Goal: Task Accomplishment & Management: Complete application form

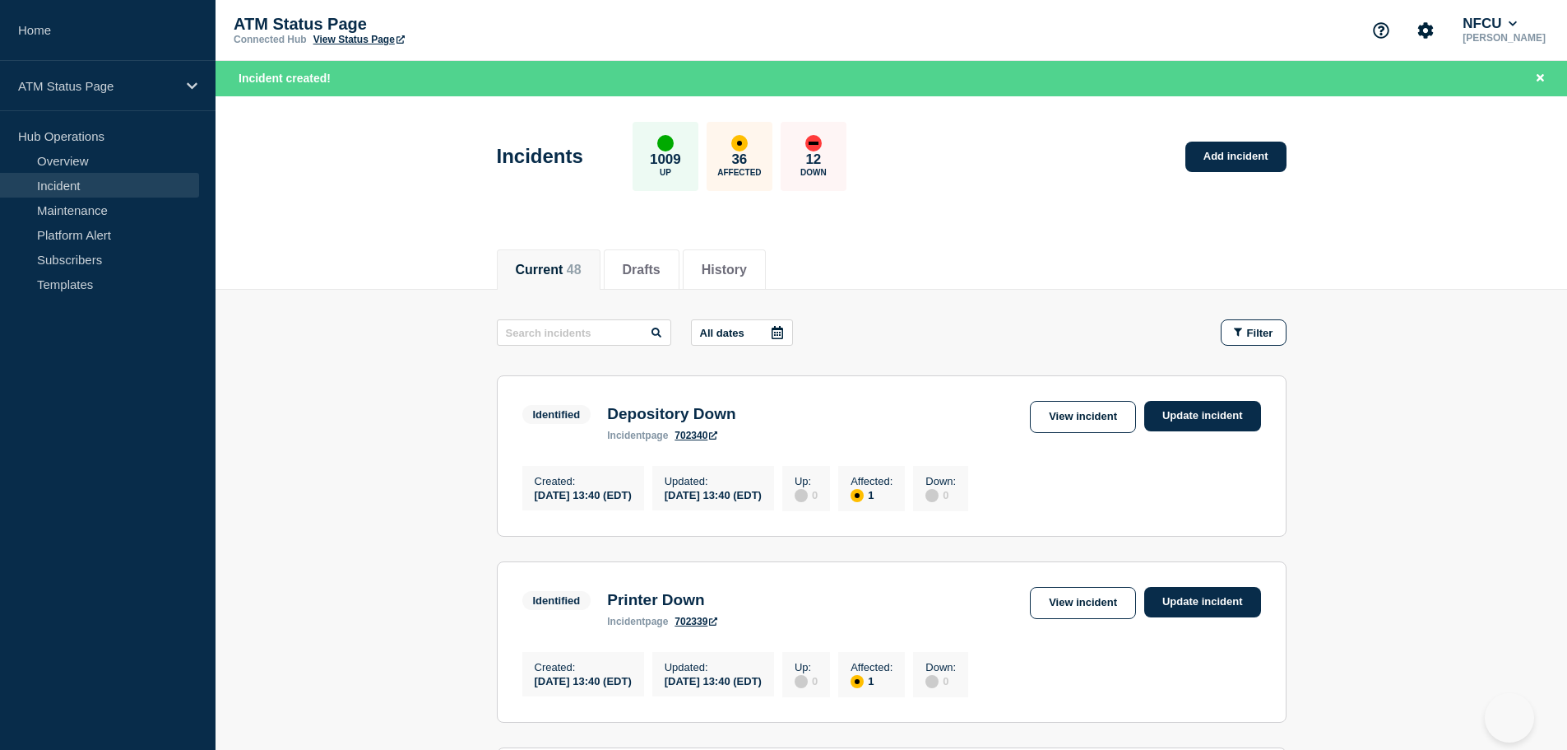
click at [1251, 339] on button "Filter" at bounding box center [1254, 332] width 66 height 26
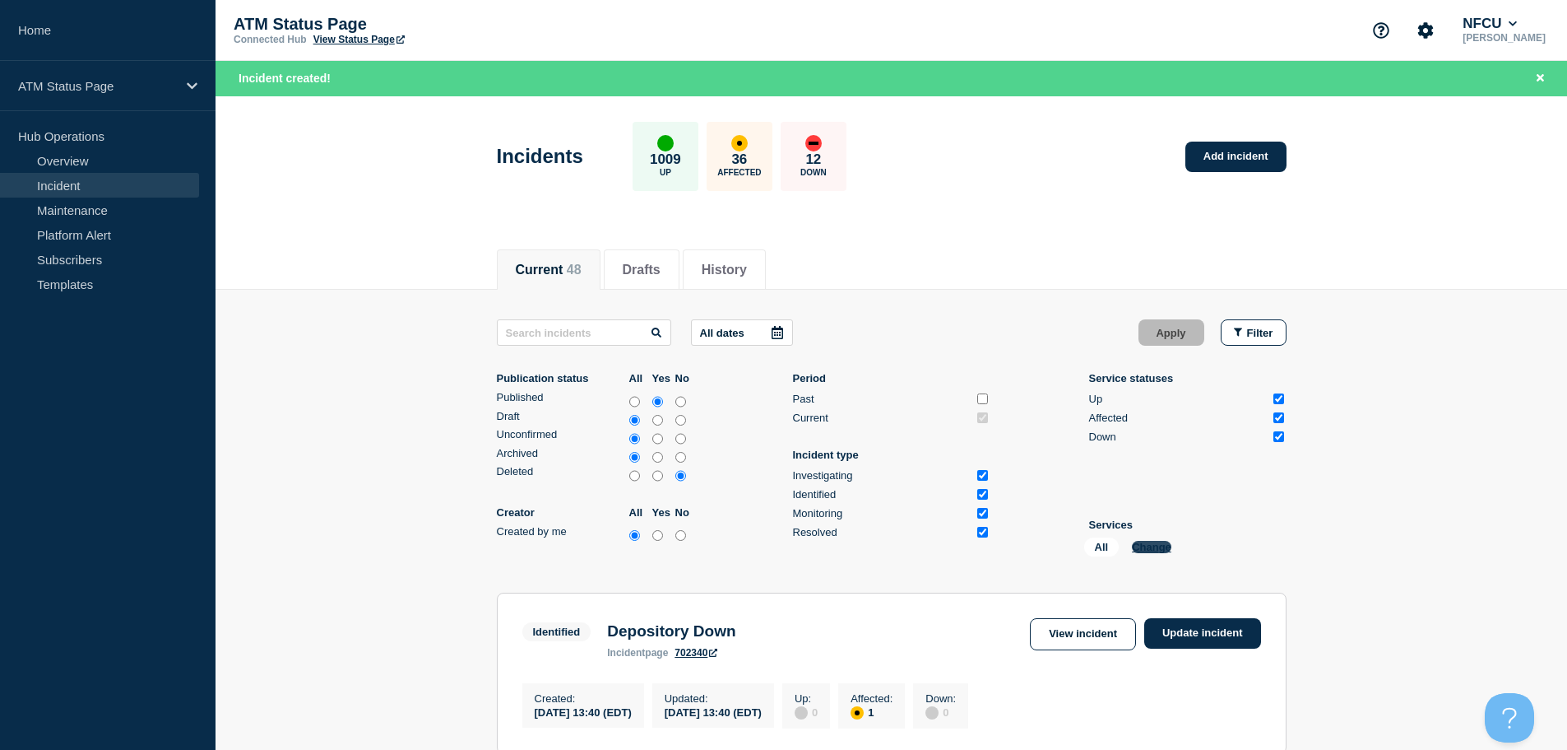
click at [1144, 551] on button "Change" at bounding box center [1151, 547] width 39 height 12
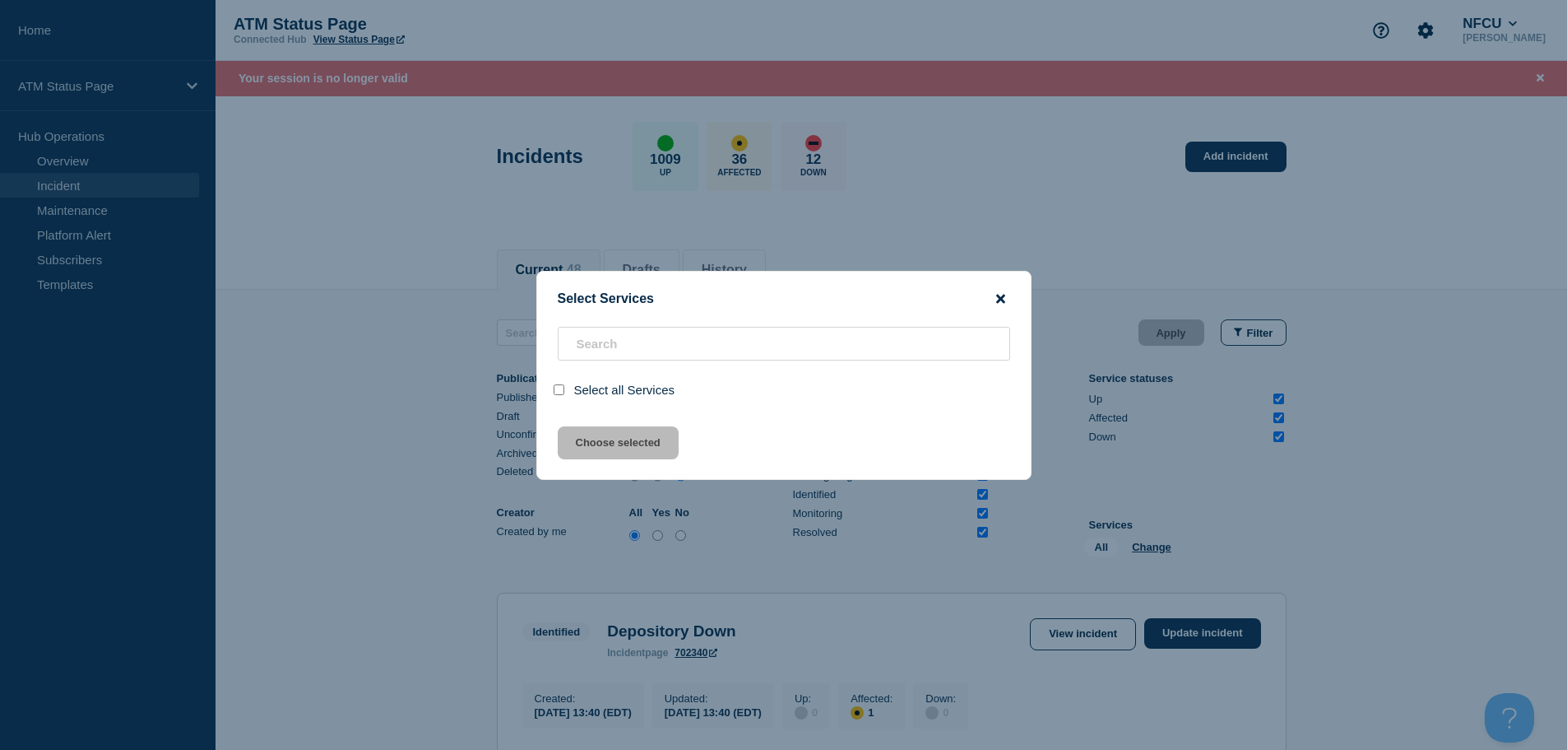
click at [1001, 299] on icon "close button" at bounding box center [1000, 298] width 9 height 9
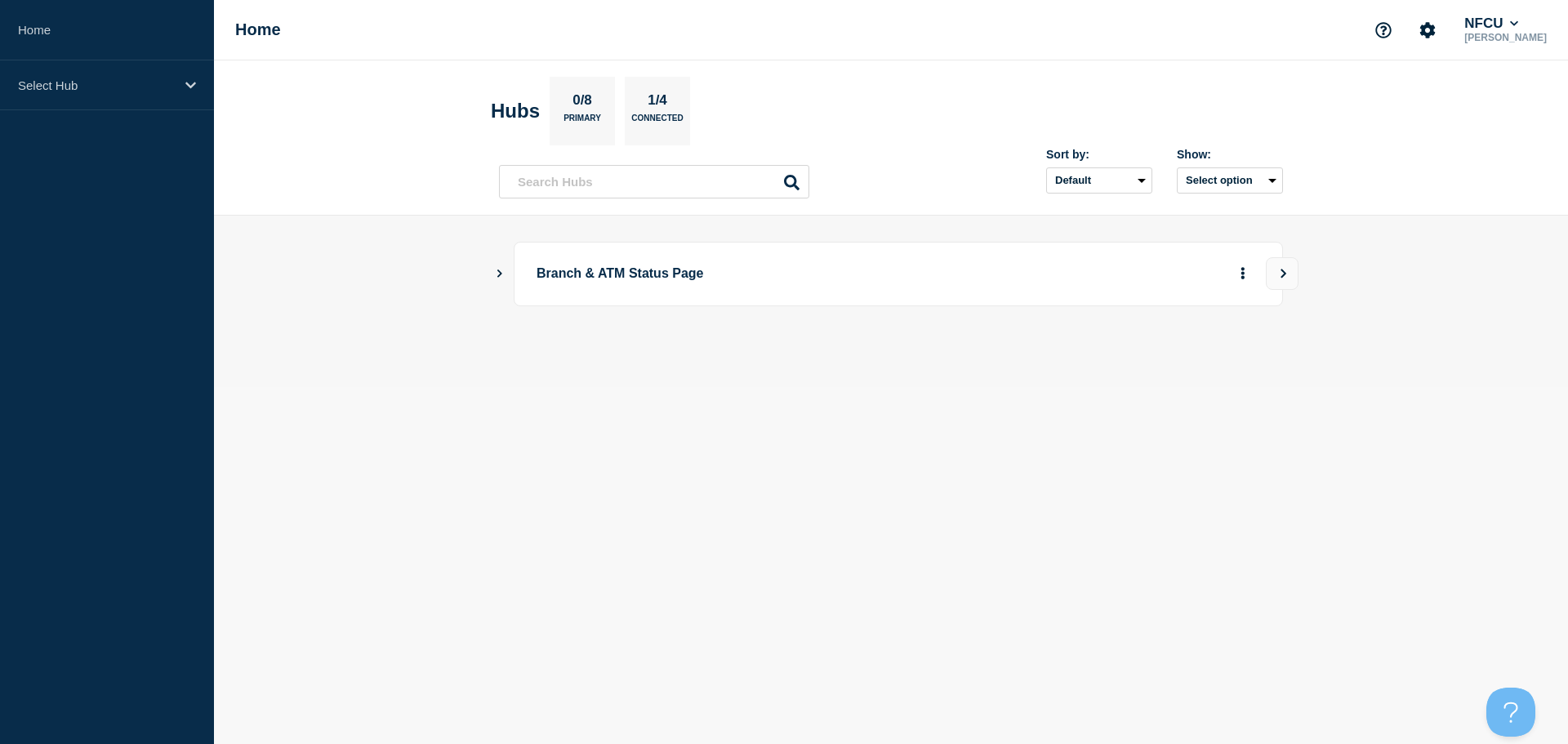
click at [500, 268] on button "Show Connected Hubs" at bounding box center [499, 274] width 8 height 12
click at [500, 270] on icon "Show Connected Hubs" at bounding box center [499, 273] width 8 height 11
click at [500, 270] on icon "Show Connected Hubs" at bounding box center [499, 273] width 11 height 8
click at [1183, 362] on button "See overview" at bounding box center [1185, 355] width 86 height 33
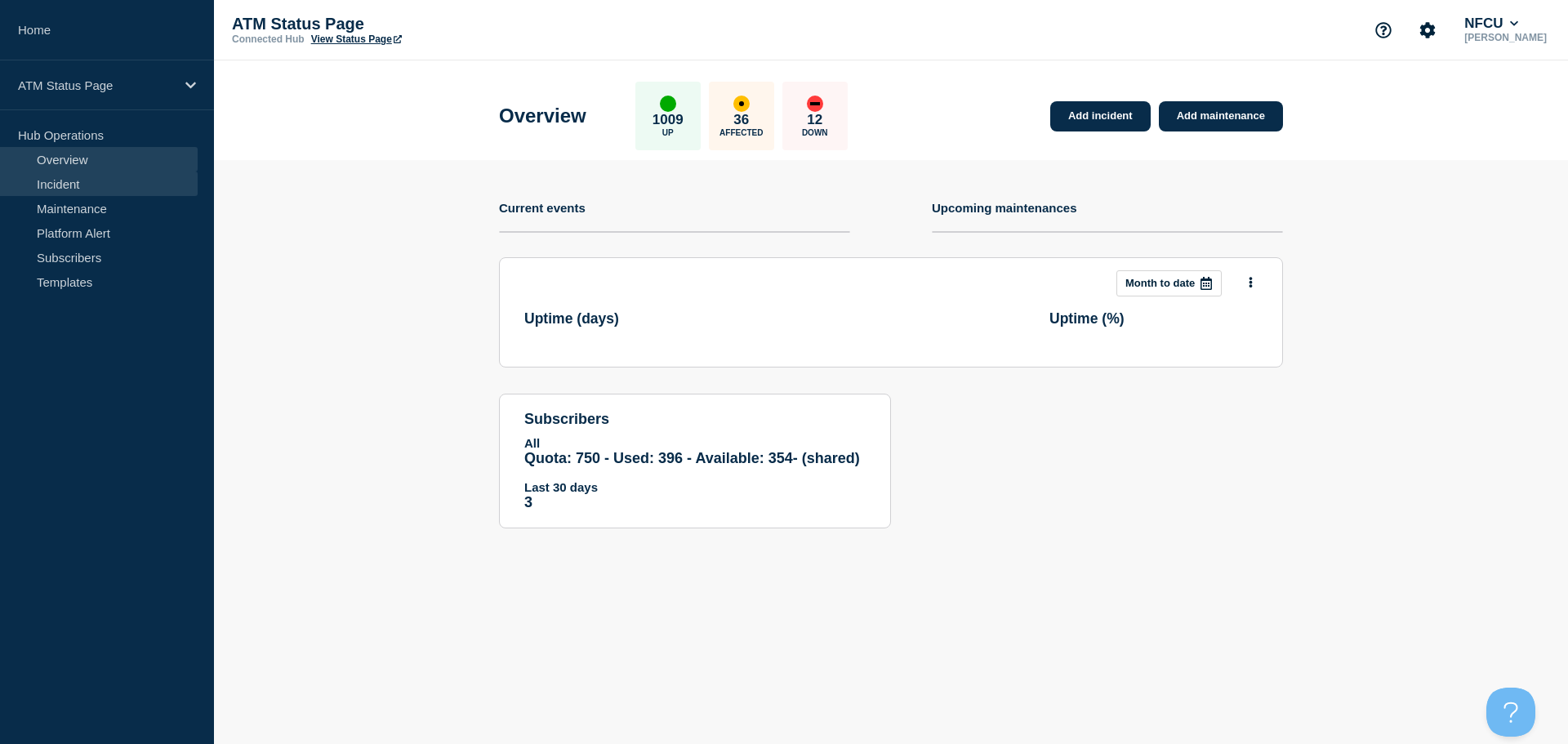
click at [100, 182] on link "Incident" at bounding box center [98, 184] width 197 height 25
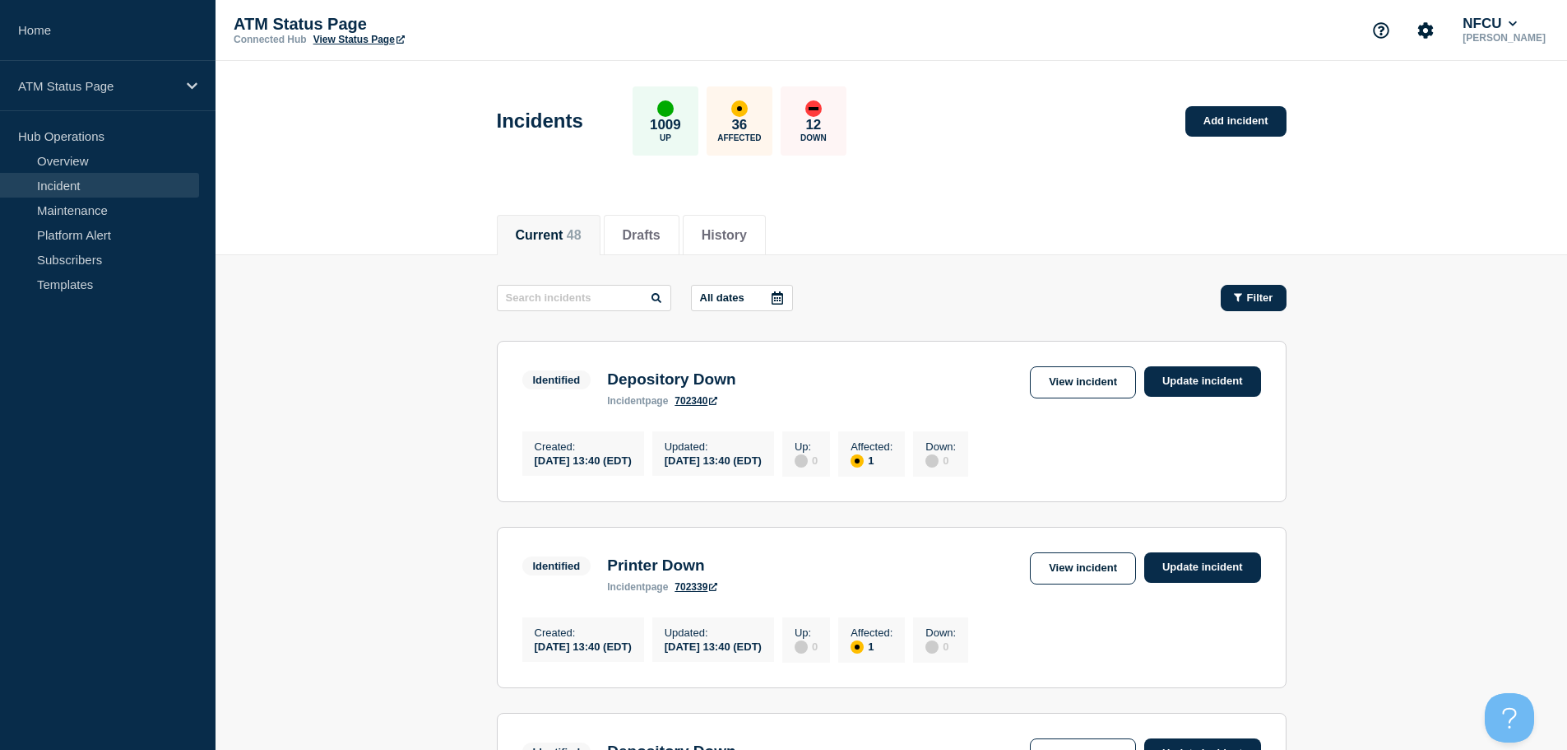
click at [1250, 304] on button "Filter" at bounding box center [1254, 298] width 66 height 26
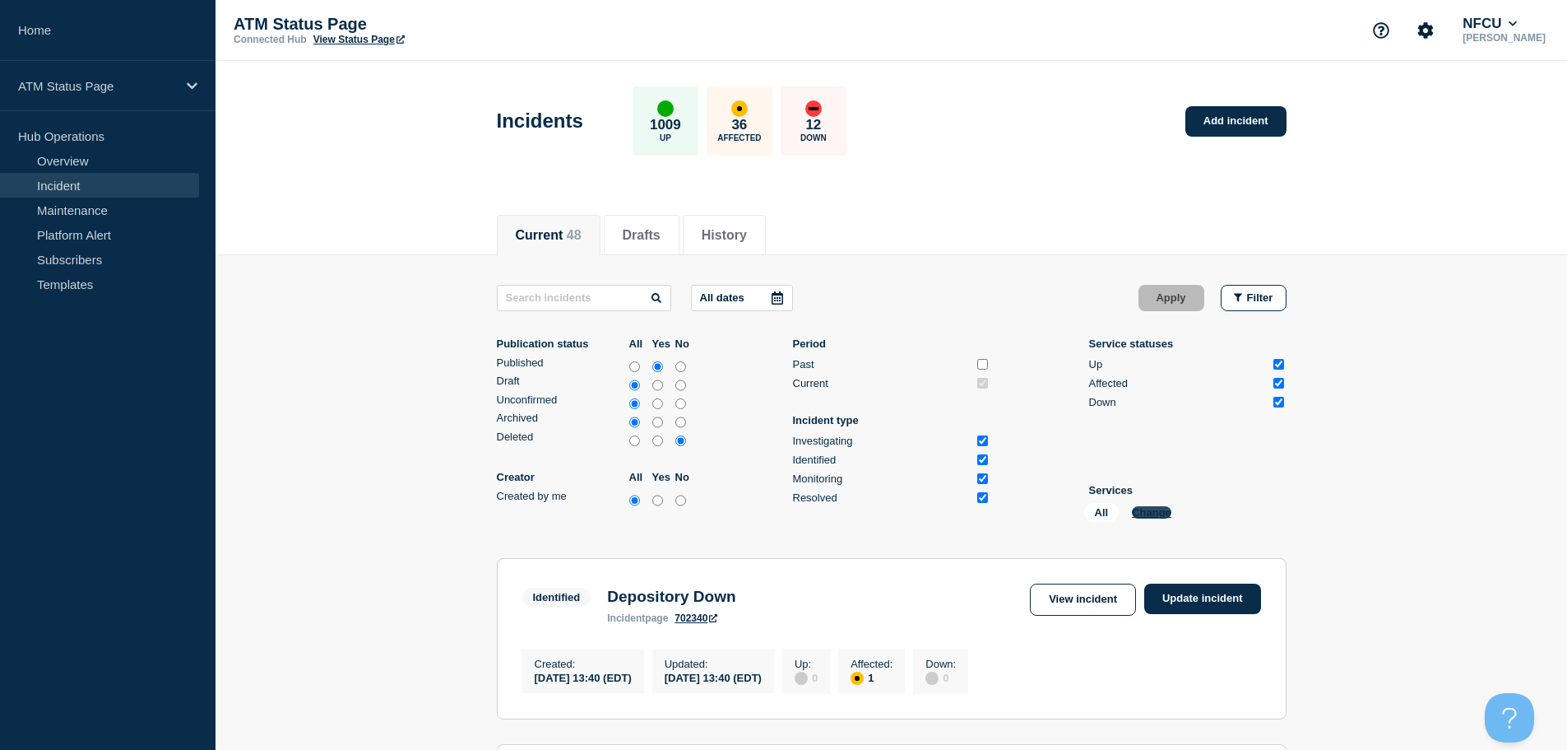
click at [1148, 516] on button "Change" at bounding box center [1151, 512] width 39 height 12
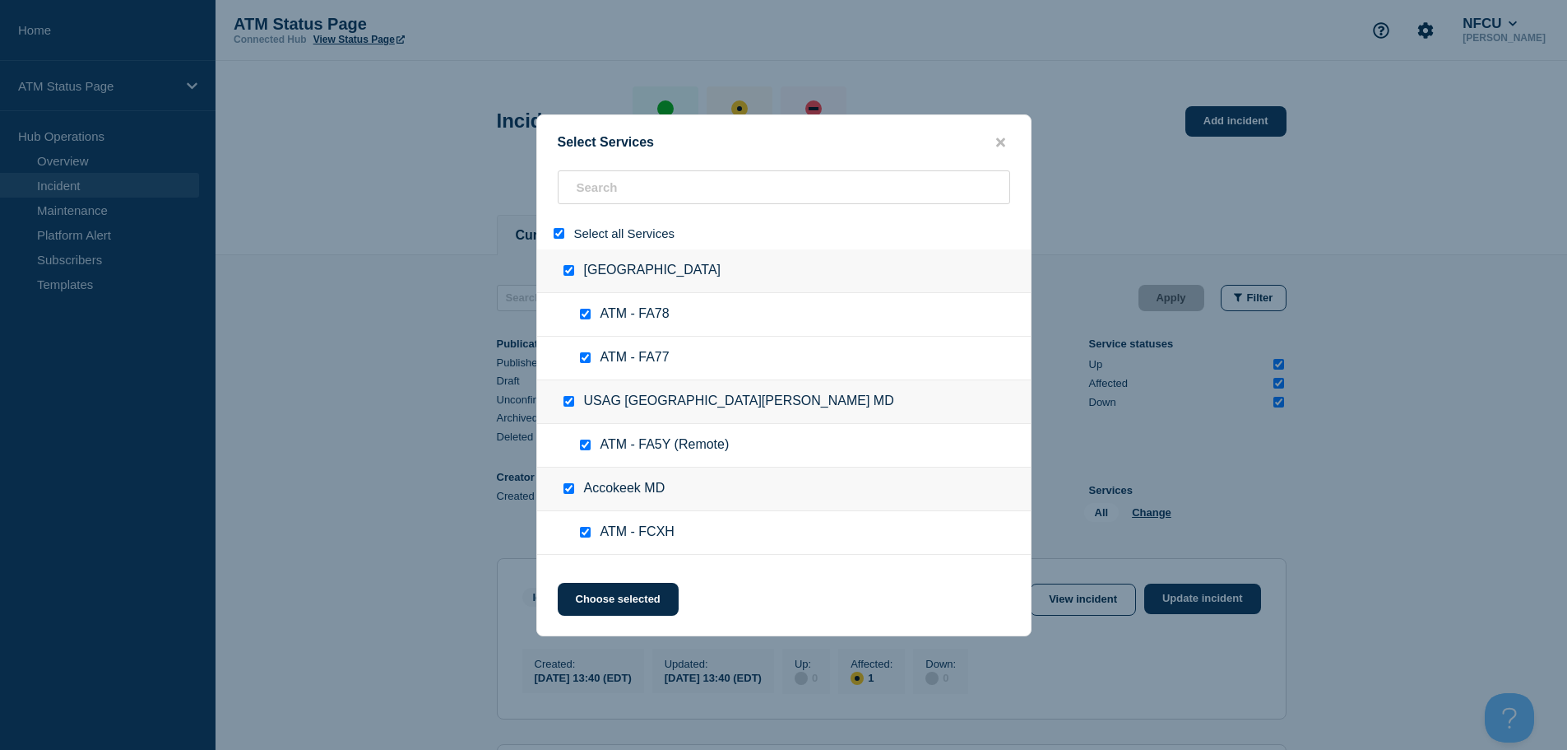
click at [561, 239] on input "select all" at bounding box center [559, 233] width 11 height 11
checkbox input "false"
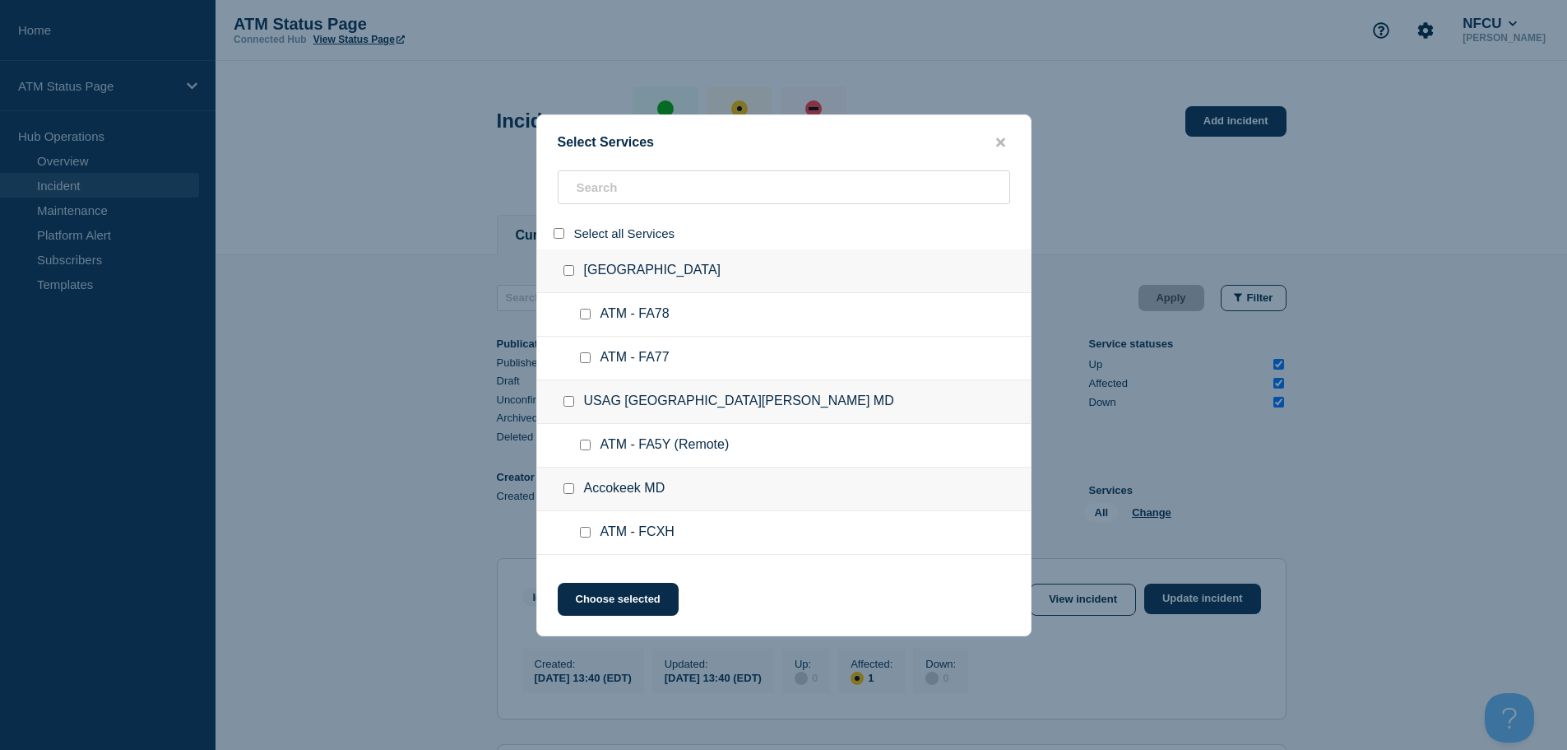
checkbox input "false"
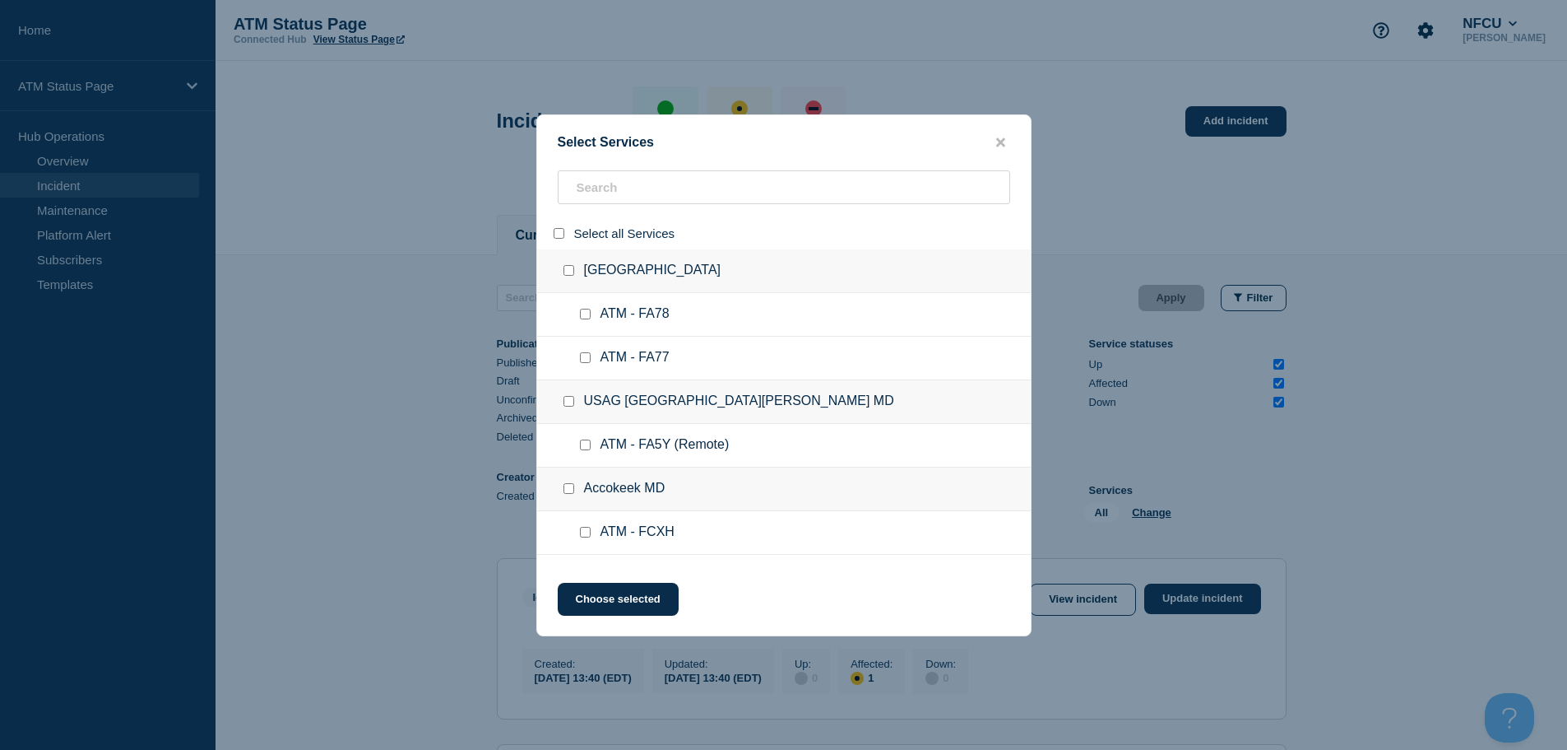
checkbox input "false"
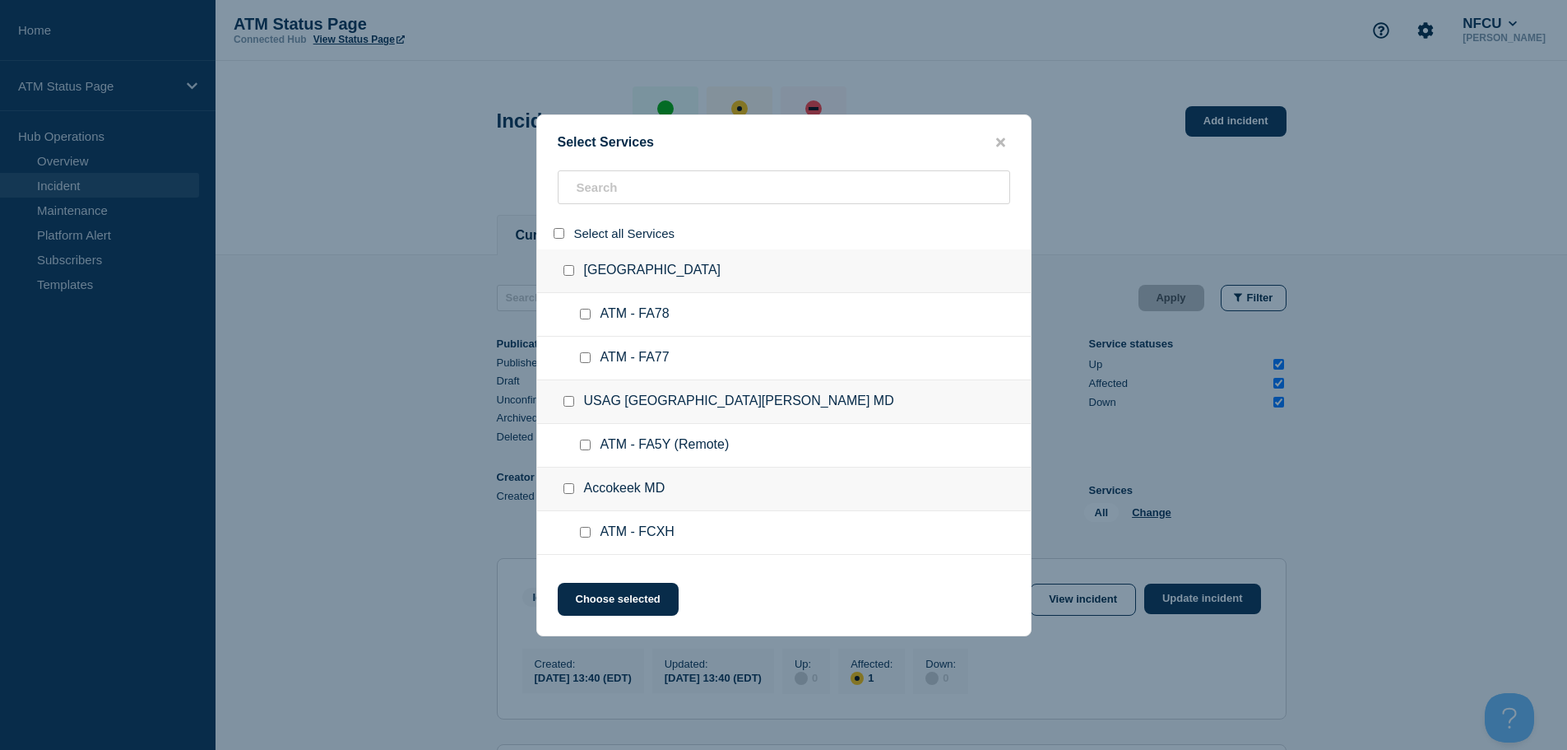
checkbox input "false"
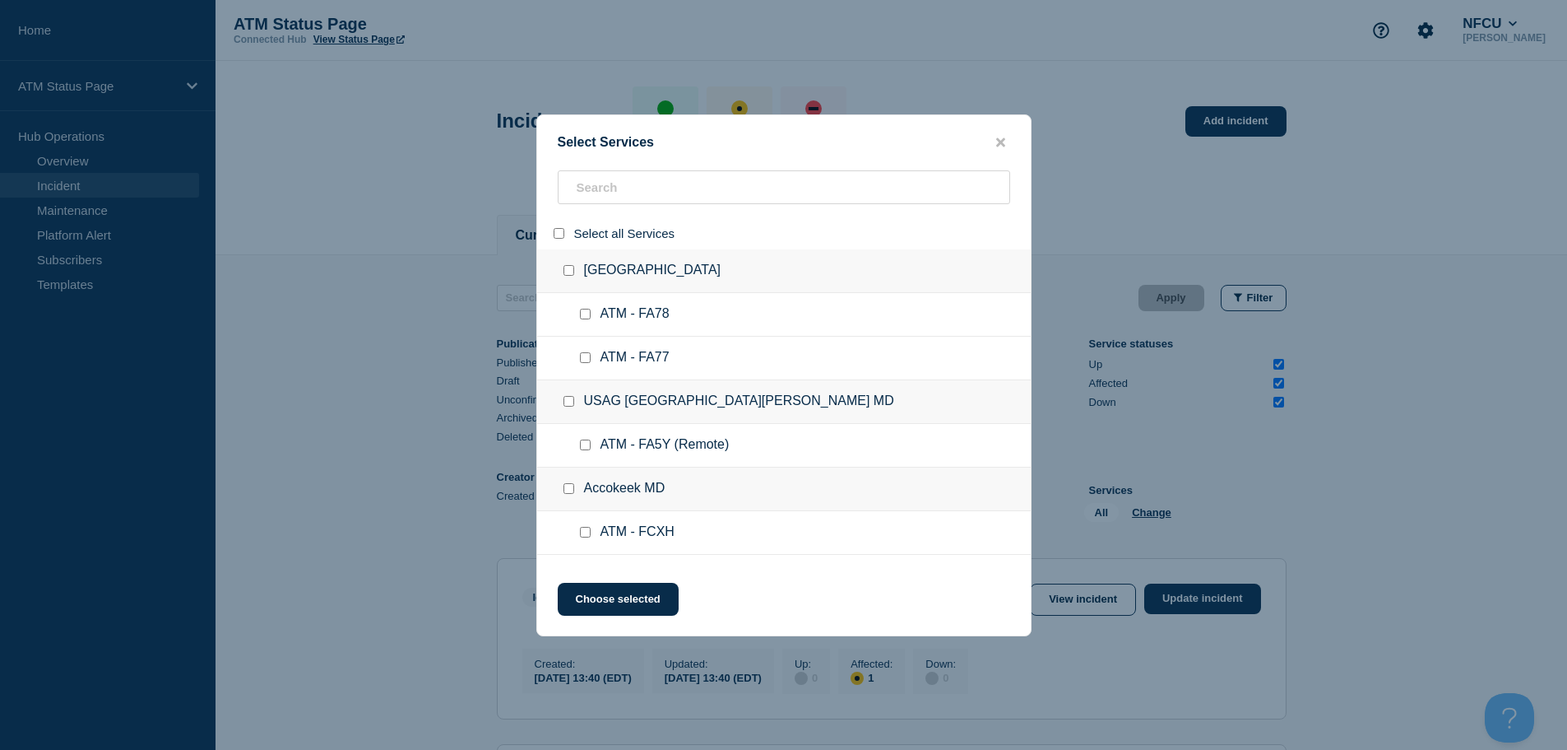
checkbox input "false"
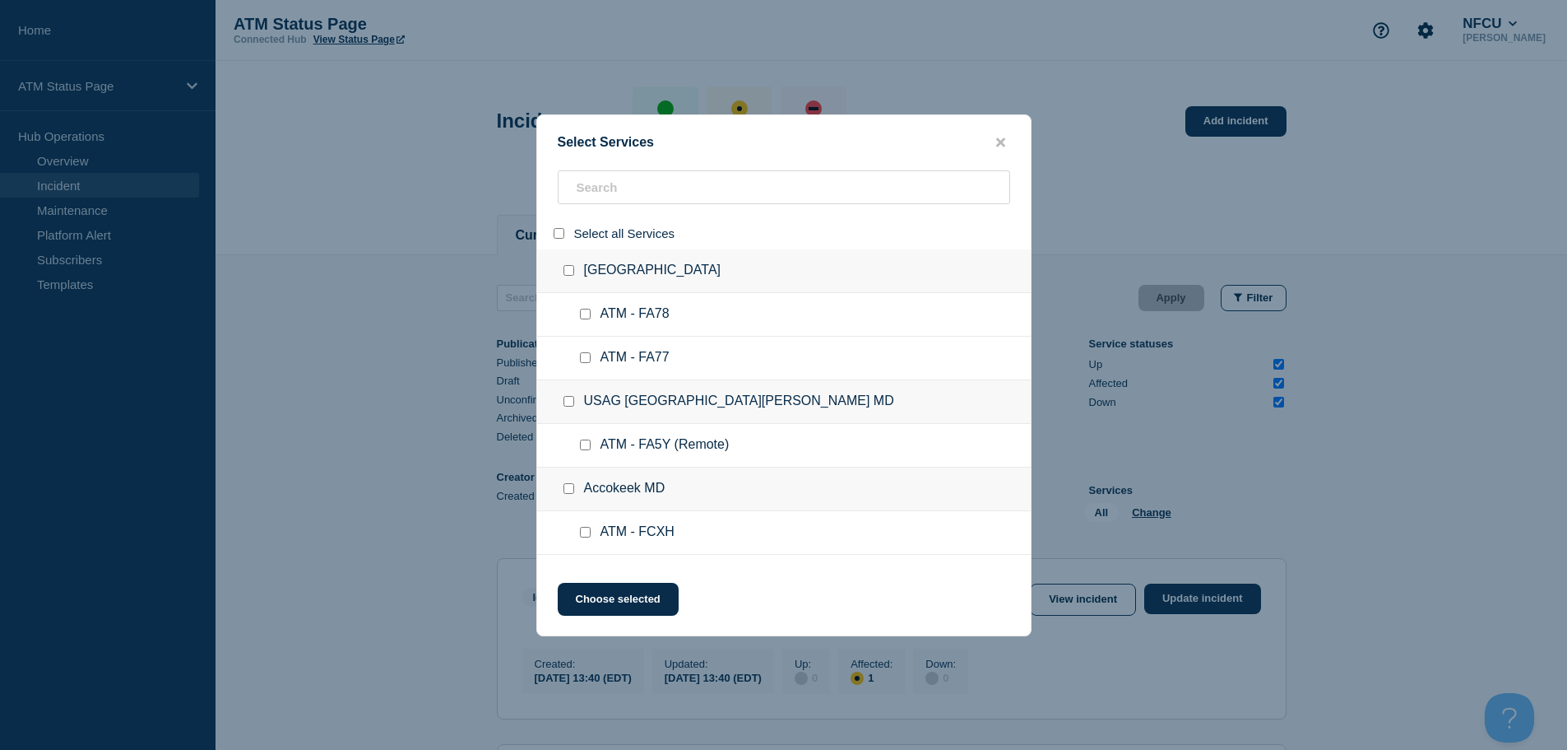
checkbox input "false"
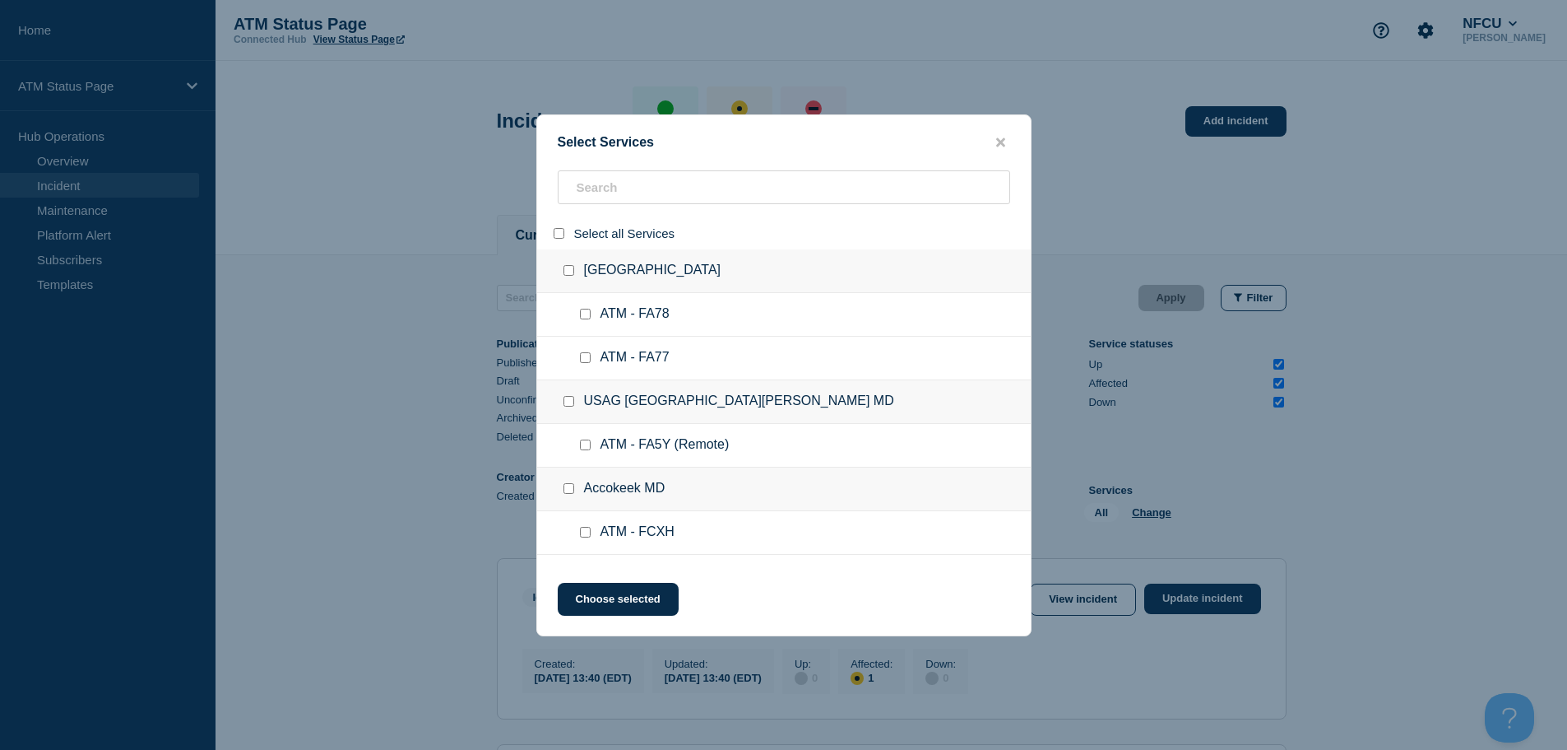
checkbox input "false"
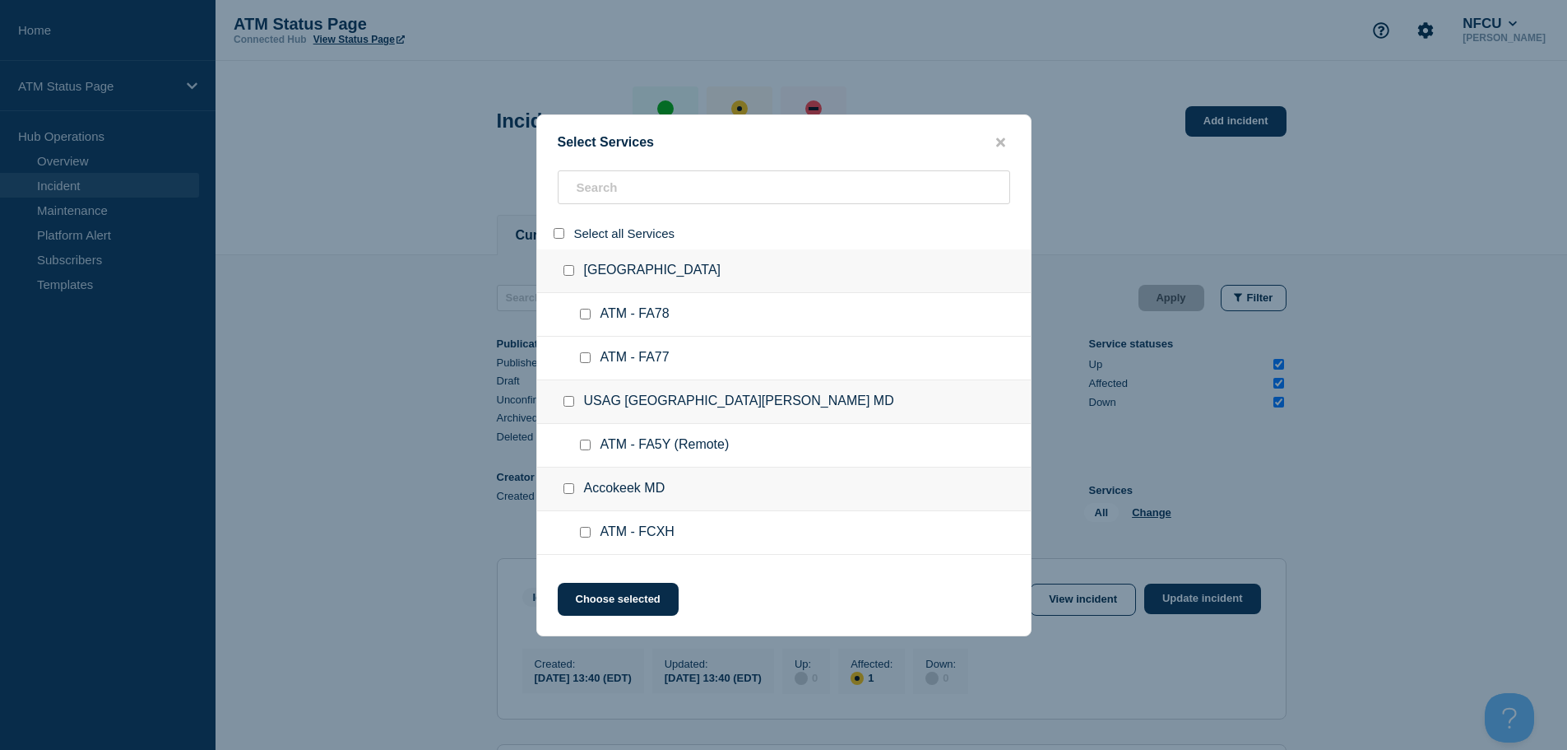
checkbox input "false"
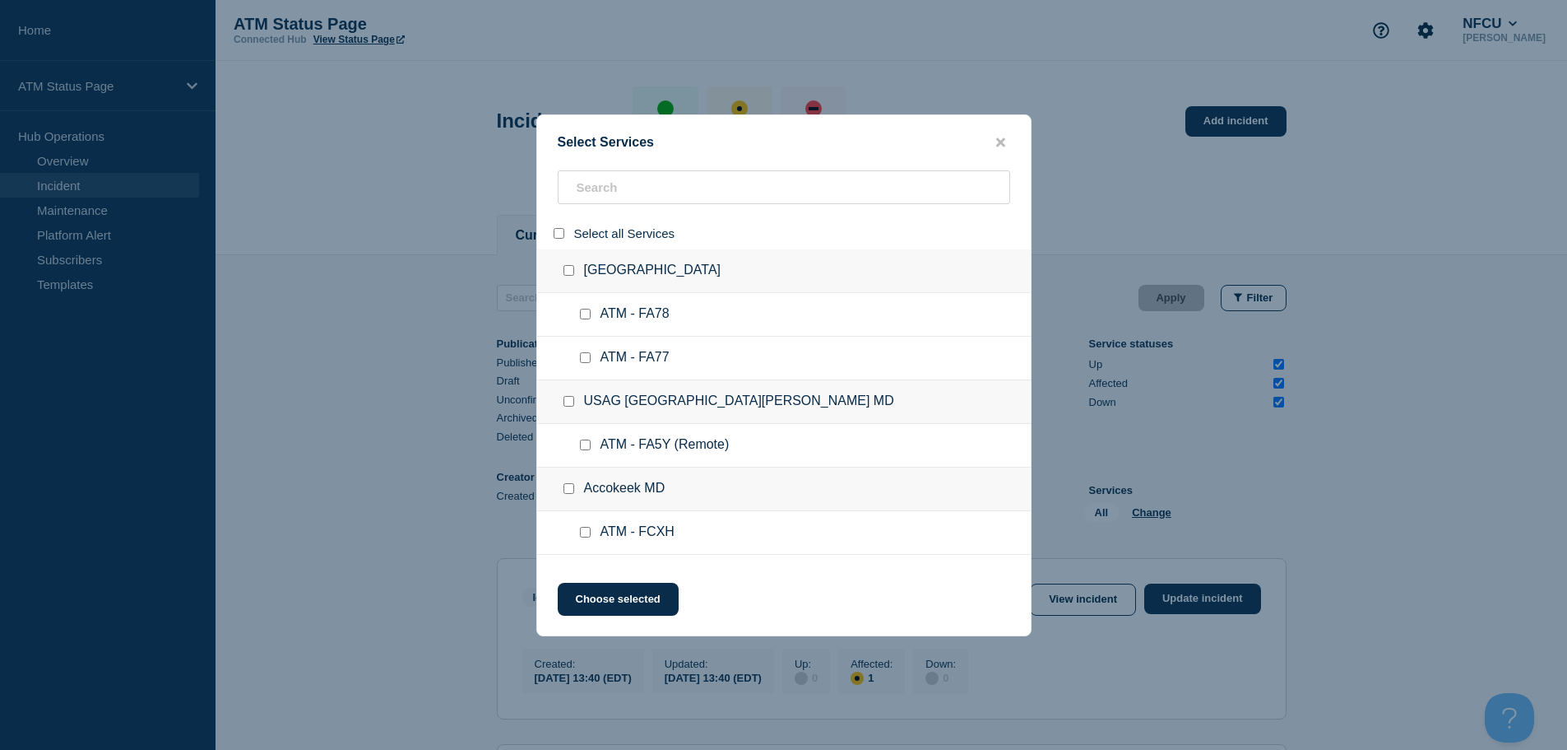
checkbox input "false"
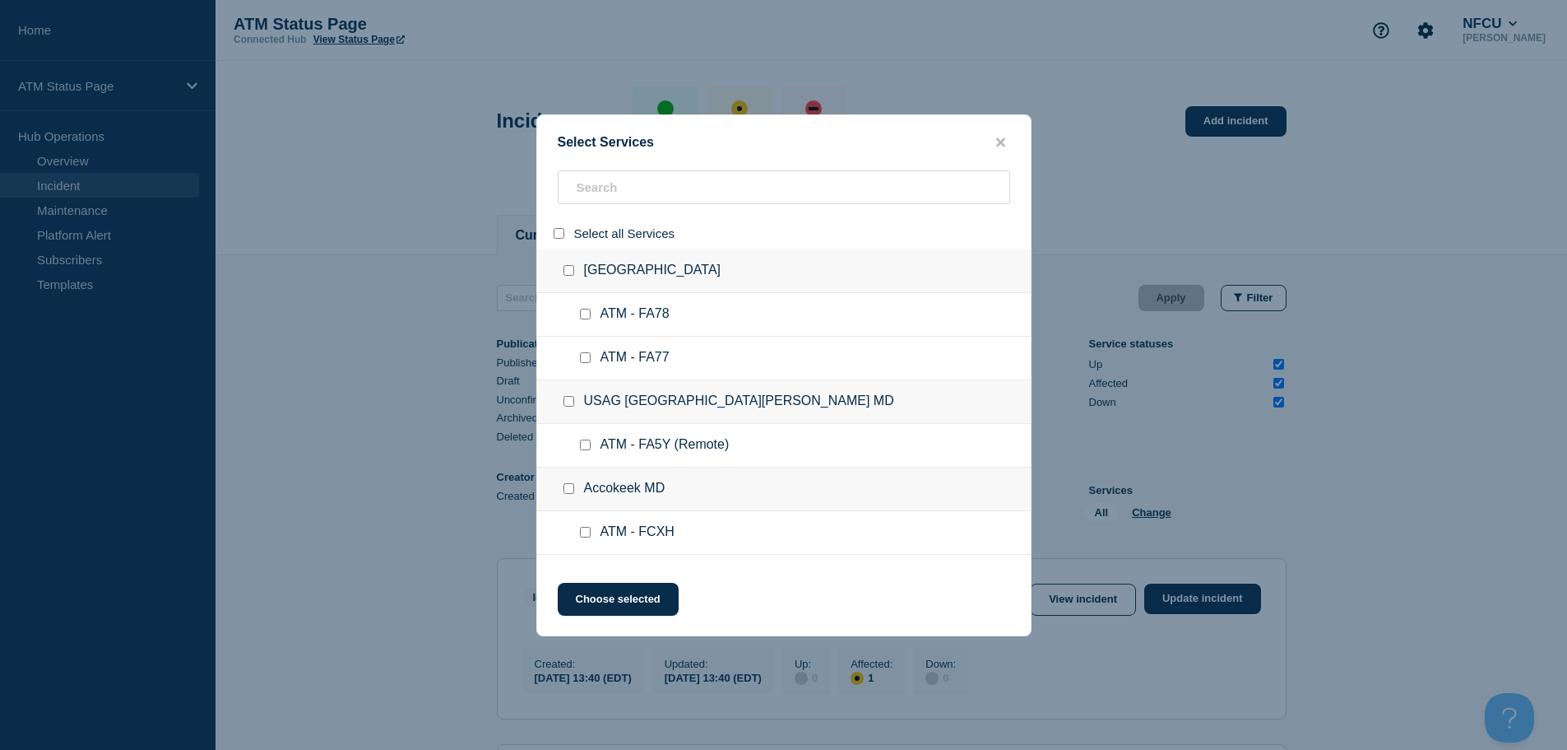
checkbox input "false"
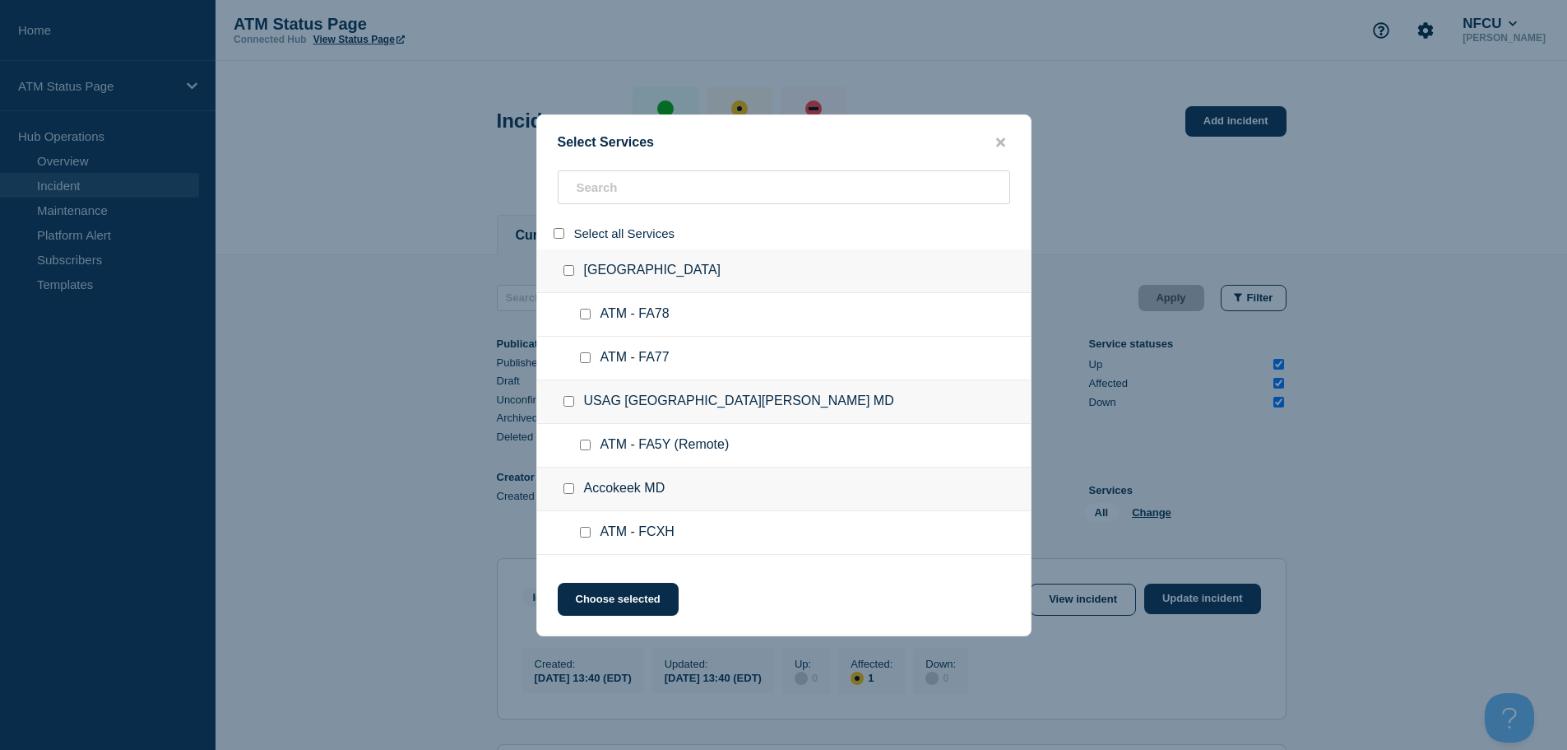
checkbox input "false"
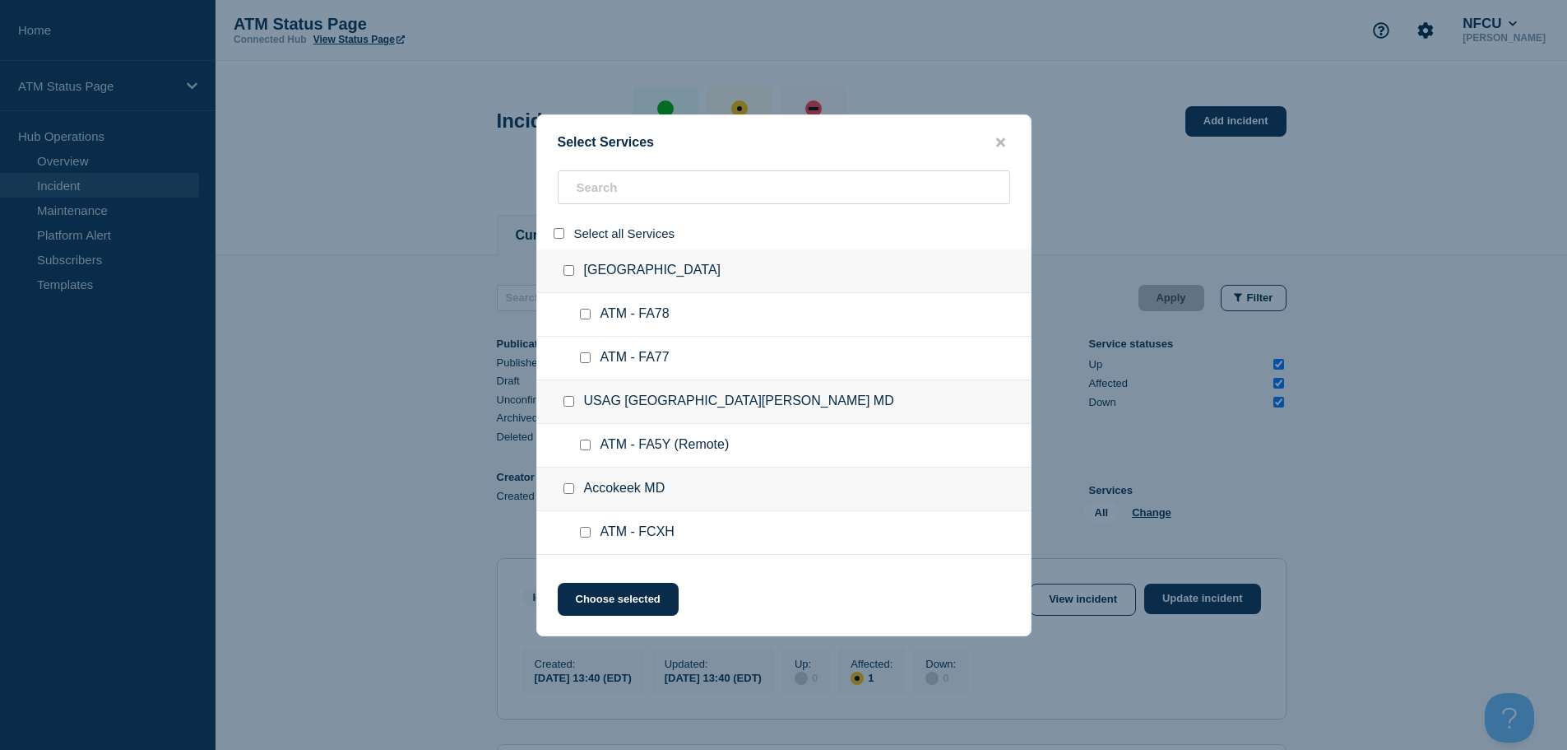
checkbox input "false"
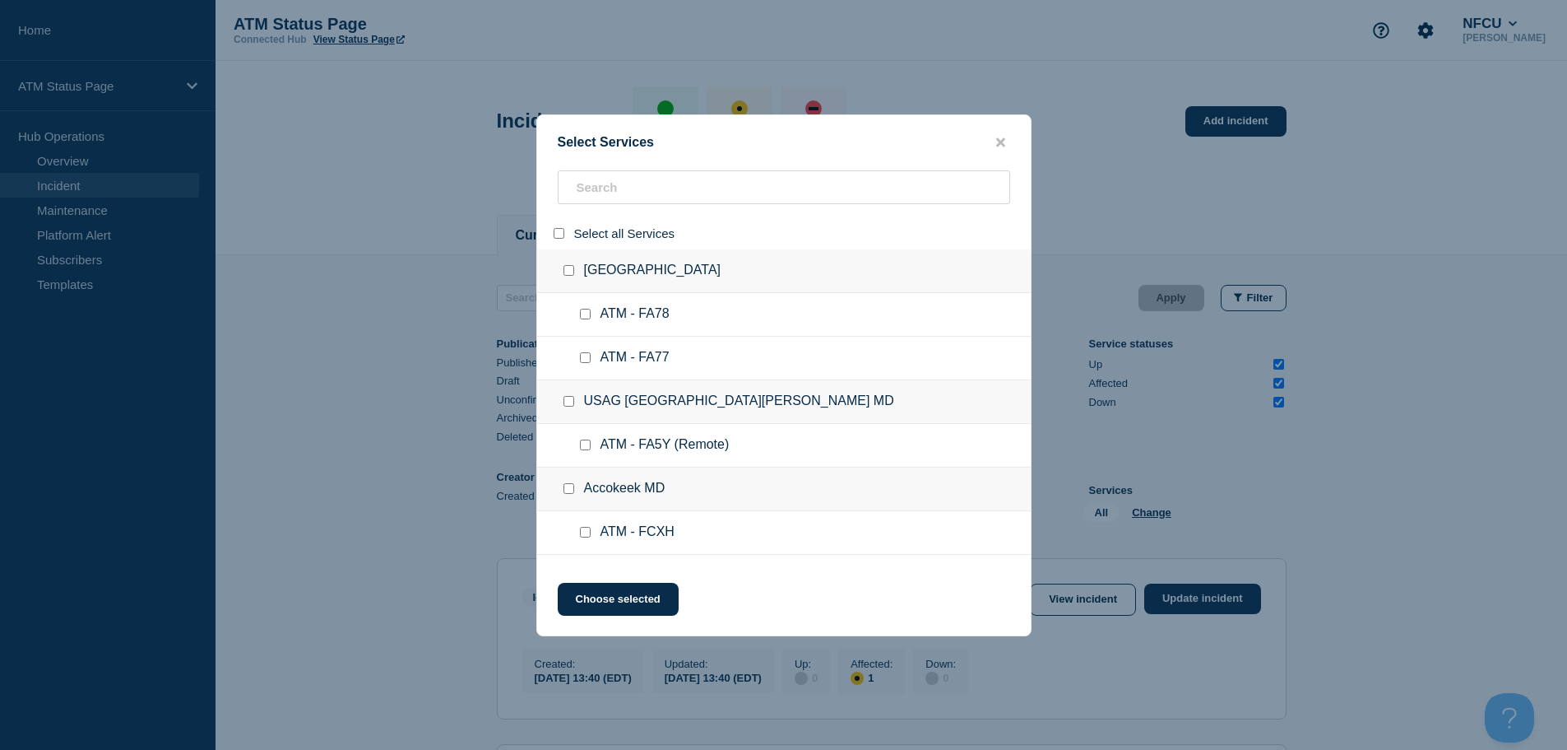
checkbox input "false"
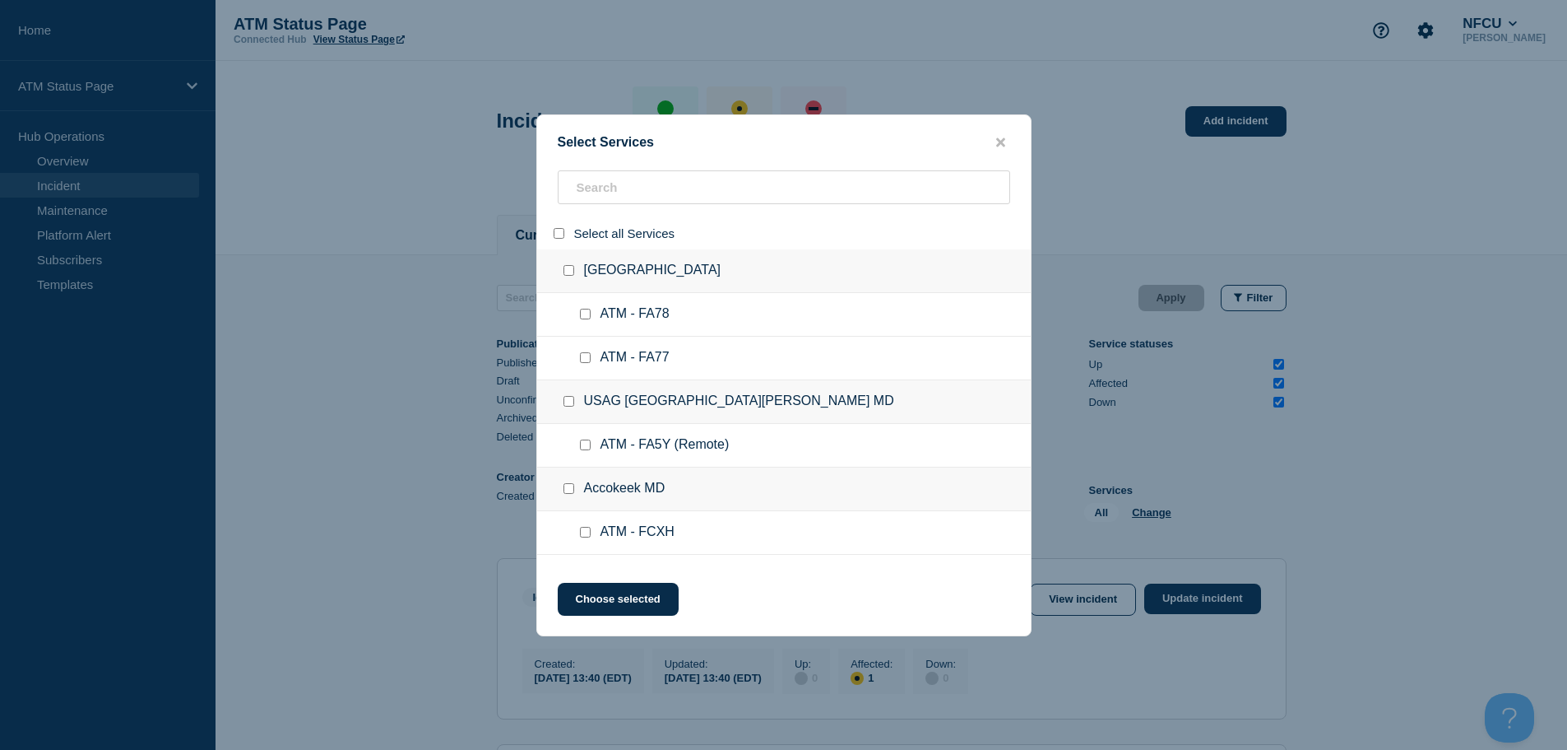
checkbox input "false"
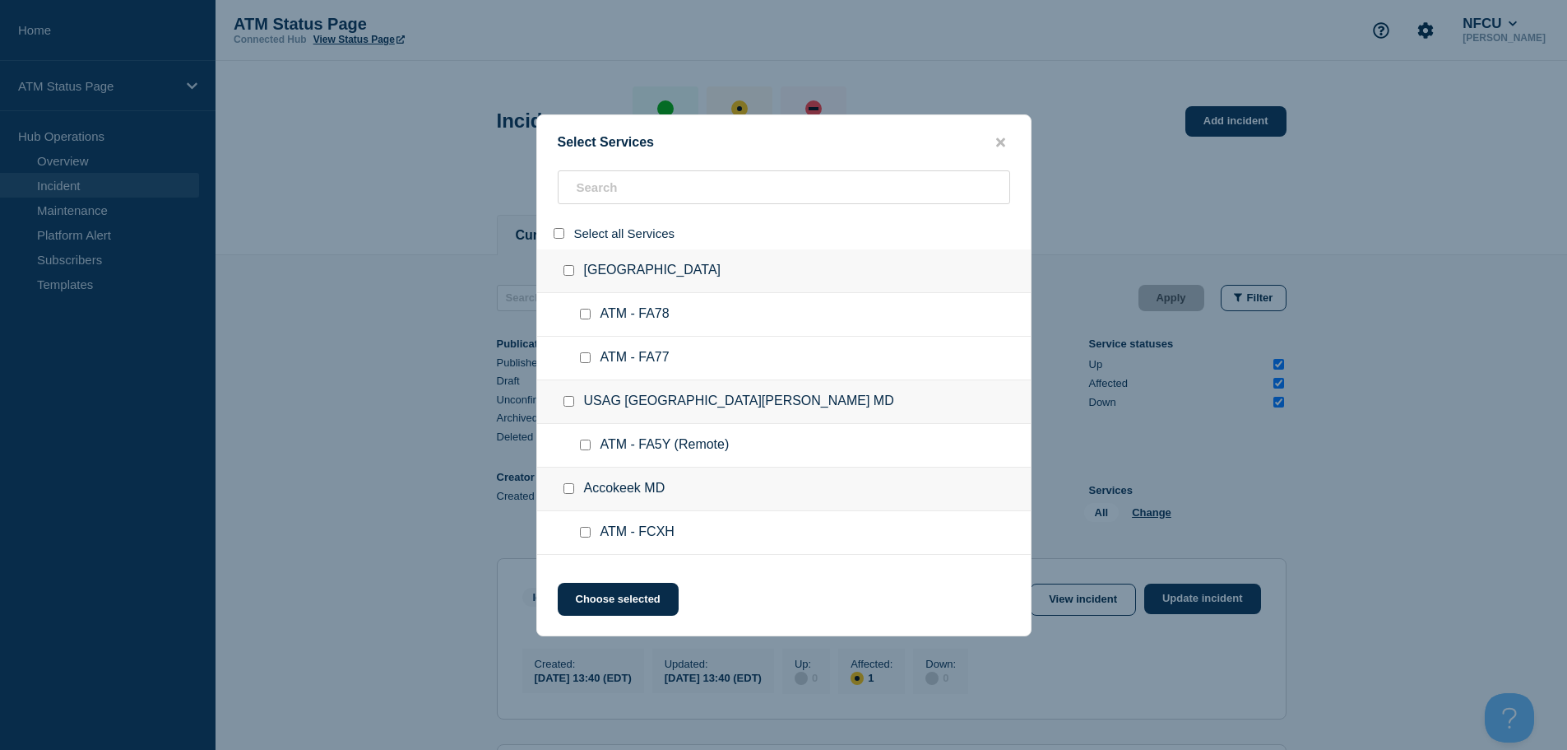
checkbox input "false"
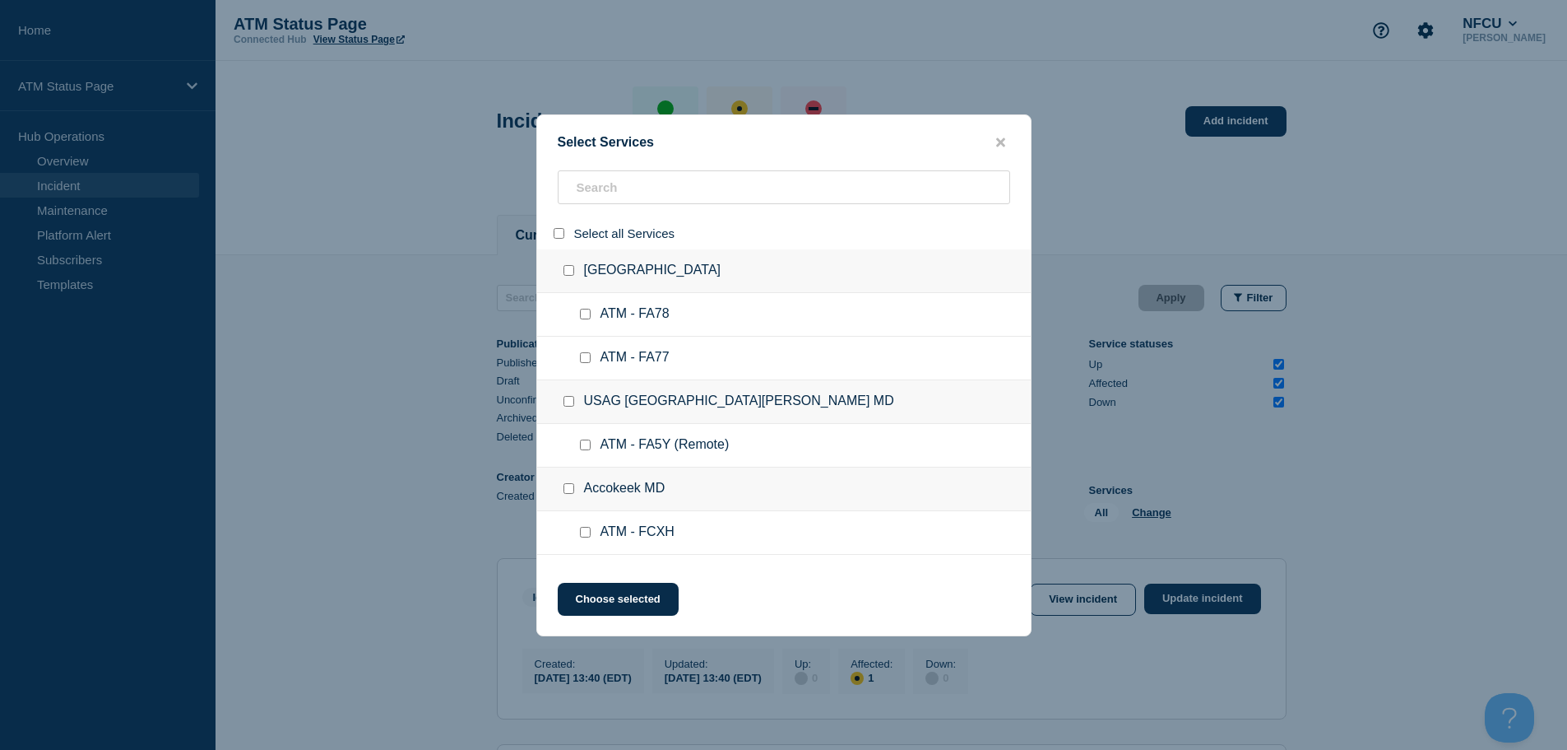
checkbox input "false"
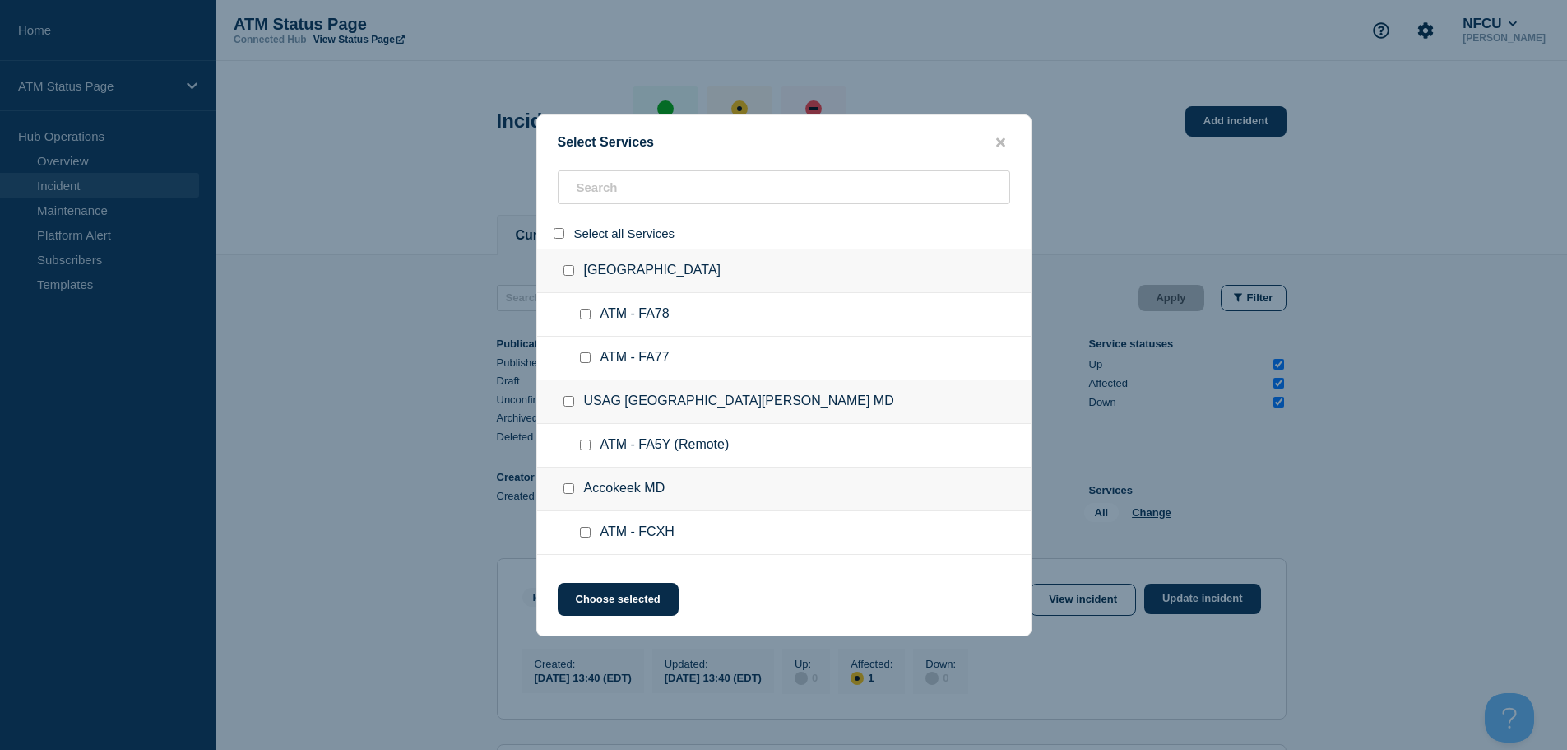
checkbox input "false"
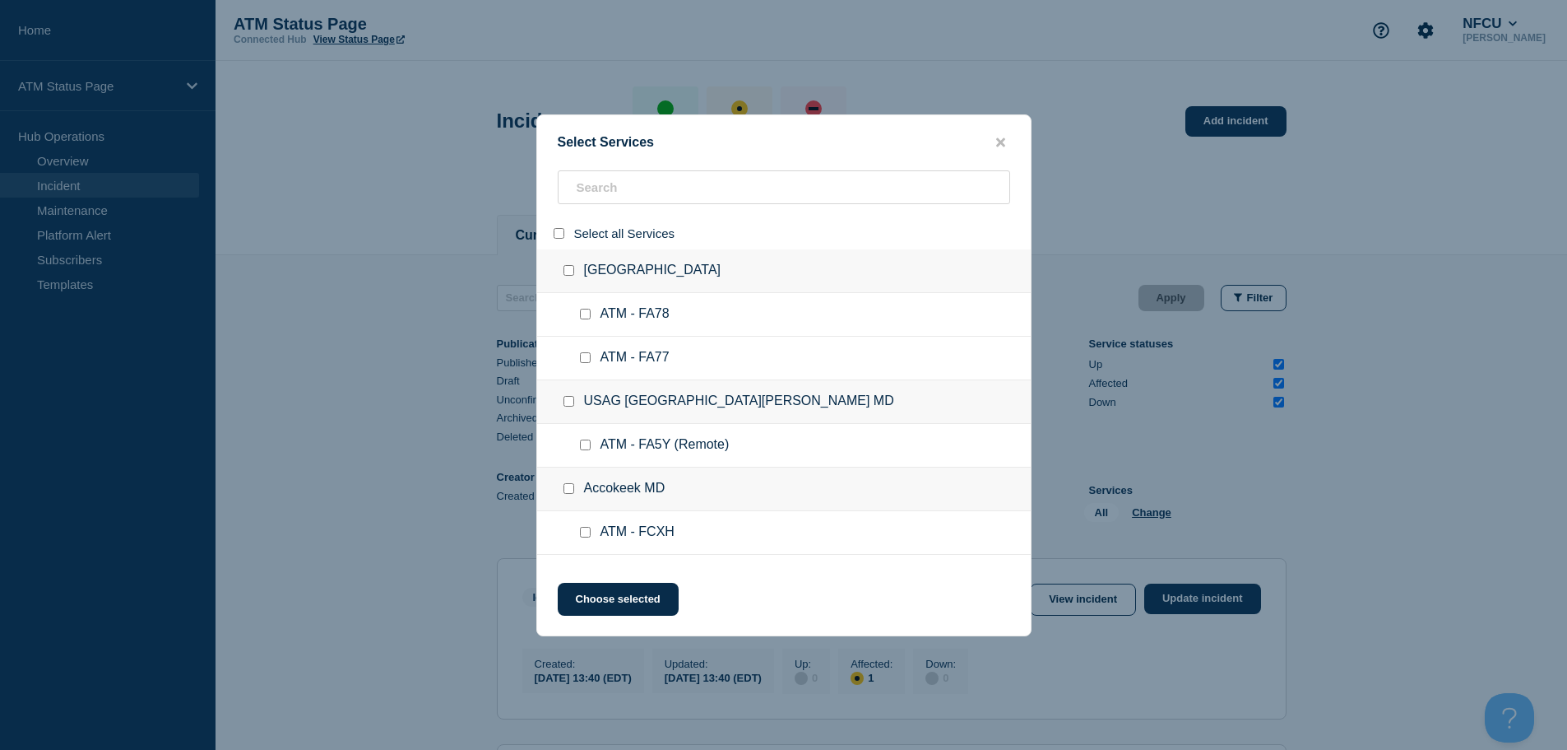
checkbox input "false"
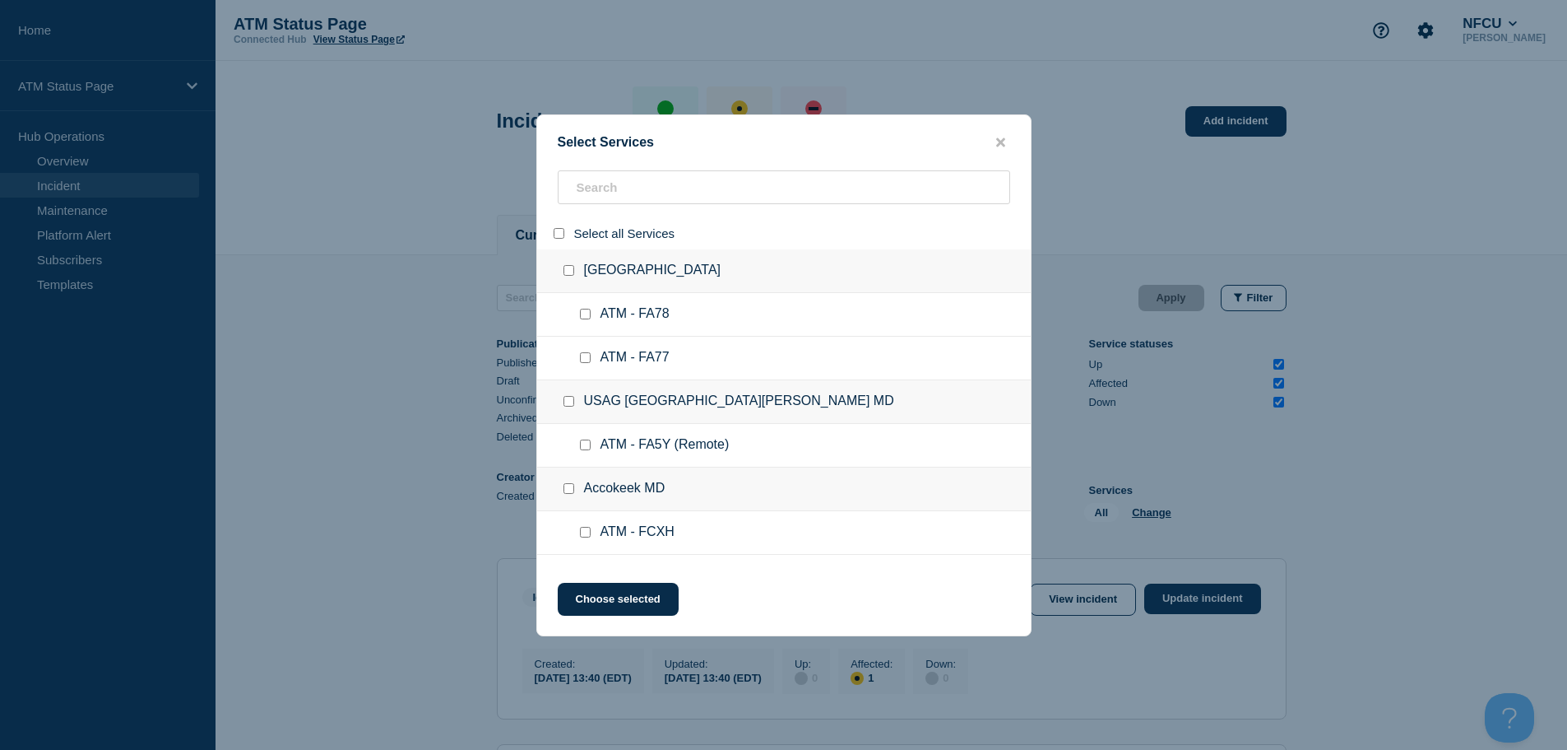
checkbox input "false"
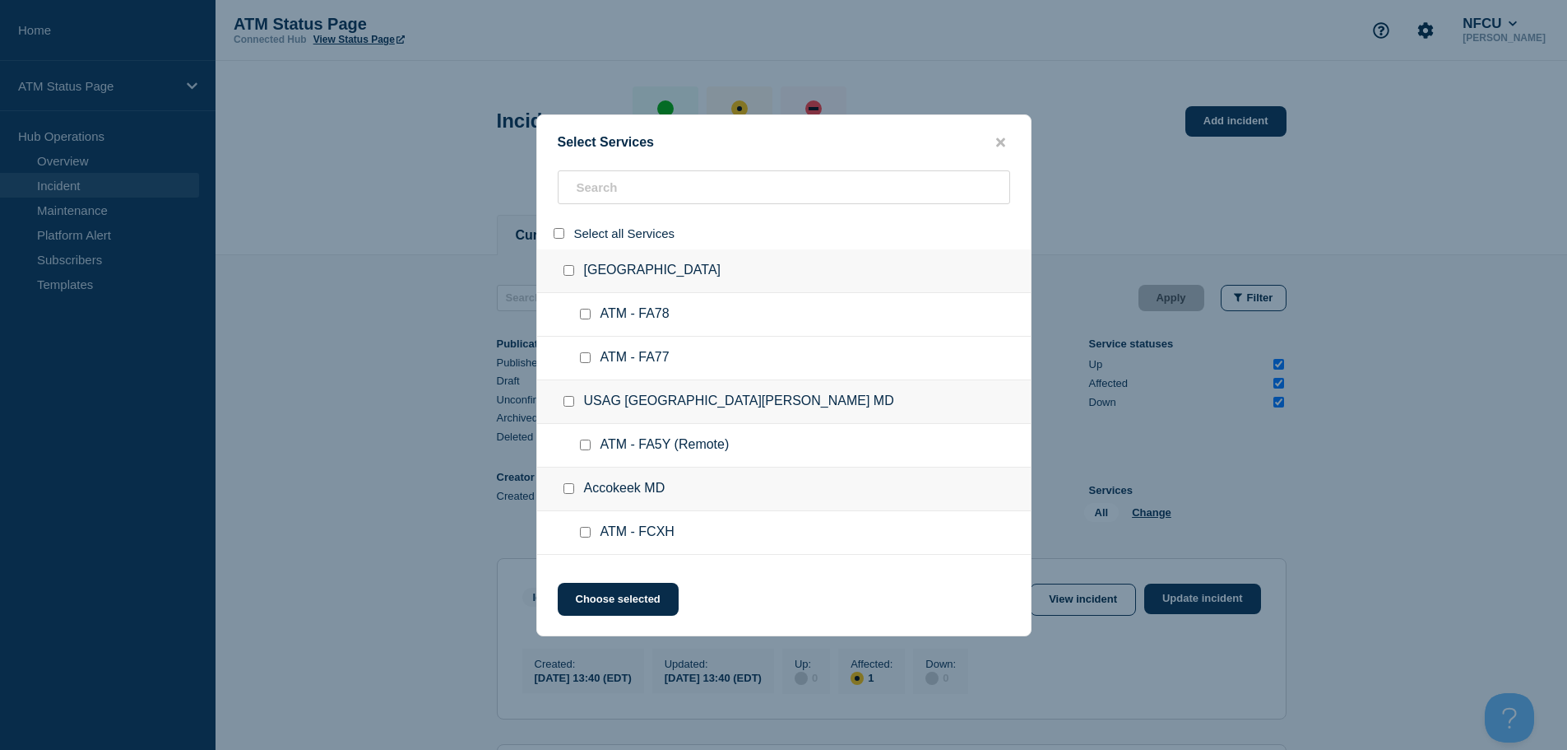
checkbox input "false"
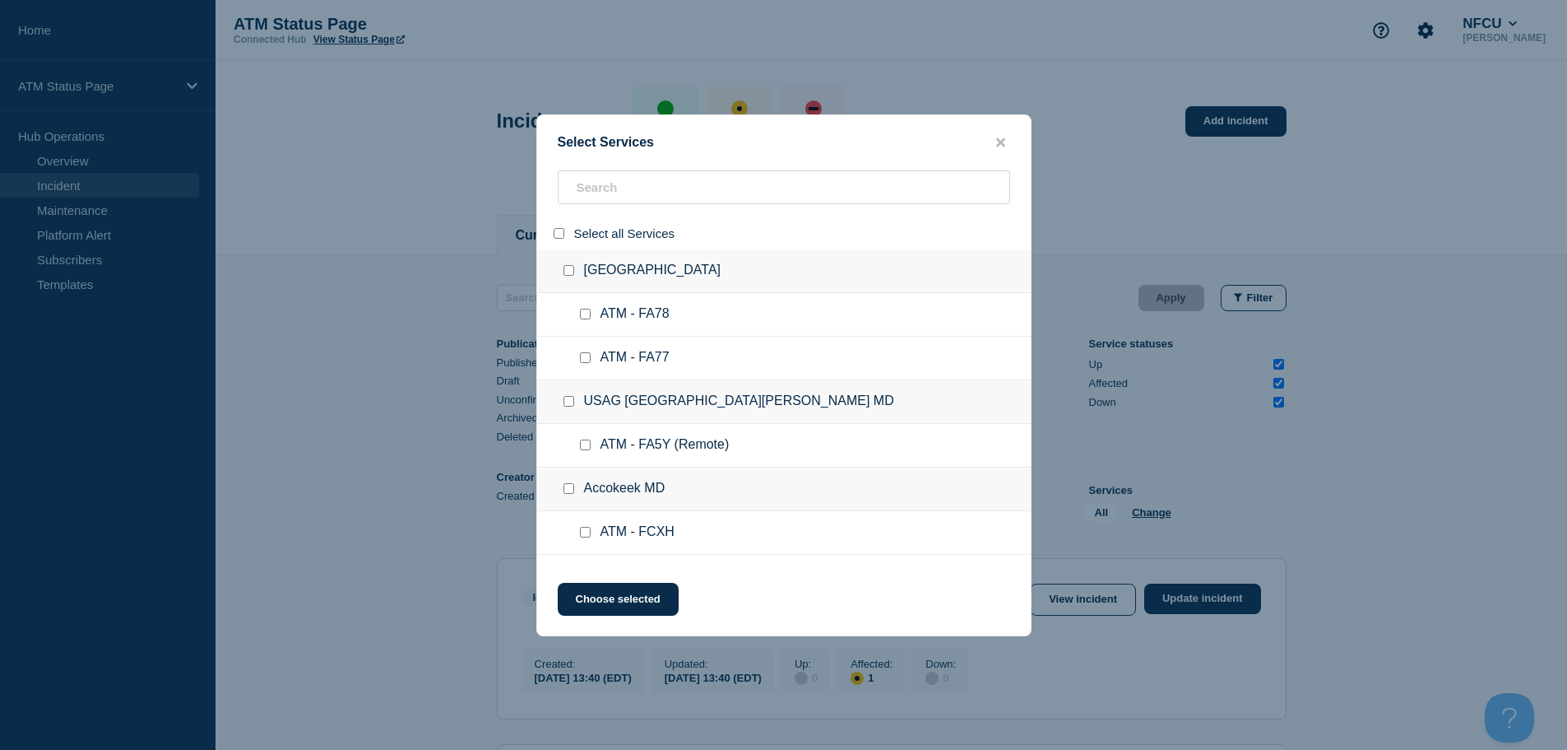
checkbox input "false"
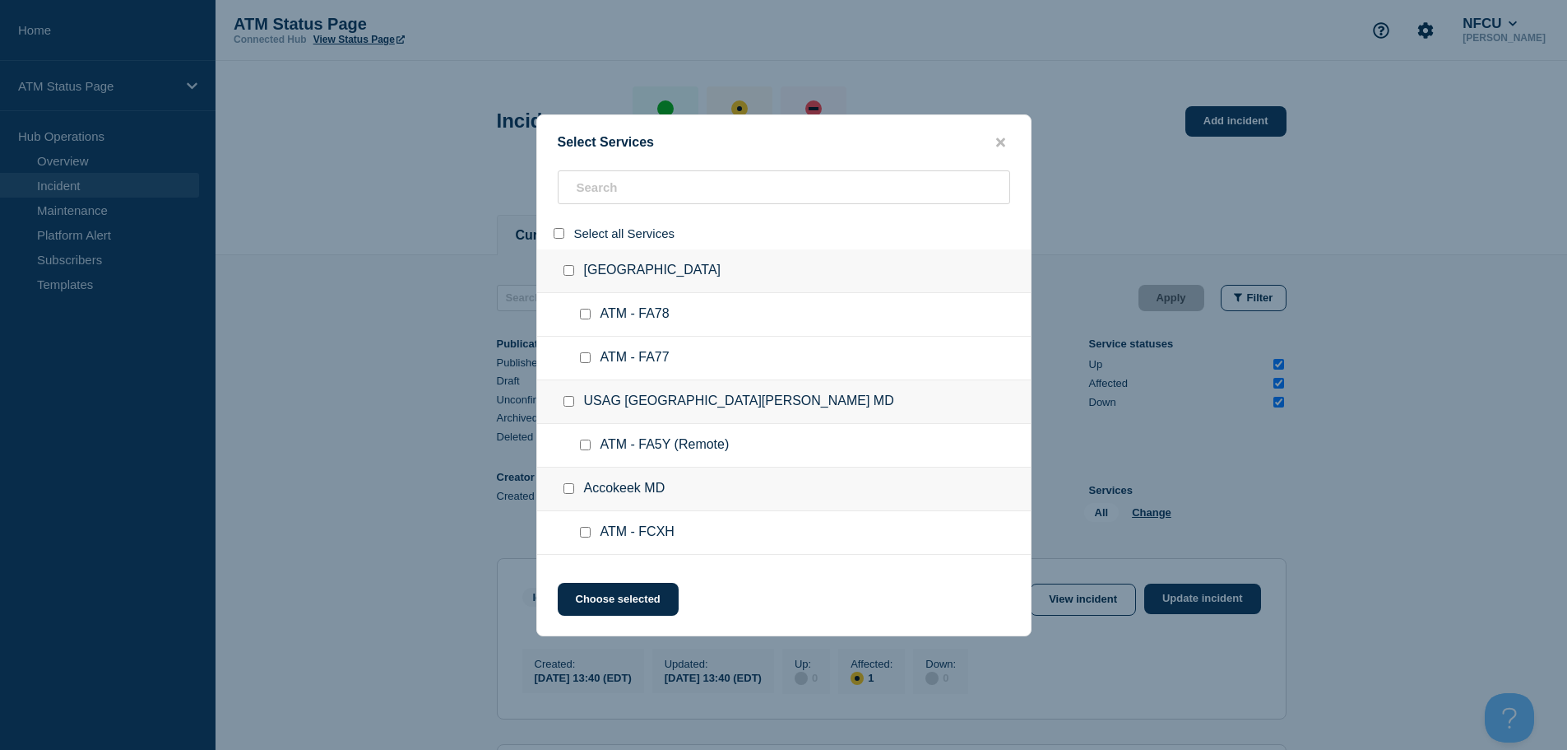
checkbox input "false"
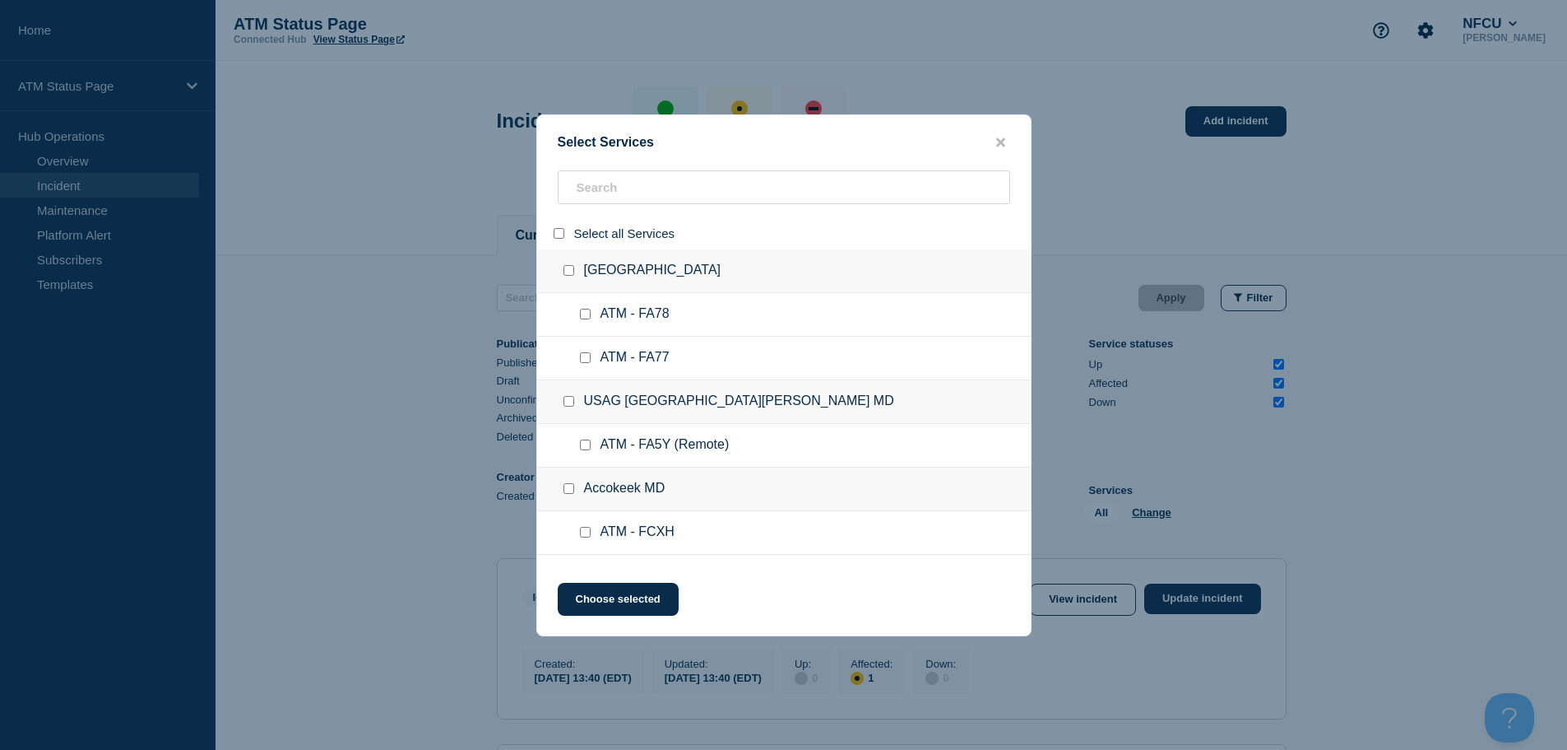
checkbox input "false"
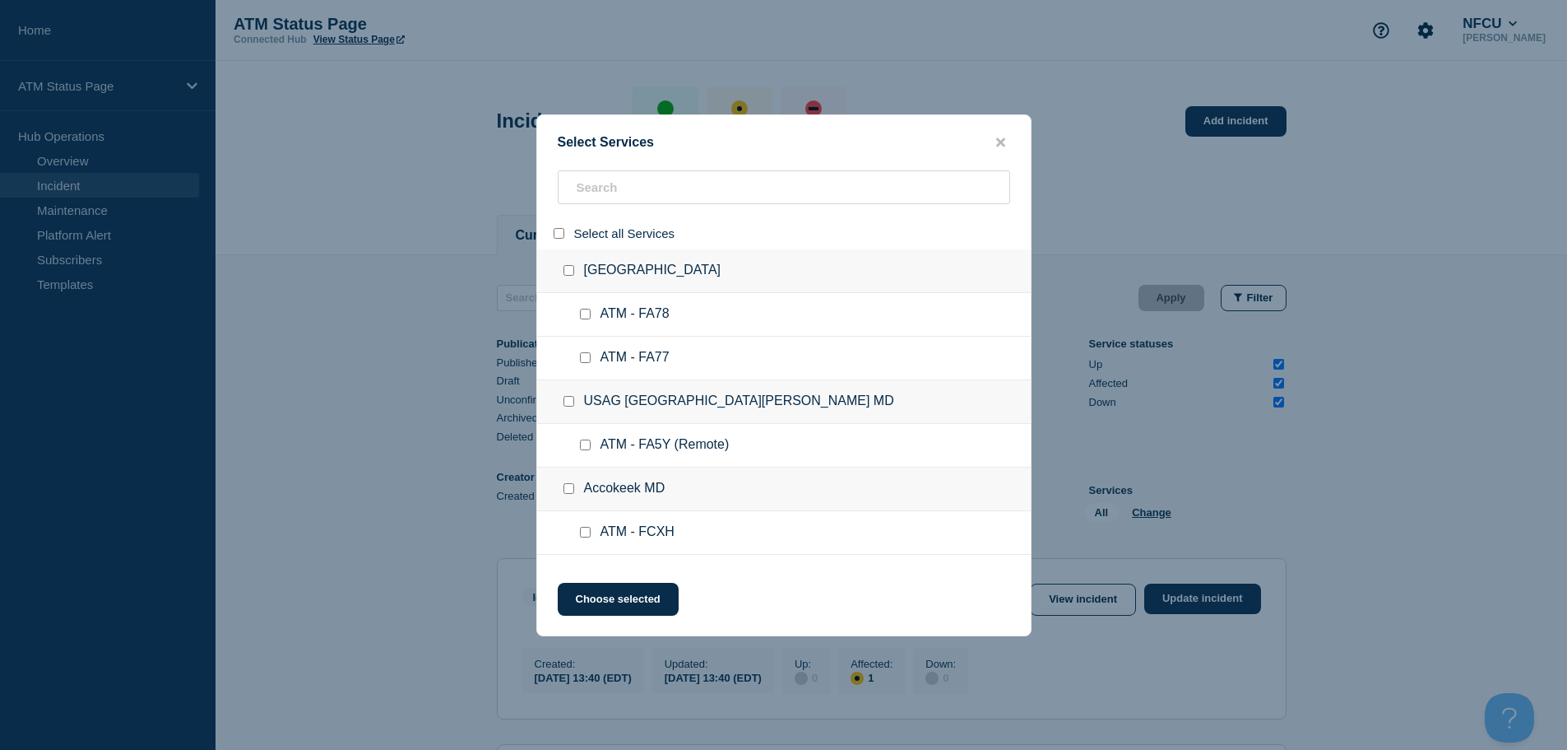
checkbox input "false"
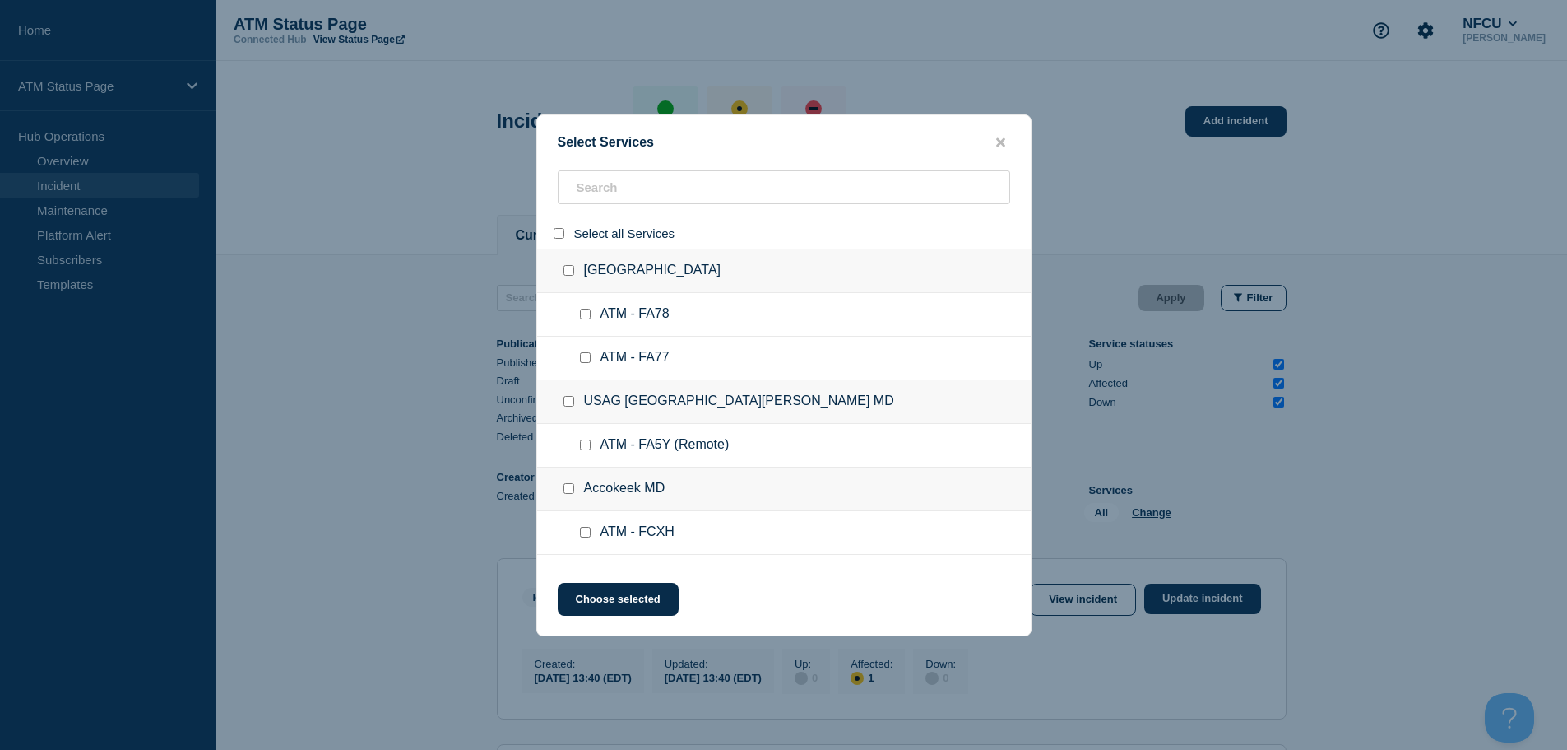
checkbox input "false"
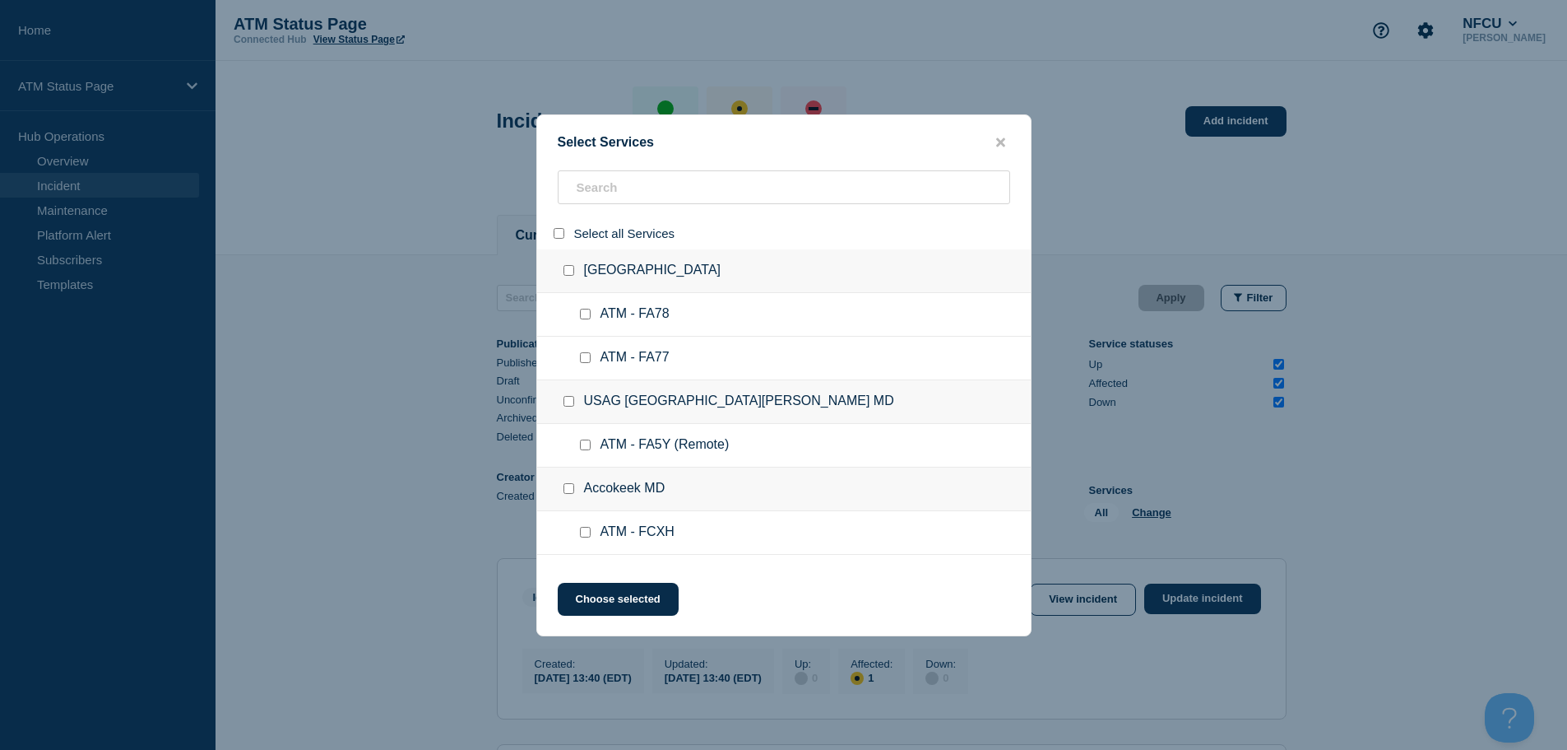
checkbox input "false"
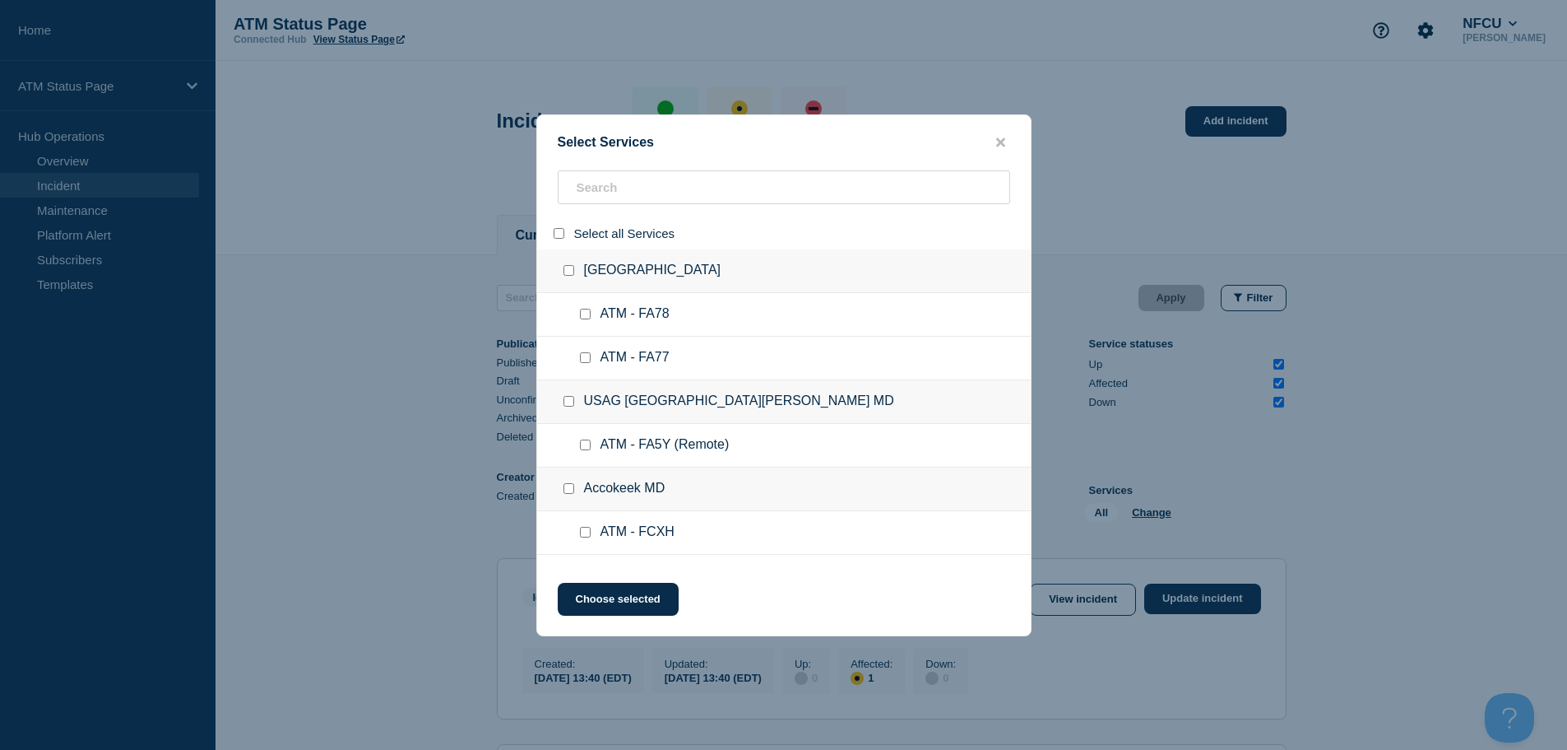
checkbox input "false"
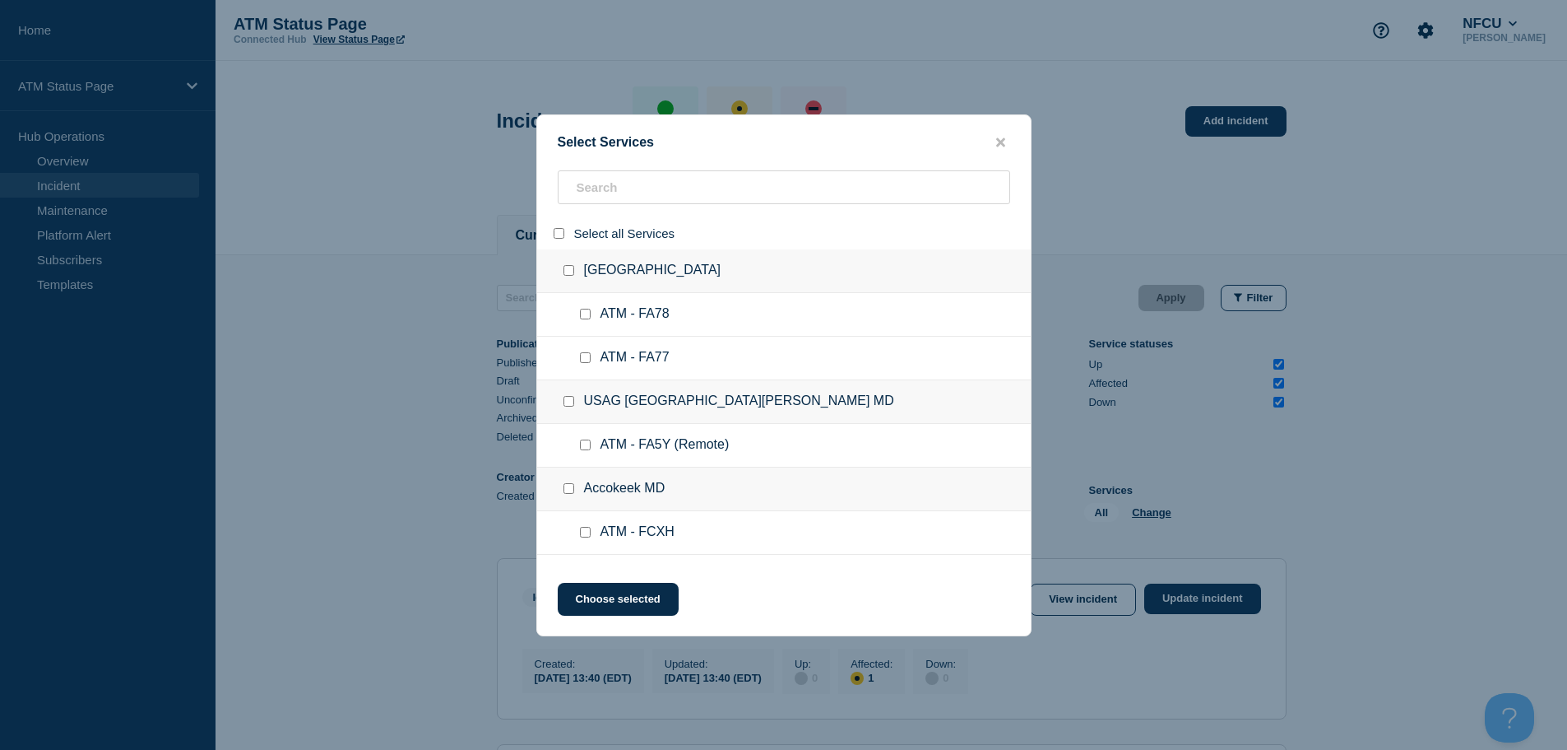
checkbox input "false"
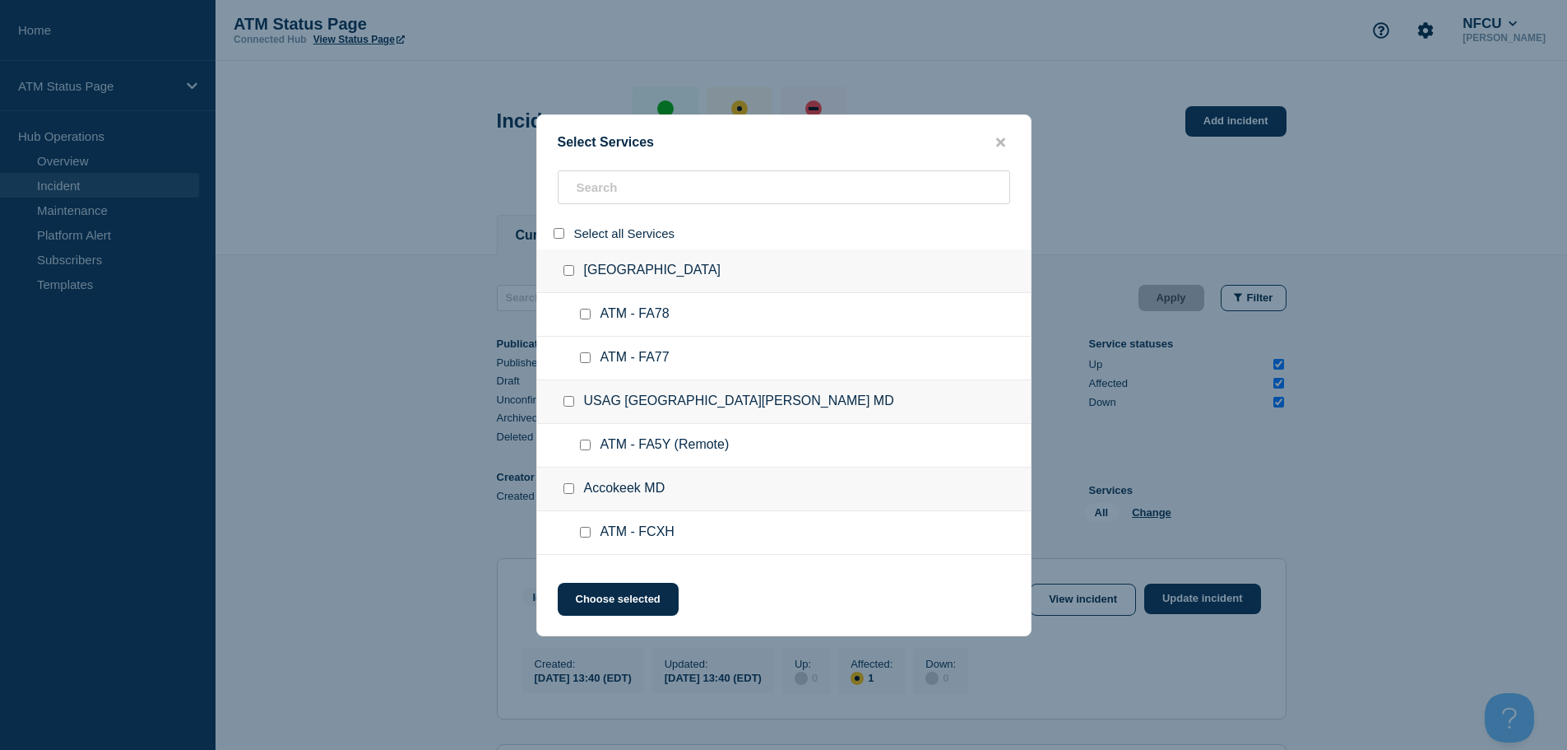
checkbox input "false"
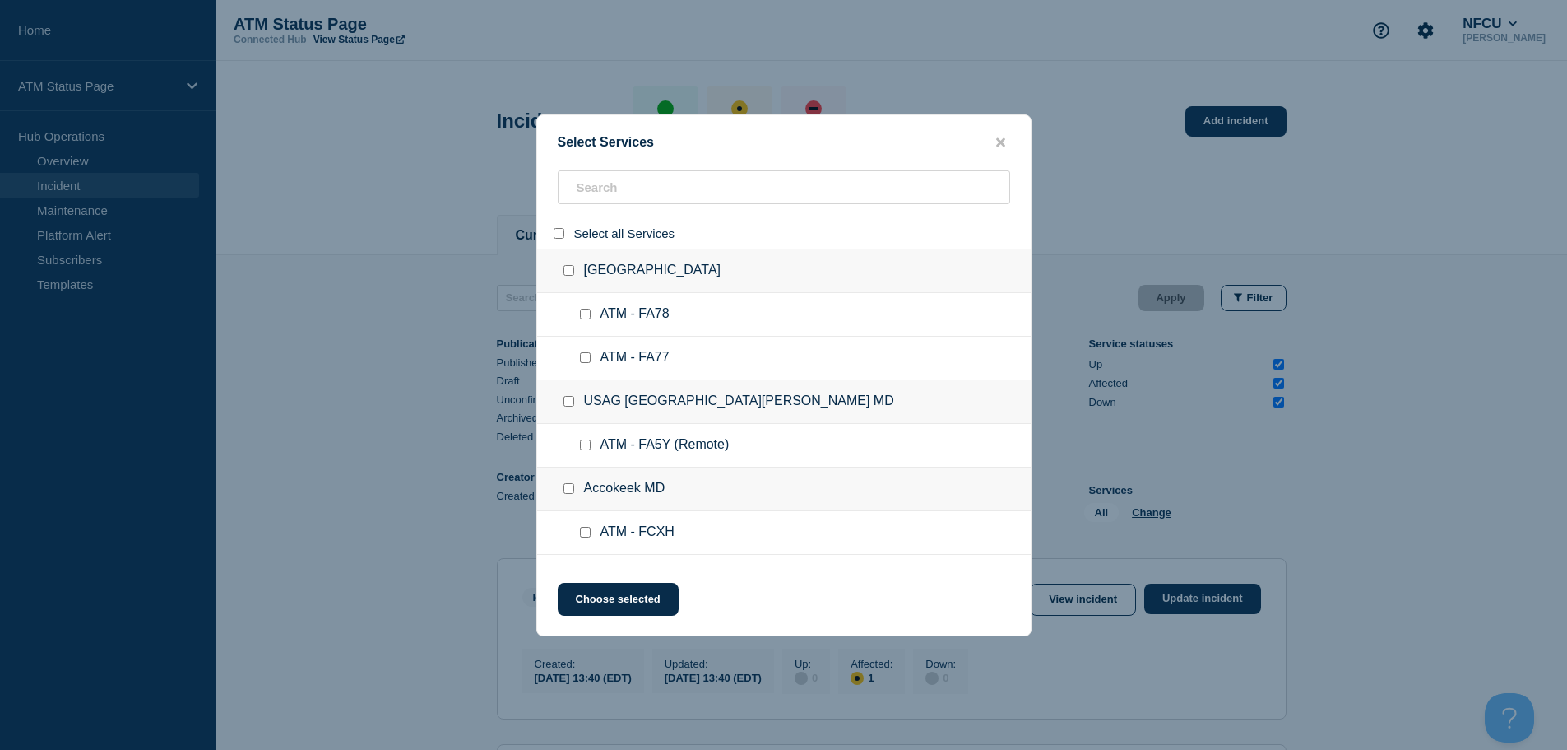
checkbox input "false"
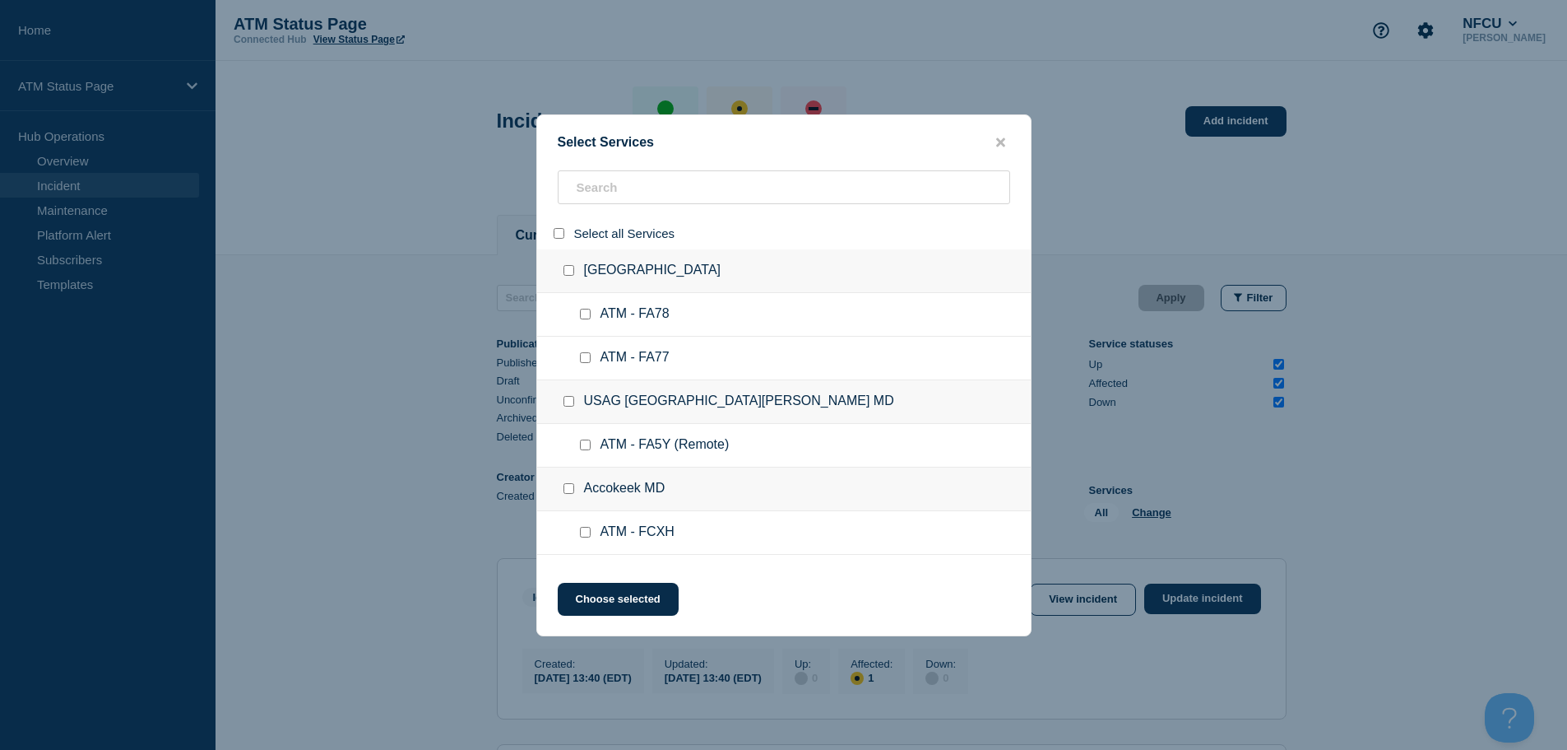
checkbox input "false"
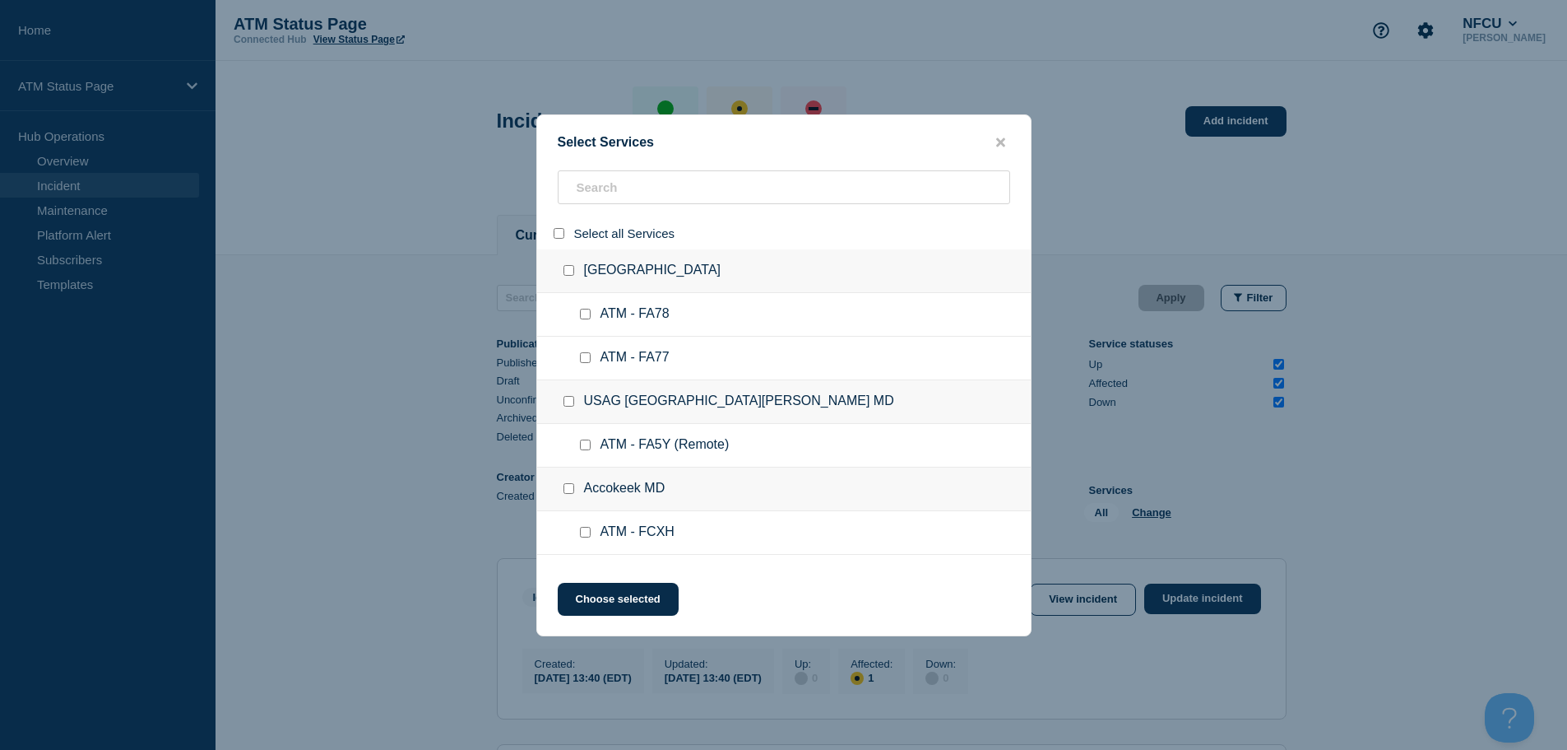
checkbox input "false"
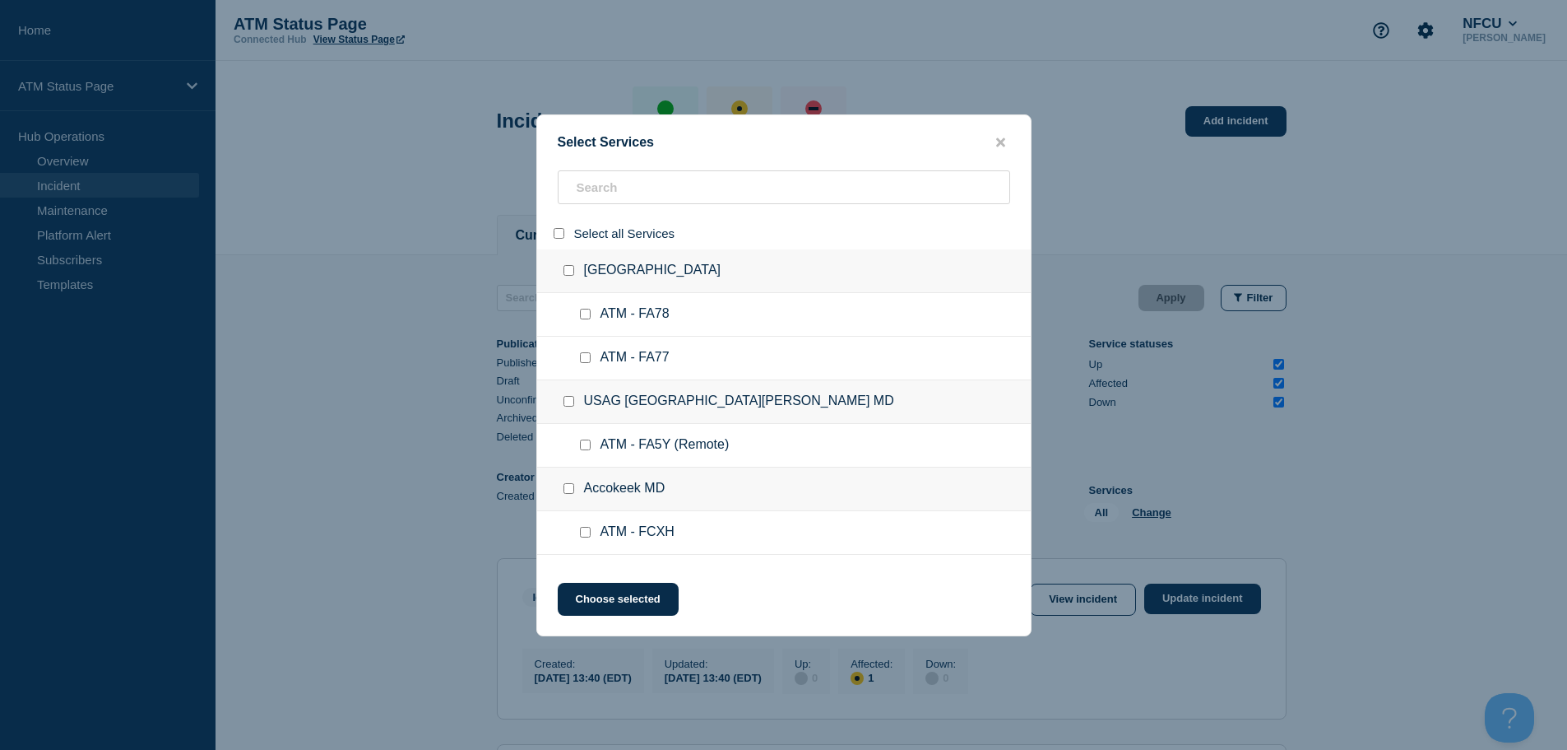
checkbox input "false"
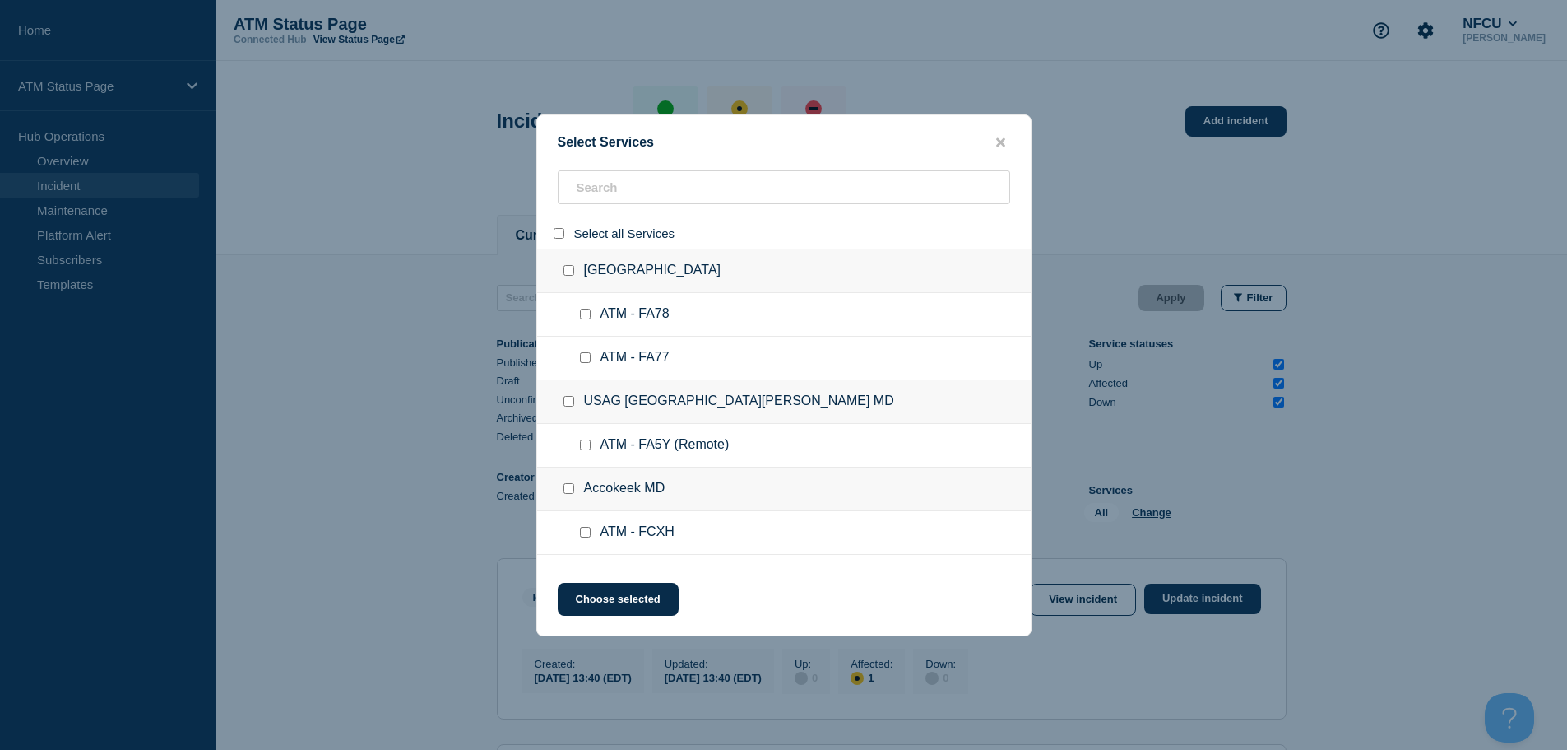
checkbox input "false"
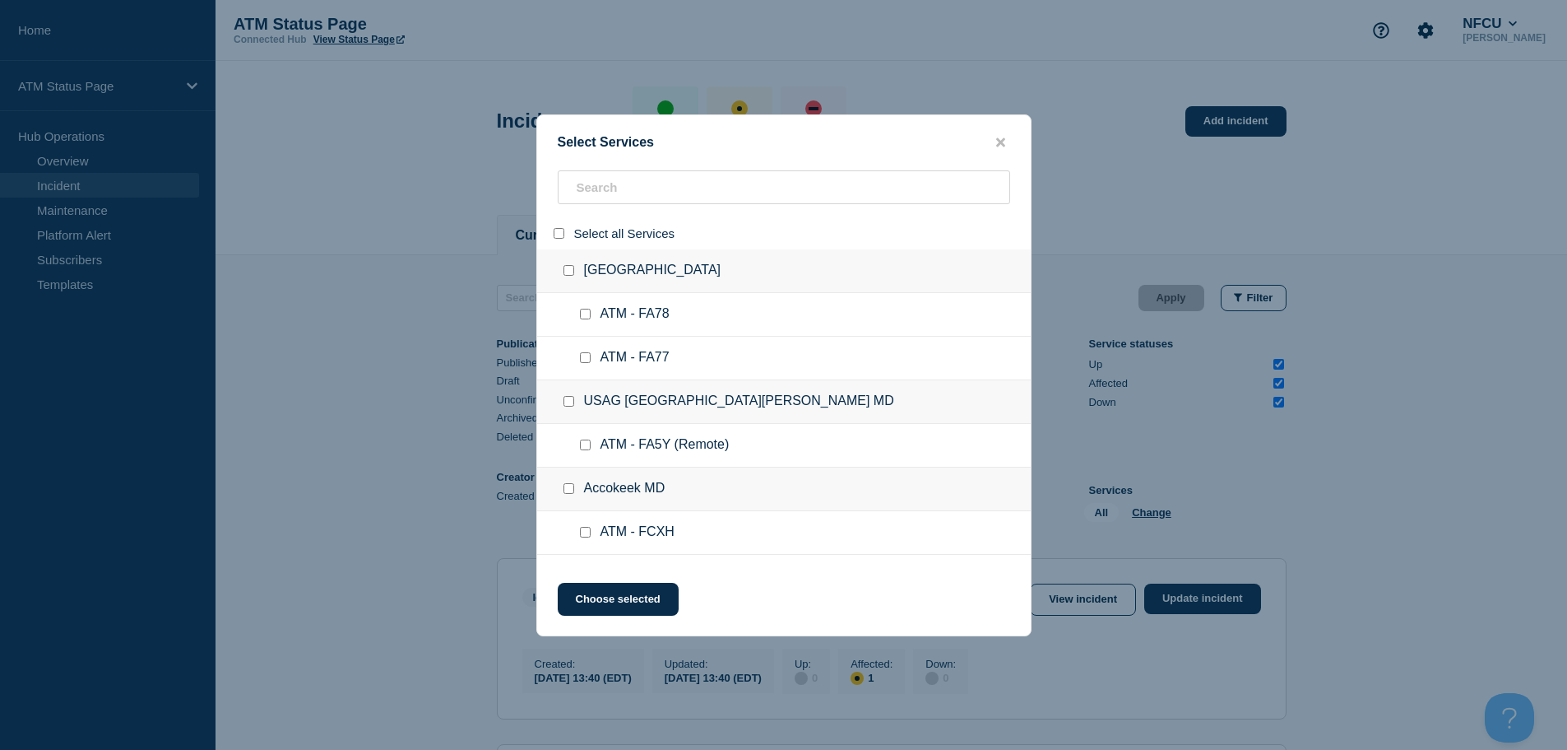
checkbox input "false"
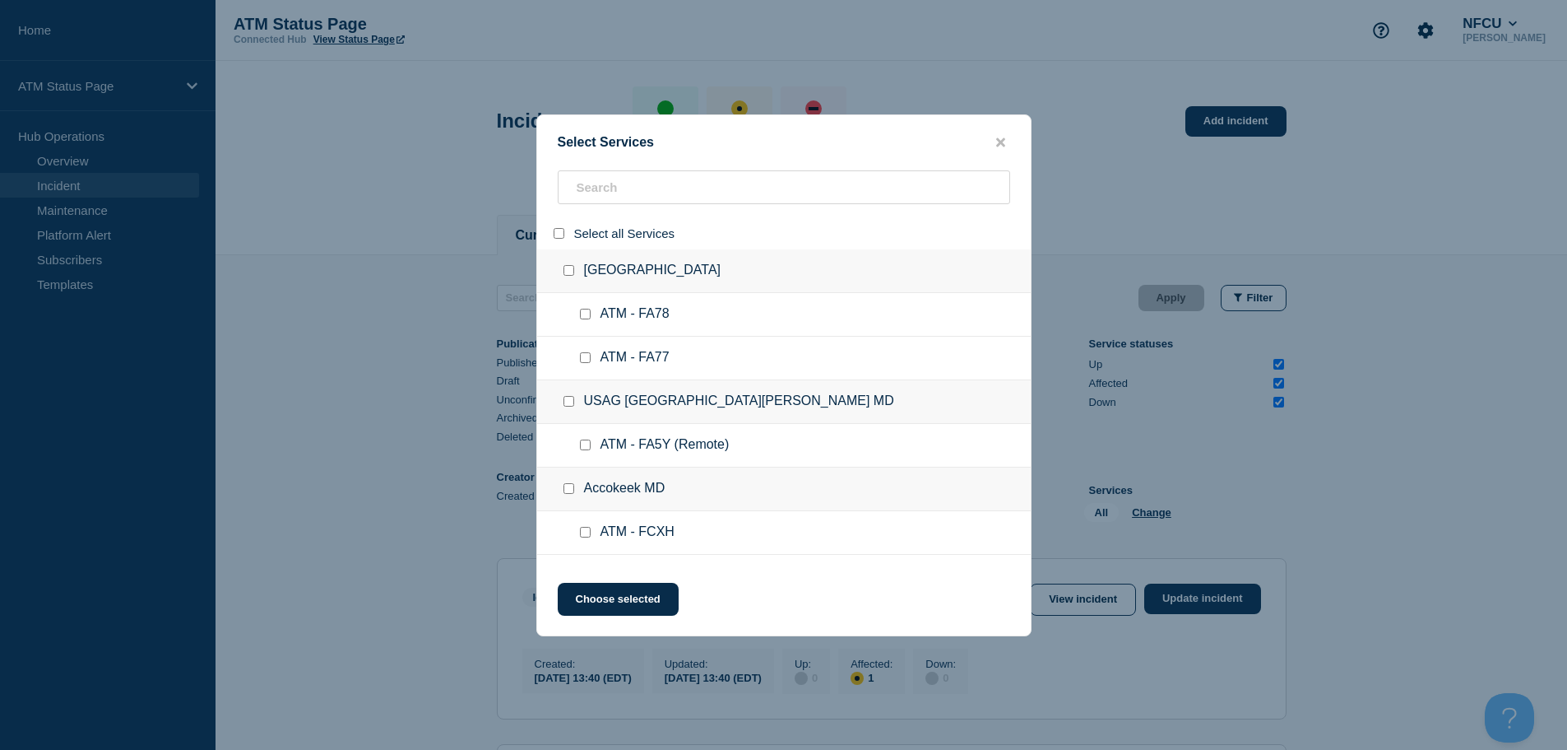
checkbox input "false"
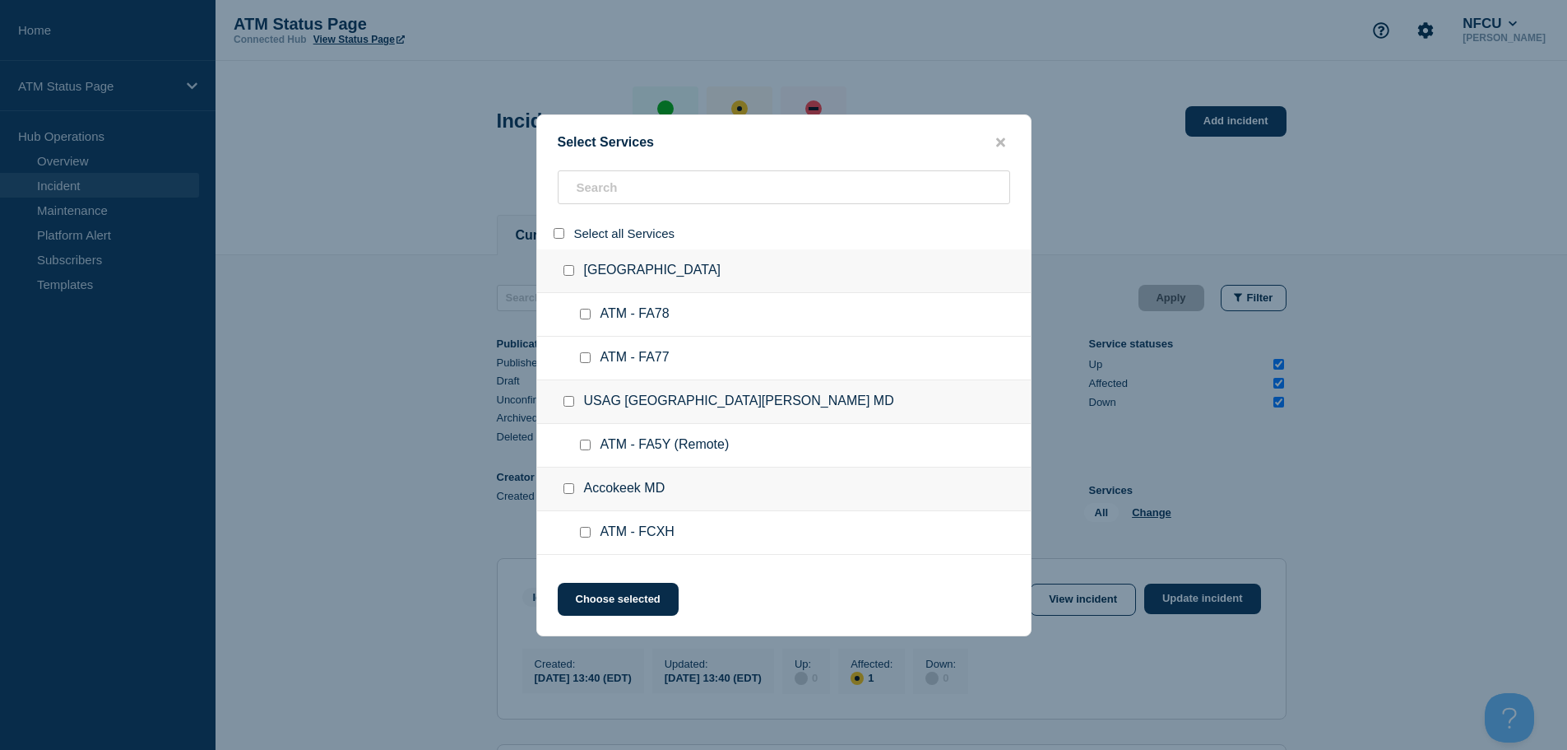
checkbox input "false"
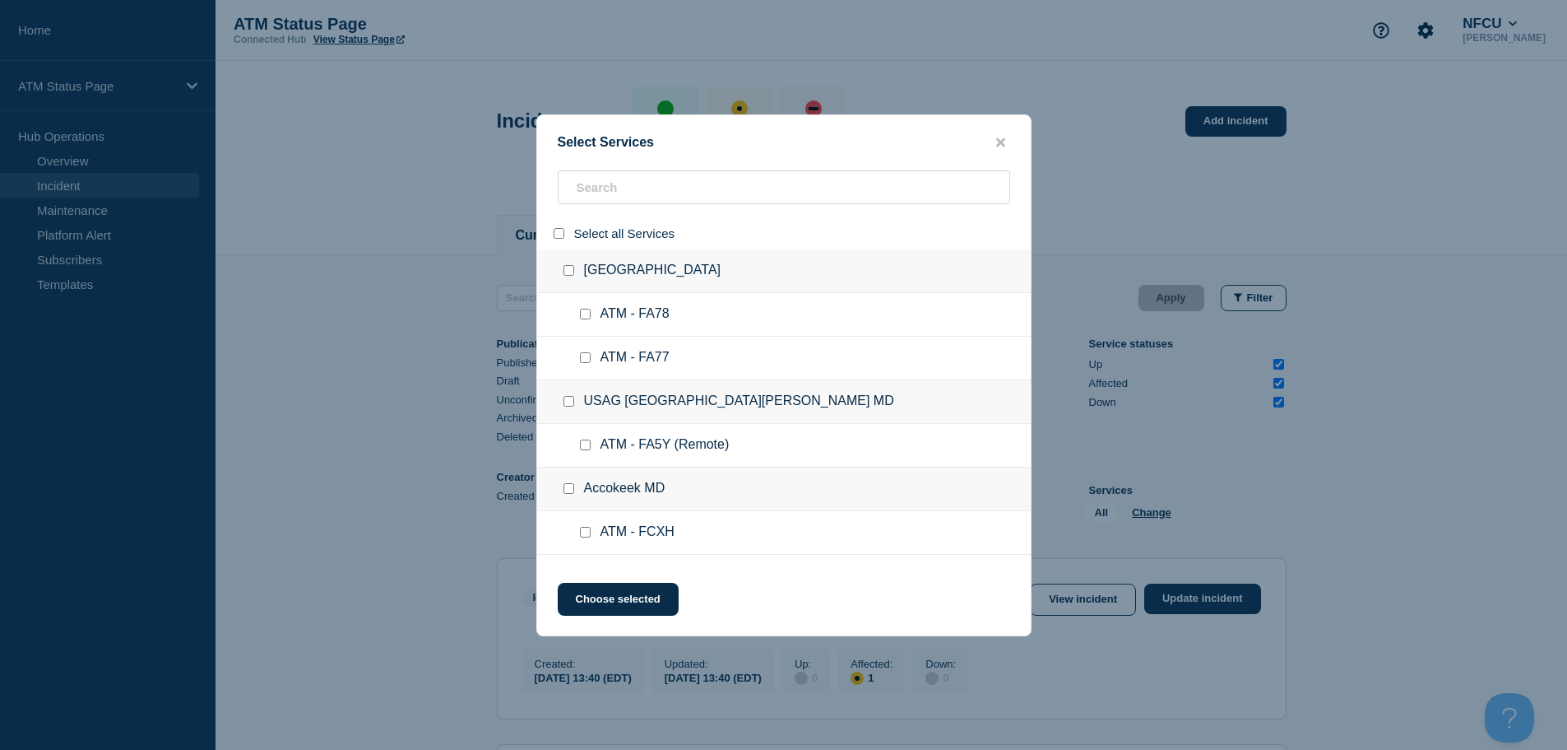
checkbox input "false"
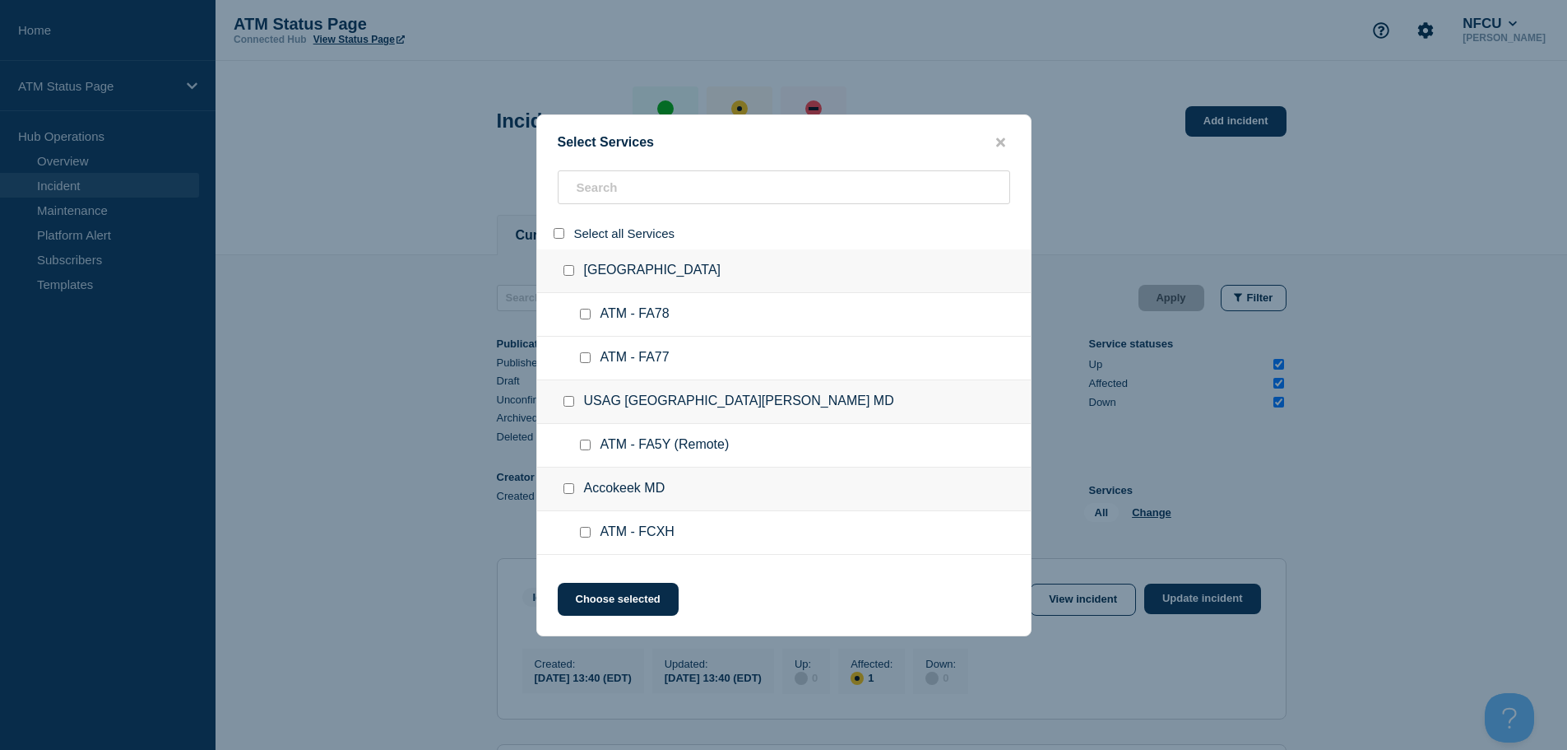
checkbox input "false"
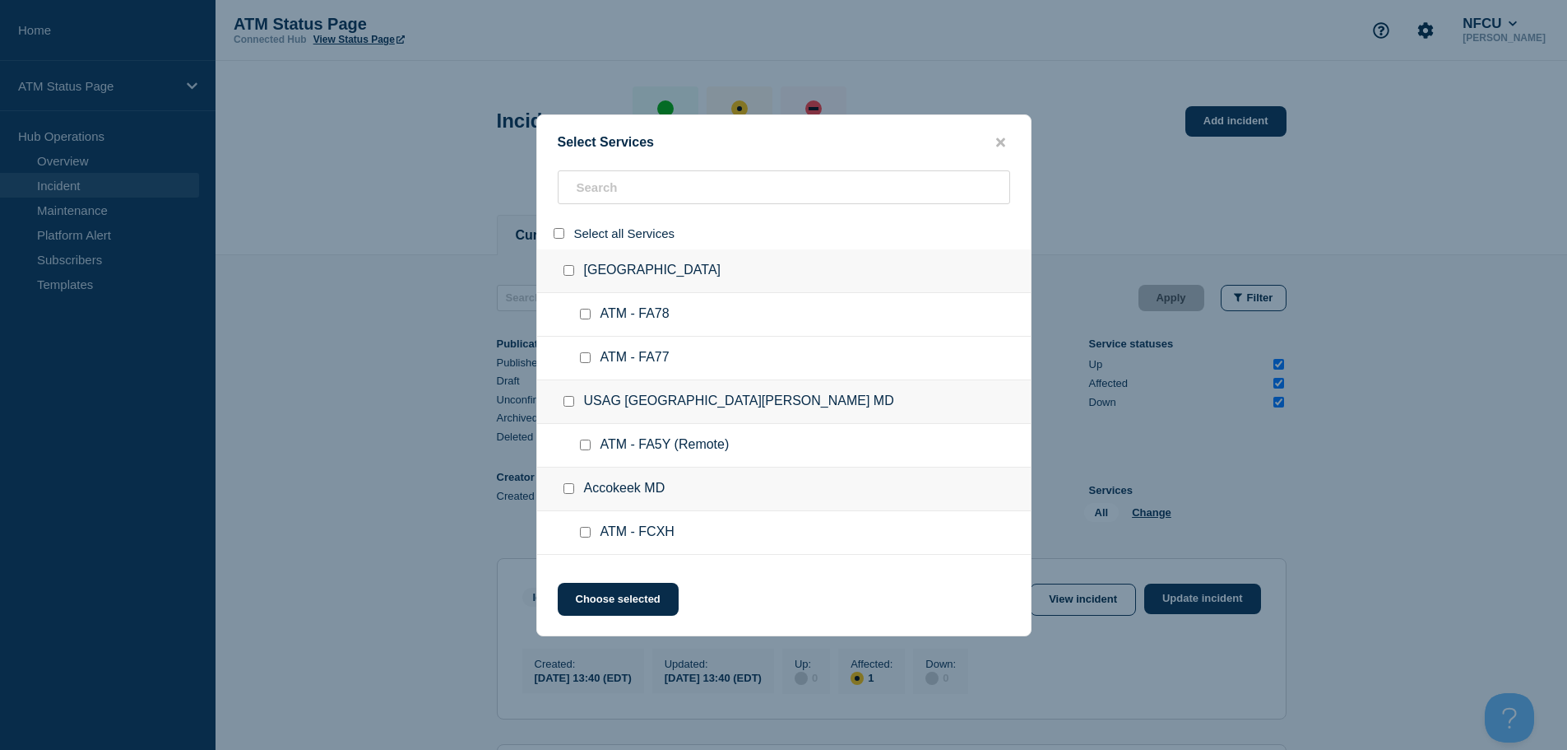
checkbox input "false"
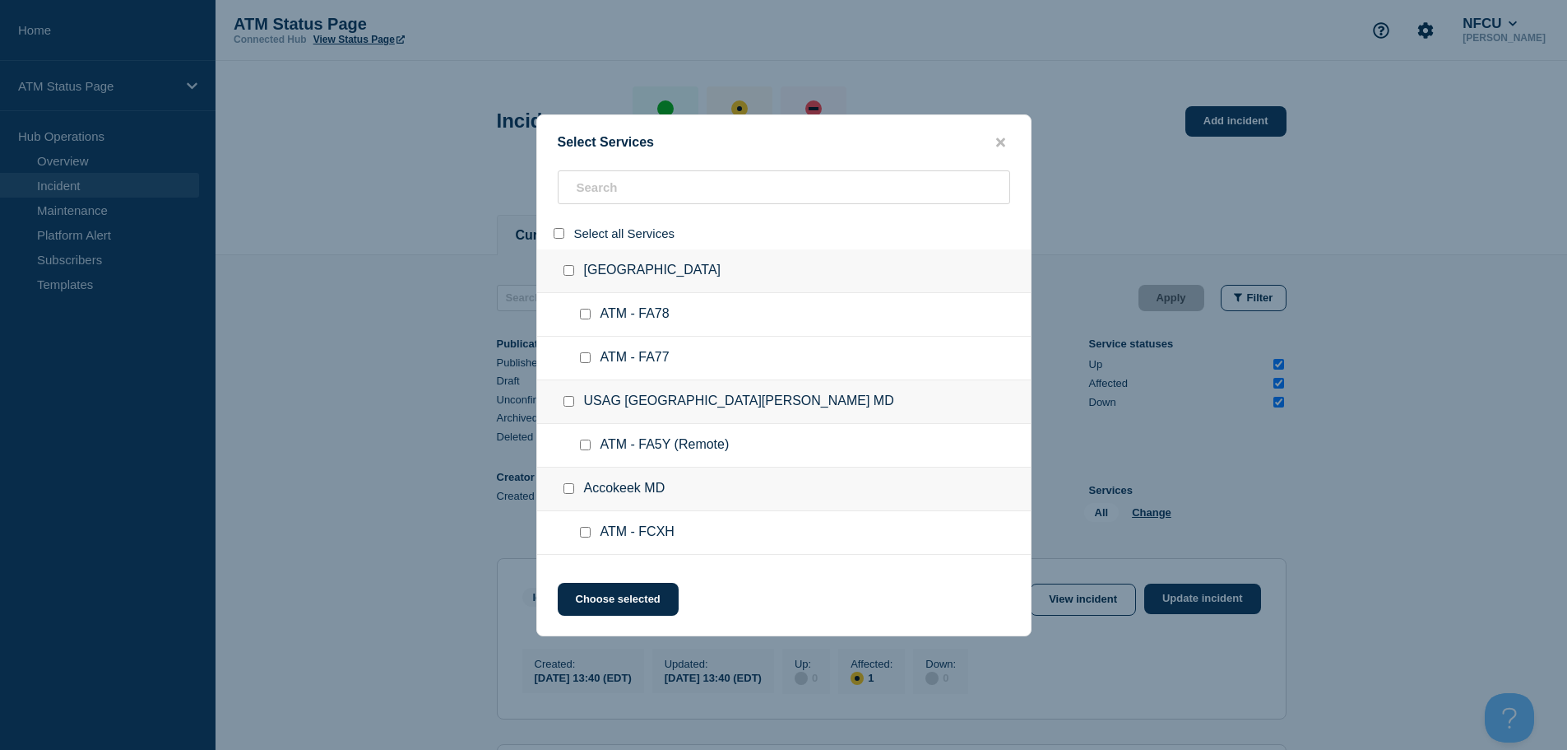
checkbox input "false"
click at [646, 192] on input "search" at bounding box center [784, 187] width 453 height 34
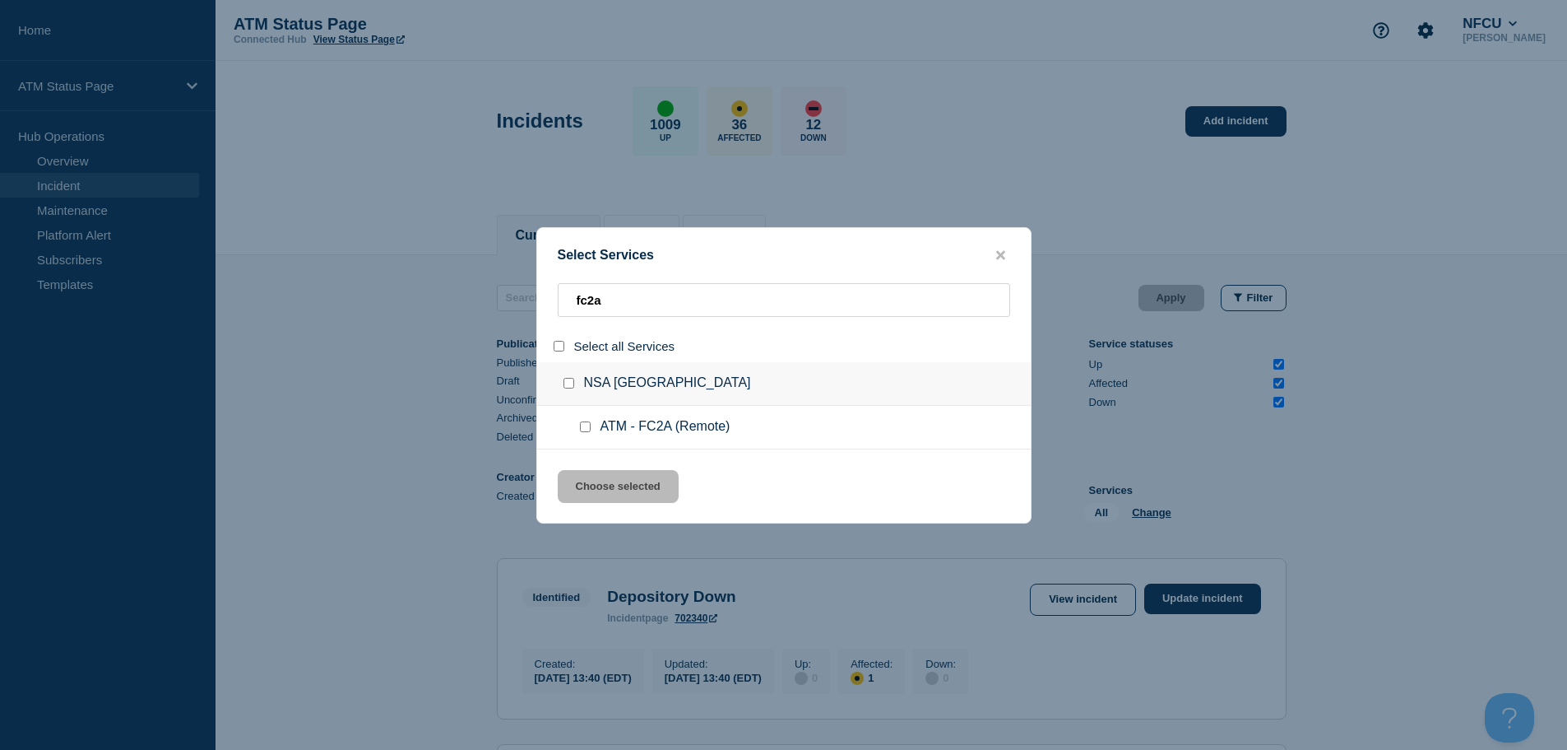
click at [587, 425] on input "service: ATM - FC2A (Remote)" at bounding box center [585, 426] width 11 height 11
click at [619, 483] on button "Choose selected" at bounding box center [618, 486] width 121 height 33
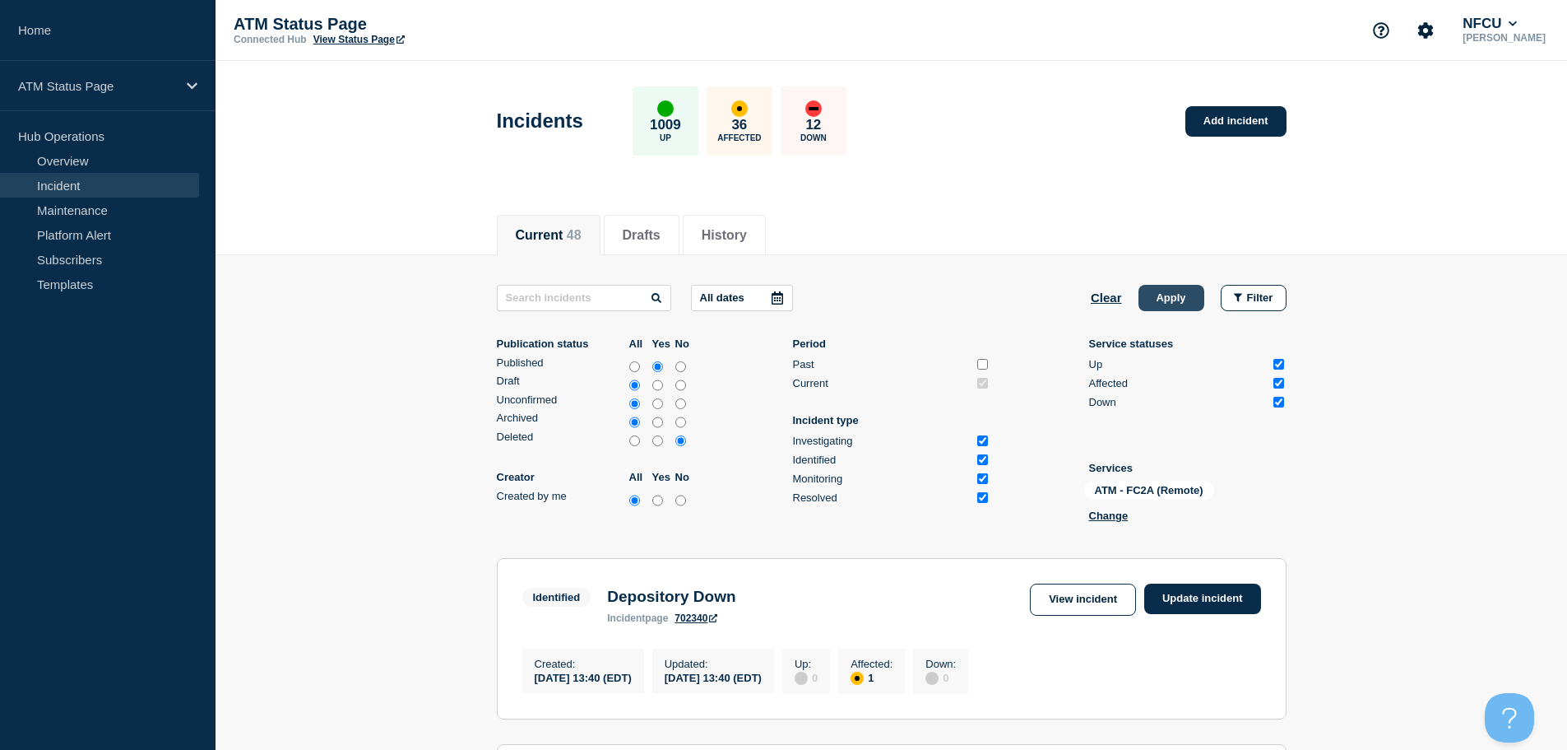
click at [1168, 291] on button "Apply" at bounding box center [1172, 298] width 66 height 26
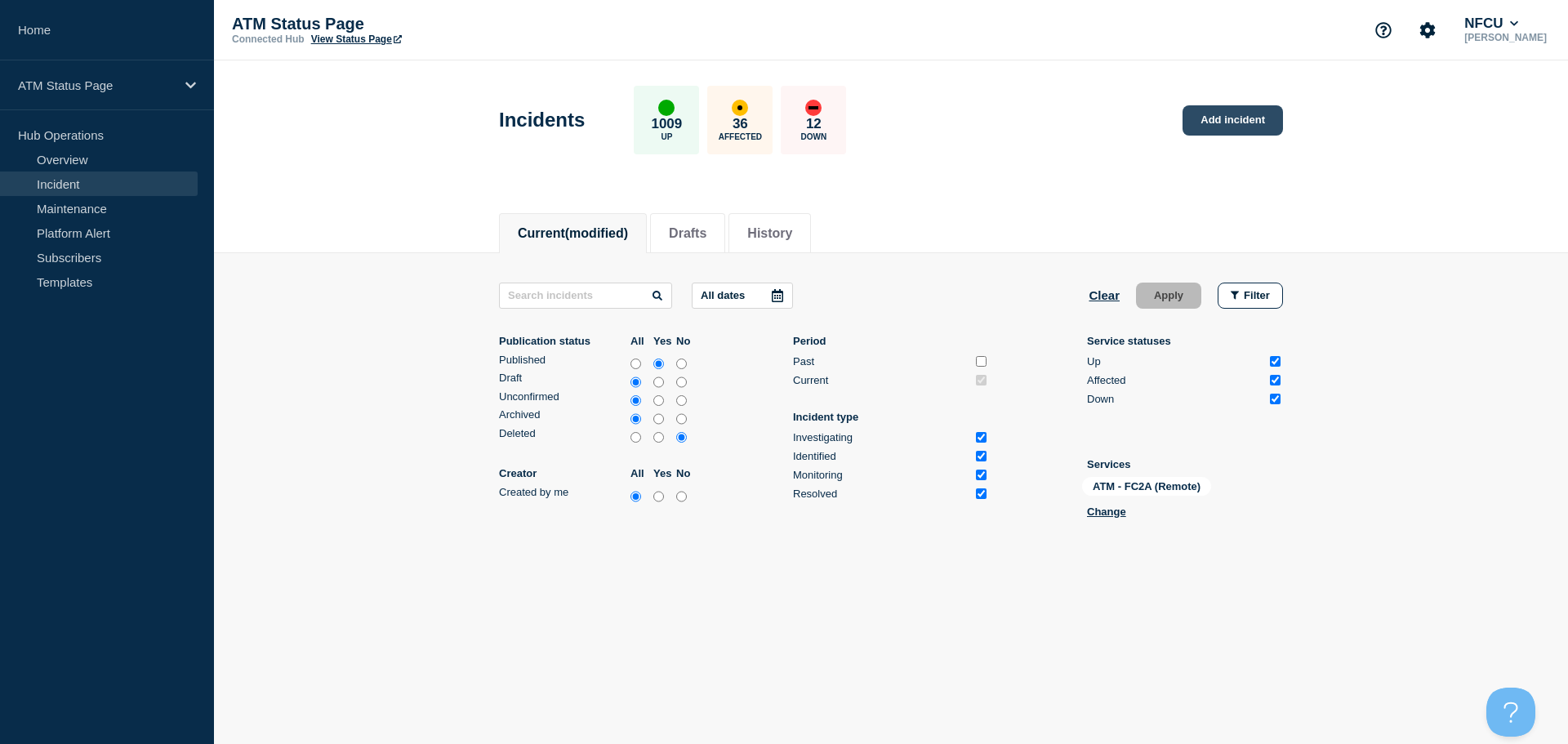
click at [1252, 109] on link "Add incident" at bounding box center [1232, 120] width 100 height 30
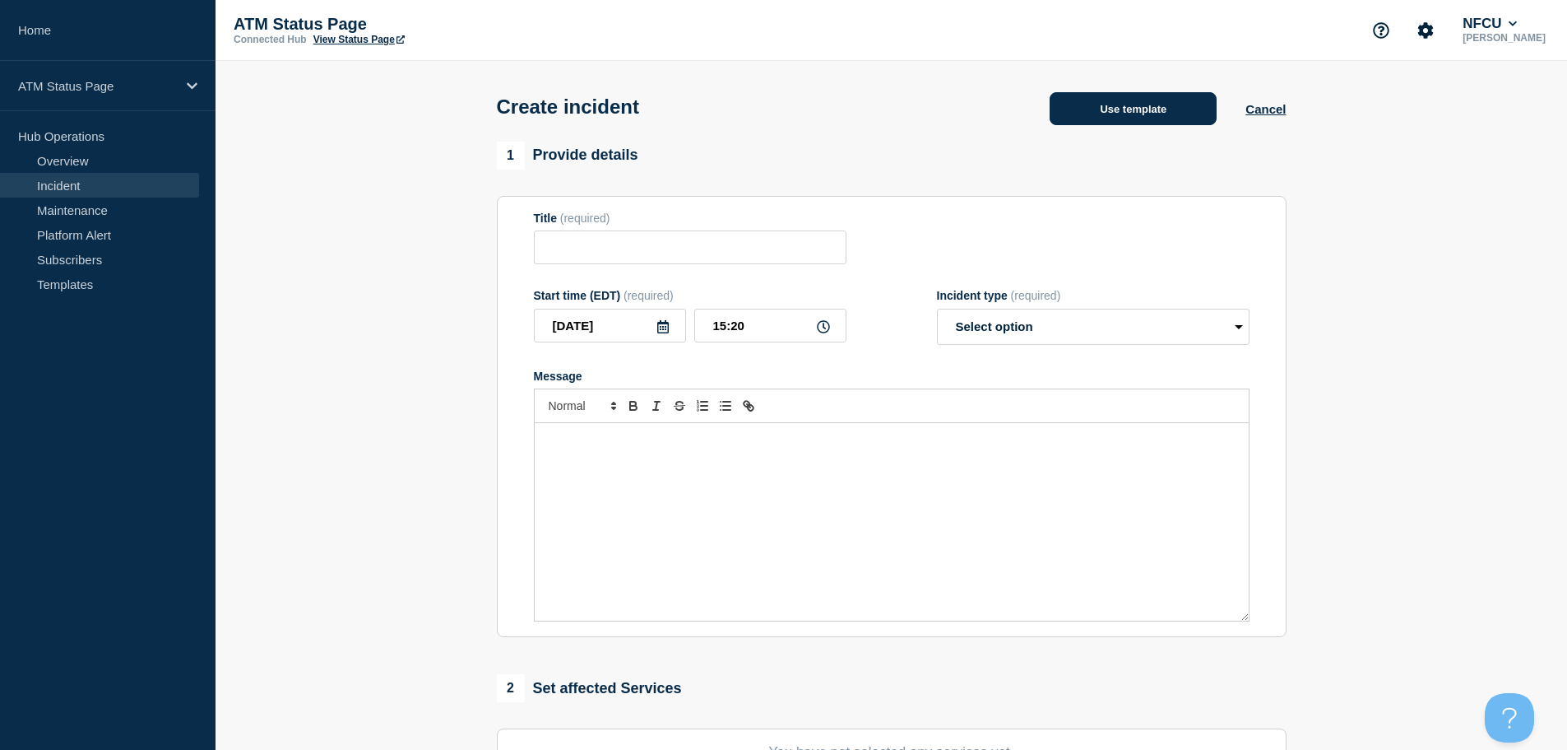
click at [1134, 104] on button "Use template" at bounding box center [1133, 108] width 167 height 33
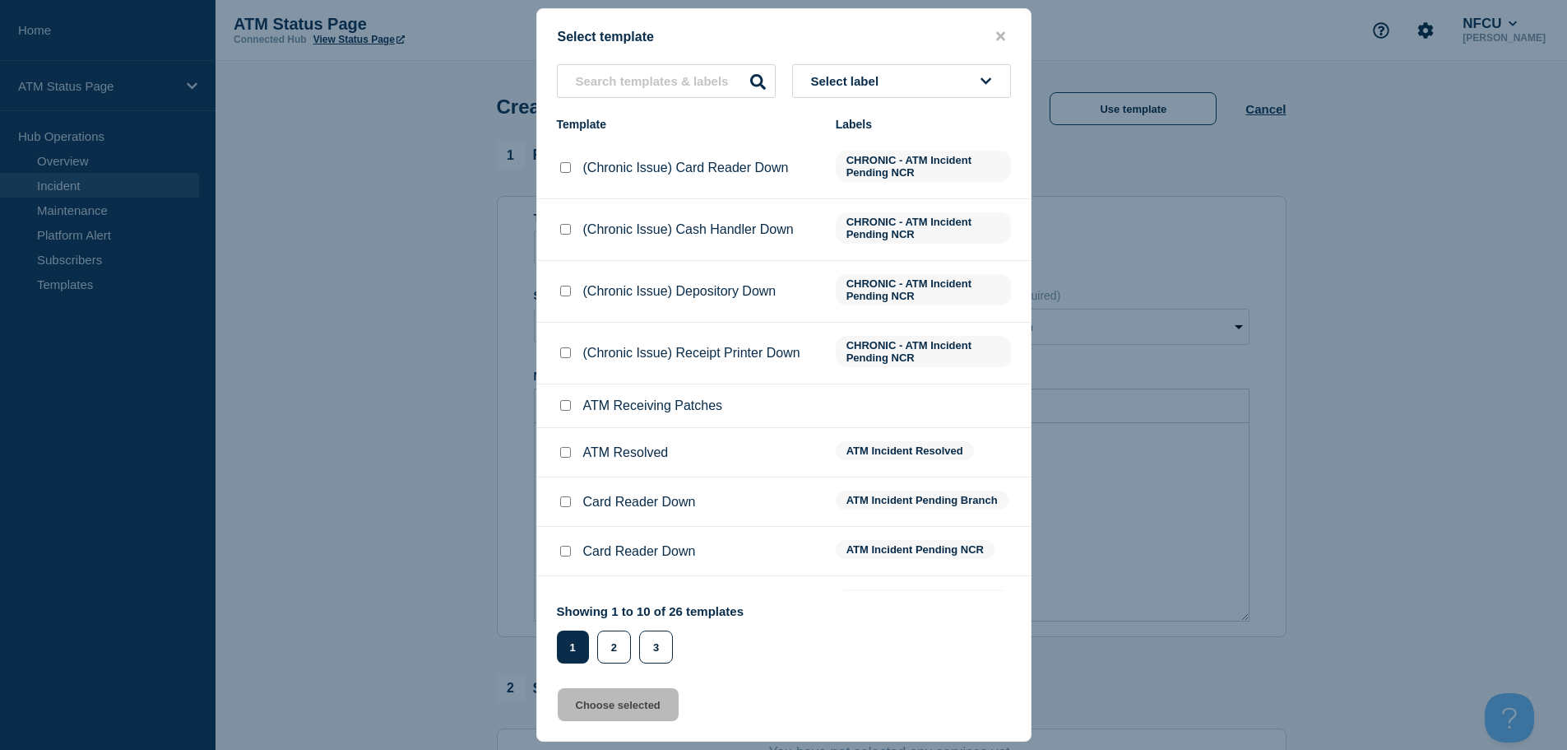
click at [886, 86] on span "Select label" at bounding box center [848, 81] width 75 height 14
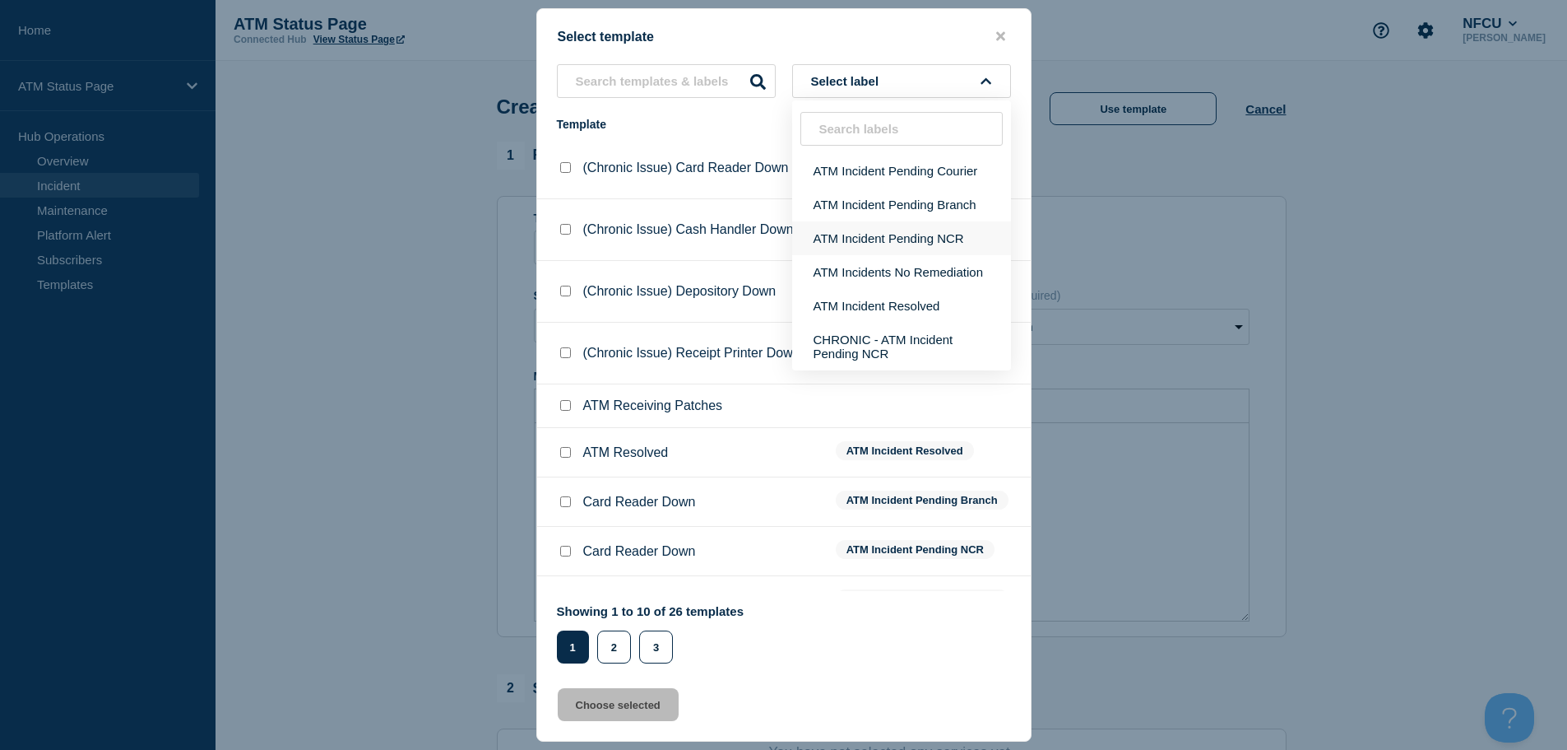
click at [936, 242] on button "ATM Incident Pending NCR" at bounding box center [901, 238] width 219 height 34
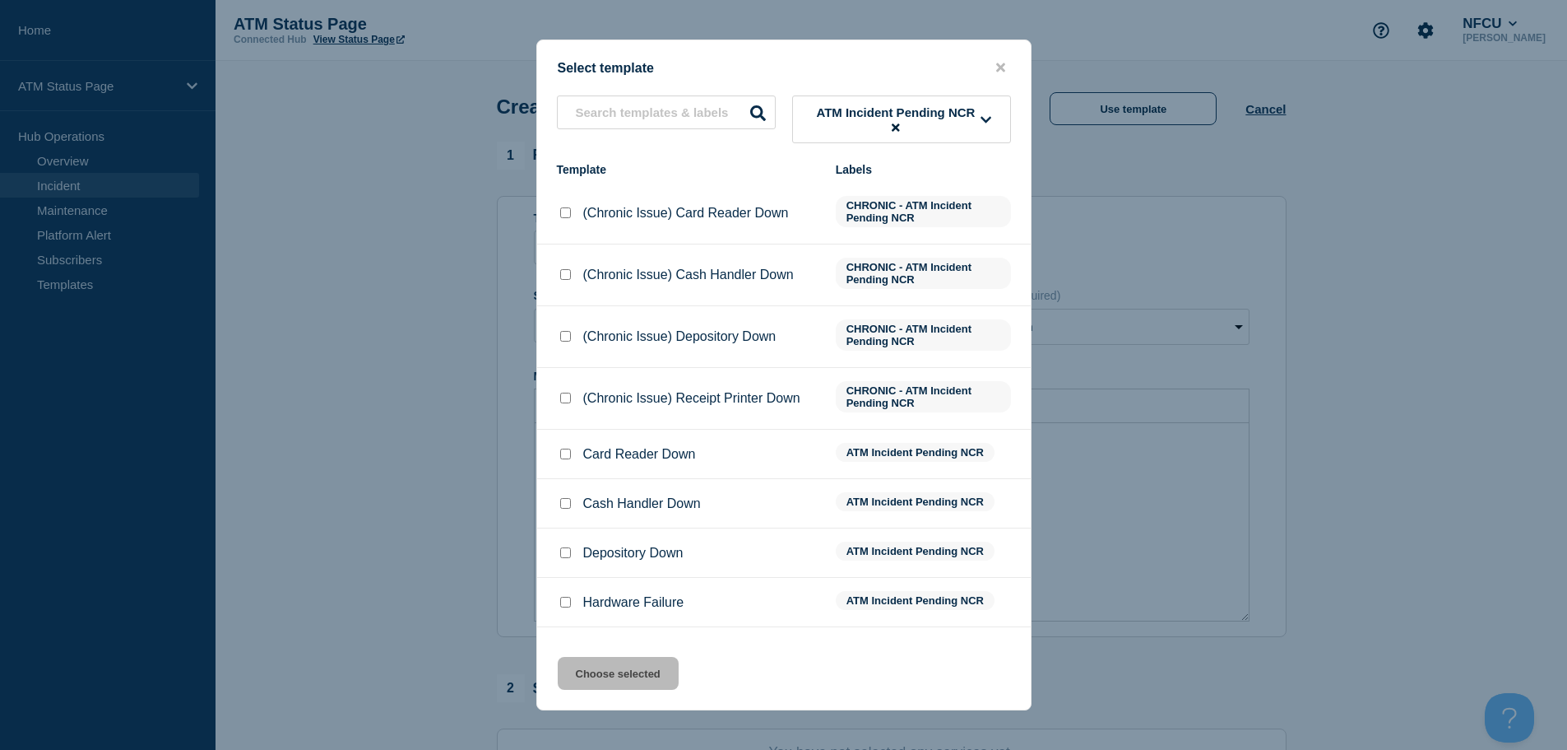
click at [566, 555] on input "Depository Down checkbox" at bounding box center [565, 552] width 11 height 11
click at [626, 676] on button "Choose selected" at bounding box center [618, 673] width 121 height 33
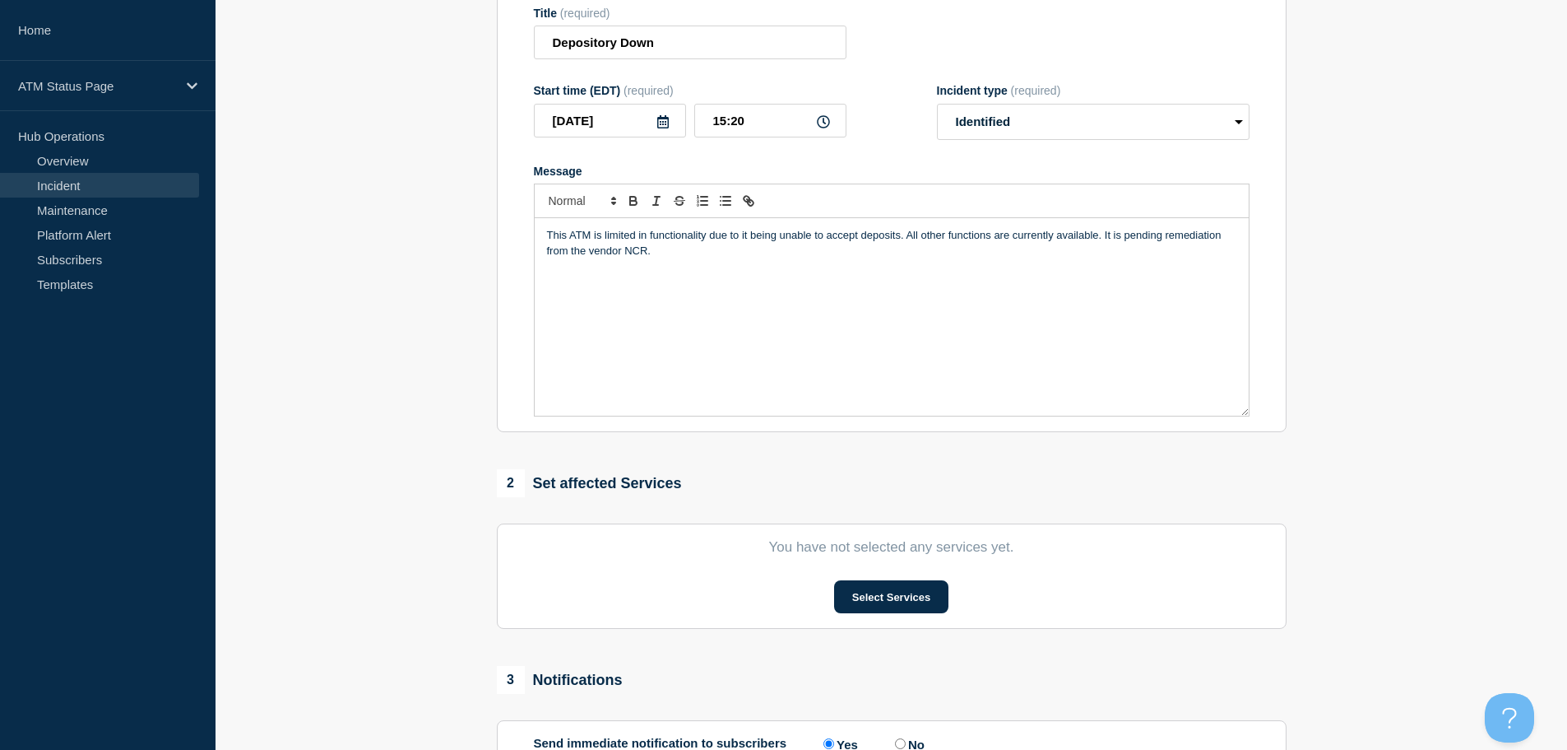
scroll to position [403, 0]
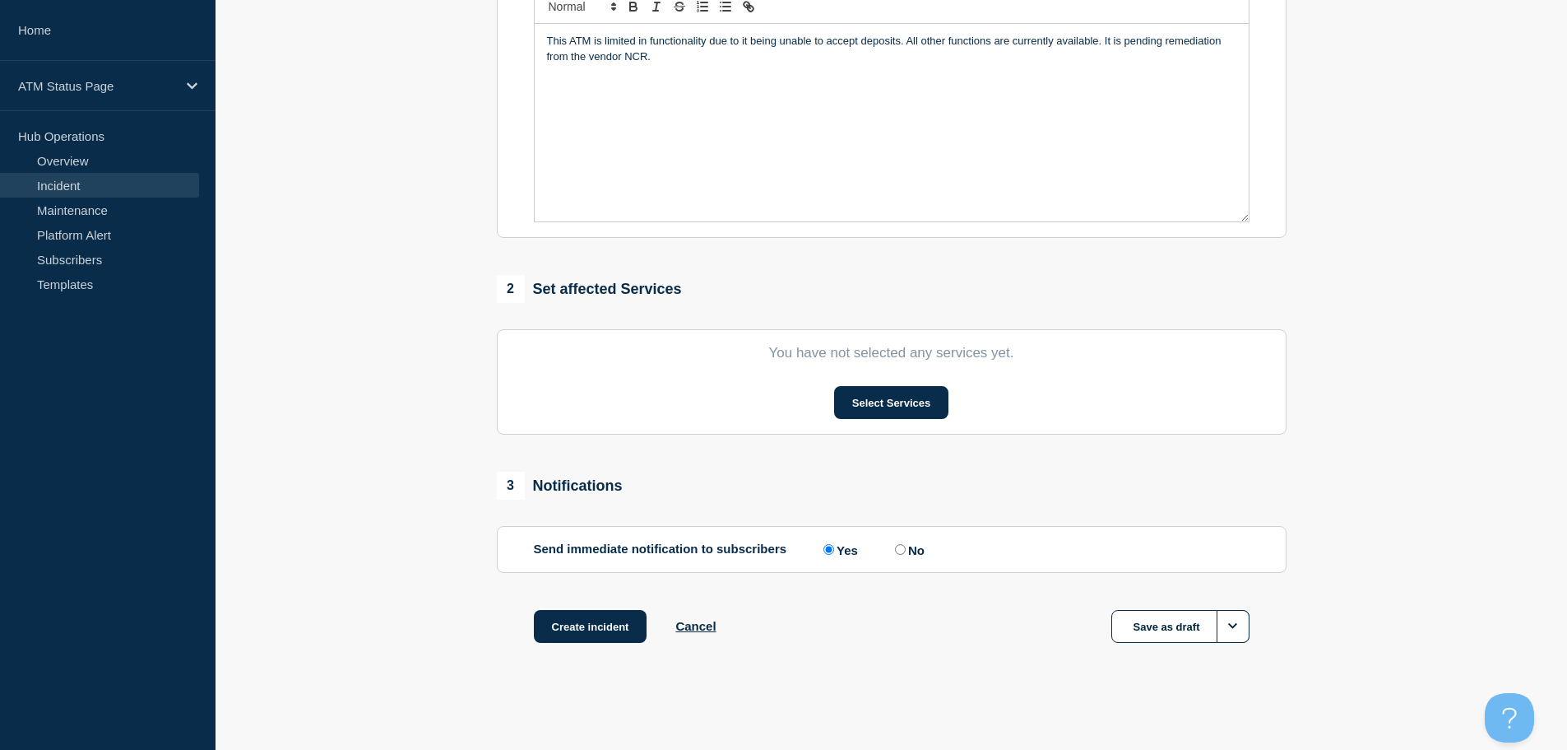
click at [918, 420] on section "You have not selected any services yet. Select Services" at bounding box center [892, 381] width 790 height 105
click at [907, 402] on button "Select Services" at bounding box center [891, 402] width 114 height 33
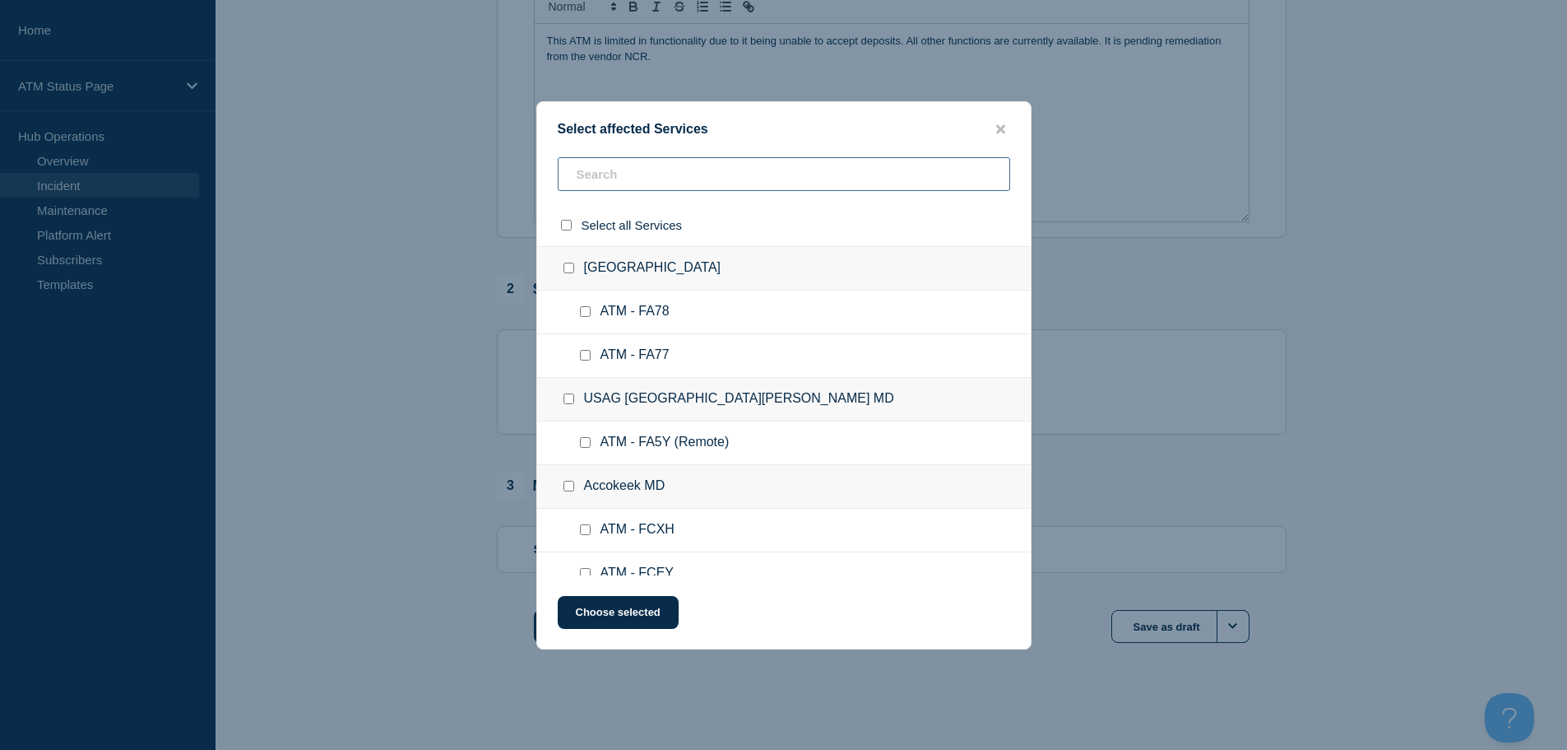
click at [696, 182] on input "text" at bounding box center [784, 174] width 453 height 34
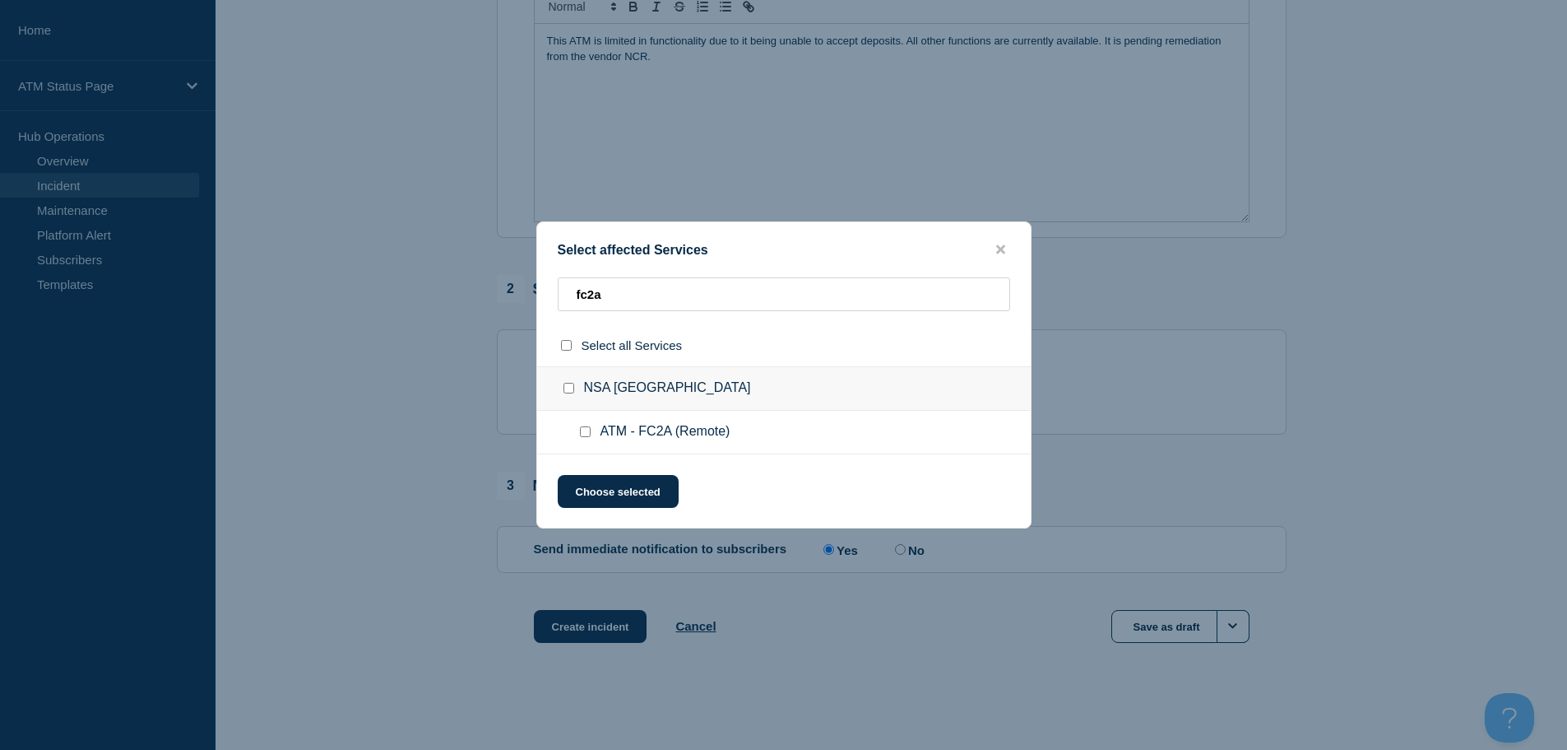
click at [581, 429] on input "ATM - FC2A (Remote) checkbox" at bounding box center [585, 431] width 11 height 11
click at [615, 490] on button "Choose selected" at bounding box center [618, 491] width 121 height 33
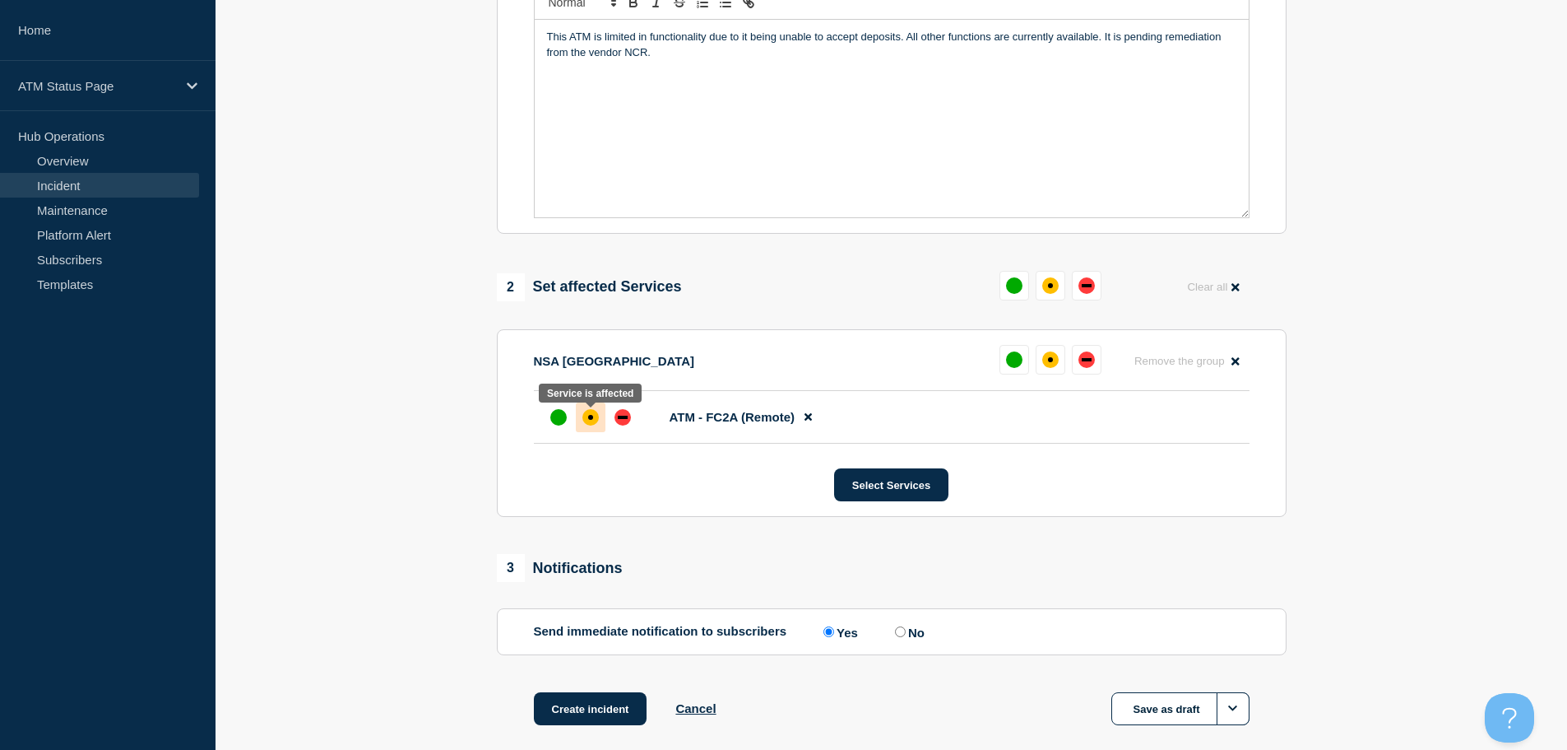
click at [590, 424] on div "affected" at bounding box center [591, 417] width 16 height 16
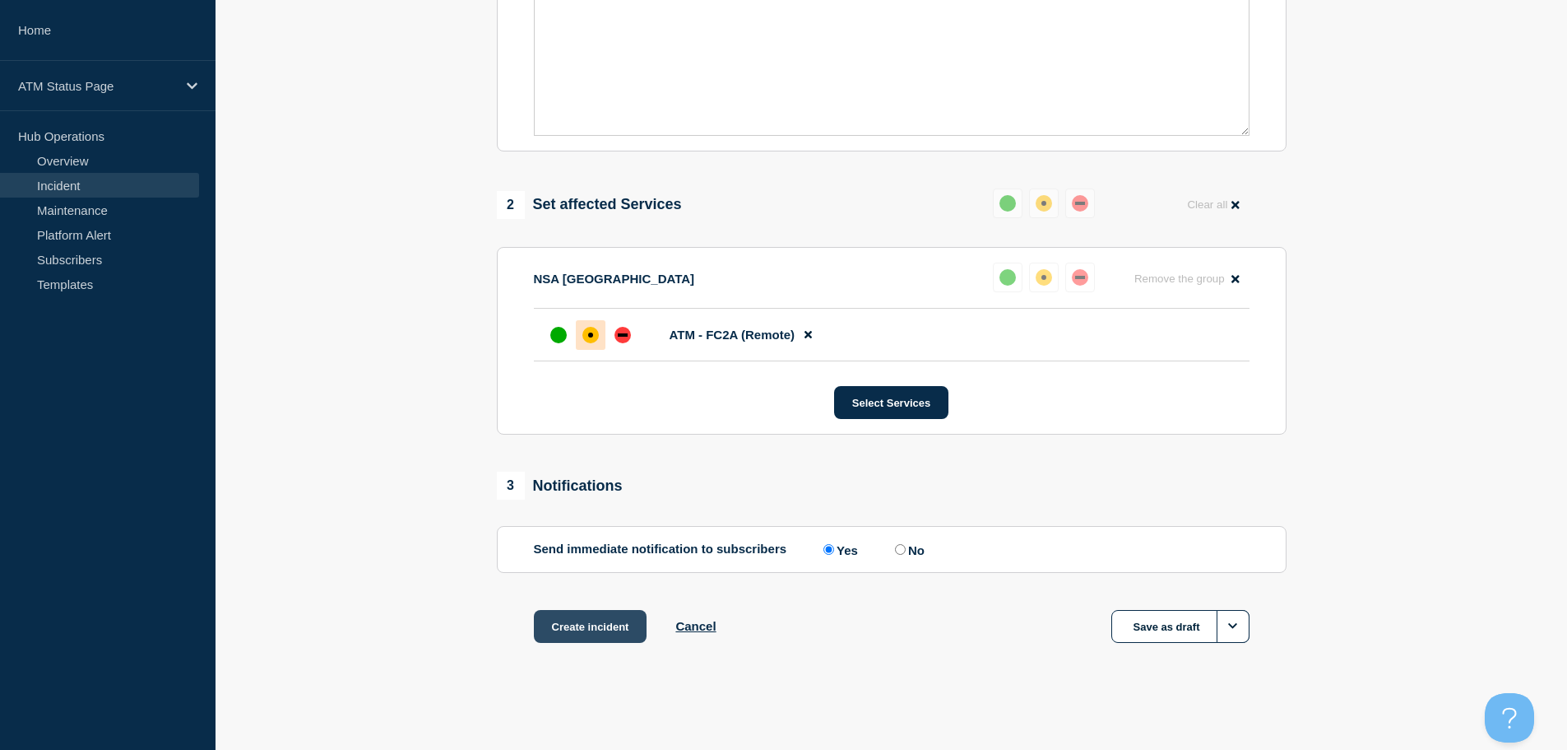
scroll to position [490, 0]
click at [565, 632] on button "Create incident" at bounding box center [591, 626] width 114 height 33
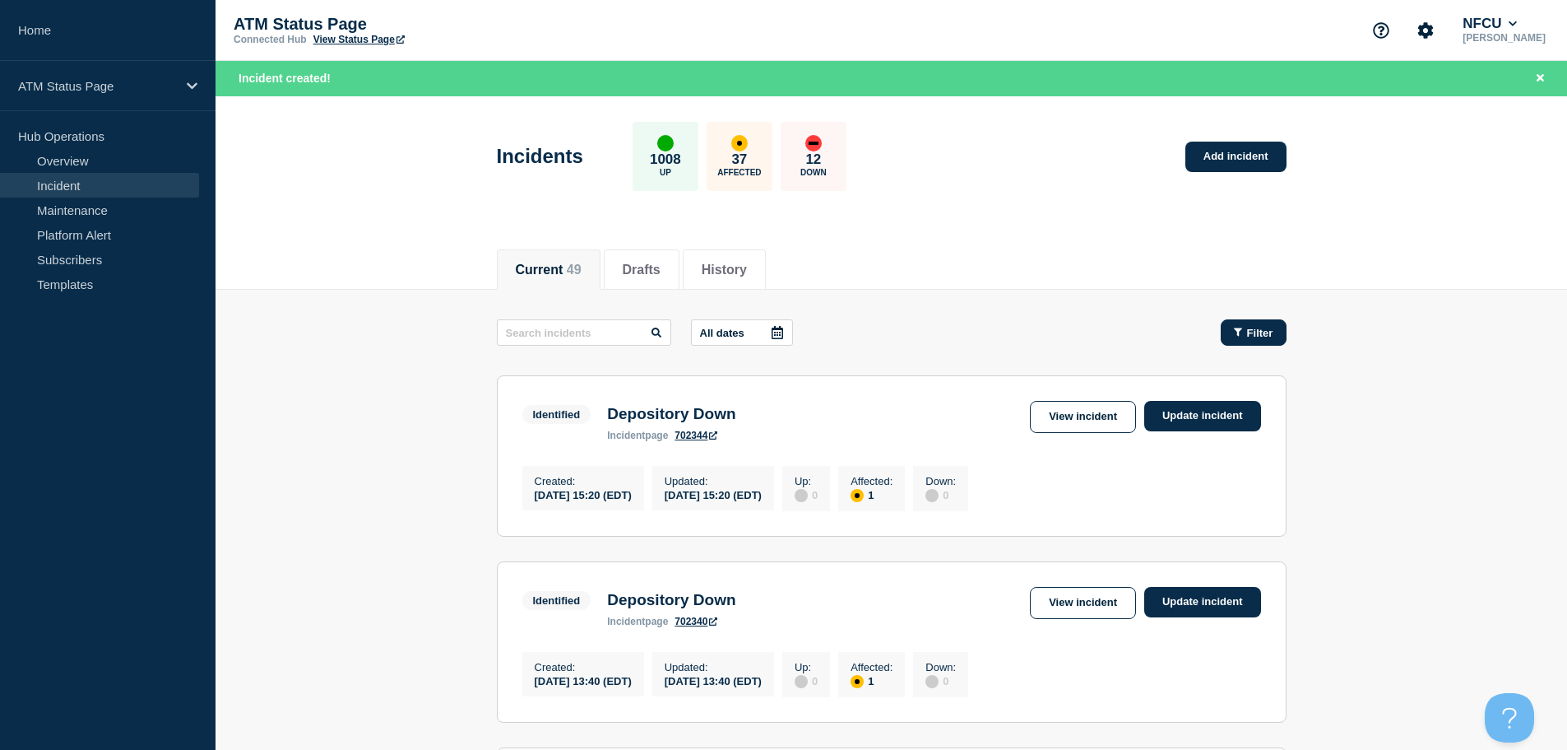
click at [1286, 332] on button "Filter" at bounding box center [1254, 332] width 66 height 26
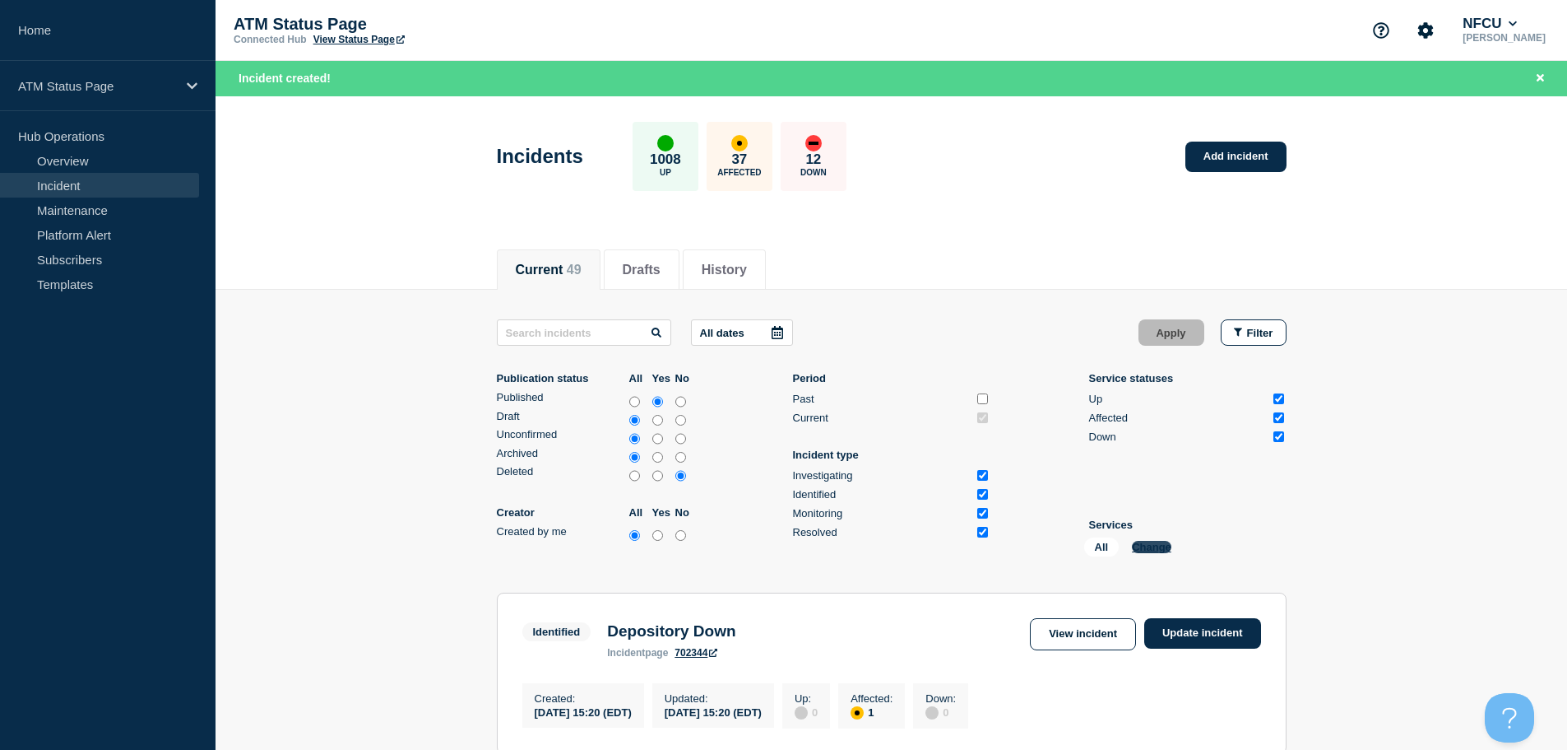
click at [1154, 550] on button "Change" at bounding box center [1151, 547] width 39 height 12
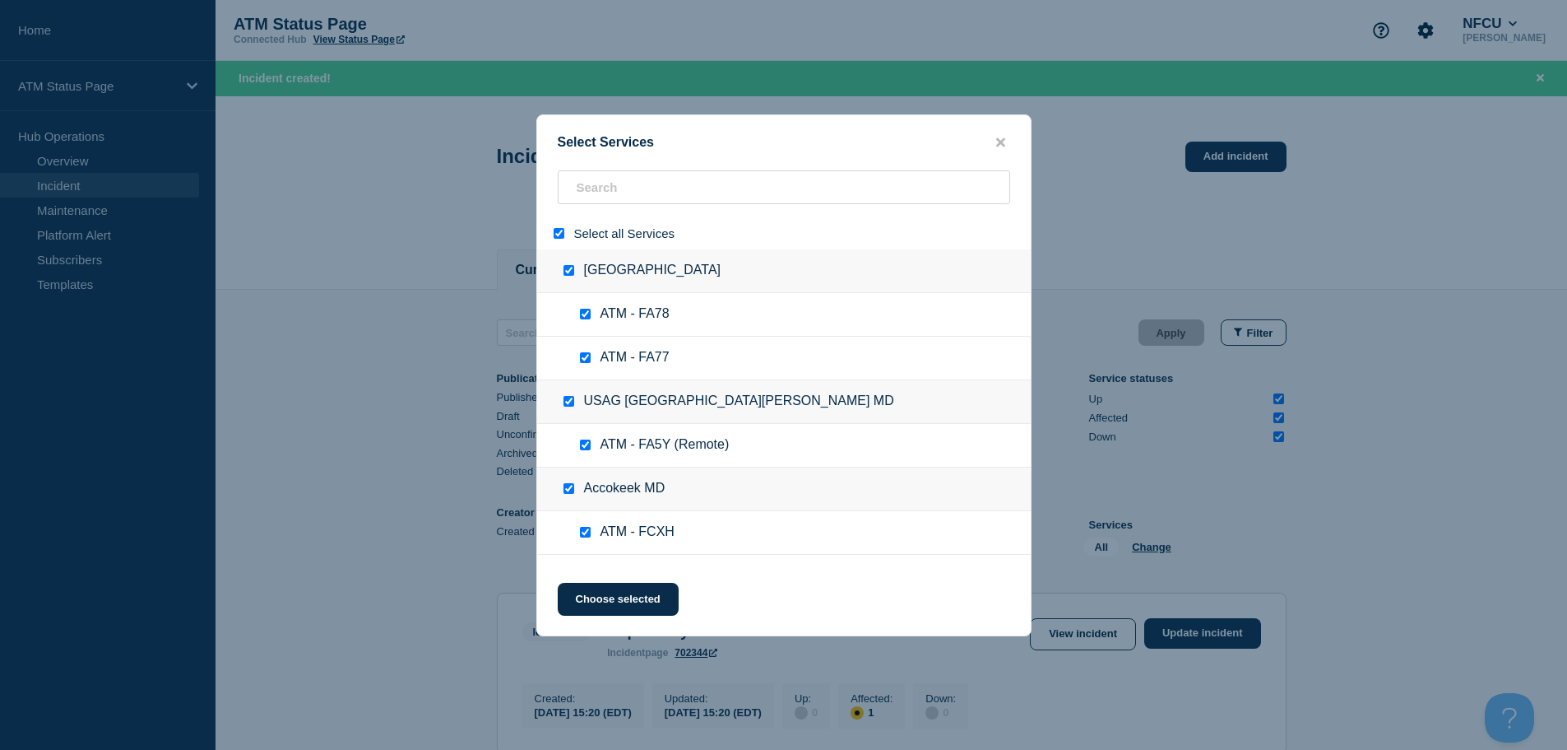
click at [552, 230] on div at bounding box center [562, 233] width 24 height 16
click at [564, 236] on div at bounding box center [562, 233] width 24 height 16
click at [556, 238] on input "select all" at bounding box center [559, 233] width 11 height 11
click at [598, 189] on input "search" at bounding box center [784, 187] width 453 height 34
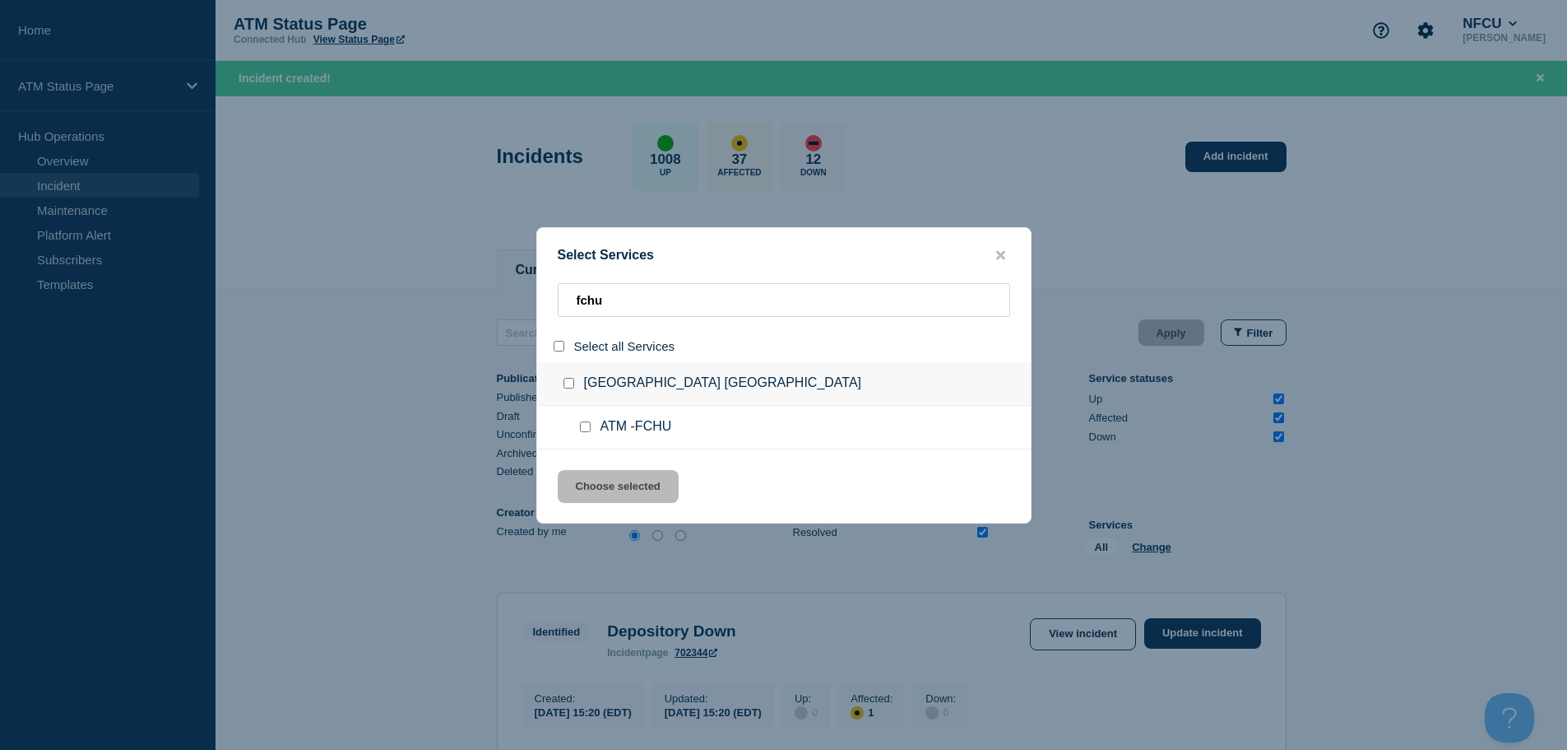
click at [589, 427] on input "service: ATM -FCHU" at bounding box center [585, 426] width 11 height 11
click at [599, 475] on button "Choose selected" at bounding box center [618, 486] width 121 height 33
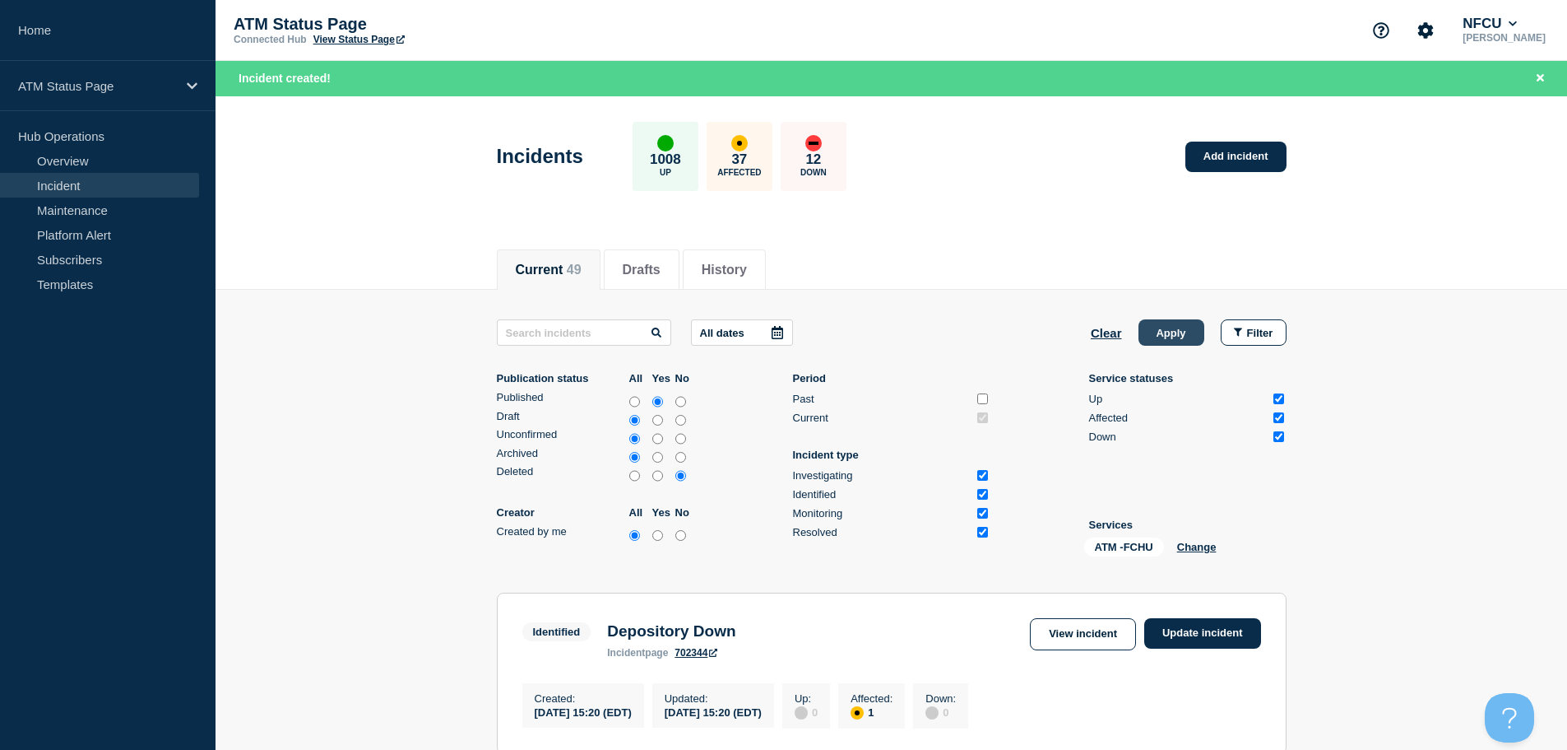
click at [1170, 329] on button "Apply" at bounding box center [1172, 332] width 66 height 26
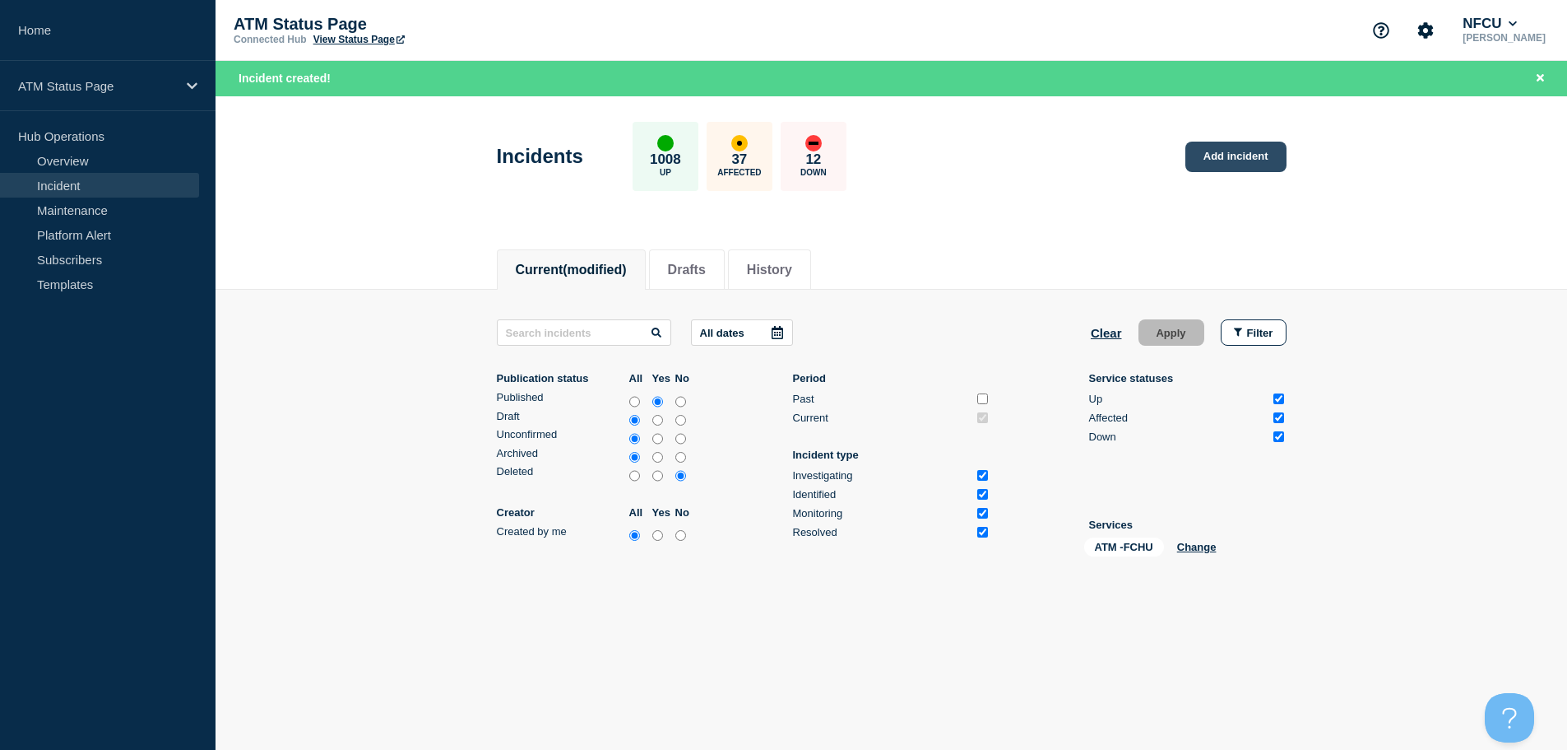
click at [1247, 151] on link "Add incident" at bounding box center [1236, 157] width 101 height 30
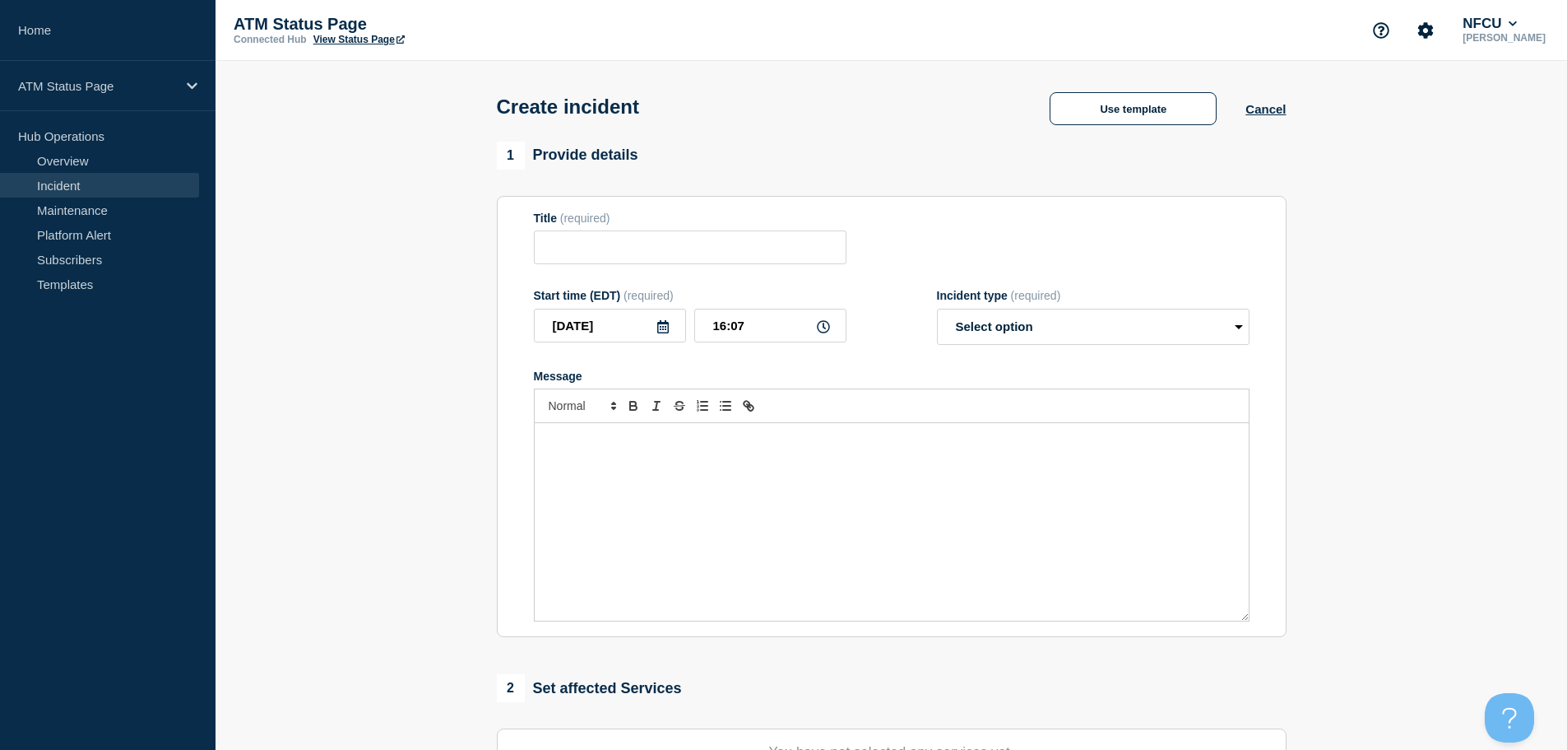
click at [1162, 132] on div "Create incident Use template Cancel" at bounding box center [891, 101] width 827 height 81
click at [1150, 114] on button "Use template" at bounding box center [1133, 108] width 167 height 33
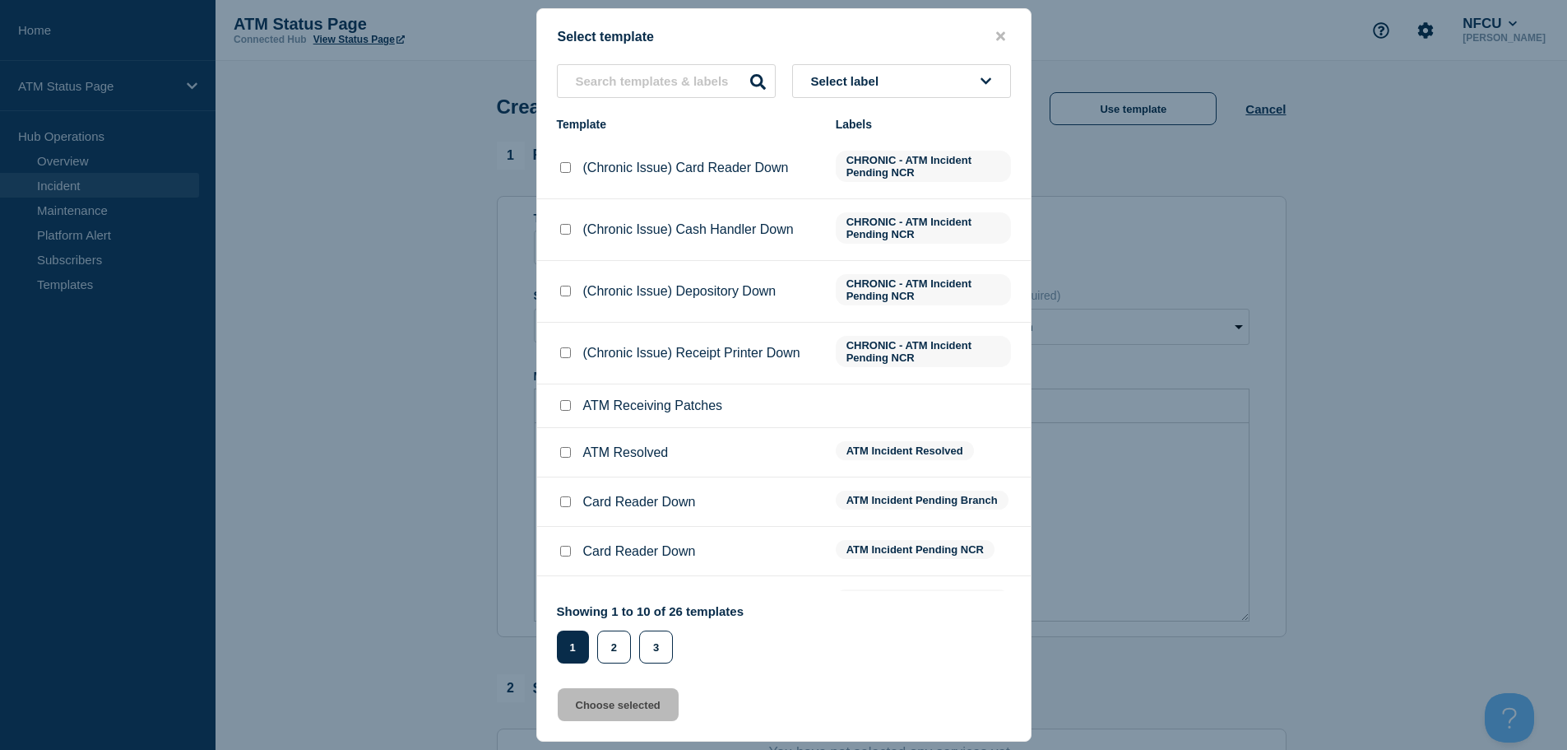
click at [913, 83] on button "Select label" at bounding box center [901, 81] width 219 height 34
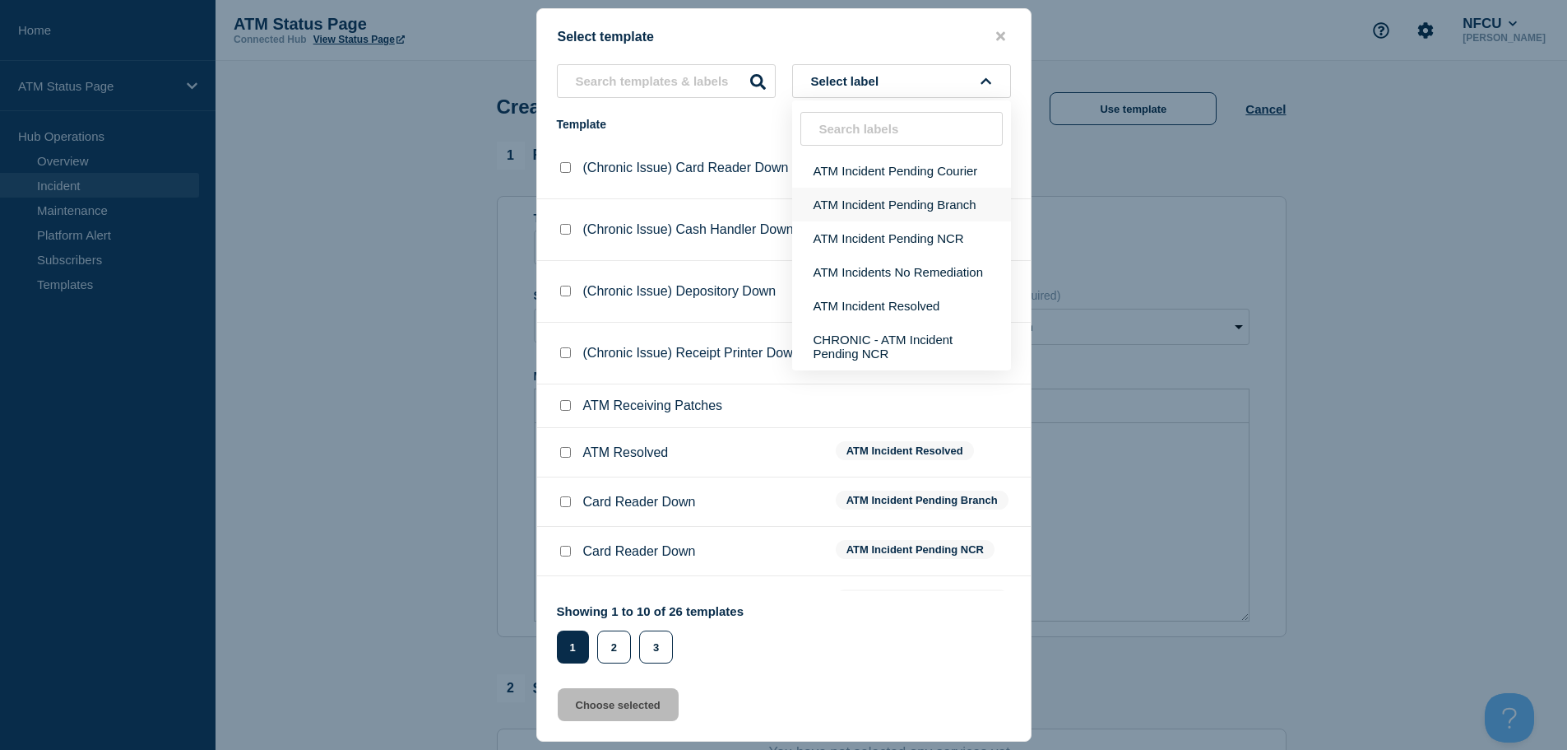
click at [912, 203] on button "ATM Incident Pending Branch" at bounding box center [901, 205] width 219 height 34
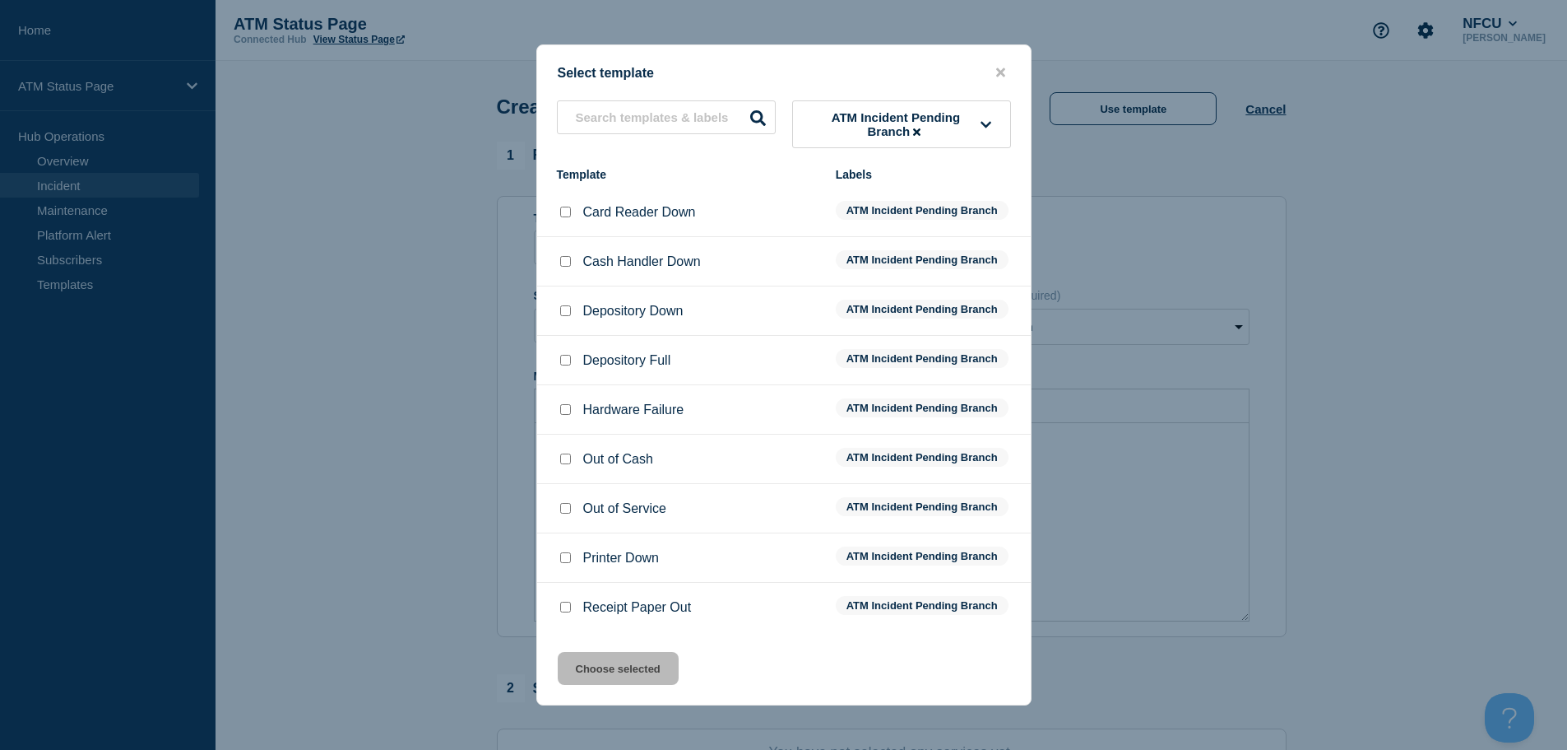
click at [566, 313] on input "Depository Down checkbox" at bounding box center [565, 310] width 11 height 11
click at [618, 669] on button "Choose selected" at bounding box center [618, 668] width 121 height 33
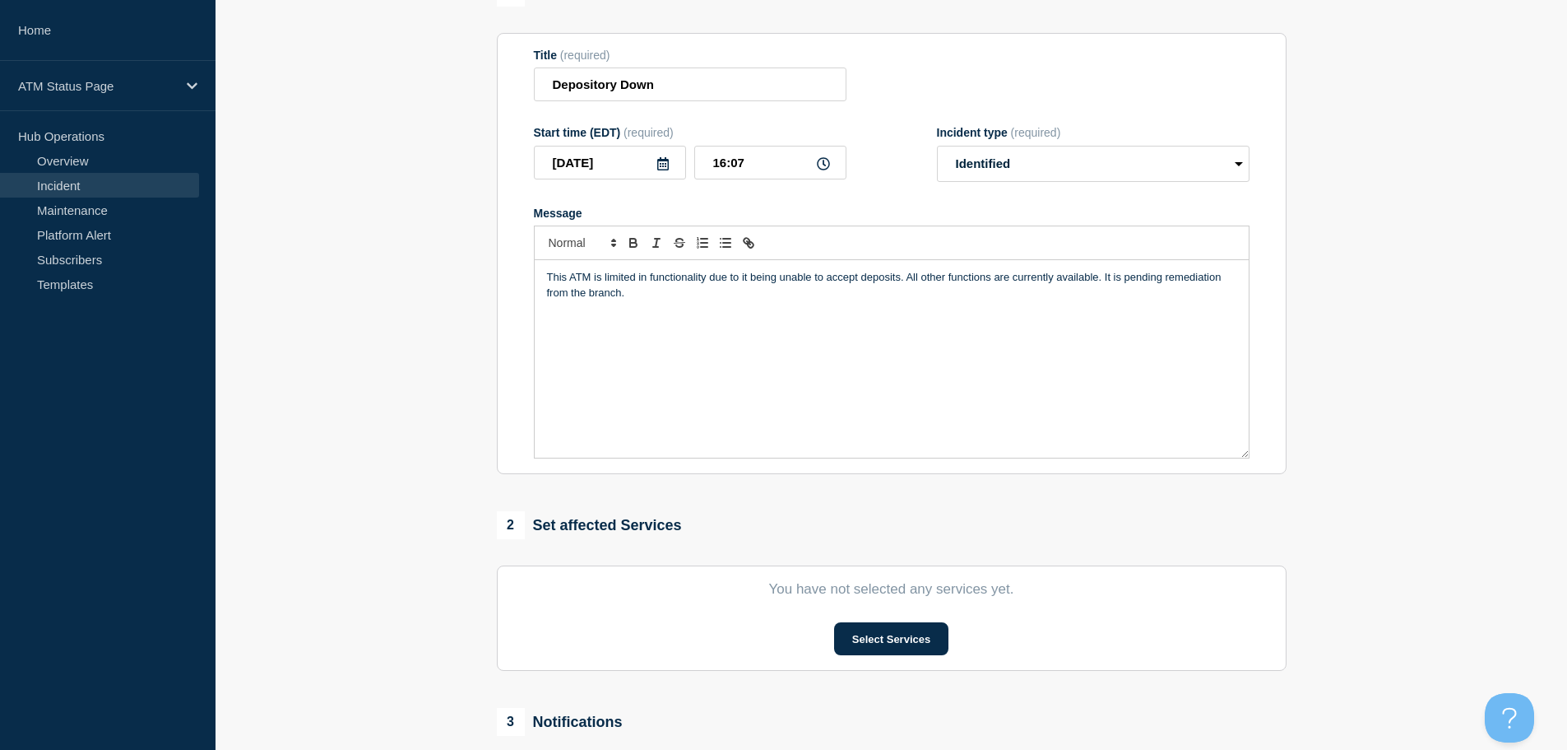
scroll to position [165, 0]
click at [899, 638] on button "Select Services" at bounding box center [891, 636] width 114 height 33
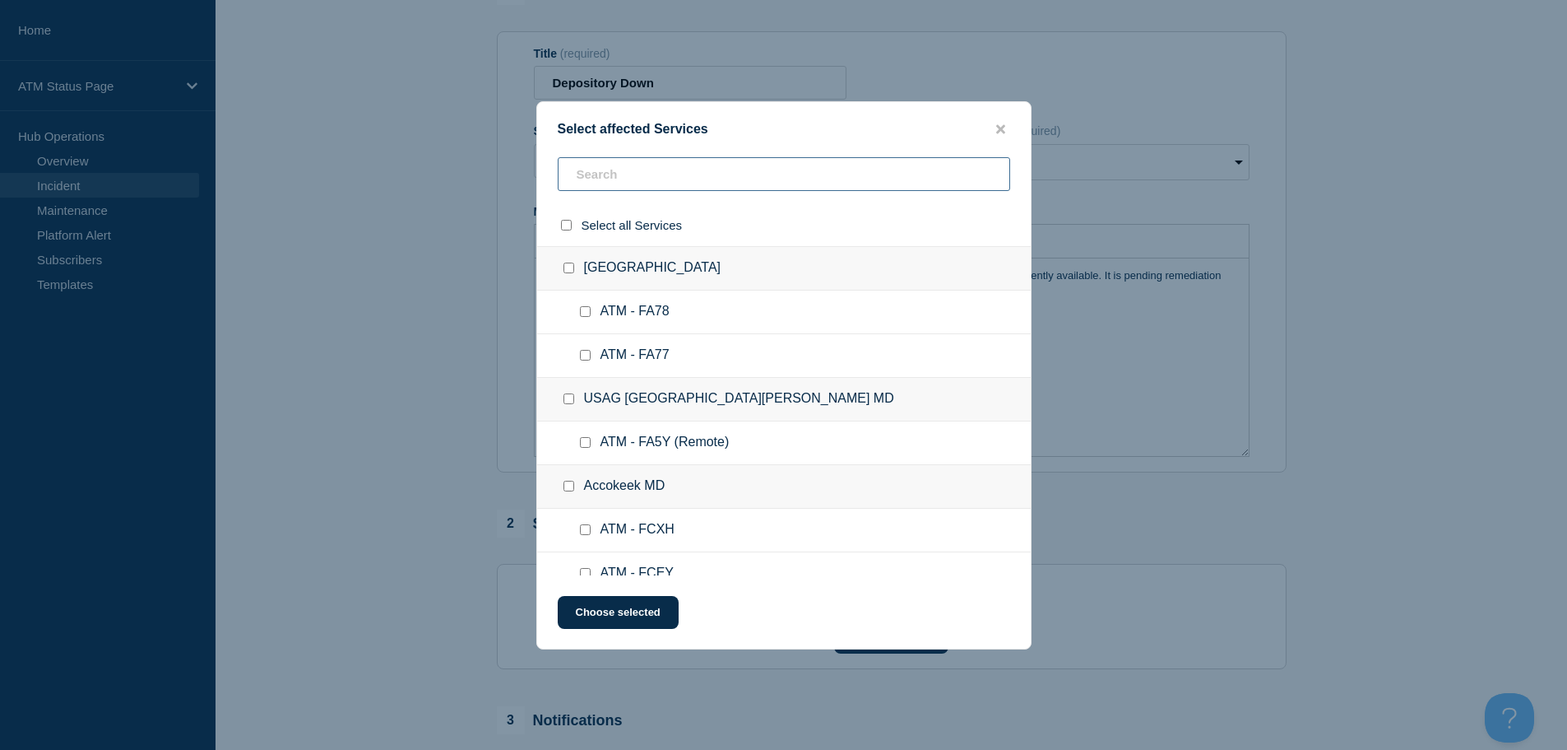
click at [630, 179] on input "text" at bounding box center [784, 174] width 453 height 34
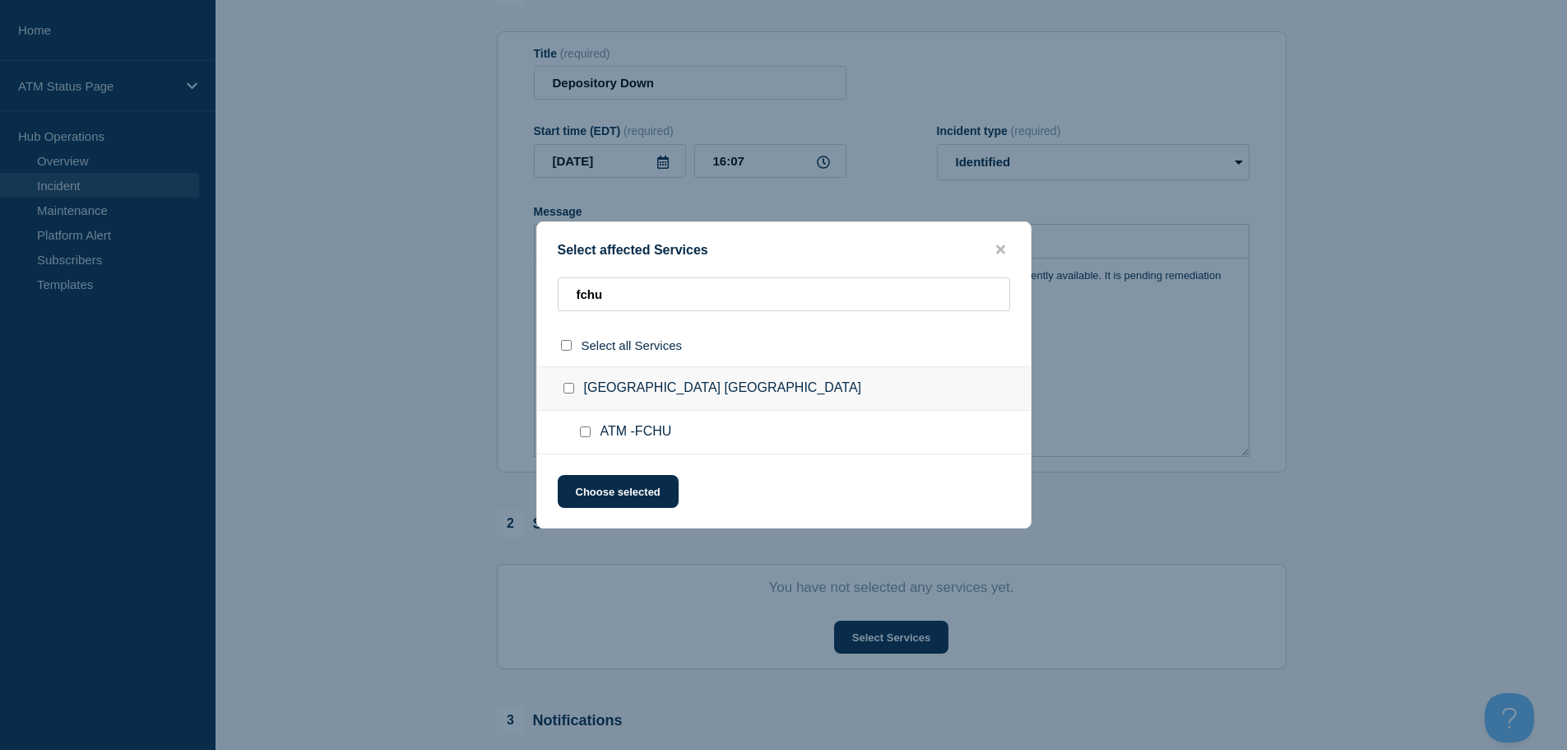
click at [583, 439] on div at bounding box center [589, 432] width 24 height 16
click at [582, 431] on input "ATM -FCHU checkbox" at bounding box center [585, 431] width 11 height 11
click at [606, 497] on button "Choose selected" at bounding box center [618, 491] width 121 height 33
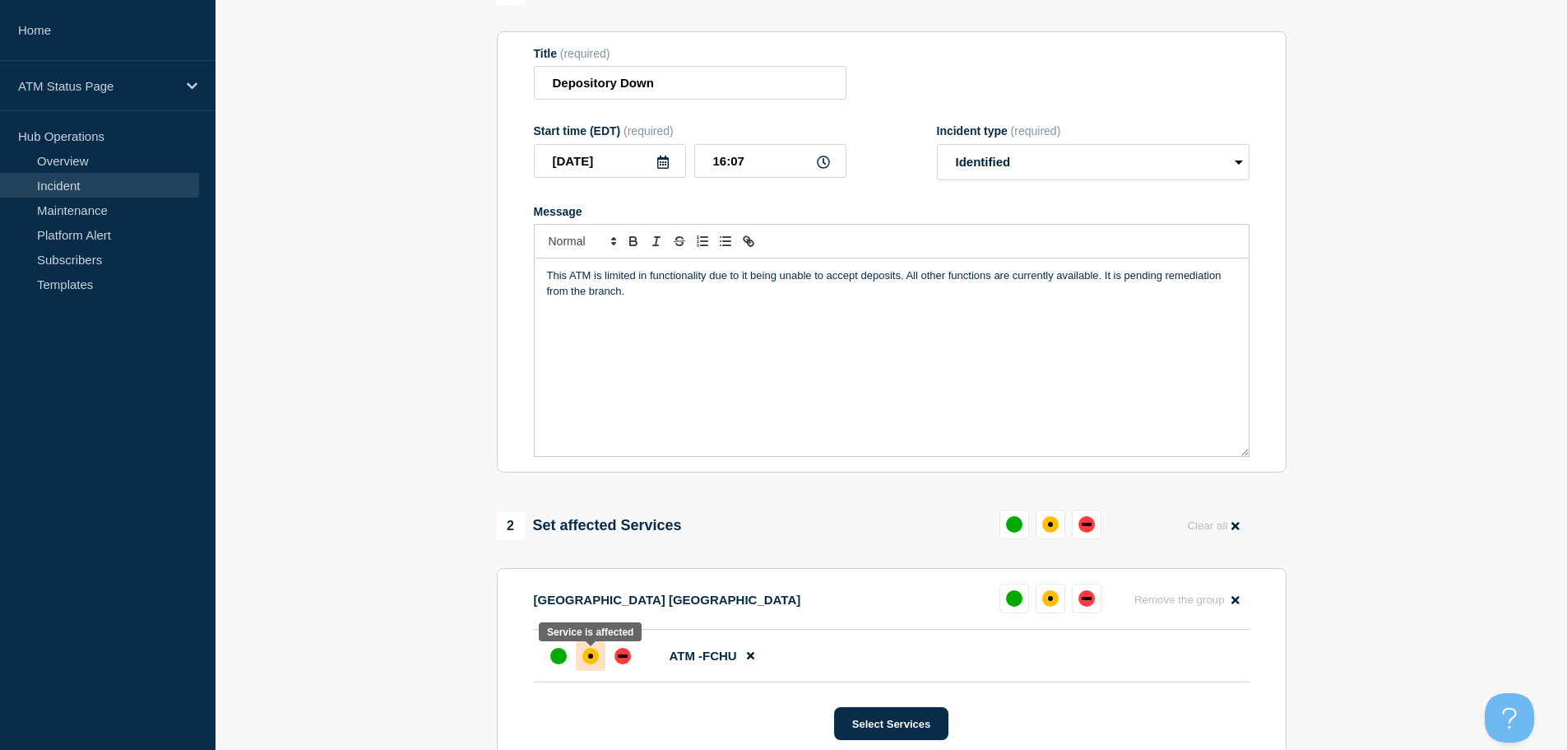
click at [599, 657] on div at bounding box center [591, 656] width 30 height 30
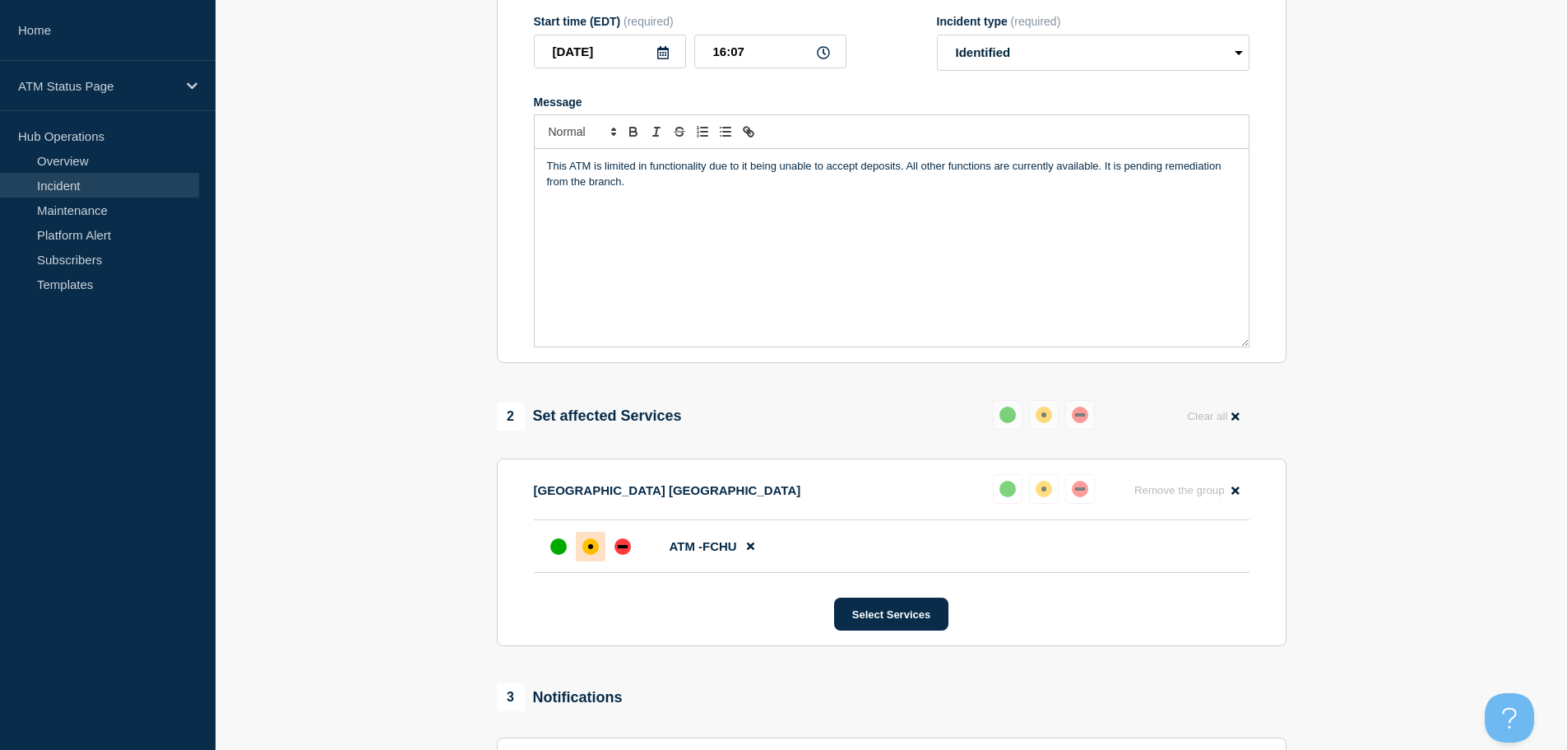
scroll to position [490, 0]
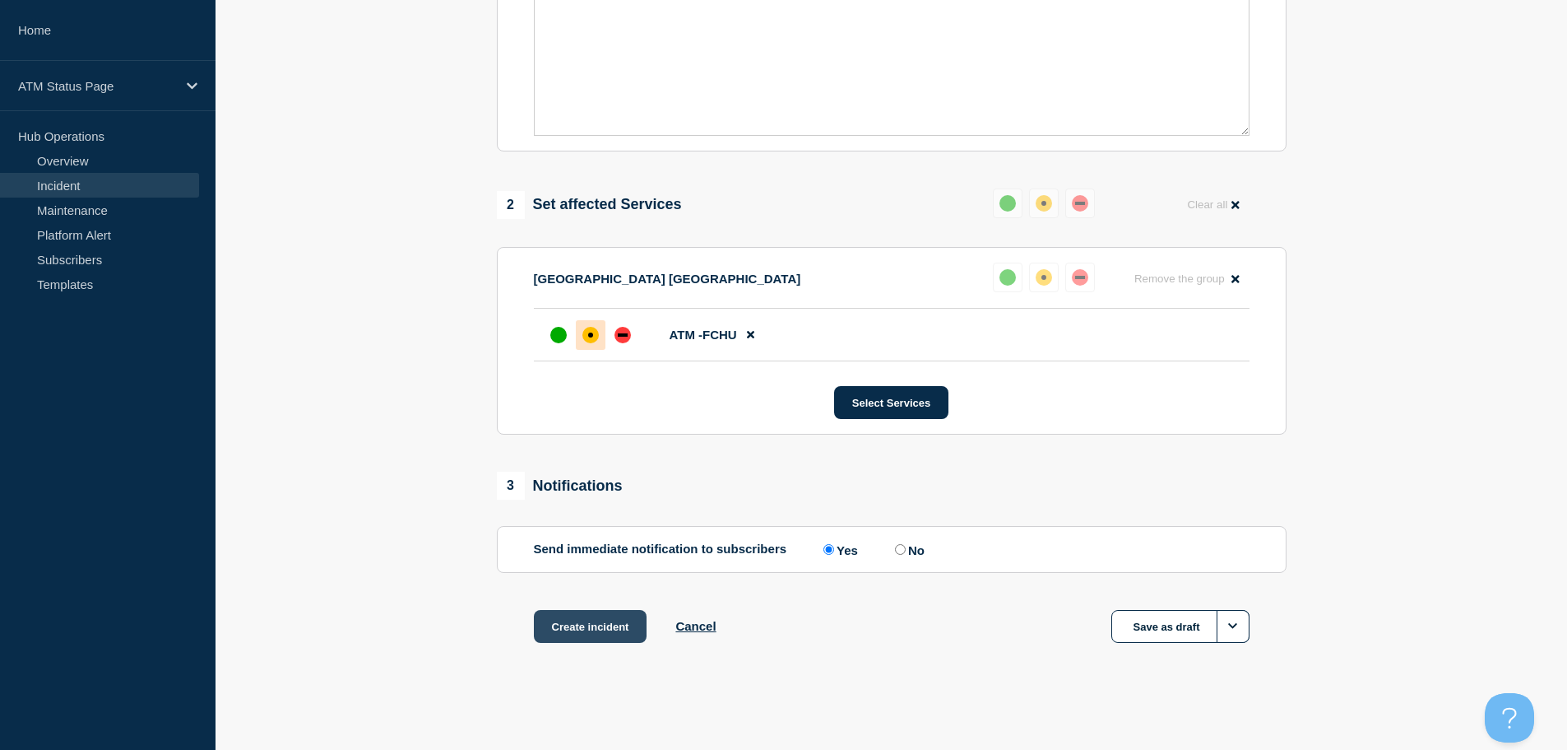
click at [583, 631] on button "Create incident" at bounding box center [591, 626] width 114 height 33
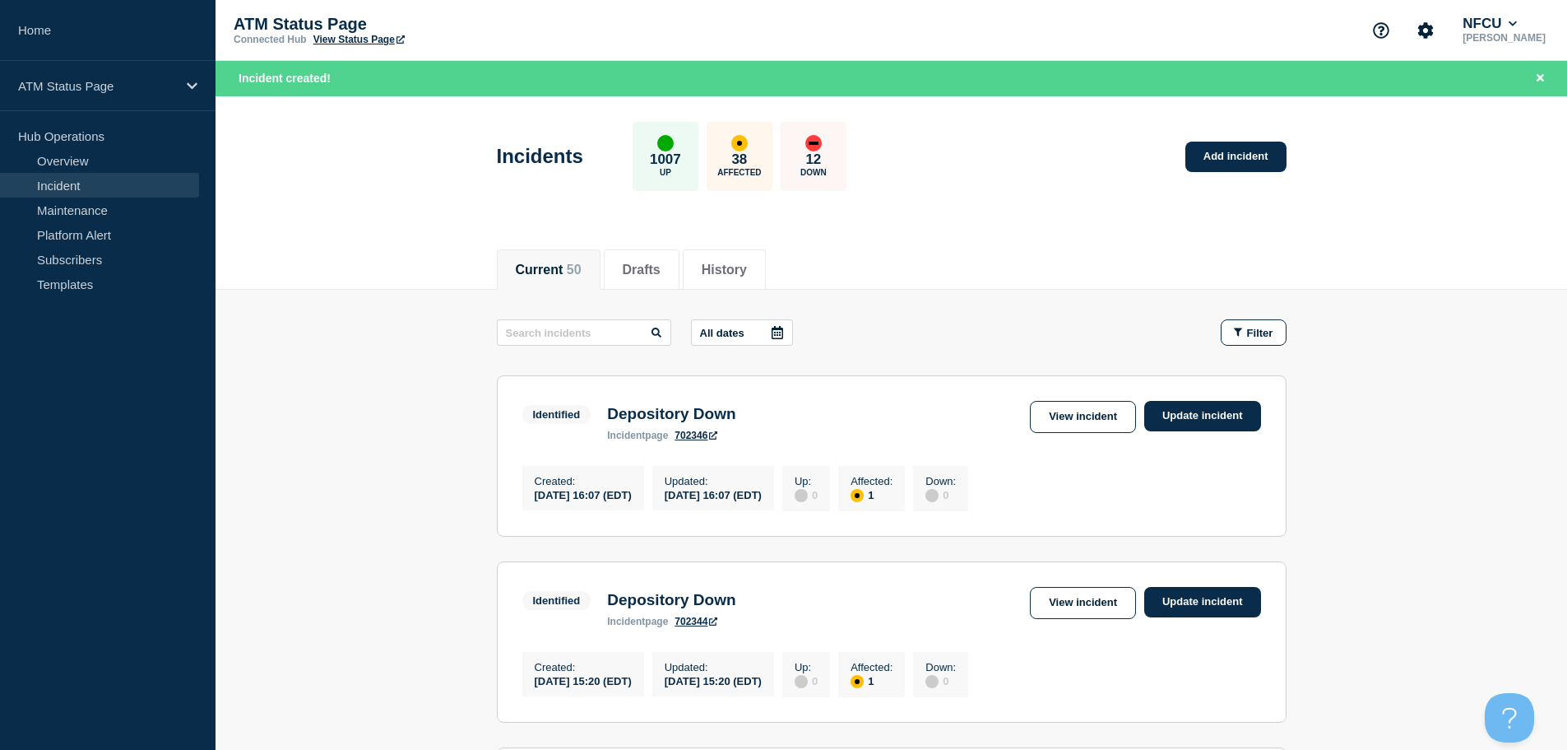
click at [1251, 331] on span "Filter" at bounding box center [1260, 333] width 26 height 12
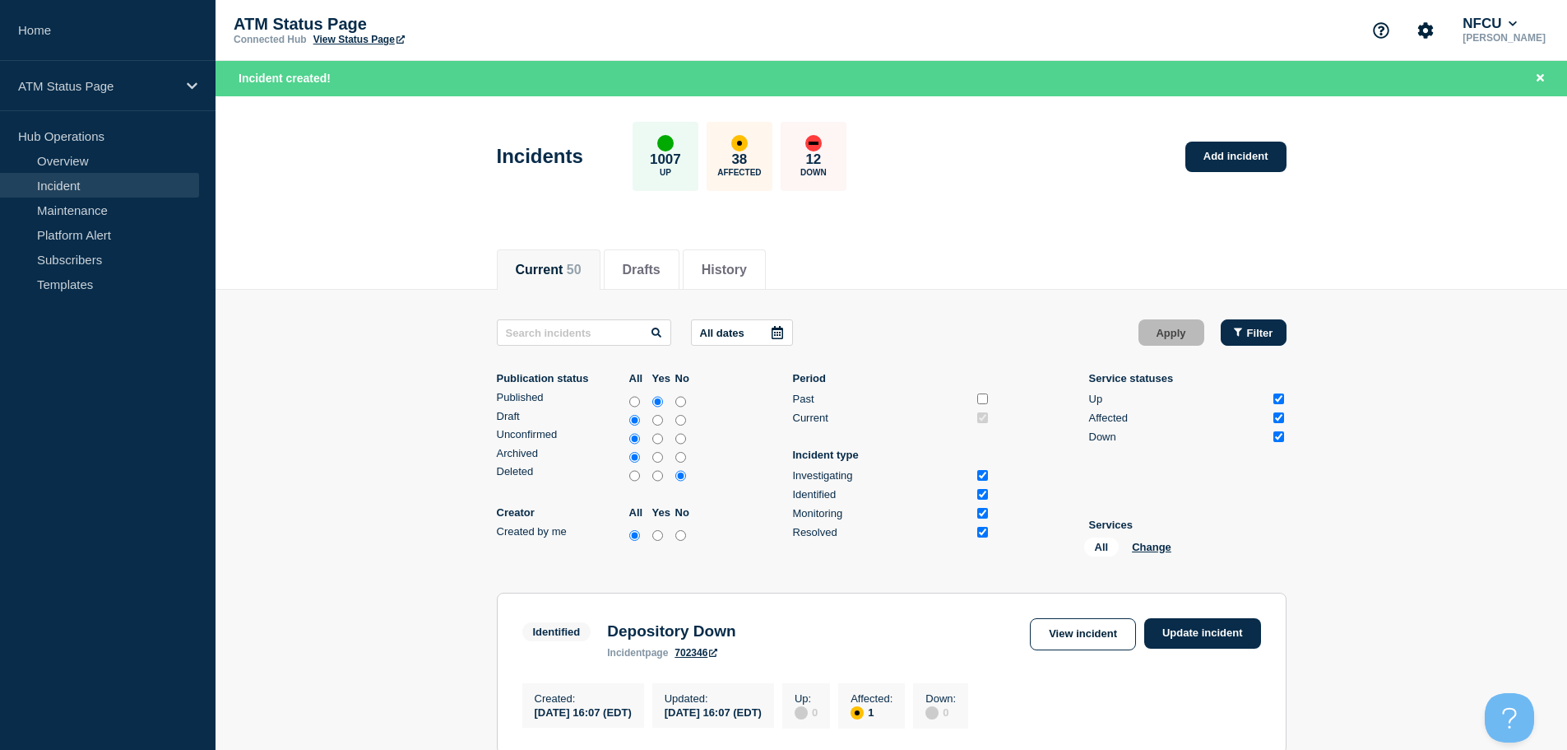
click at [1253, 327] on span "Filter" at bounding box center [1260, 333] width 26 height 12
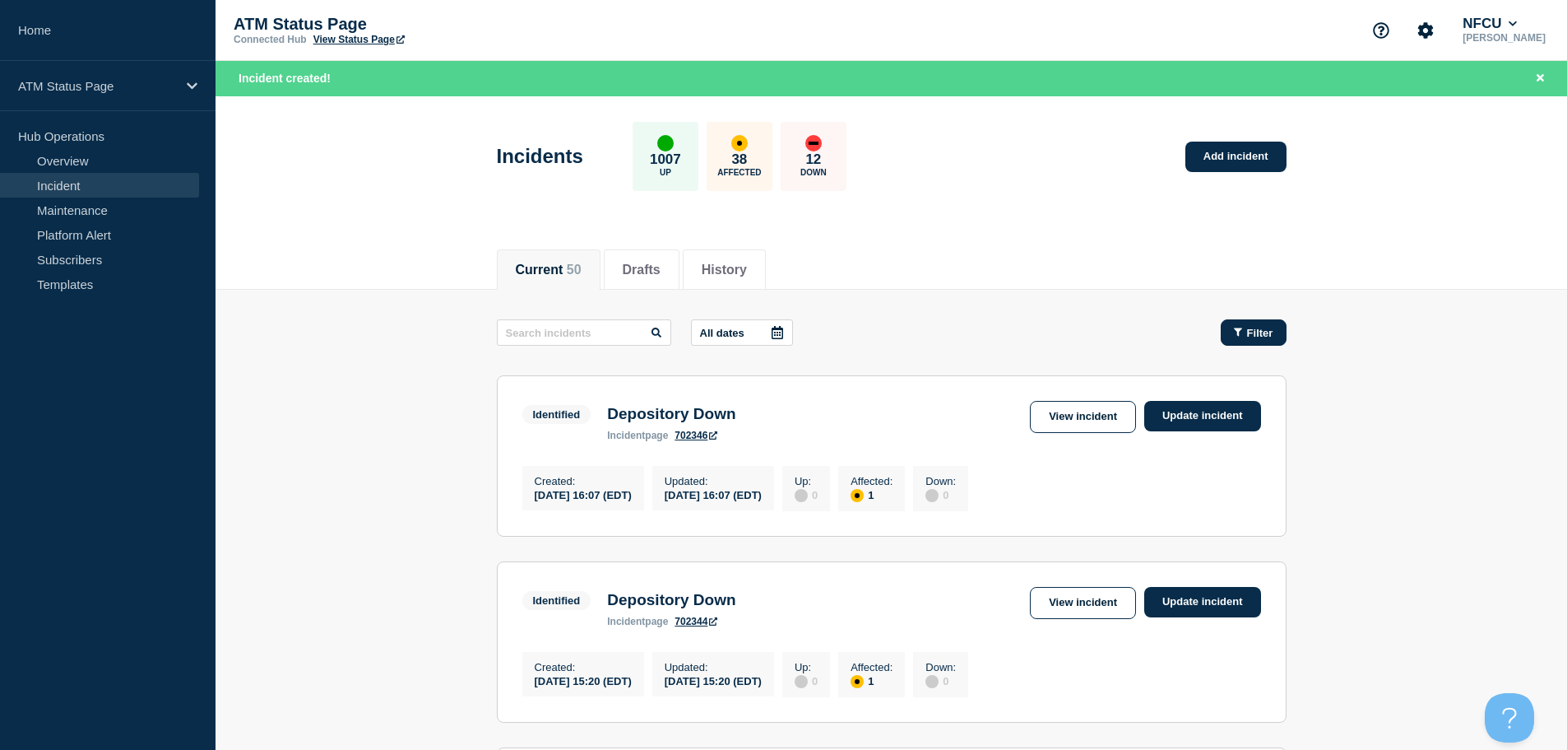
click at [1251, 338] on span "Filter" at bounding box center [1260, 333] width 26 height 12
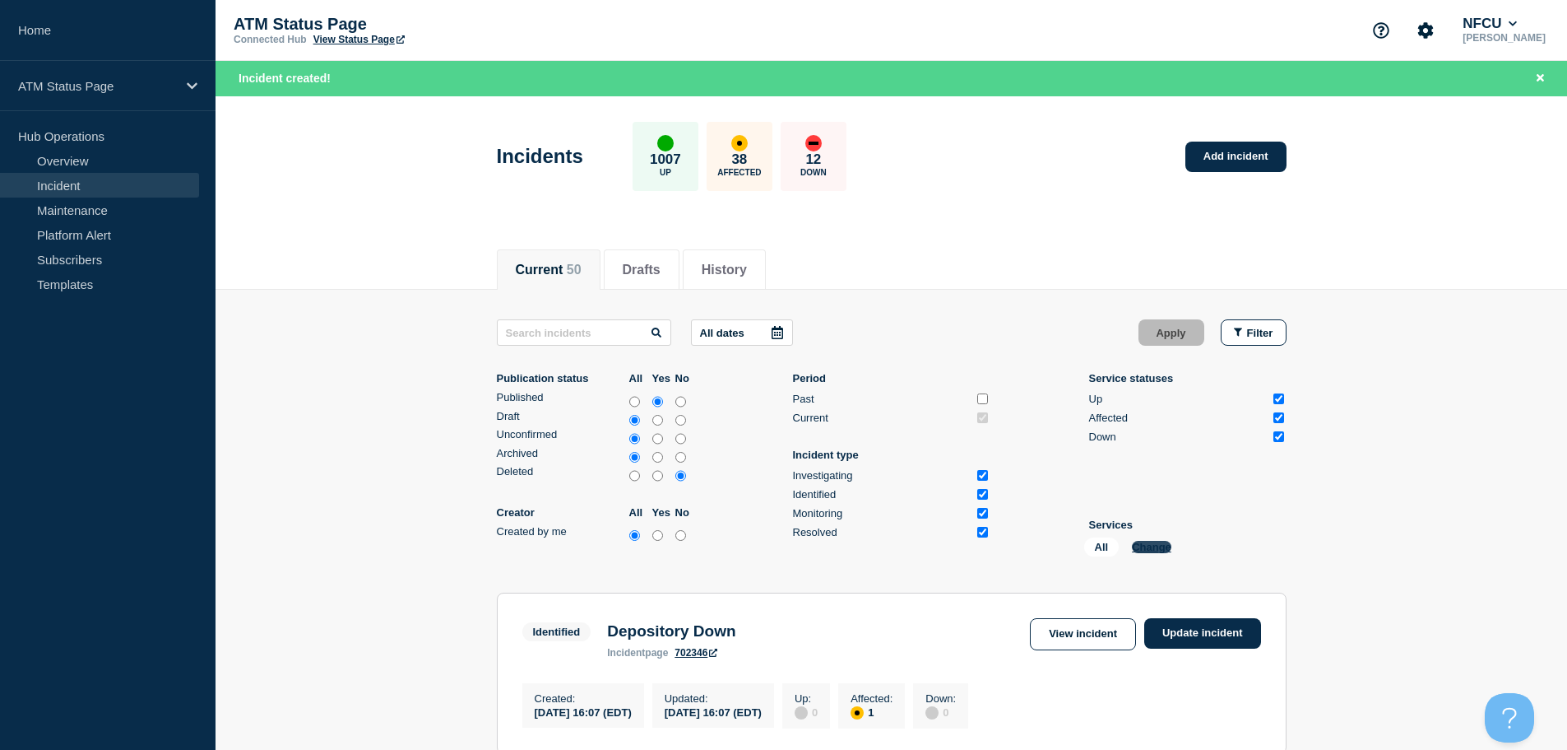
click at [1149, 545] on button "Change" at bounding box center [1151, 547] width 39 height 12
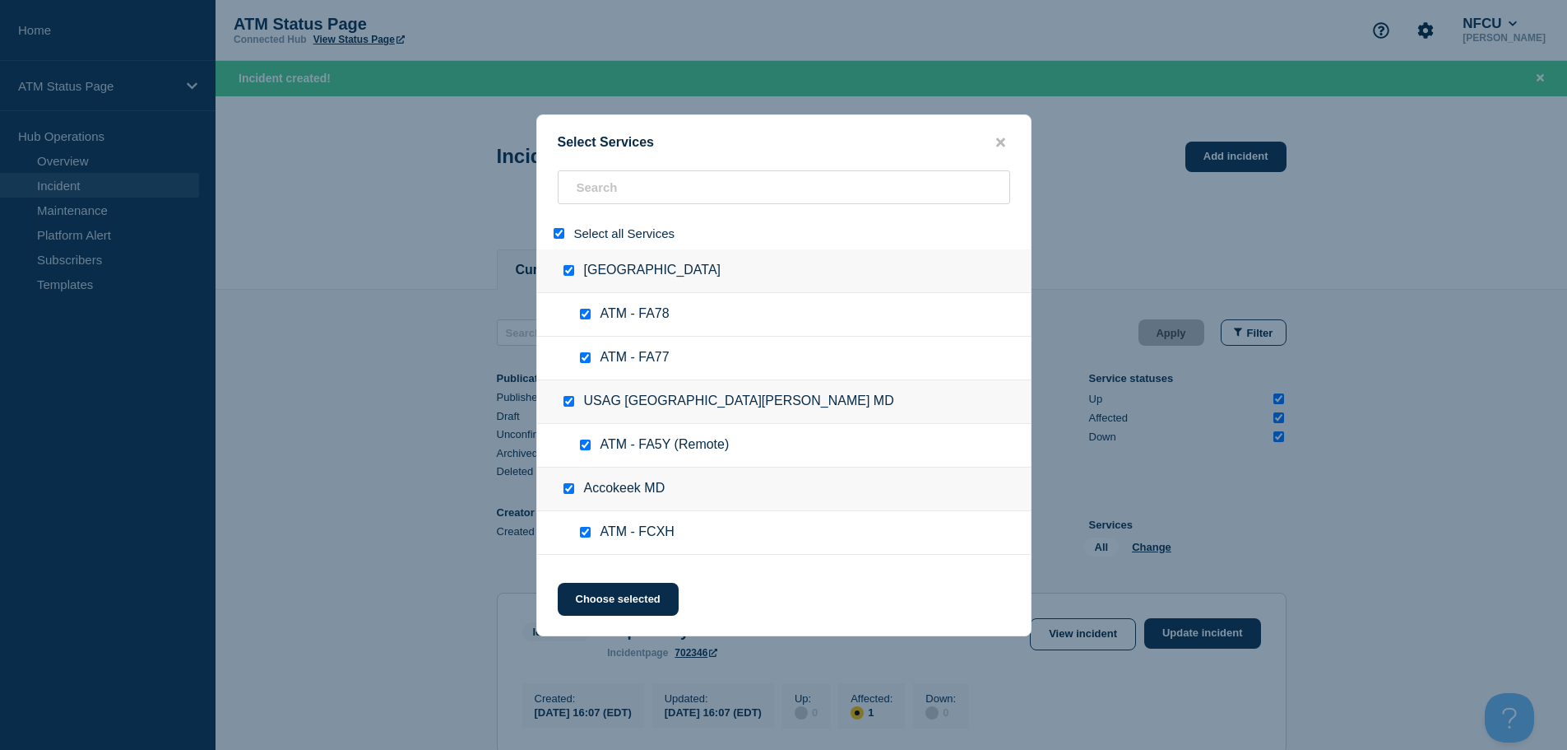
click at [561, 230] on input "select all" at bounding box center [559, 233] width 11 height 11
click at [602, 191] on input "search" at bounding box center [784, 187] width 453 height 34
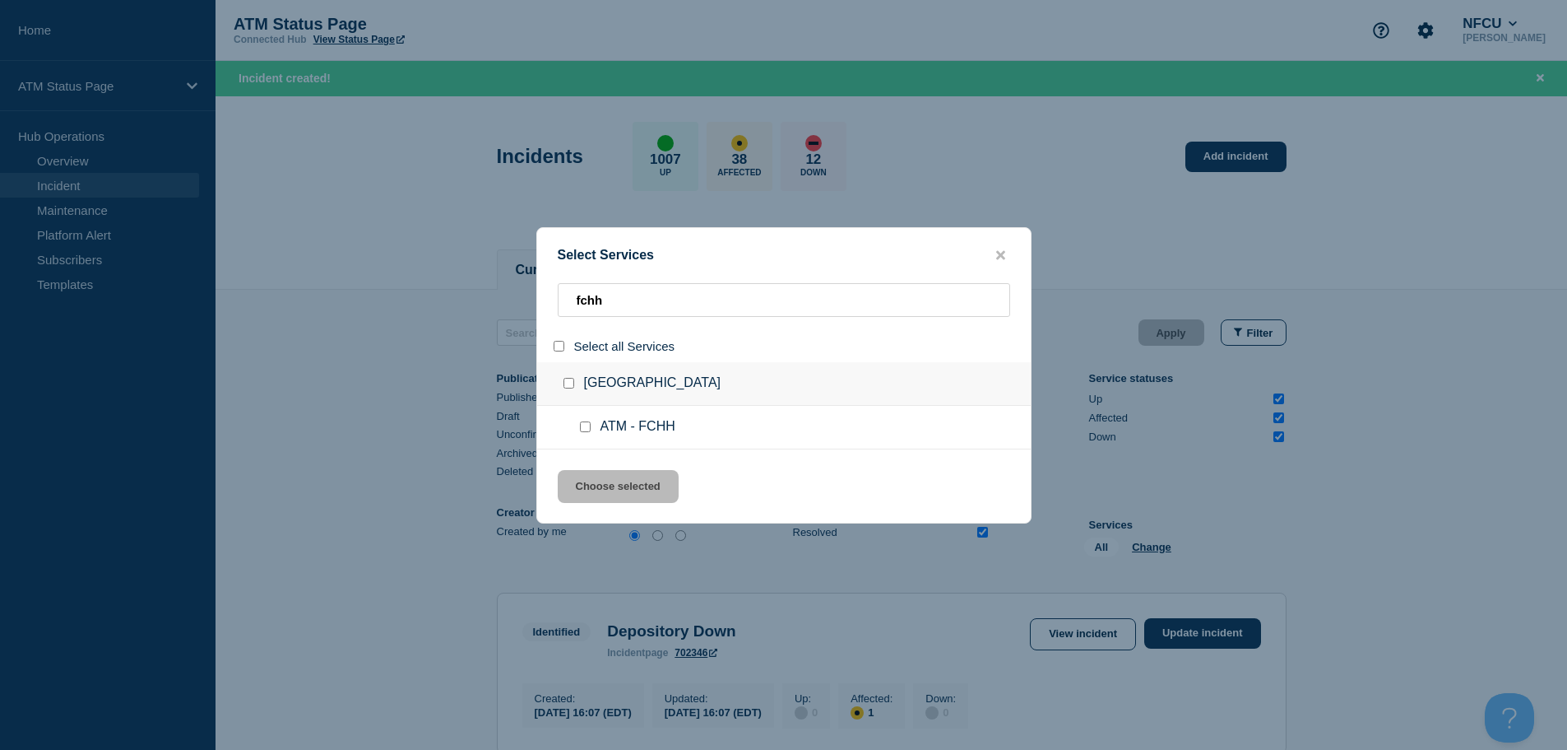
click at [584, 431] on input "service: ATM - FCHH" at bounding box center [585, 426] width 11 height 11
click at [621, 496] on button "Choose selected" at bounding box center [618, 486] width 121 height 33
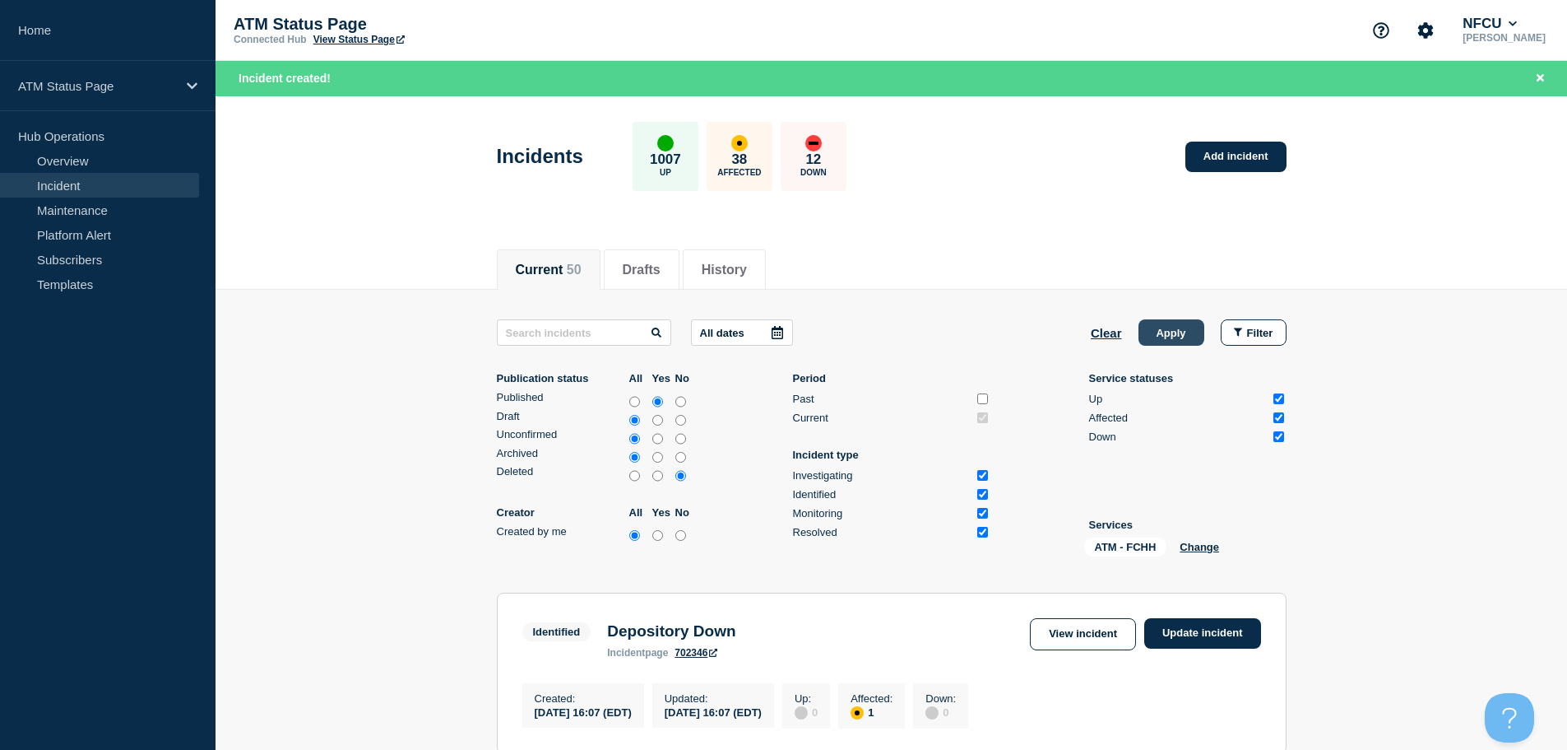
click at [1167, 332] on button "Apply" at bounding box center [1172, 332] width 66 height 26
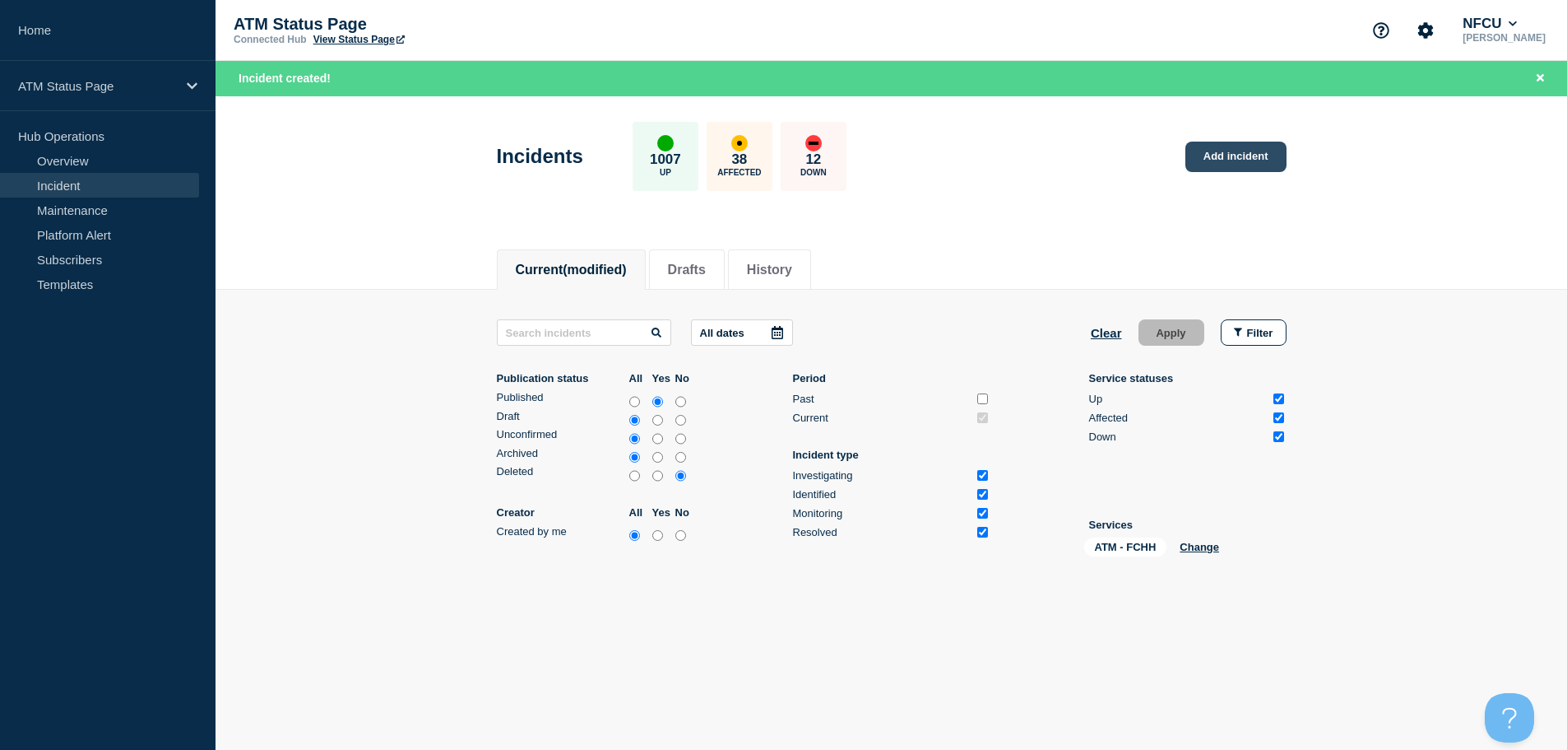
click at [1259, 157] on link "Add incident" at bounding box center [1236, 157] width 101 height 30
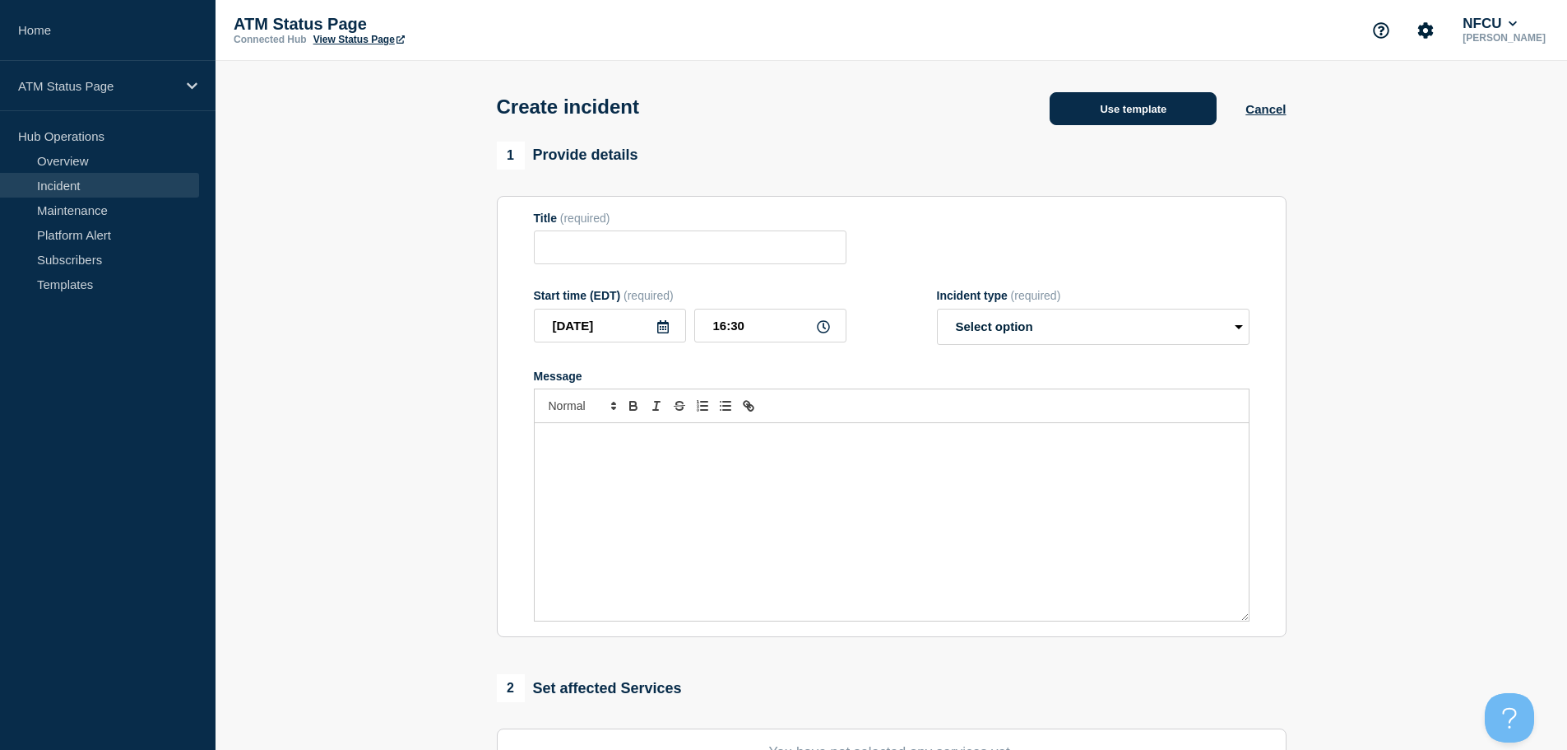
click at [1095, 98] on button "Use template" at bounding box center [1133, 108] width 167 height 33
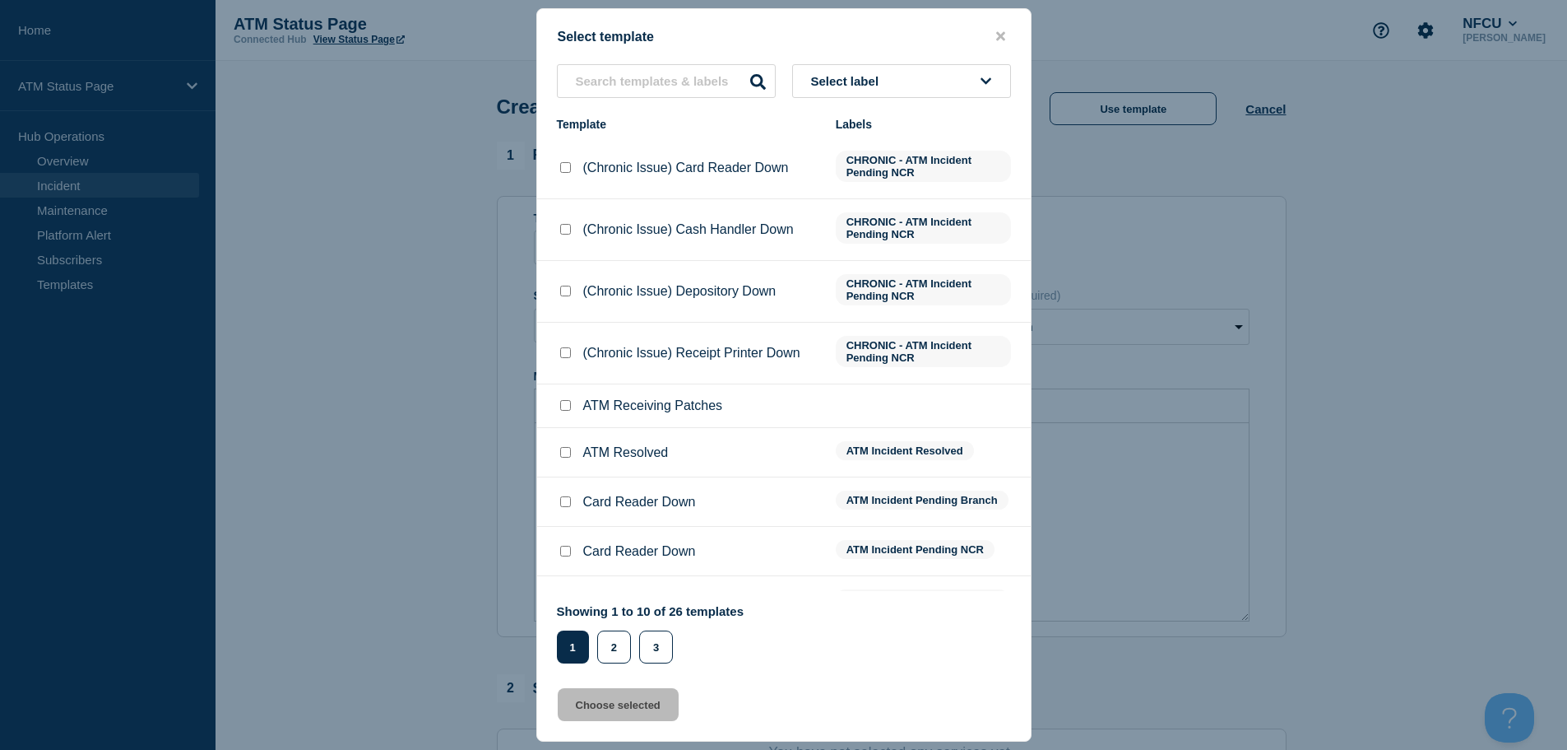
click at [898, 82] on button "Select label" at bounding box center [901, 81] width 219 height 34
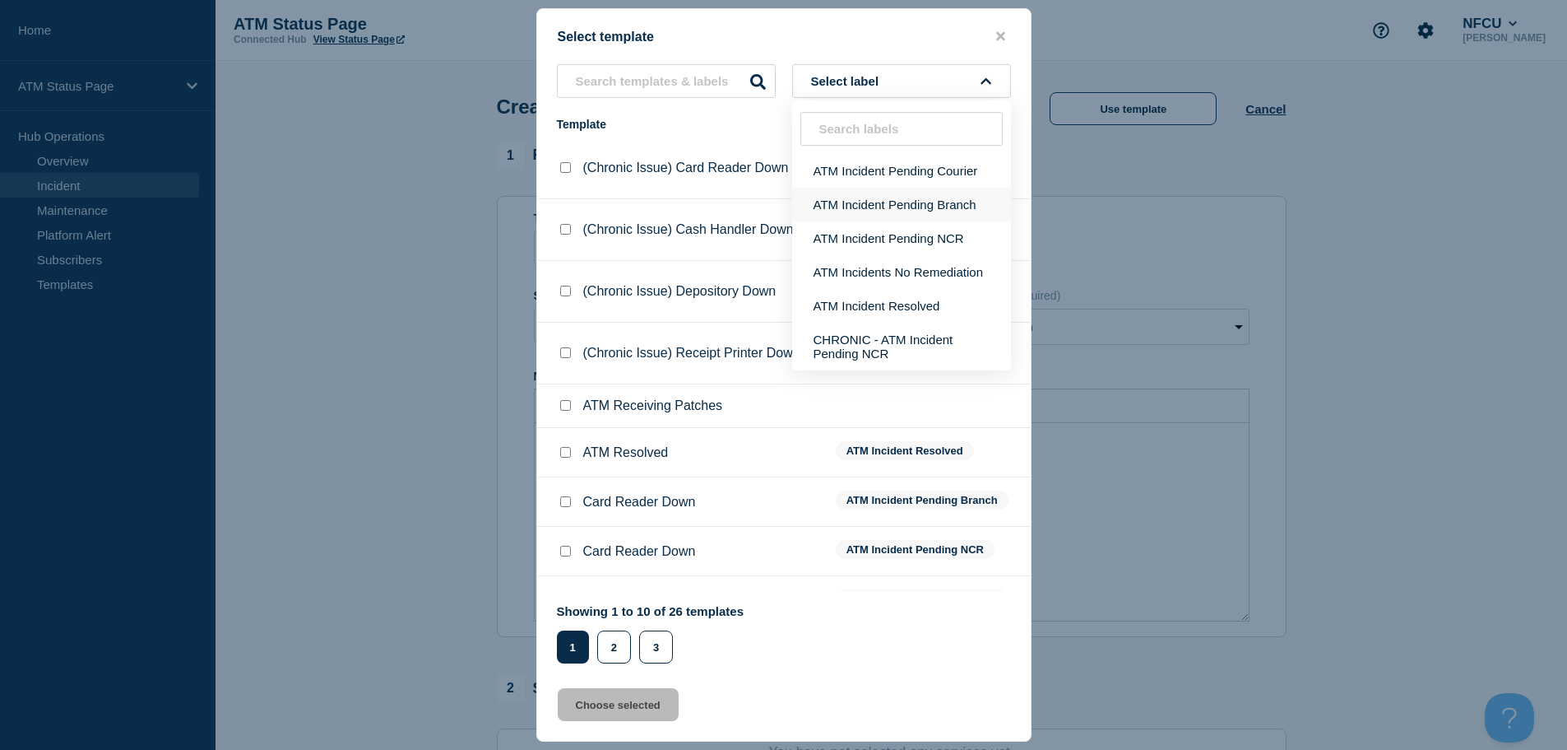
click at [936, 212] on button "ATM Incident Pending Branch" at bounding box center [901, 205] width 219 height 34
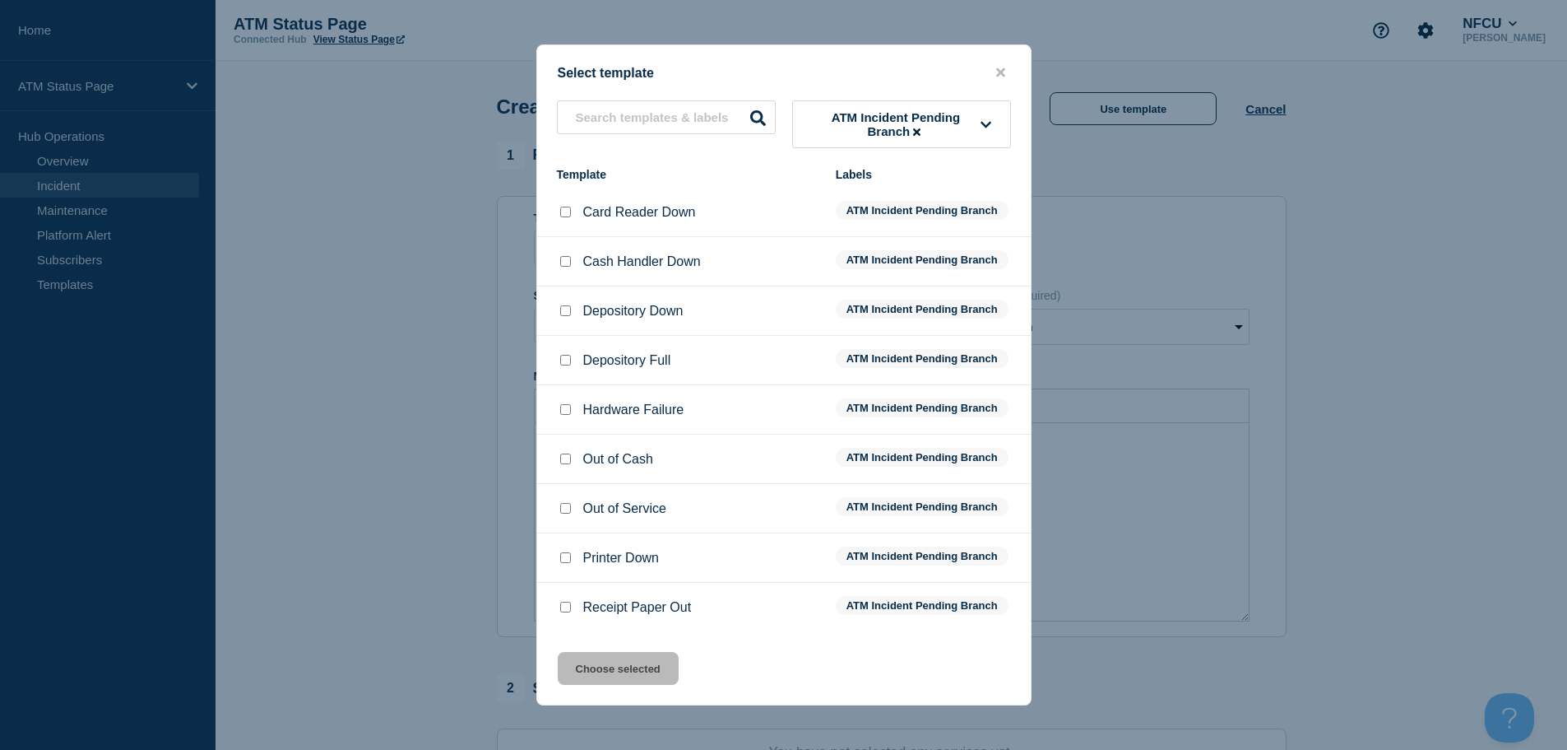
click at [563, 263] on input "Cash Handler Down checkbox" at bounding box center [565, 261] width 11 height 11
click at [622, 673] on button "Choose selected" at bounding box center [618, 668] width 121 height 33
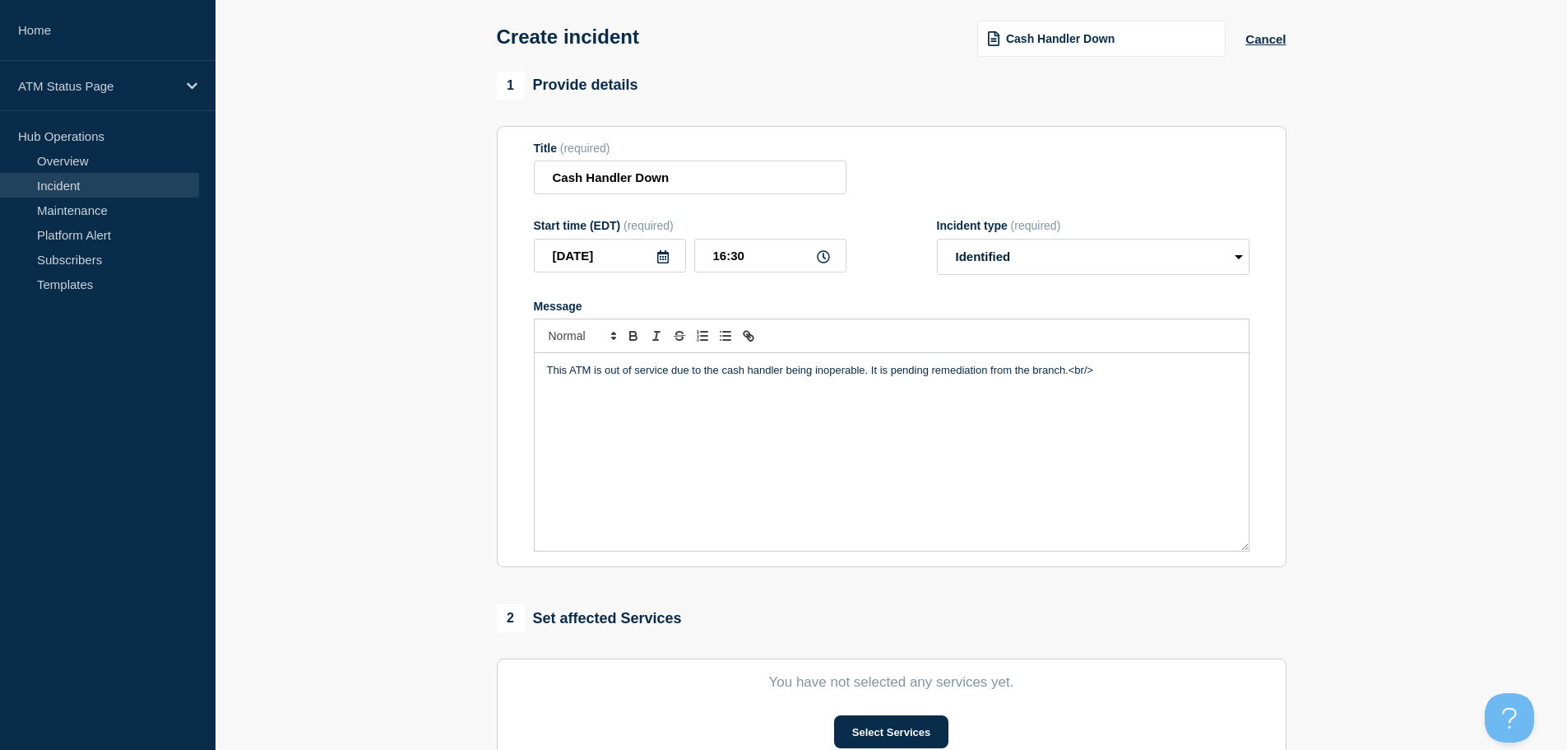
scroll to position [165, 0]
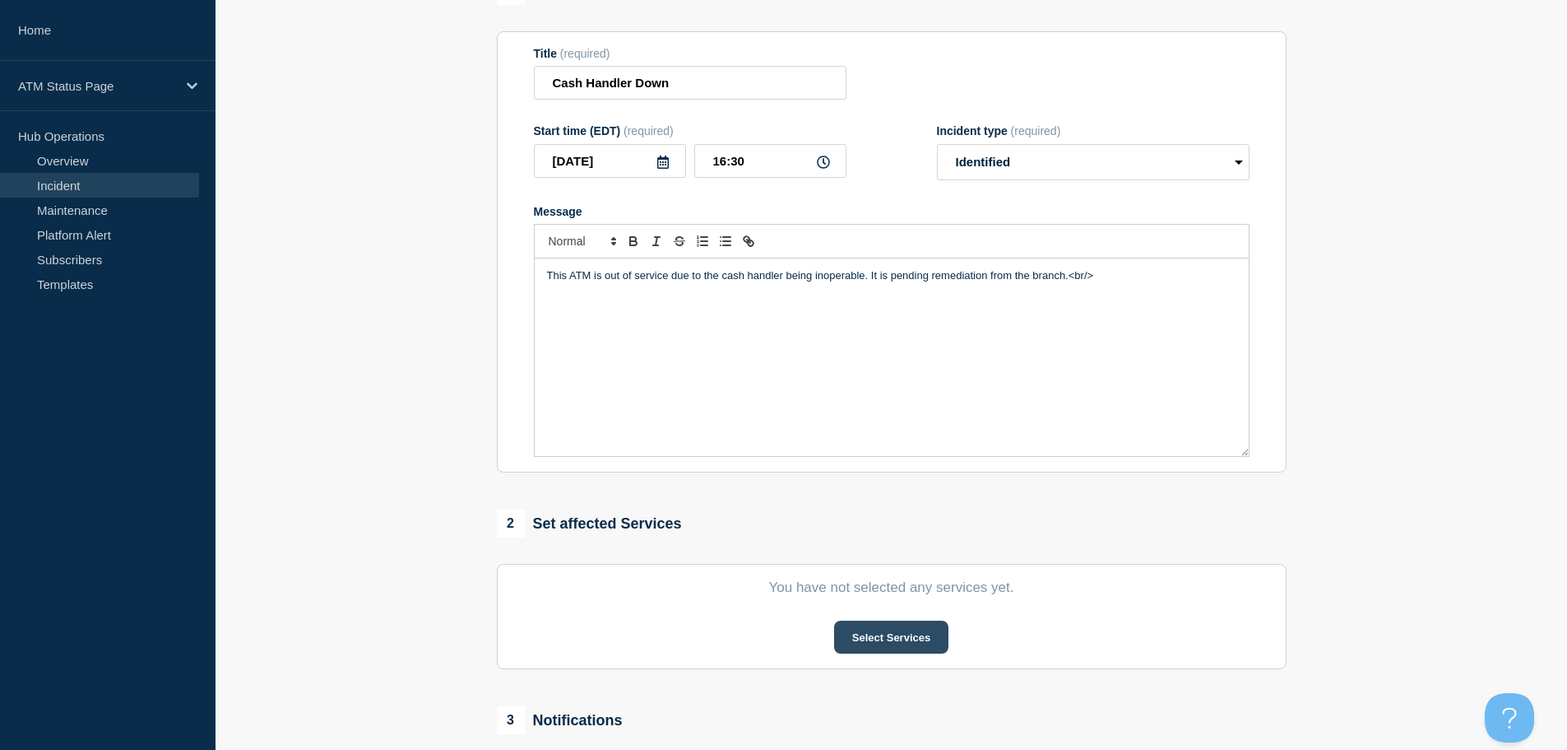
click at [875, 647] on button "Select Services" at bounding box center [891, 636] width 114 height 33
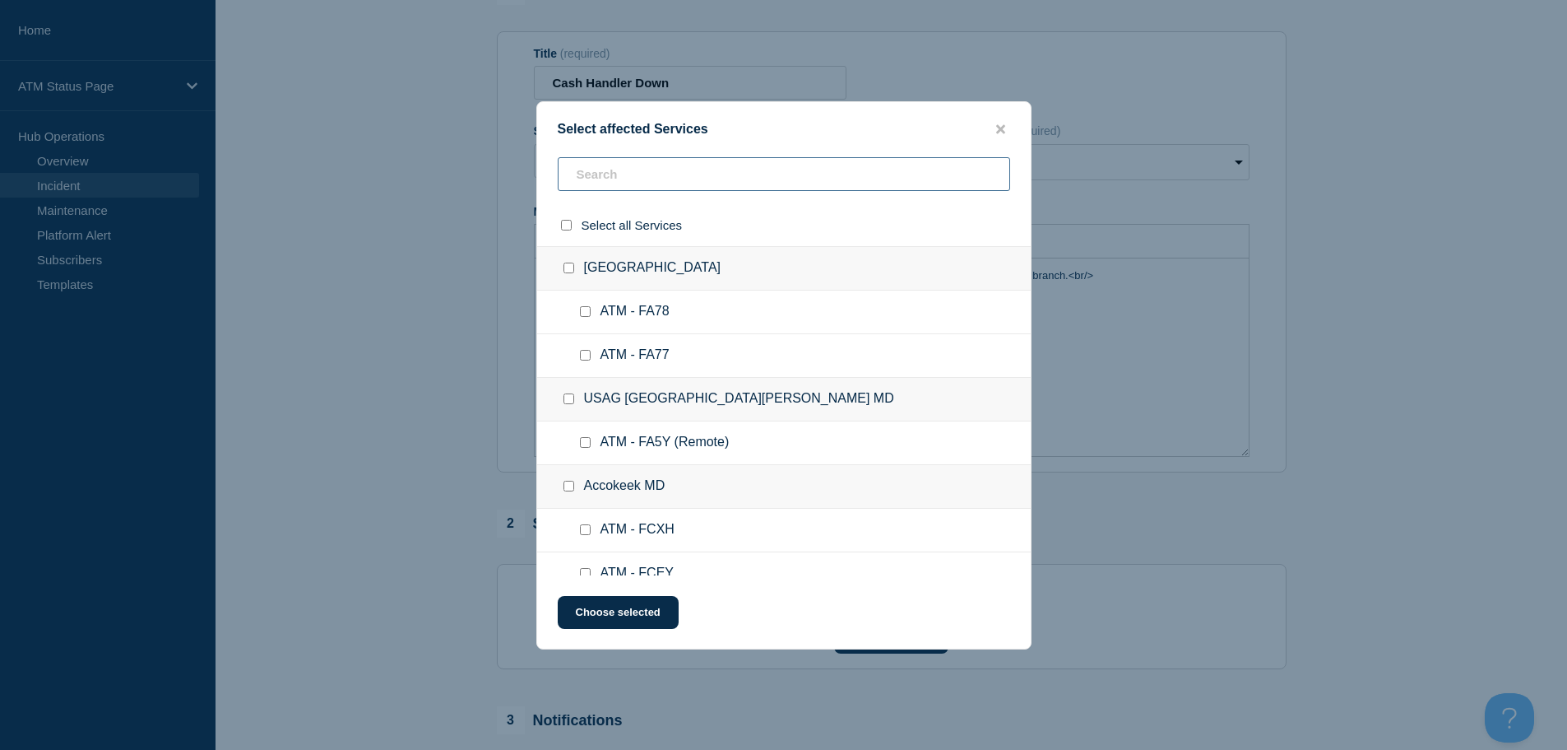
click at [693, 176] on input "text" at bounding box center [784, 174] width 453 height 34
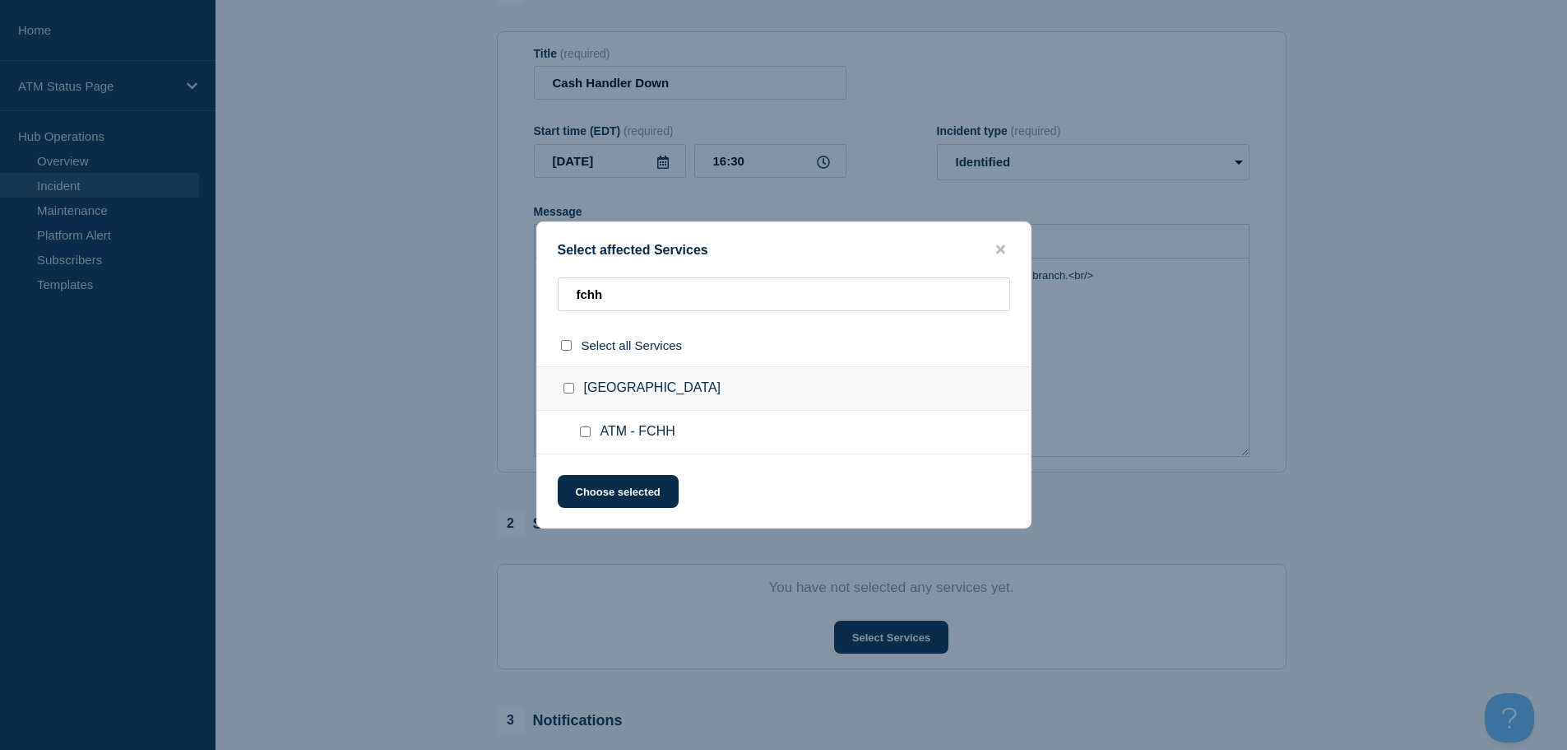
click at [587, 434] on input "ATM - FCHH checkbox" at bounding box center [585, 431] width 11 height 11
click at [597, 498] on button "Choose selected" at bounding box center [618, 491] width 121 height 33
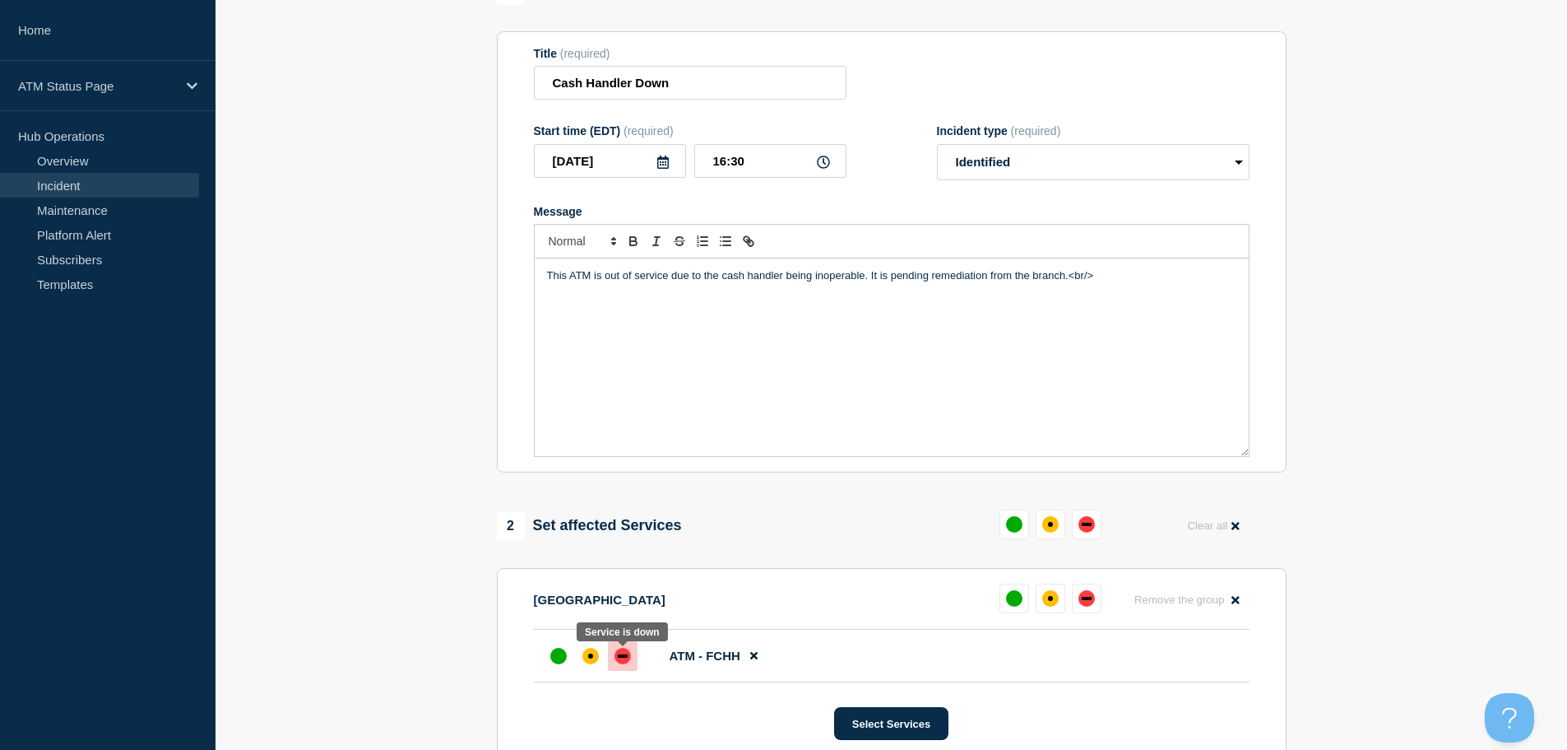
click at [616, 658] on div "down" at bounding box center [623, 656] width 16 height 16
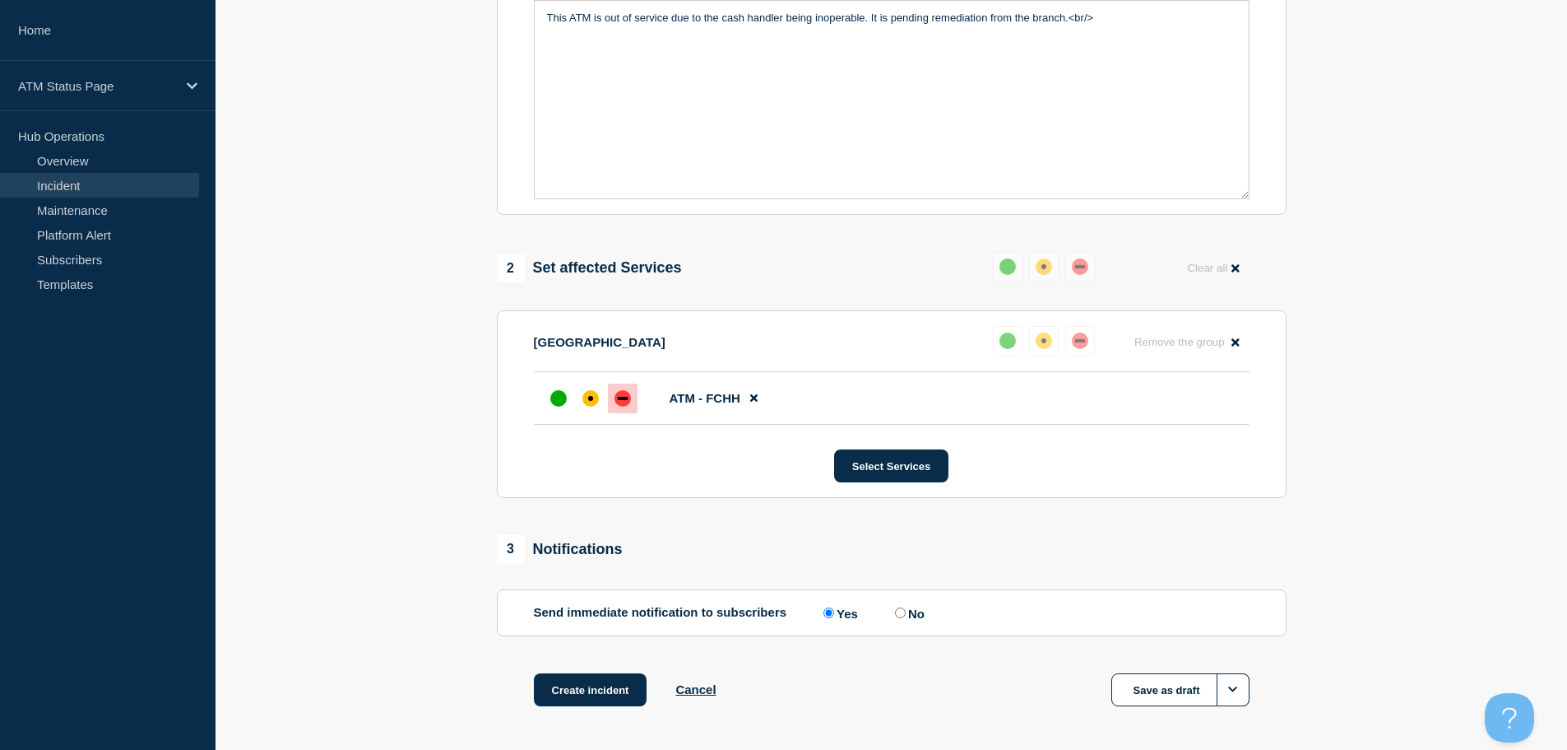
scroll to position [490, 0]
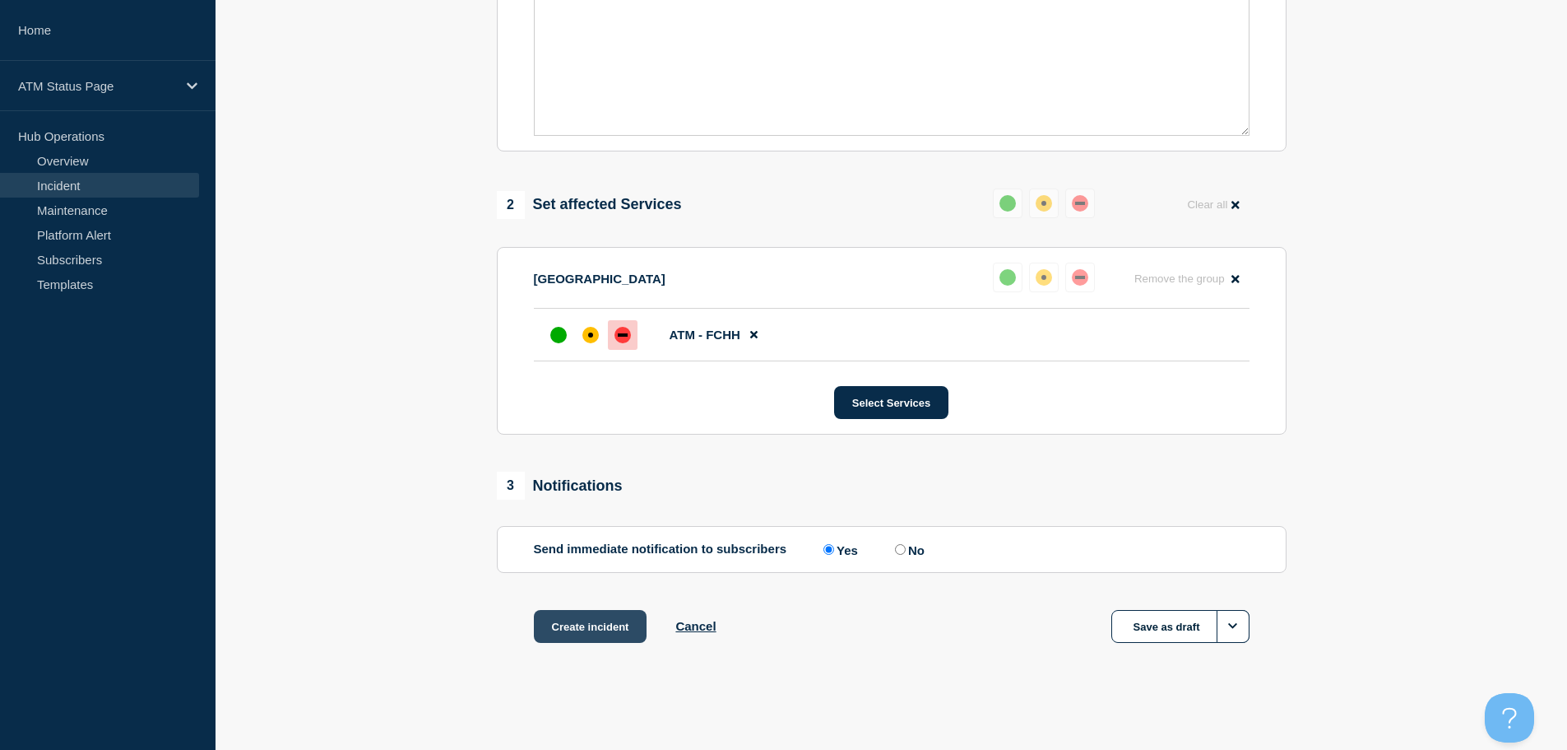
click at [586, 627] on button "Create incident" at bounding box center [591, 626] width 114 height 33
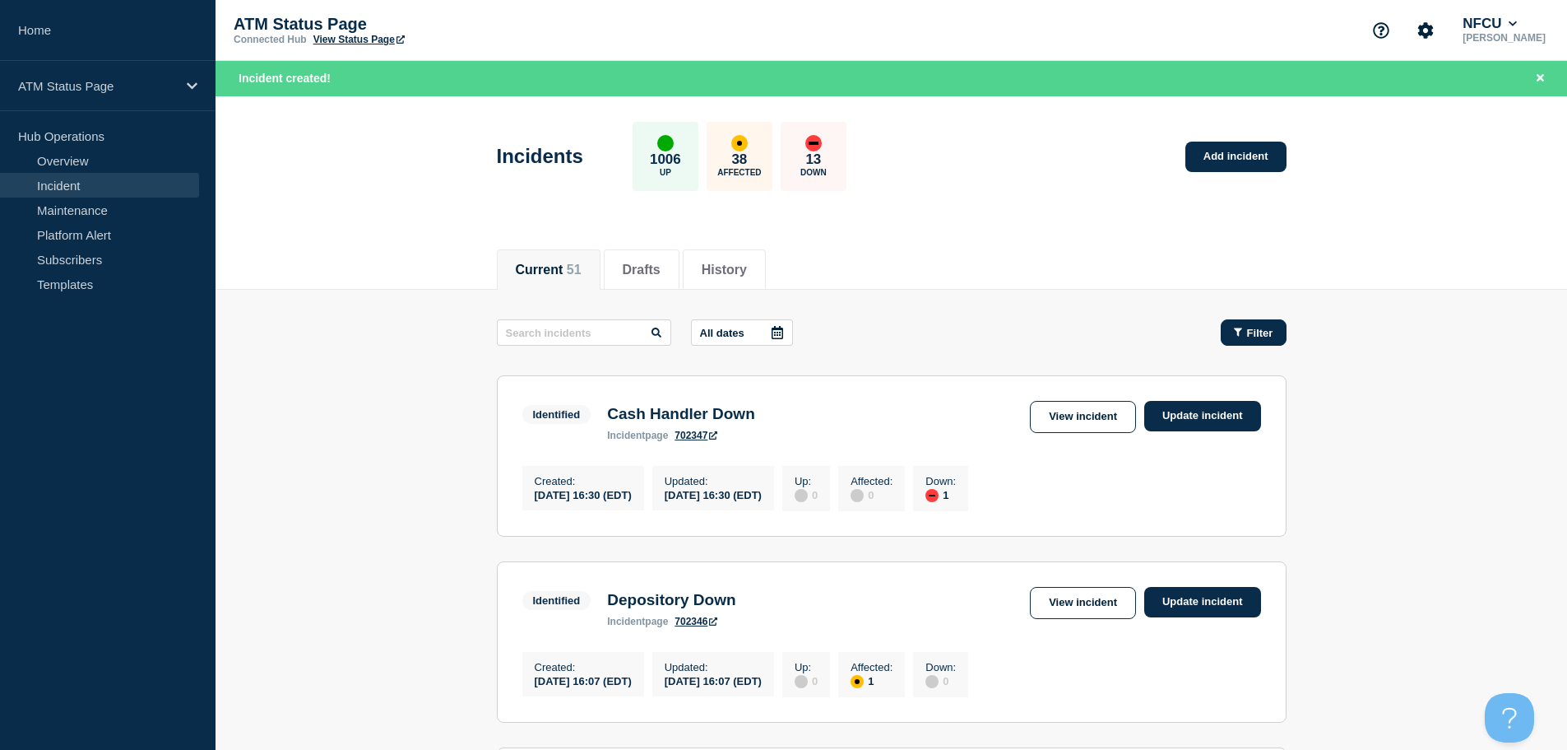
click at [1247, 332] on span "Filter" at bounding box center [1260, 333] width 26 height 12
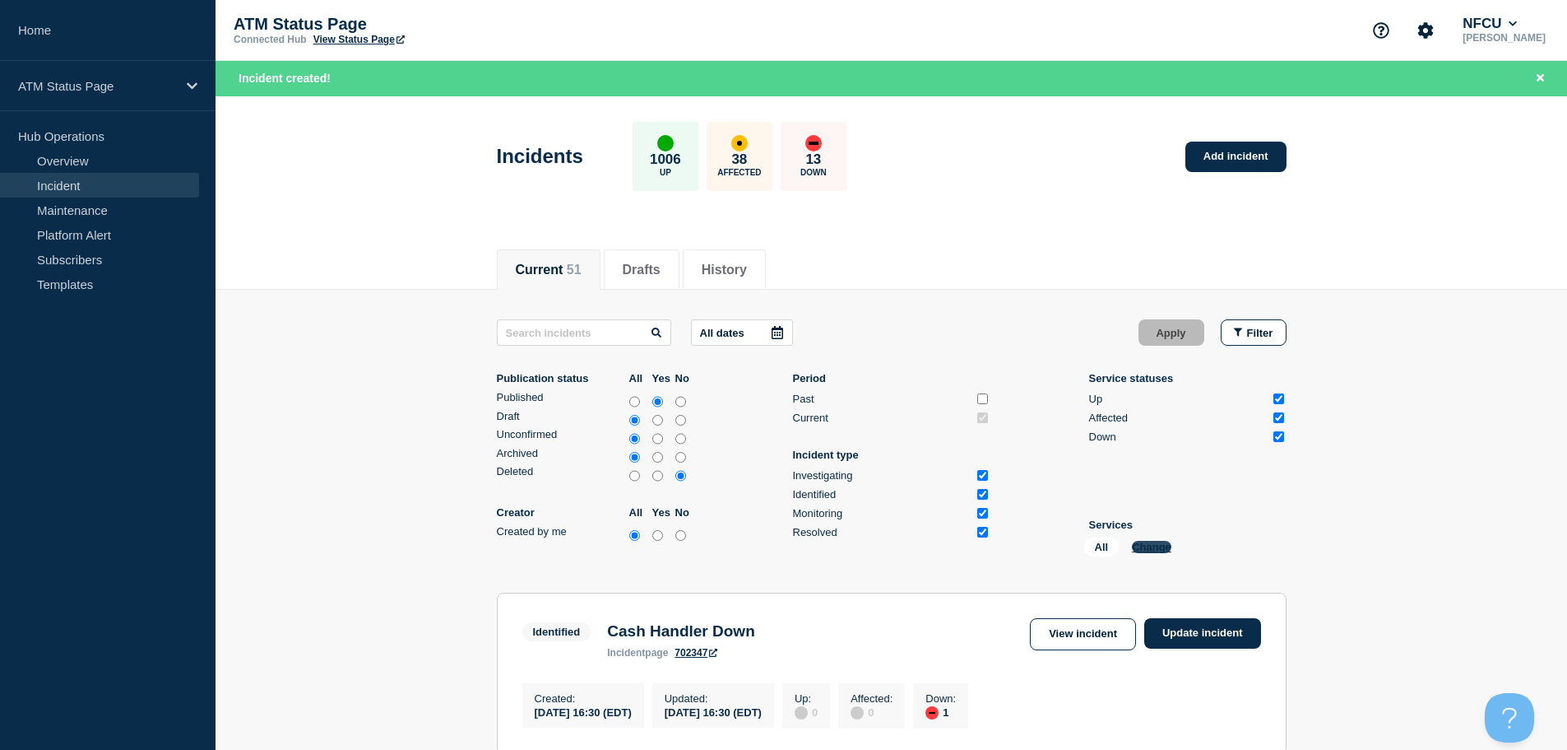
click at [1147, 550] on button "Change" at bounding box center [1151, 547] width 39 height 12
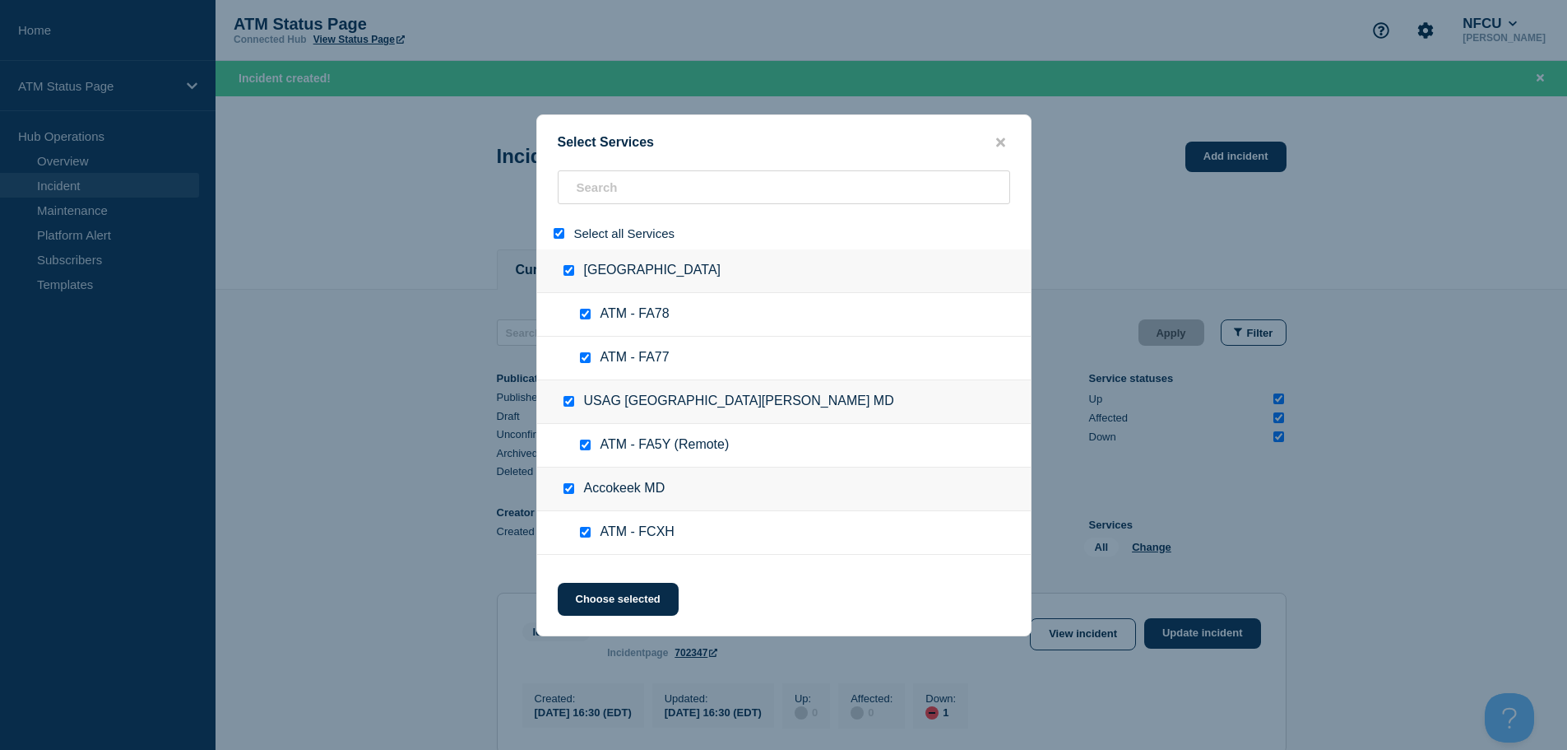
click at [556, 230] on input "select all" at bounding box center [559, 233] width 11 height 11
click at [618, 190] on input "search" at bounding box center [784, 187] width 453 height 34
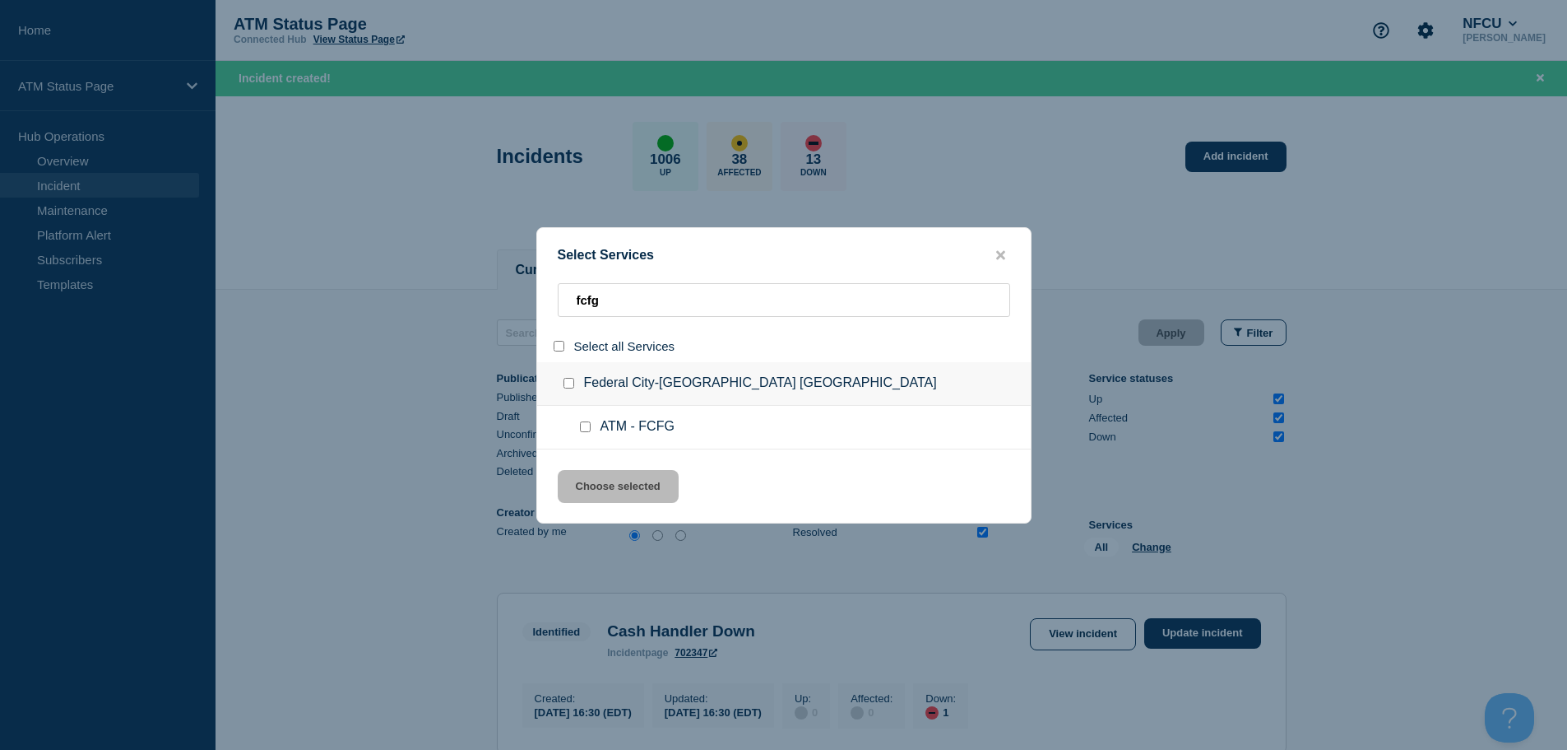
click at [583, 425] on input "service: ATM - FCFG" at bounding box center [585, 426] width 11 height 11
click at [597, 495] on button "Choose selected" at bounding box center [618, 486] width 121 height 33
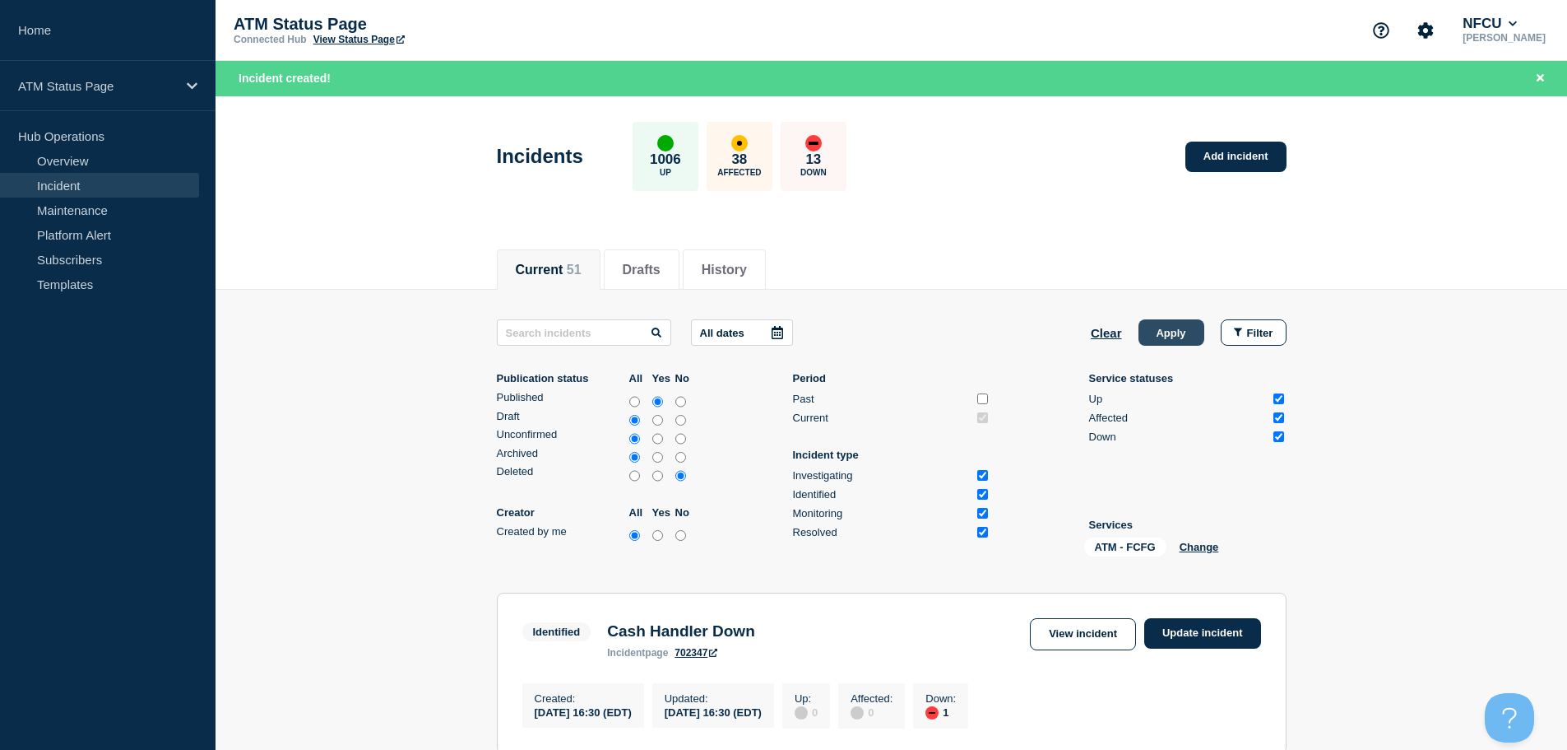
click at [1163, 330] on button "Apply" at bounding box center [1172, 332] width 66 height 26
click at [1112, 328] on button "Clear" at bounding box center [1106, 332] width 31 height 26
click at [1152, 544] on button "Change" at bounding box center [1151, 547] width 39 height 12
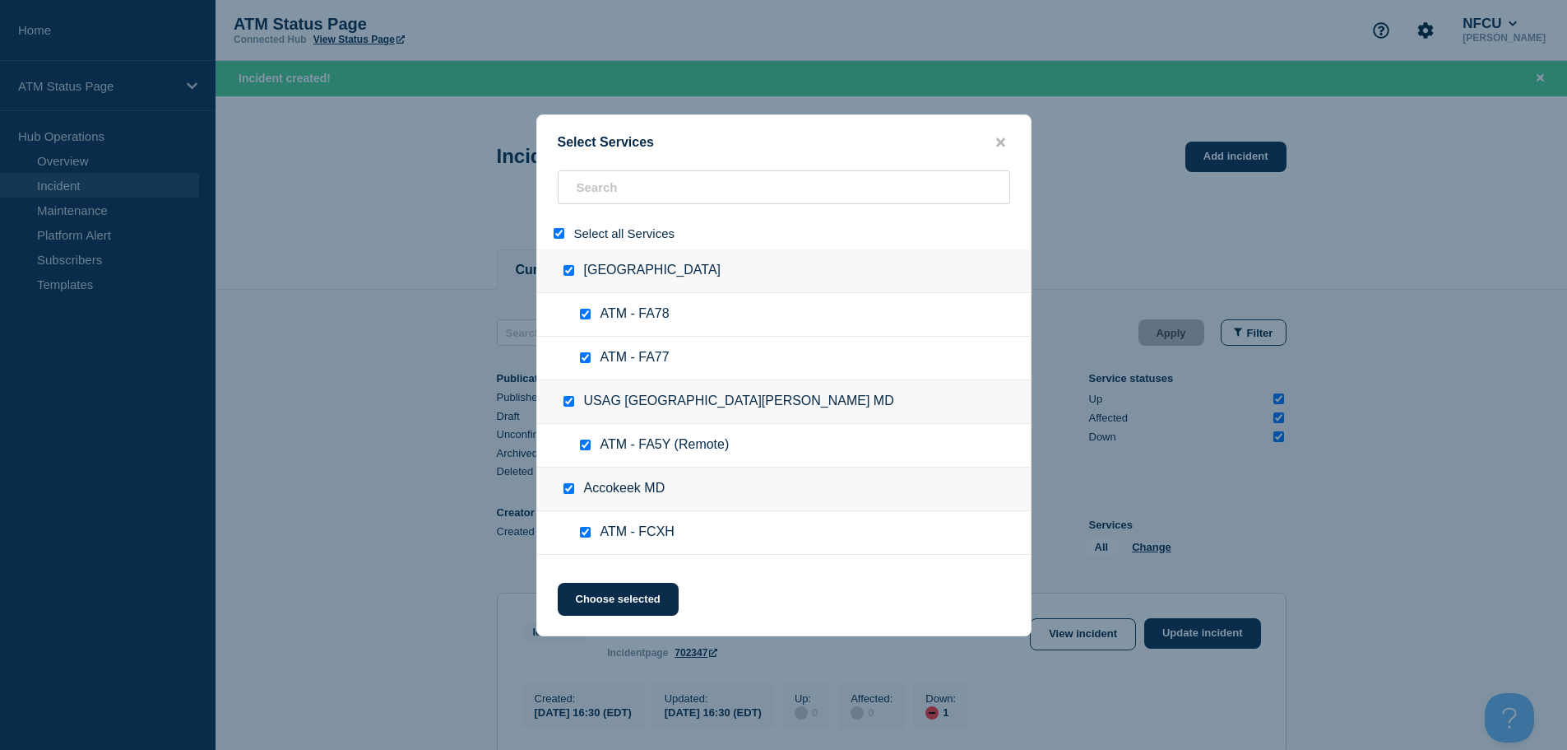
click at [555, 233] on input "select all" at bounding box center [559, 233] width 11 height 11
click at [603, 201] on input "search" at bounding box center [784, 187] width 453 height 34
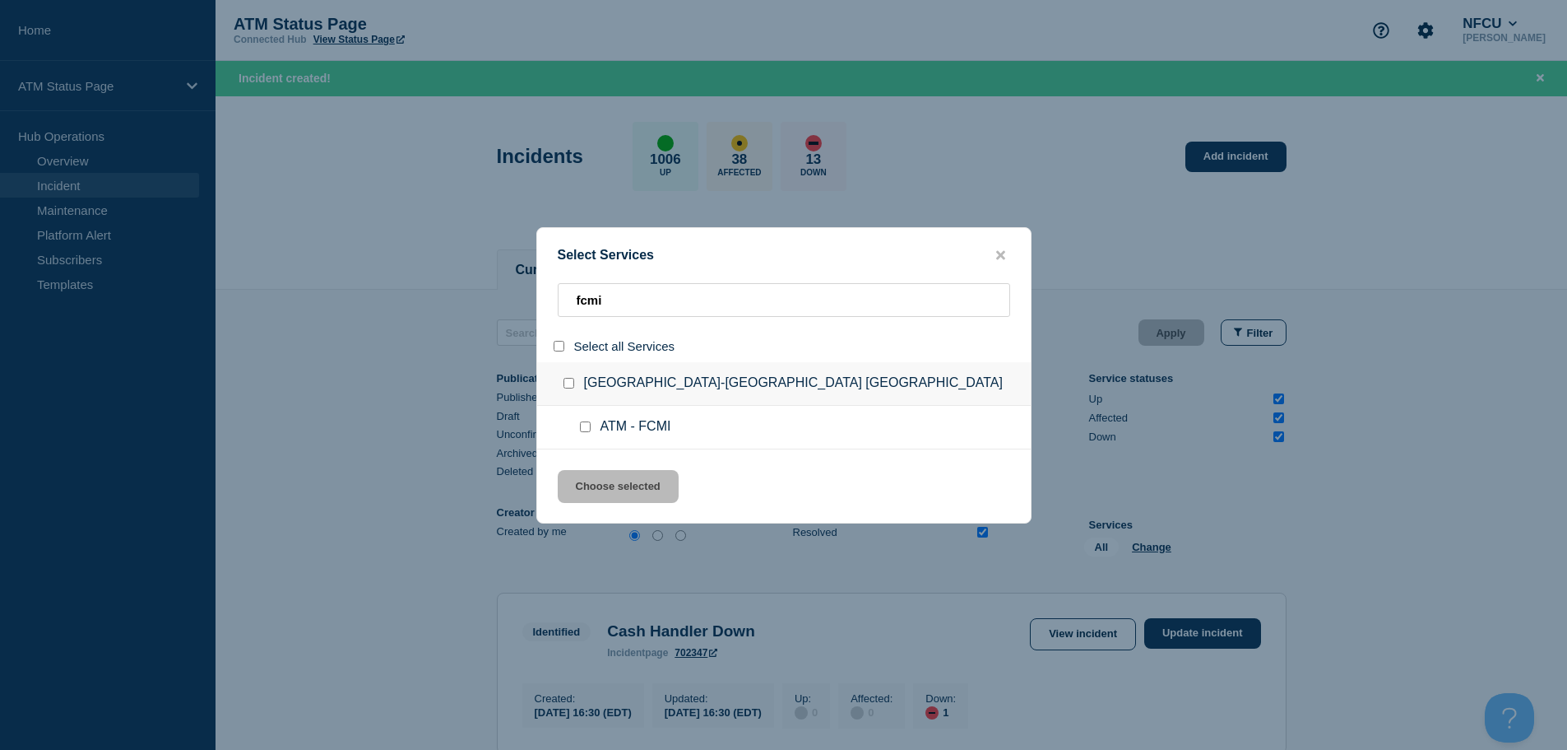
click at [583, 418] on ul "ATM - FCMI" at bounding box center [784, 428] width 494 height 44
click at [583, 425] on input "service: ATM - FCMI" at bounding box center [585, 426] width 11 height 11
click at [593, 493] on button "Choose selected" at bounding box center [618, 486] width 121 height 33
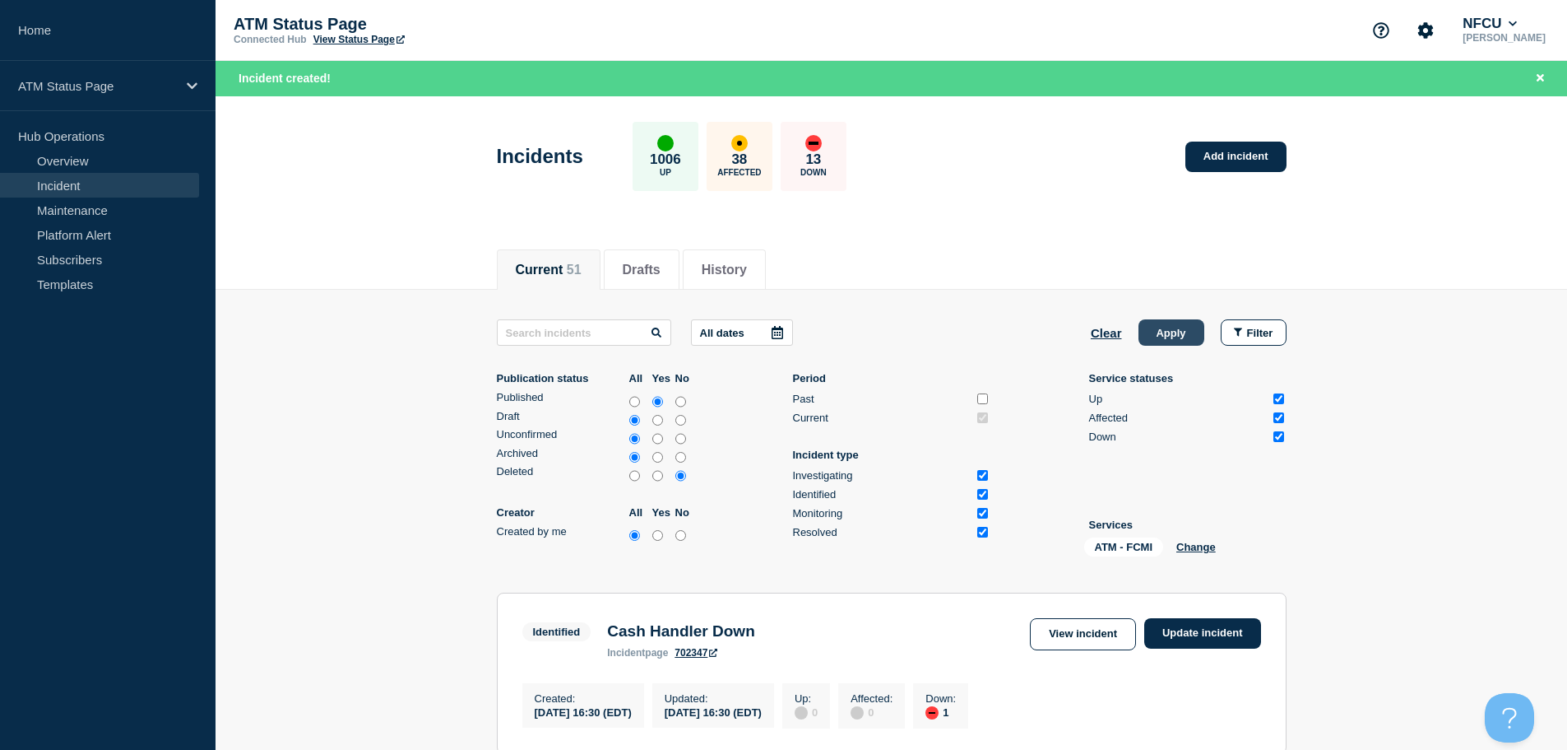
click at [1163, 327] on button "Apply" at bounding box center [1172, 332] width 66 height 26
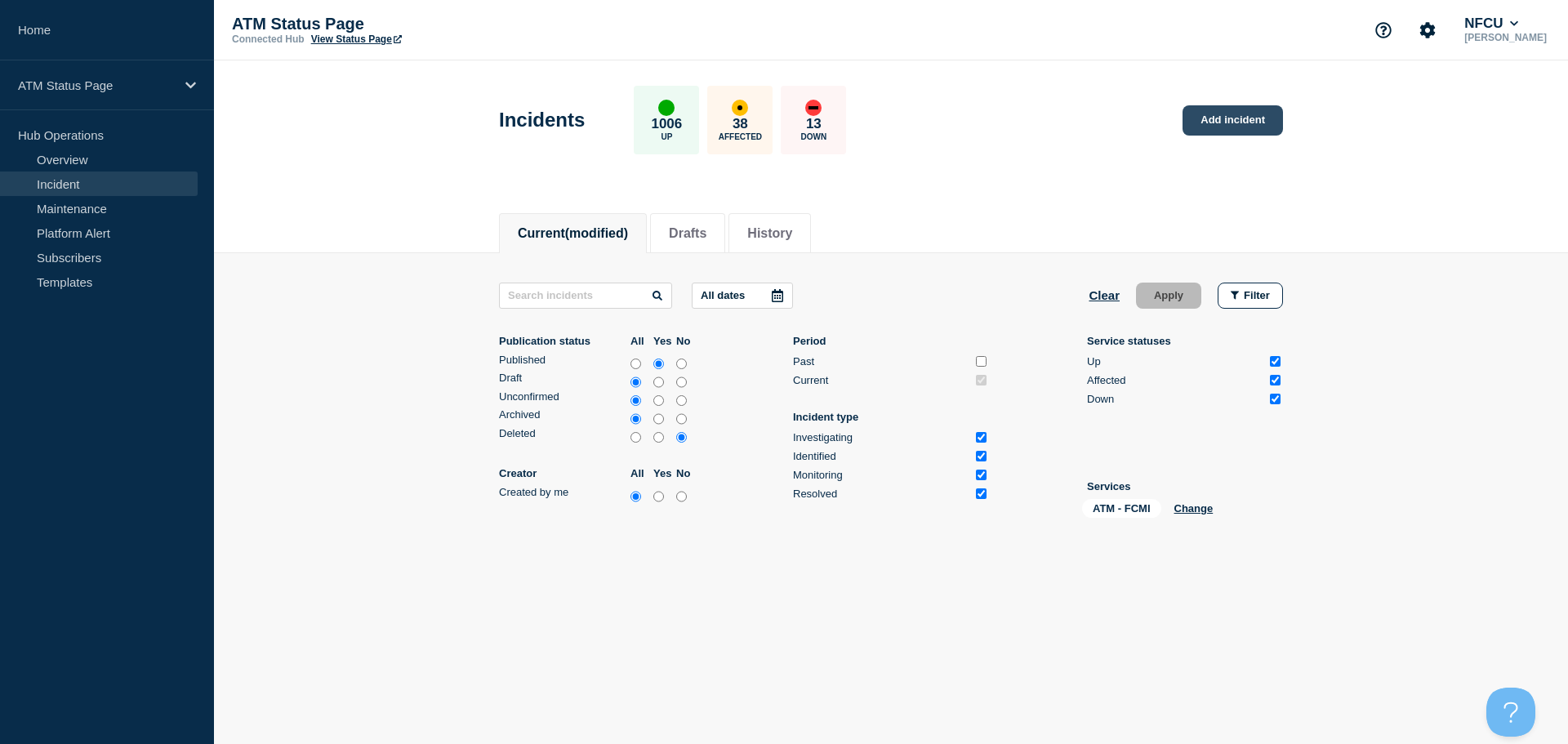
click at [1237, 120] on link "Add incident" at bounding box center [1232, 120] width 100 height 30
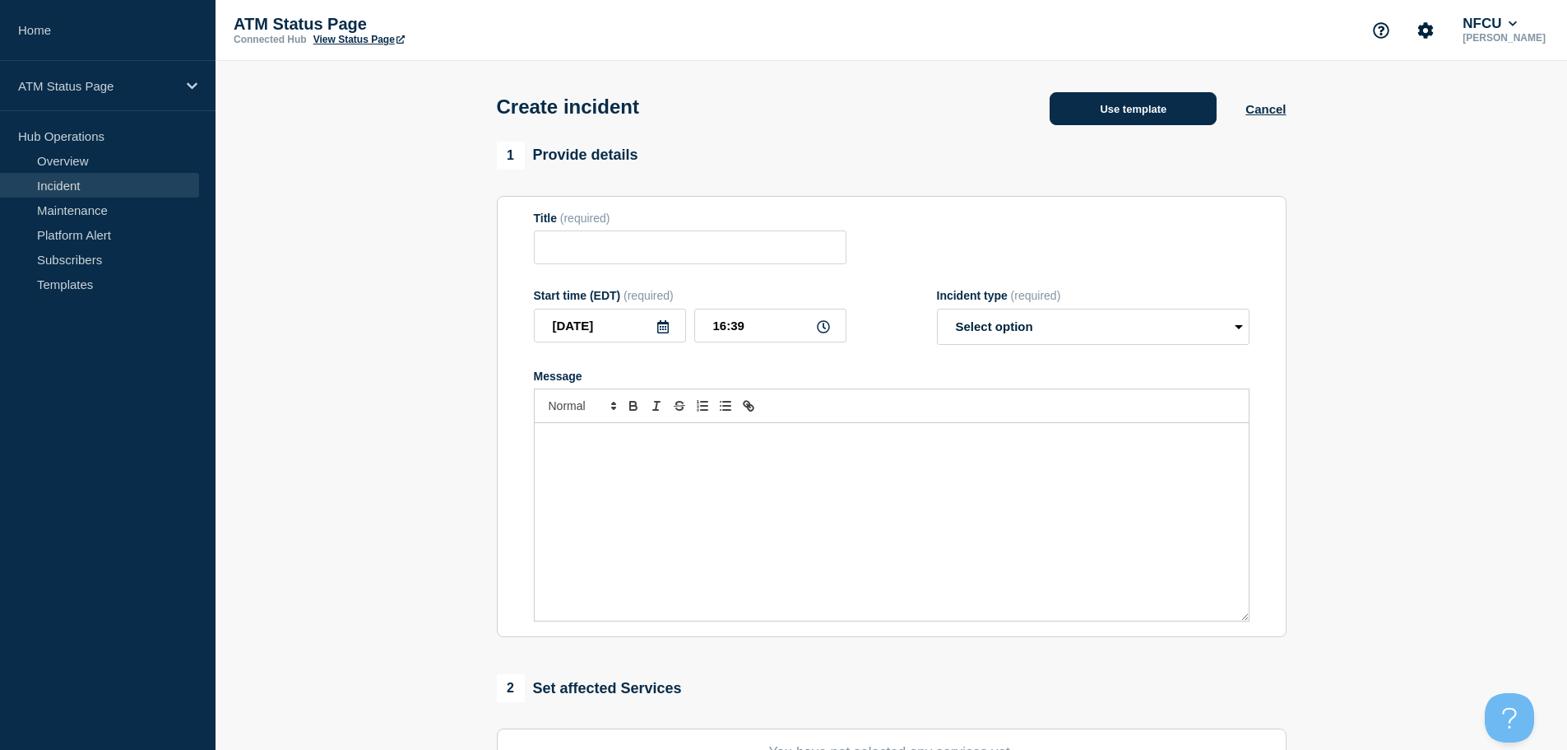
click at [1094, 96] on button "Use template" at bounding box center [1133, 108] width 167 height 33
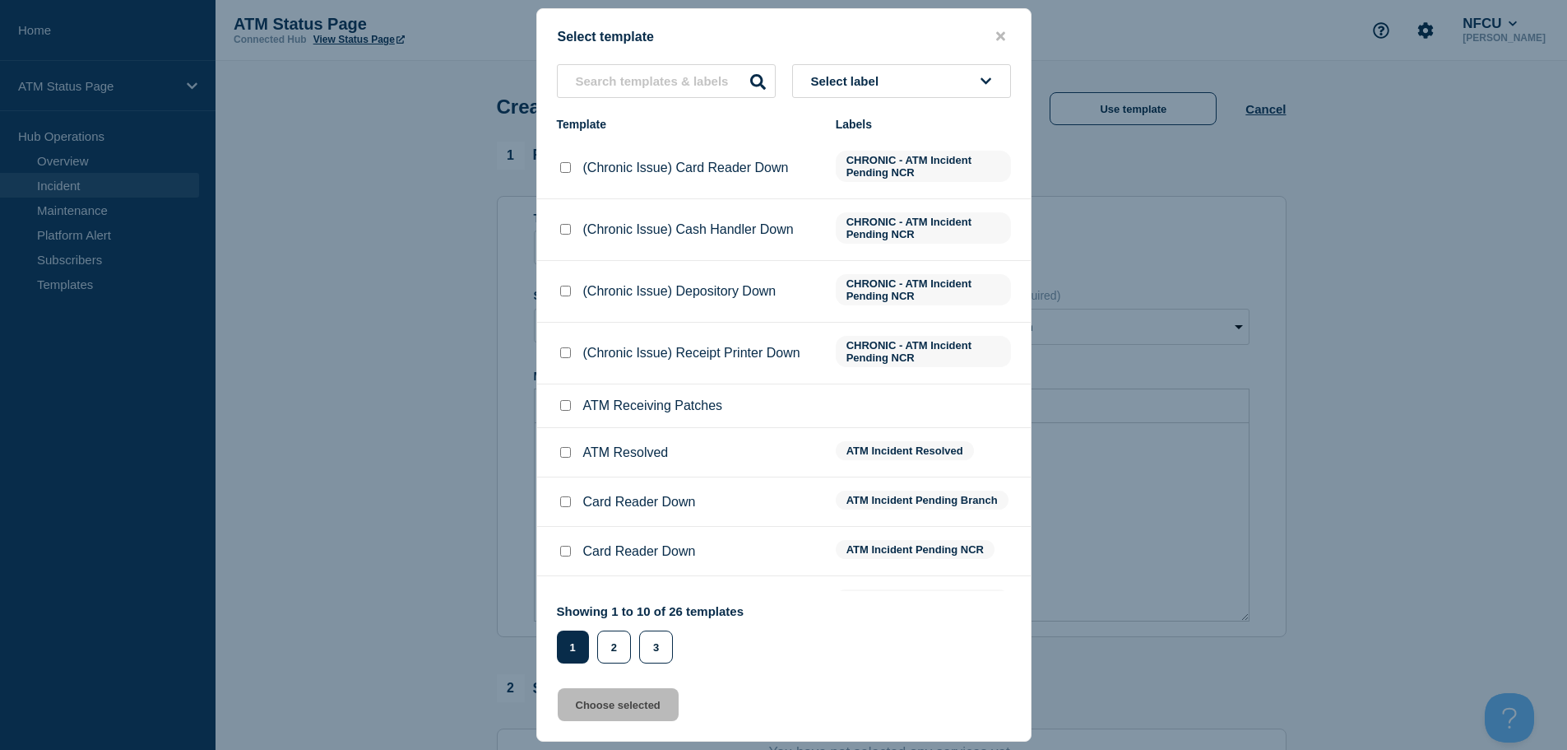
click at [903, 87] on button "Select label" at bounding box center [901, 81] width 219 height 34
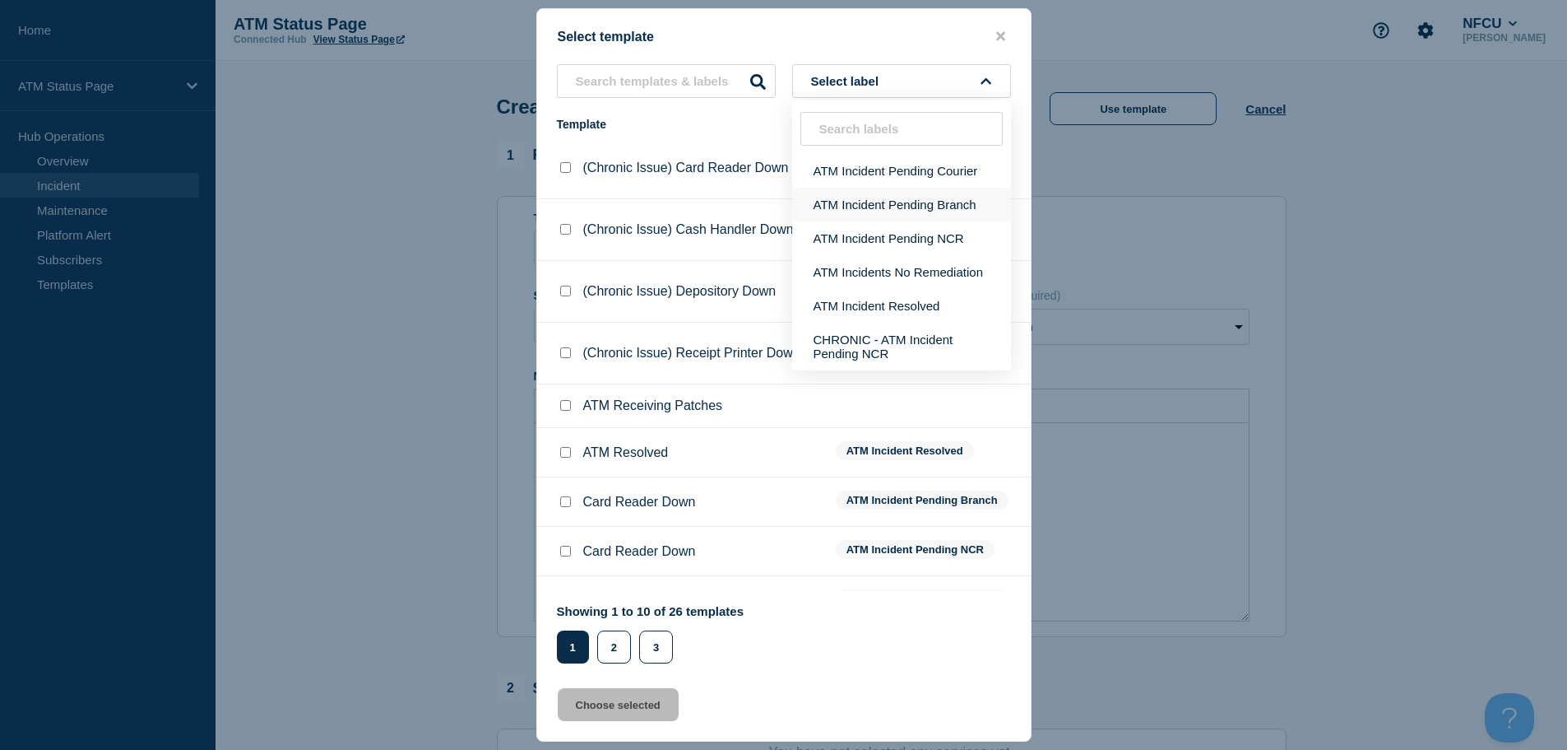
click at [937, 198] on button "ATM Incident Pending Branch" at bounding box center [901, 205] width 219 height 34
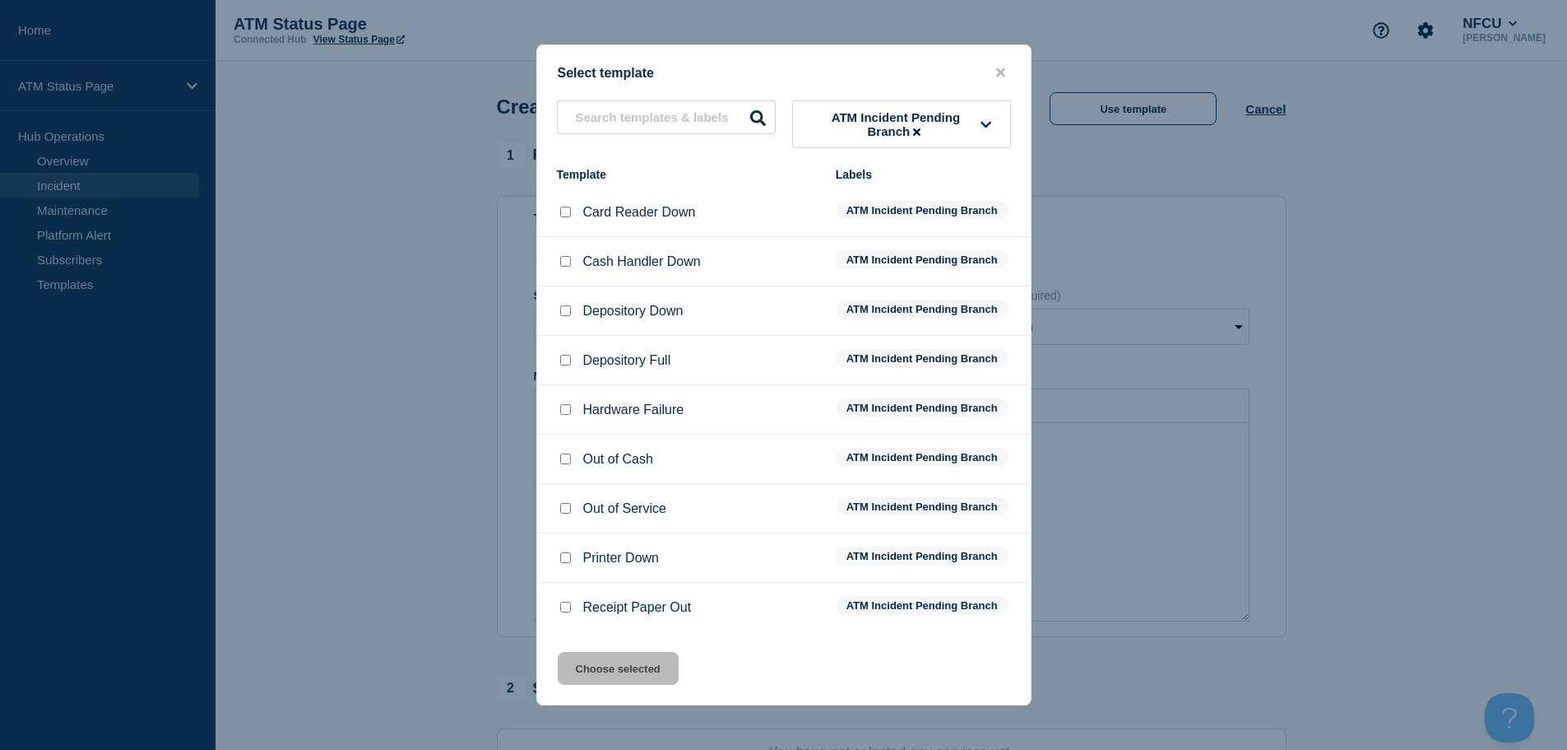
click at [569, 315] on input "Depository Down checkbox" at bounding box center [565, 310] width 11 height 11
click at [608, 666] on button "Choose selected" at bounding box center [618, 668] width 121 height 33
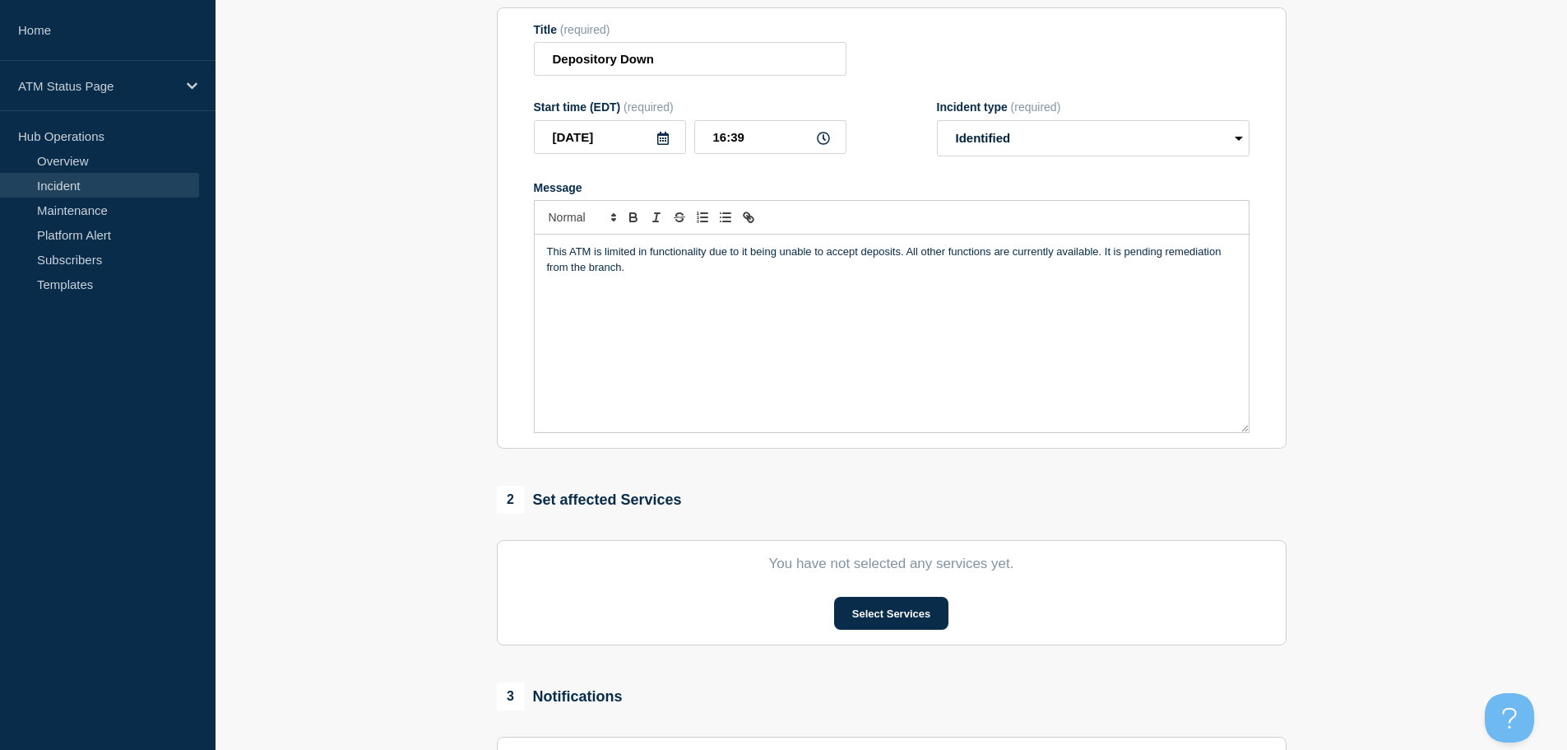
scroll to position [247, 0]
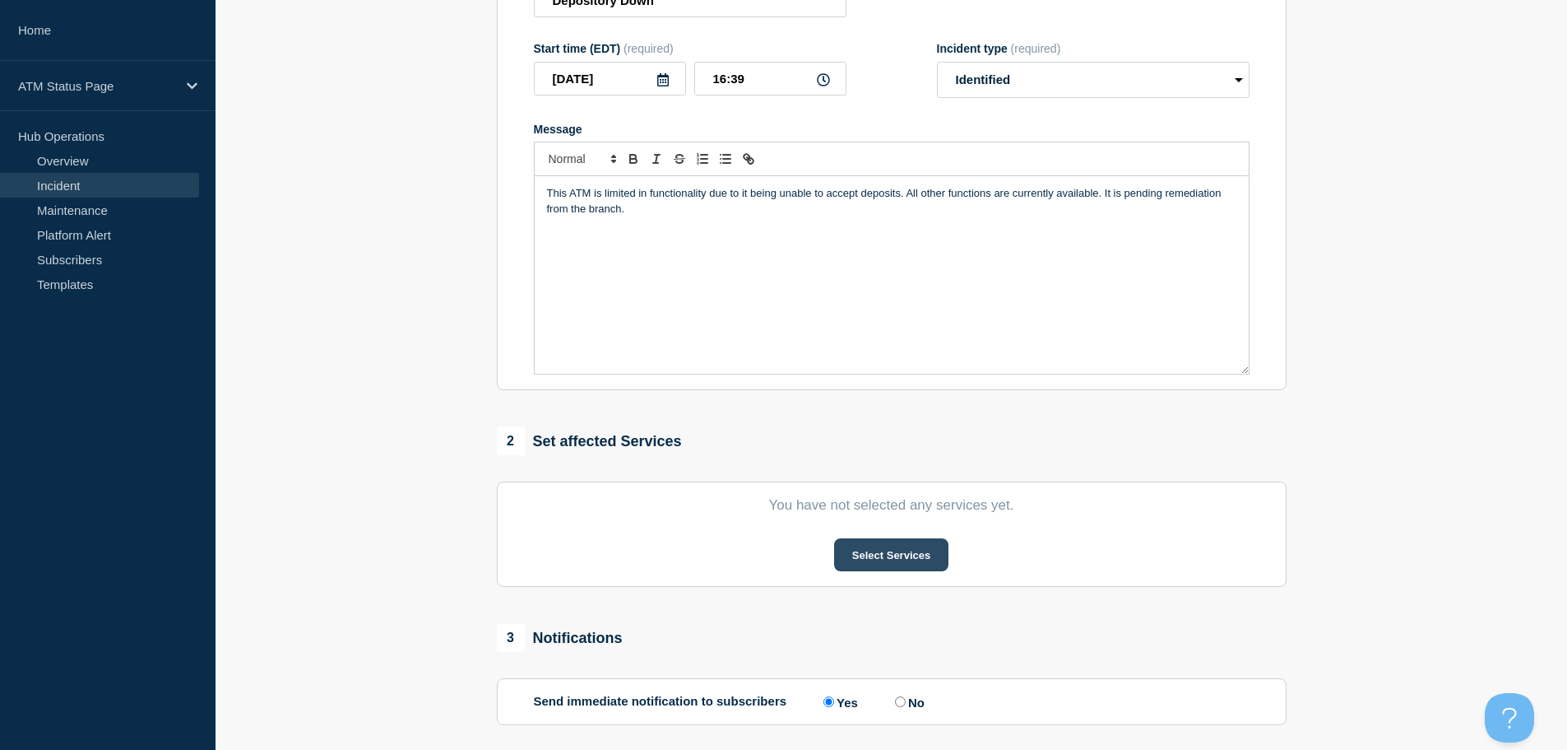
click at [845, 560] on button "Select Services" at bounding box center [891, 554] width 114 height 33
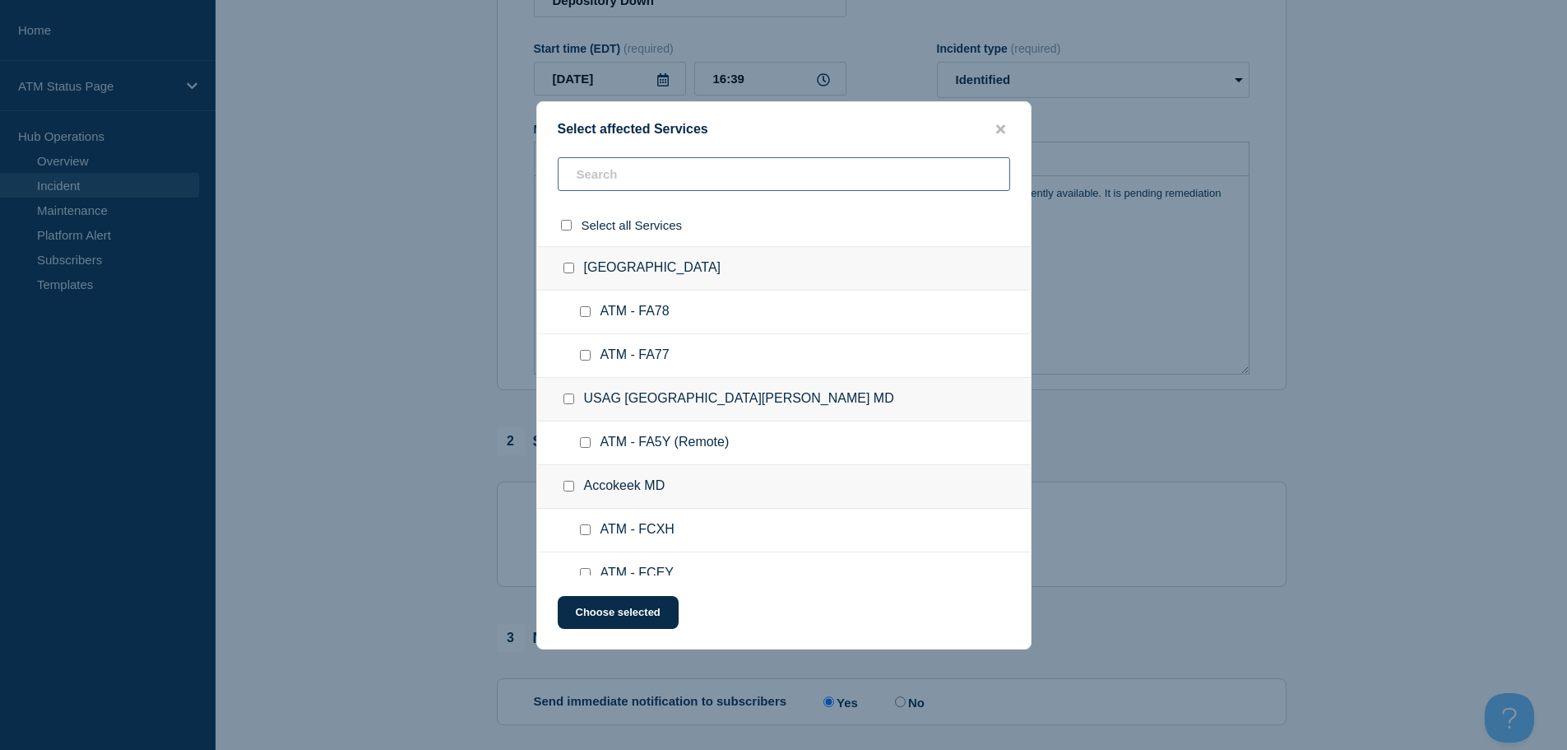
click at [610, 174] on input "text" at bounding box center [784, 174] width 453 height 34
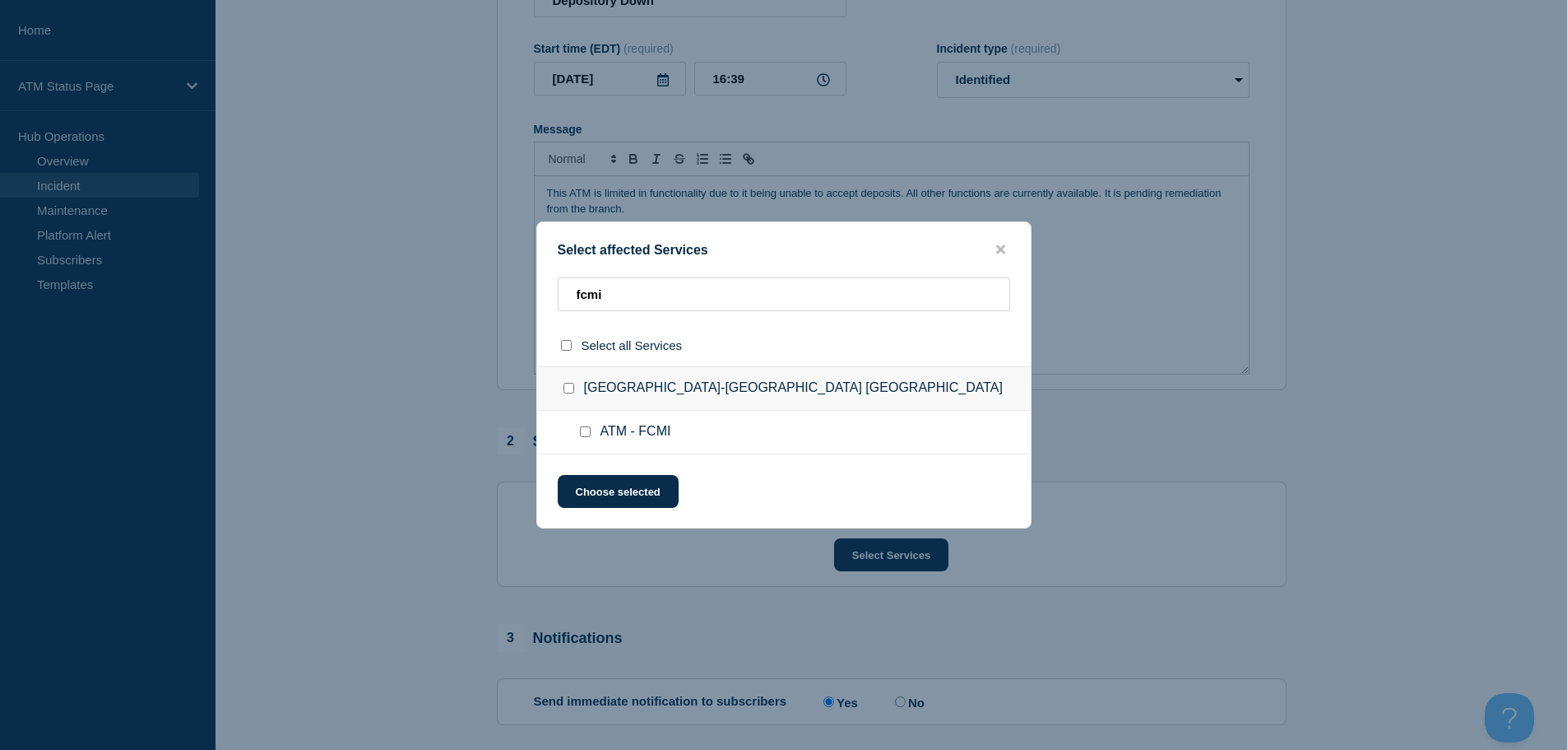
click at [584, 429] on input "ATM - FCMI checkbox" at bounding box center [585, 431] width 11 height 11
click at [604, 502] on button "Choose selected" at bounding box center [618, 491] width 121 height 33
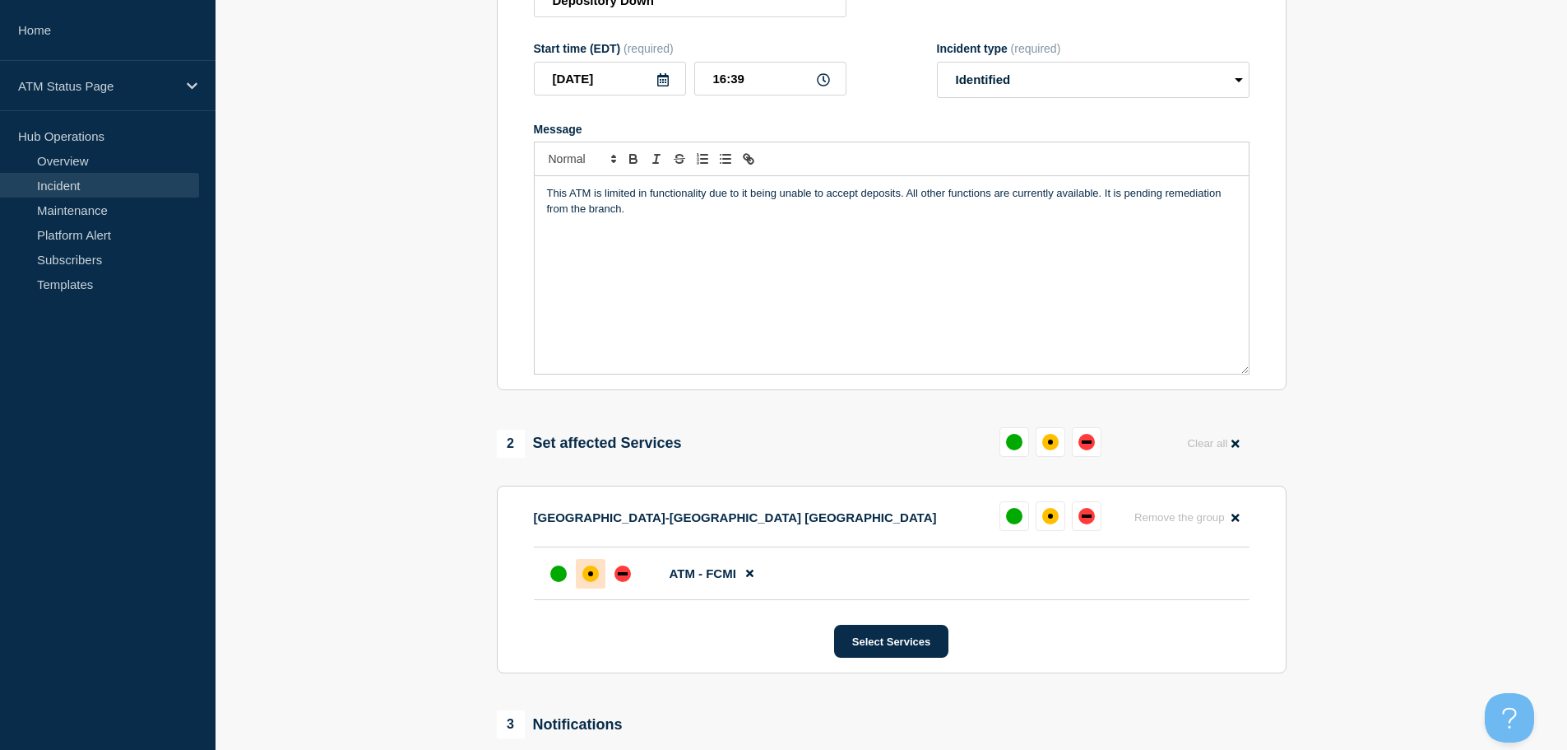
click at [594, 578] on div "affected" at bounding box center [591, 573] width 16 height 16
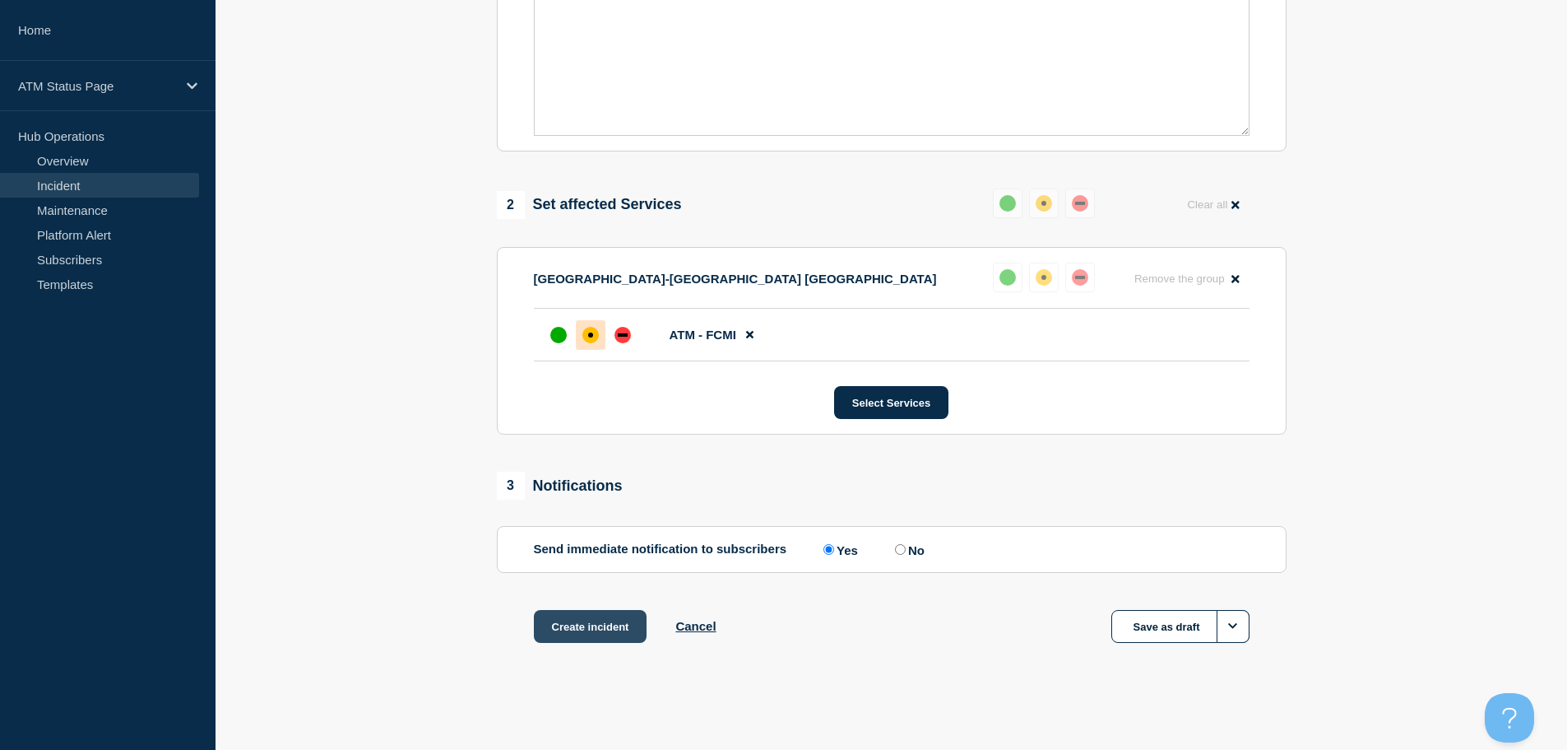
click at [597, 632] on button "Create incident" at bounding box center [591, 626] width 114 height 33
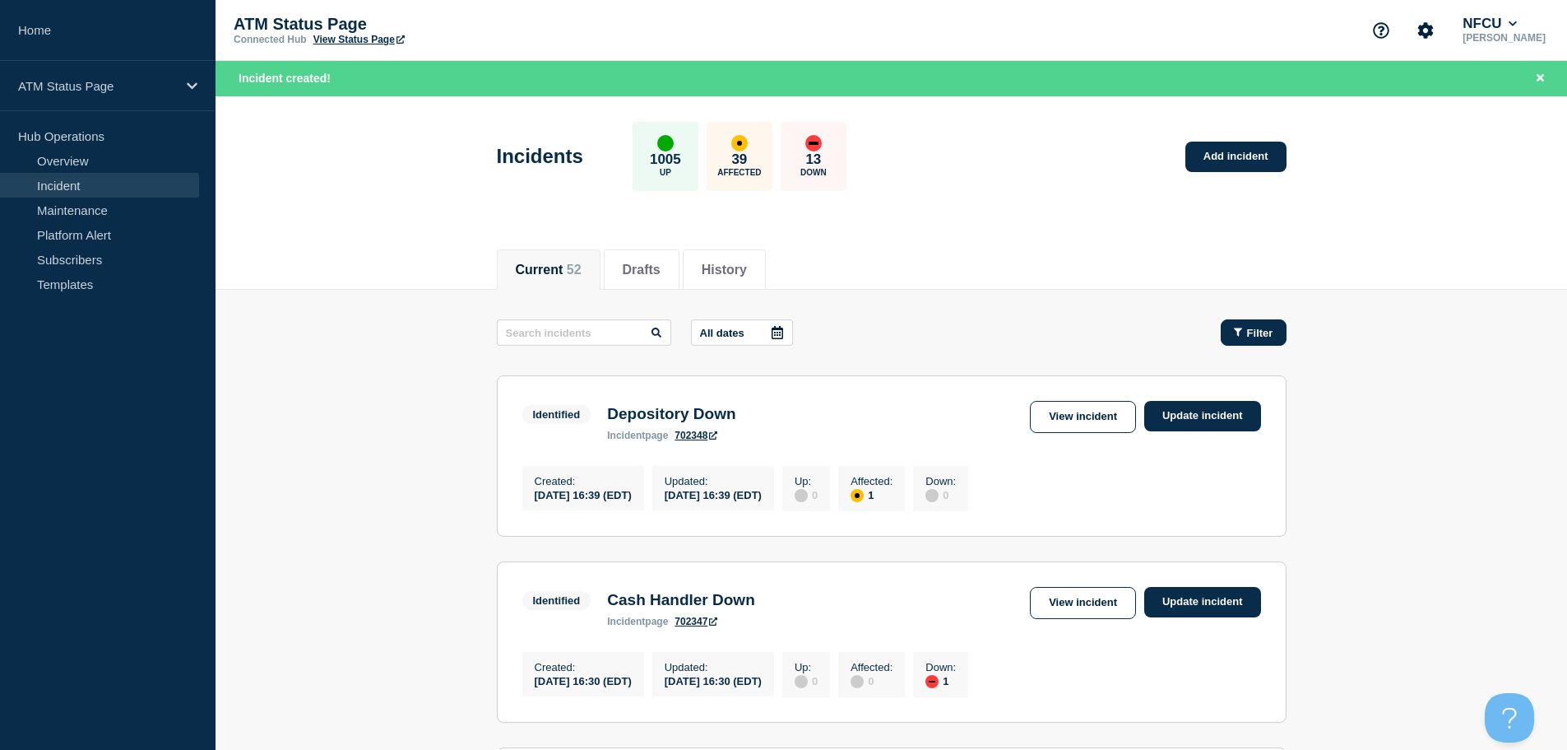
click at [1260, 337] on span "Filter" at bounding box center [1260, 333] width 26 height 12
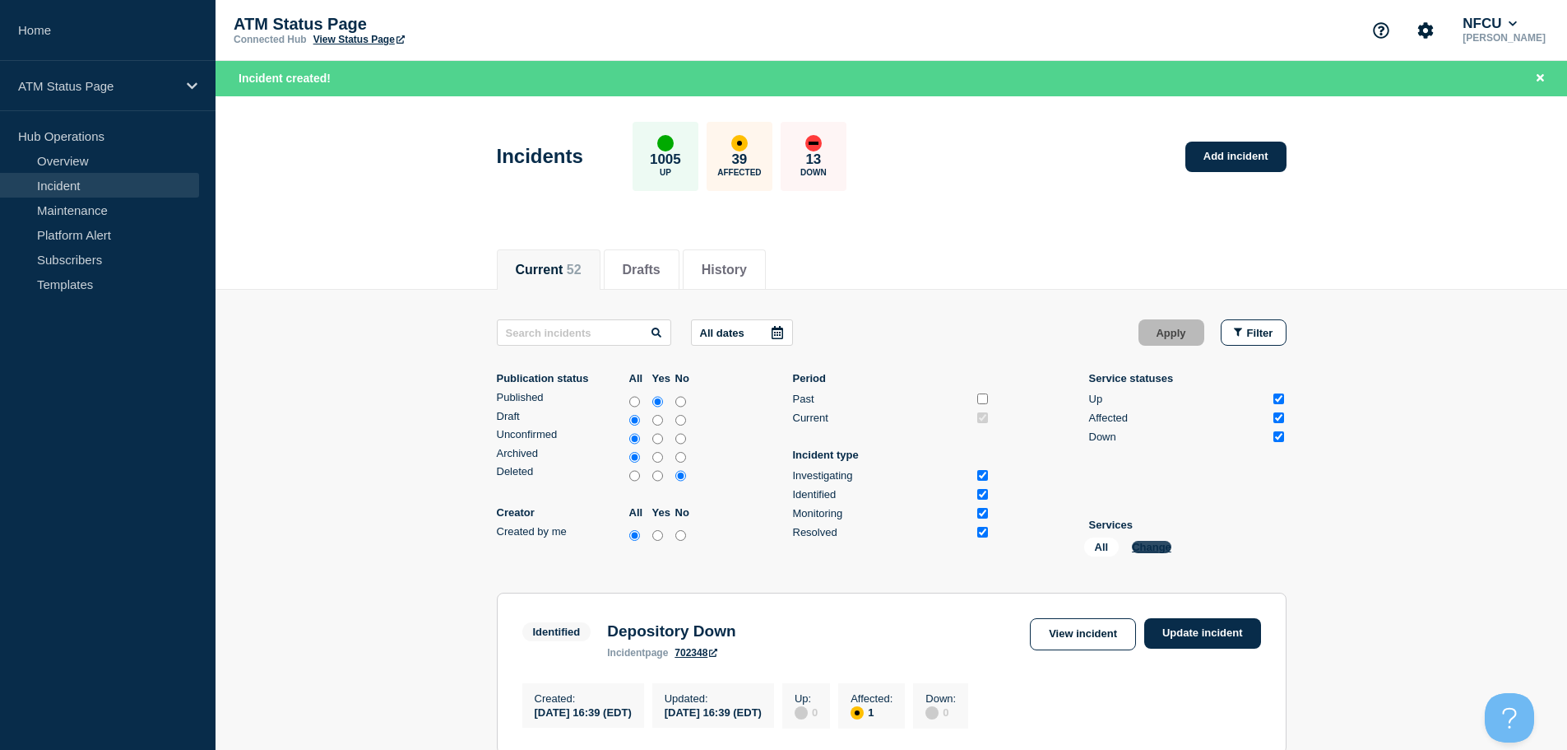
click at [1150, 548] on button "Change" at bounding box center [1151, 547] width 39 height 12
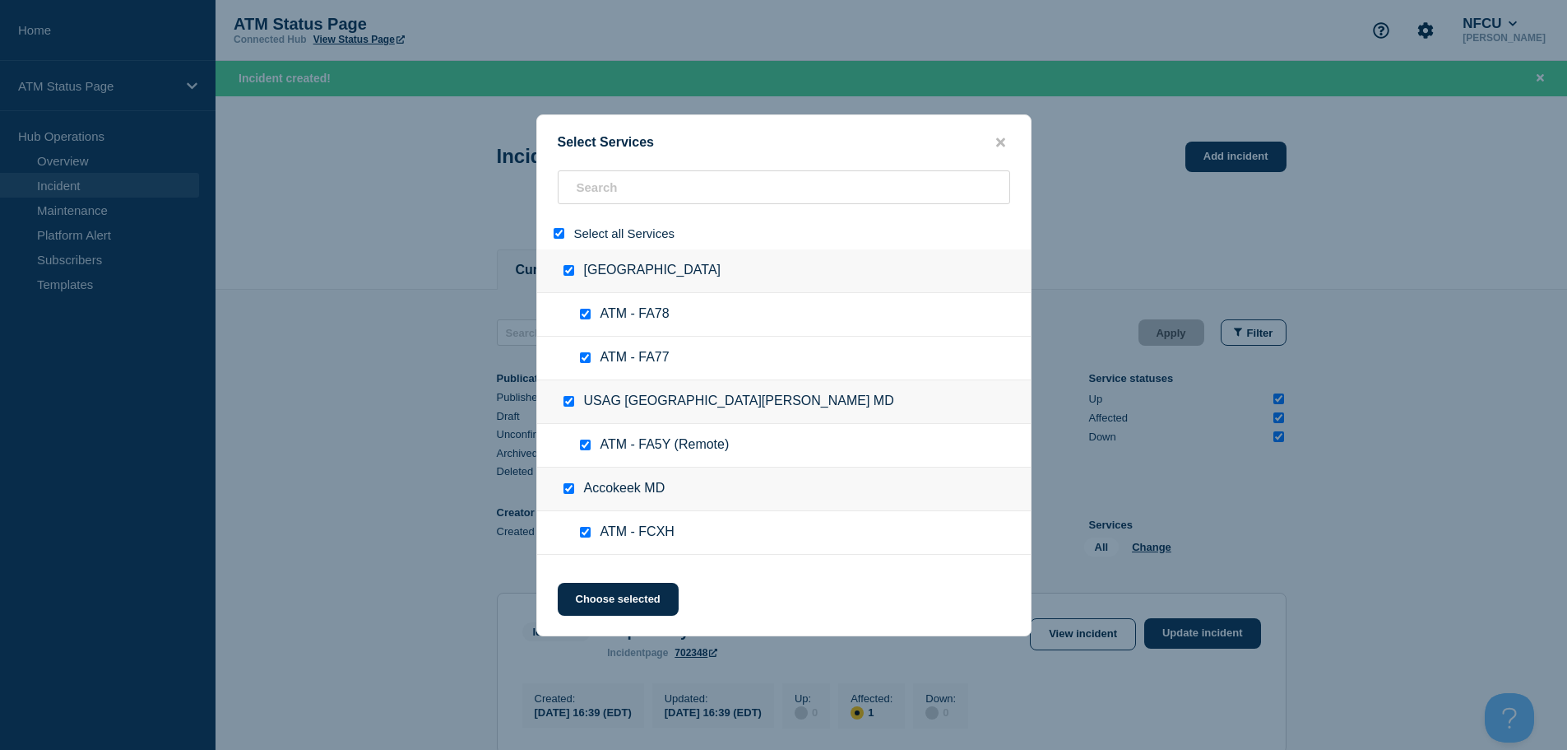
click at [559, 240] on div at bounding box center [562, 233] width 24 height 16
click at [567, 234] on div at bounding box center [562, 233] width 24 height 16
click at [554, 238] on div at bounding box center [562, 233] width 24 height 16
click at [557, 234] on input "select all" at bounding box center [559, 233] width 11 height 11
click at [607, 184] on input "search" at bounding box center [784, 187] width 453 height 34
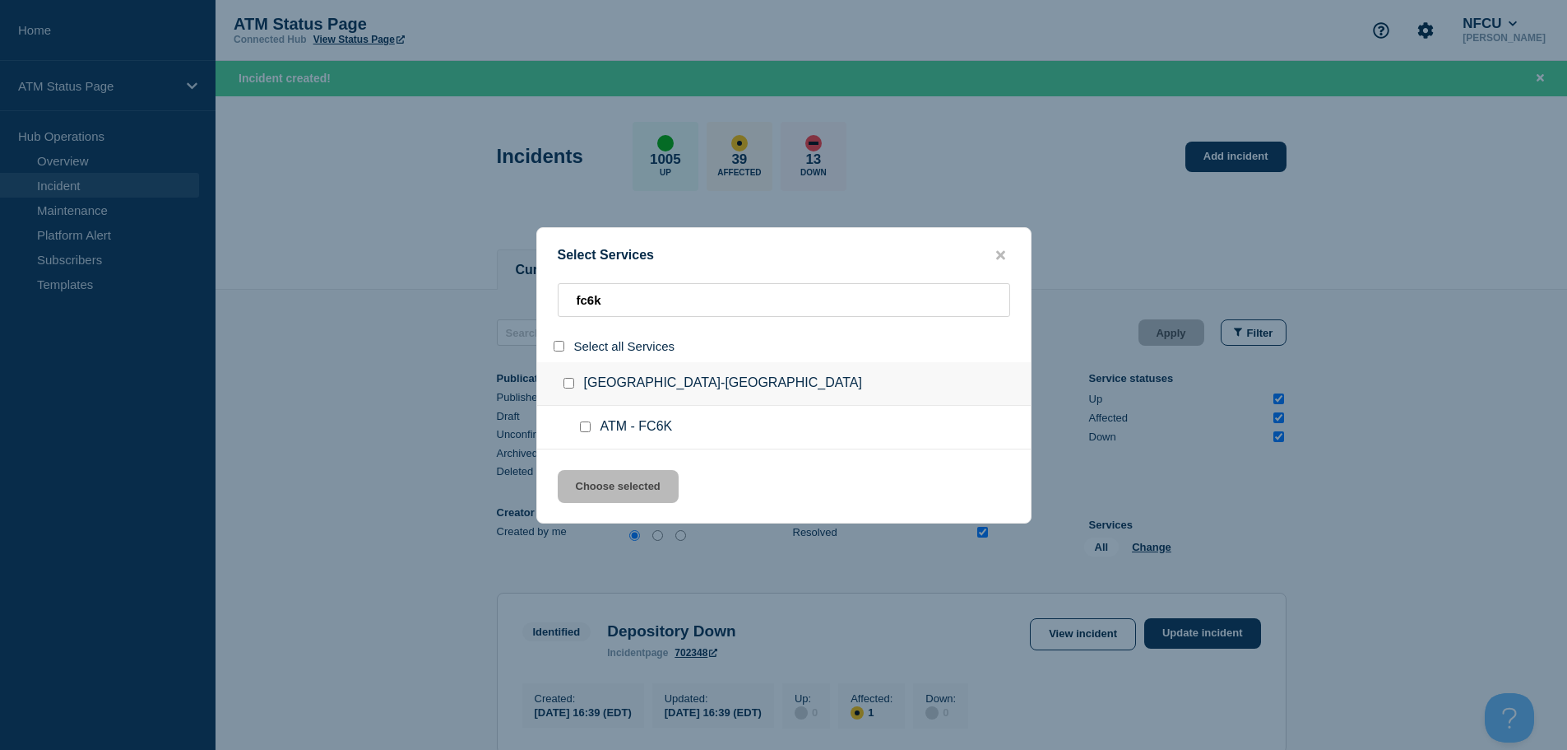
click at [585, 429] on input "service: ATM - FC6K" at bounding box center [585, 426] width 11 height 11
click at [602, 473] on button "Choose selected" at bounding box center [618, 486] width 121 height 33
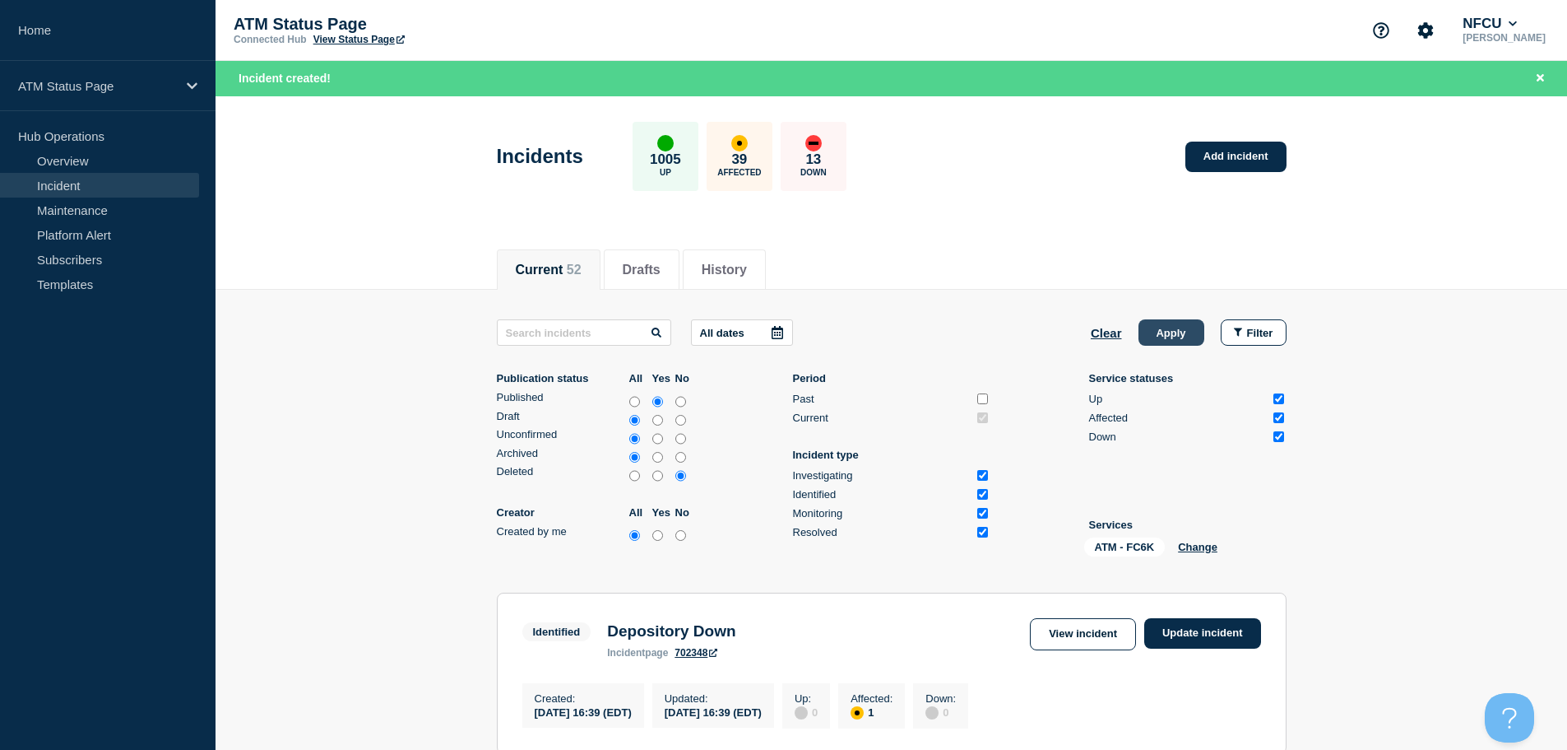
click at [1170, 330] on button "Apply" at bounding box center [1172, 332] width 66 height 26
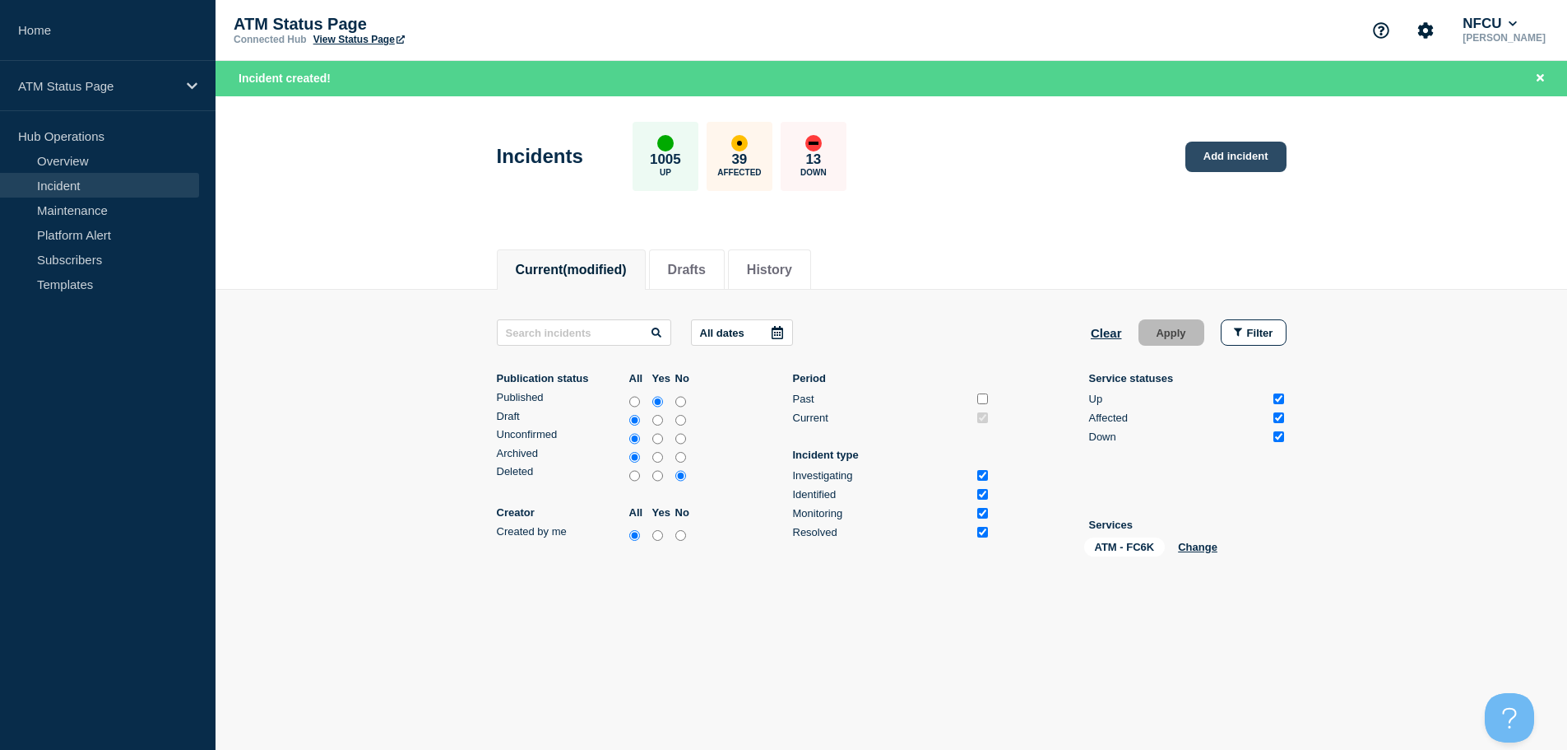
click at [1245, 166] on link "Add incident" at bounding box center [1236, 157] width 101 height 30
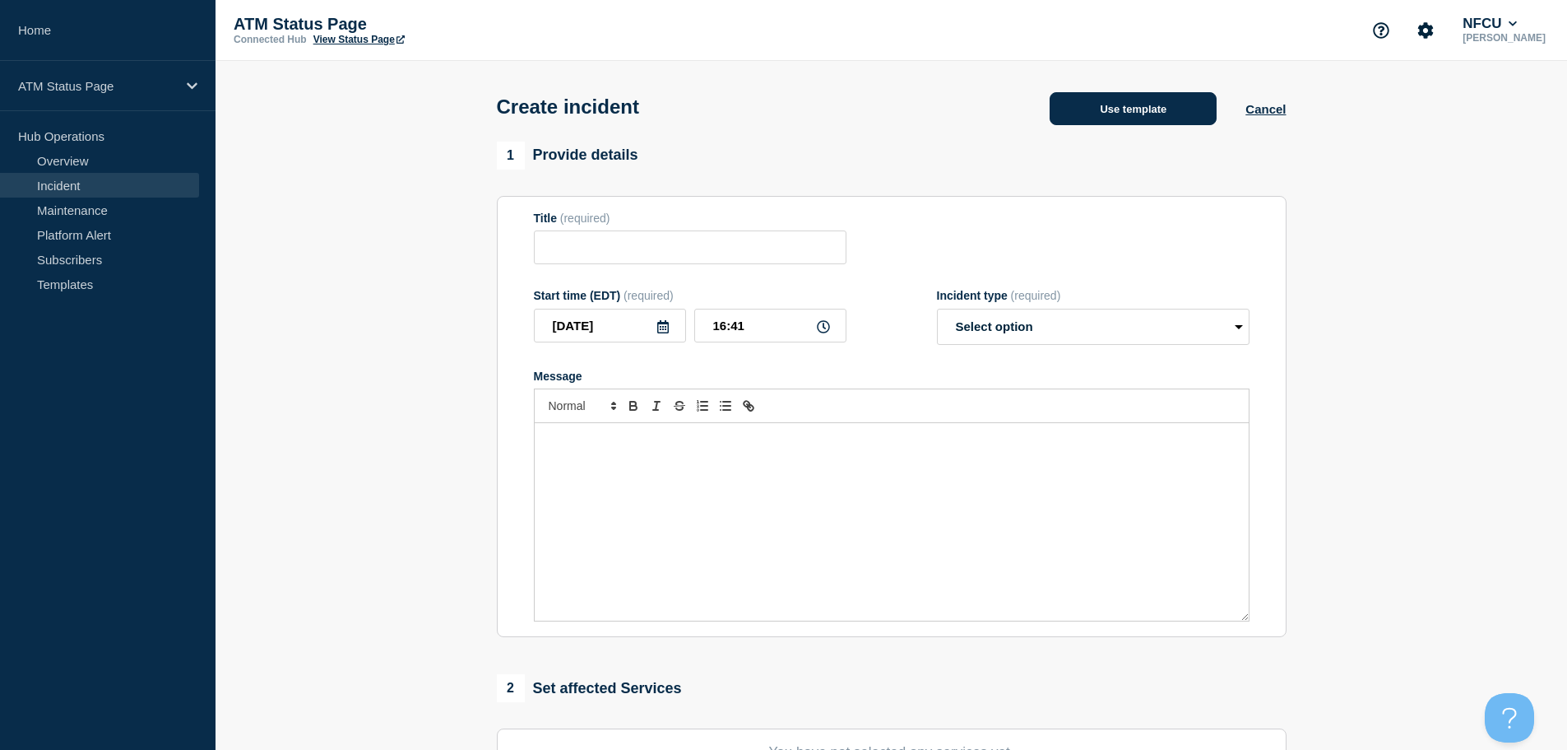
click at [1131, 109] on button "Use template" at bounding box center [1133, 108] width 167 height 33
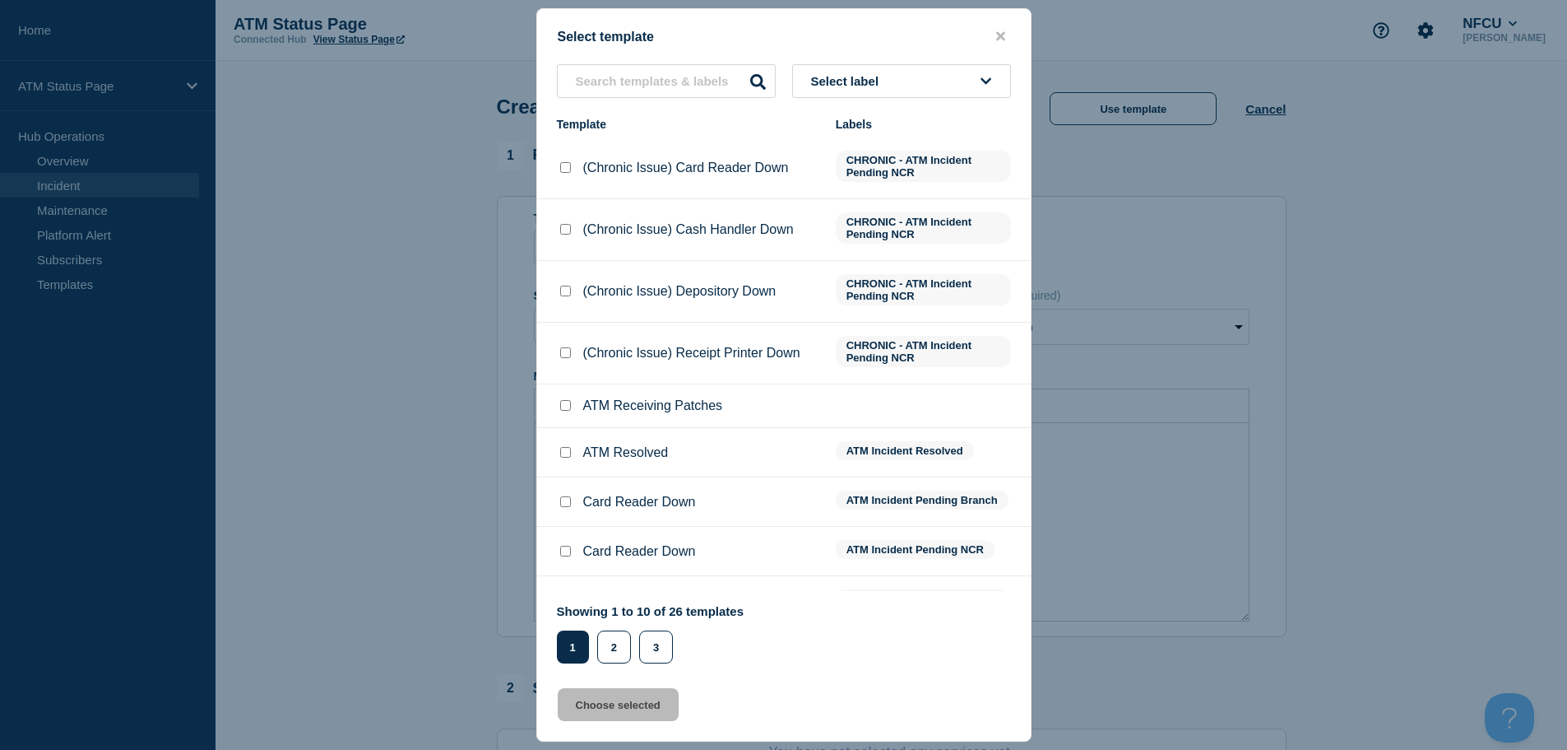
click at [886, 86] on span "Select label" at bounding box center [848, 81] width 75 height 14
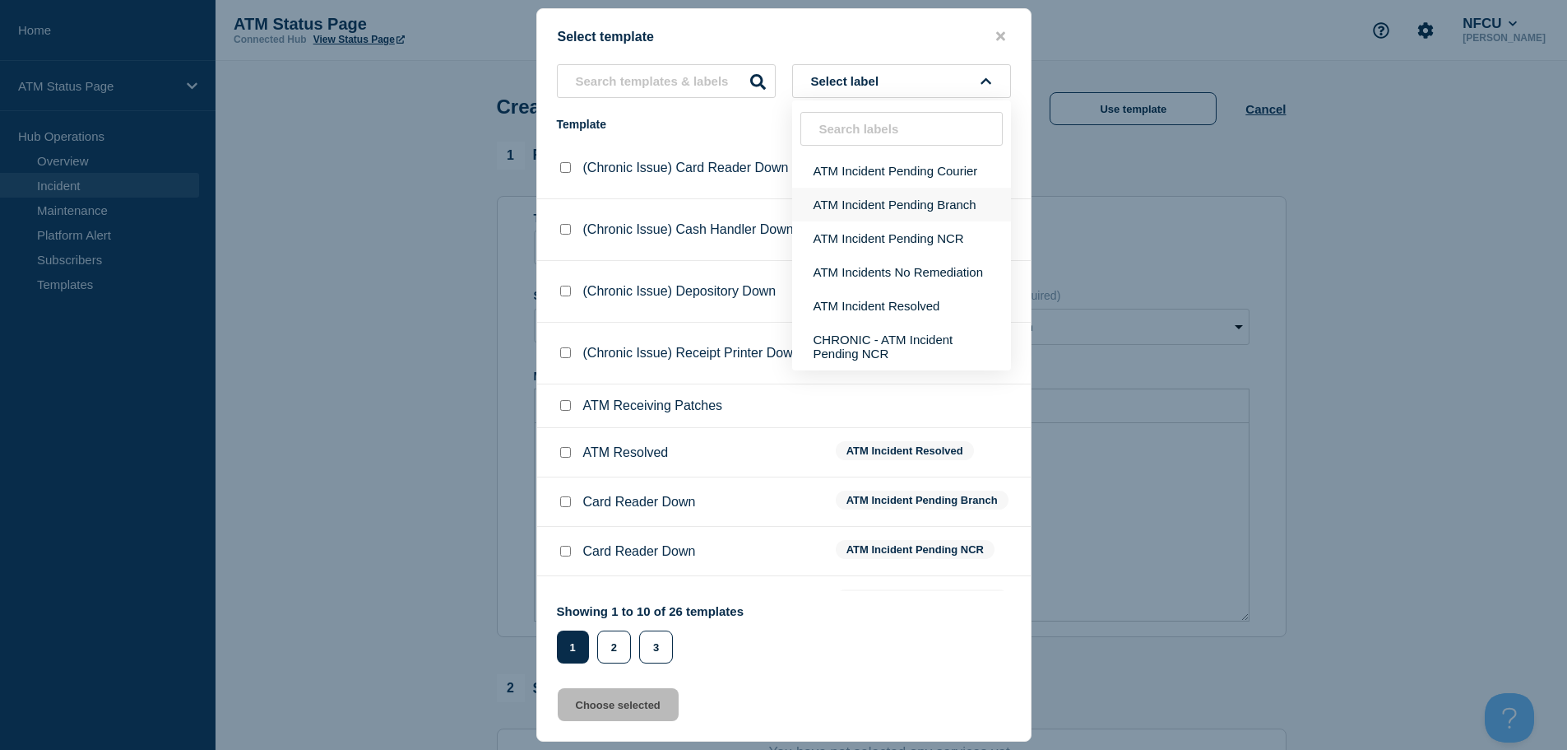
click at [921, 211] on button "ATM Incident Pending Branch" at bounding box center [901, 205] width 219 height 34
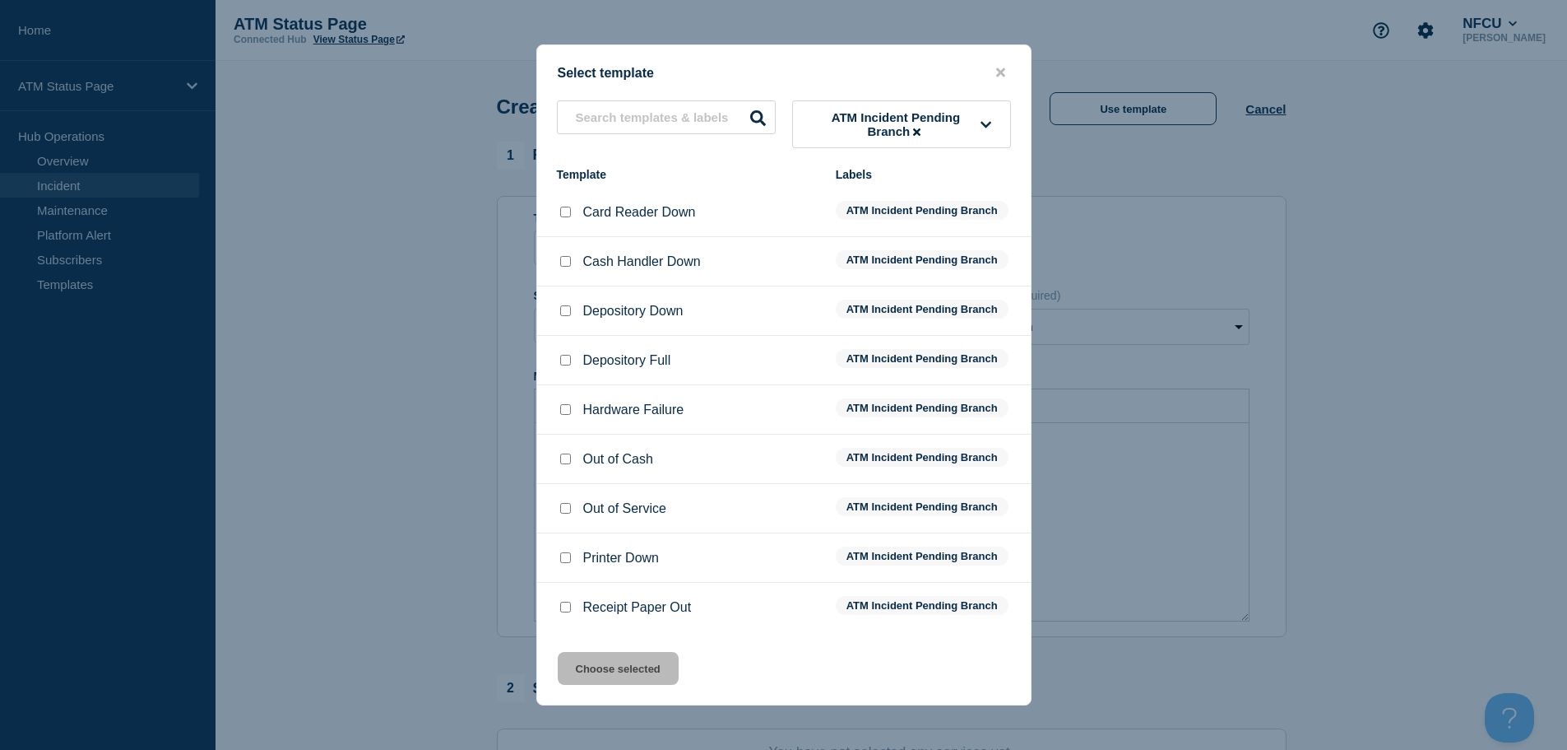
click at [569, 313] on input "Depository Down checkbox" at bounding box center [565, 310] width 11 height 11
click at [612, 674] on button "Choose selected" at bounding box center [618, 668] width 121 height 33
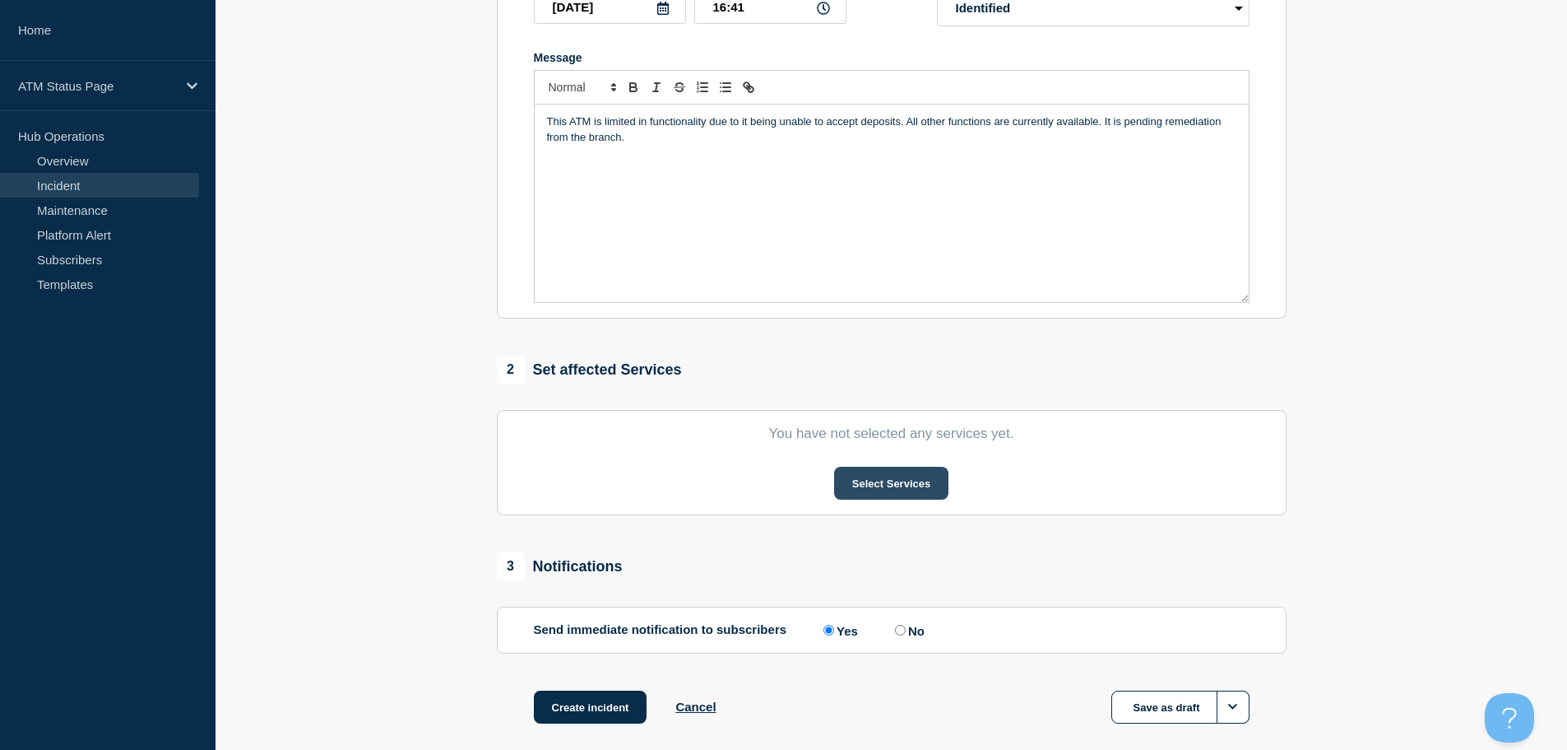
scroll to position [329, 0]
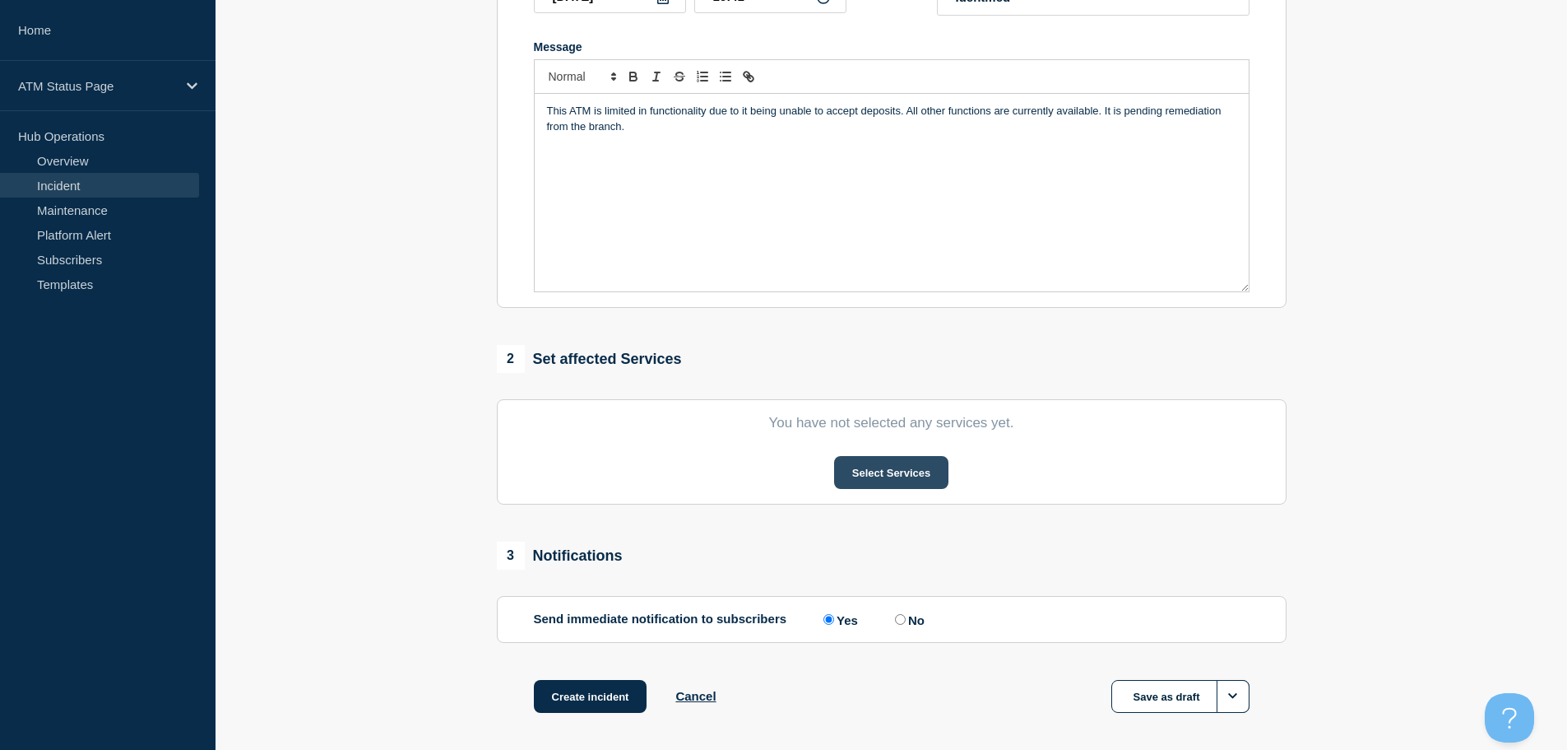
click at [880, 477] on button "Select Services" at bounding box center [891, 472] width 114 height 33
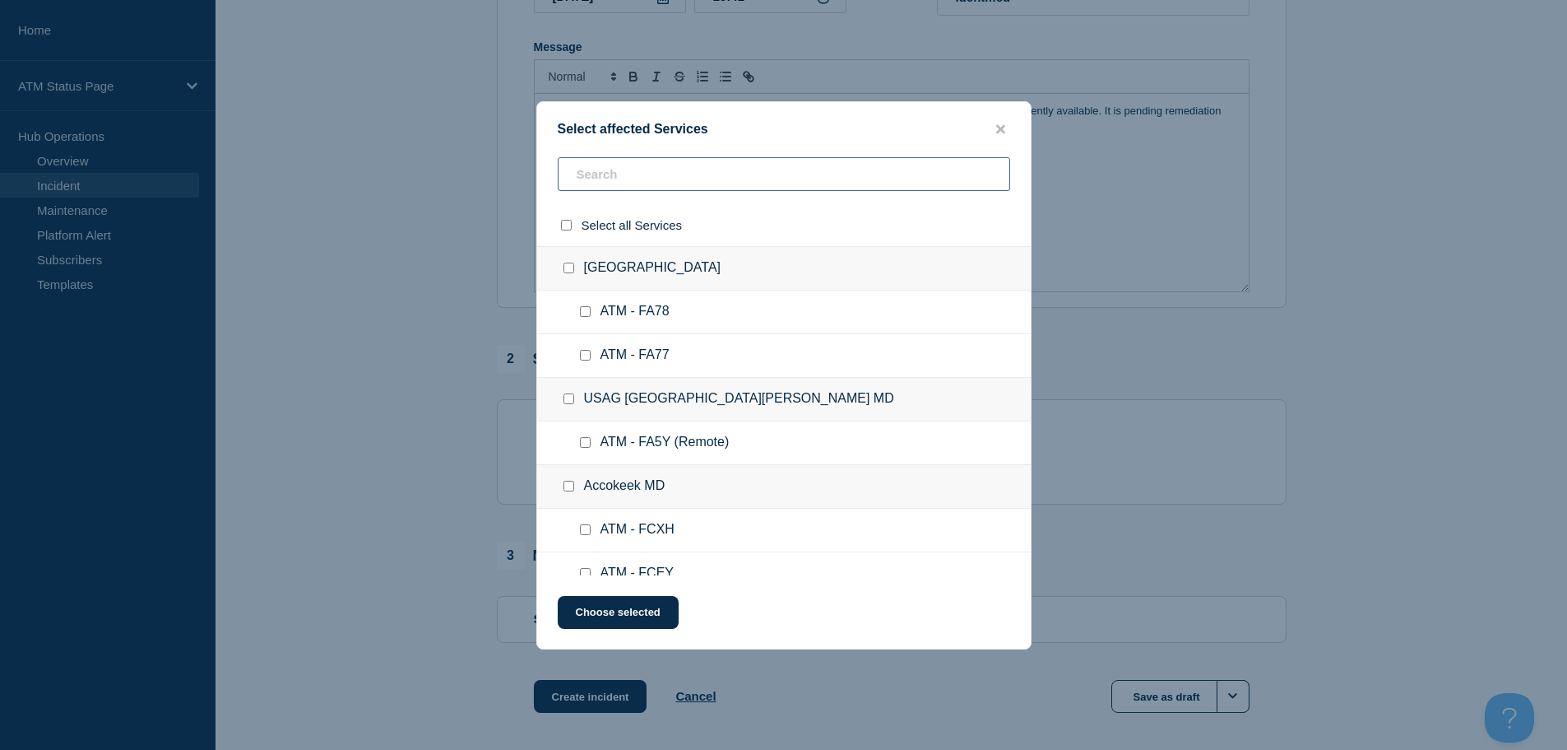
click at [663, 183] on input "text" at bounding box center [784, 174] width 453 height 34
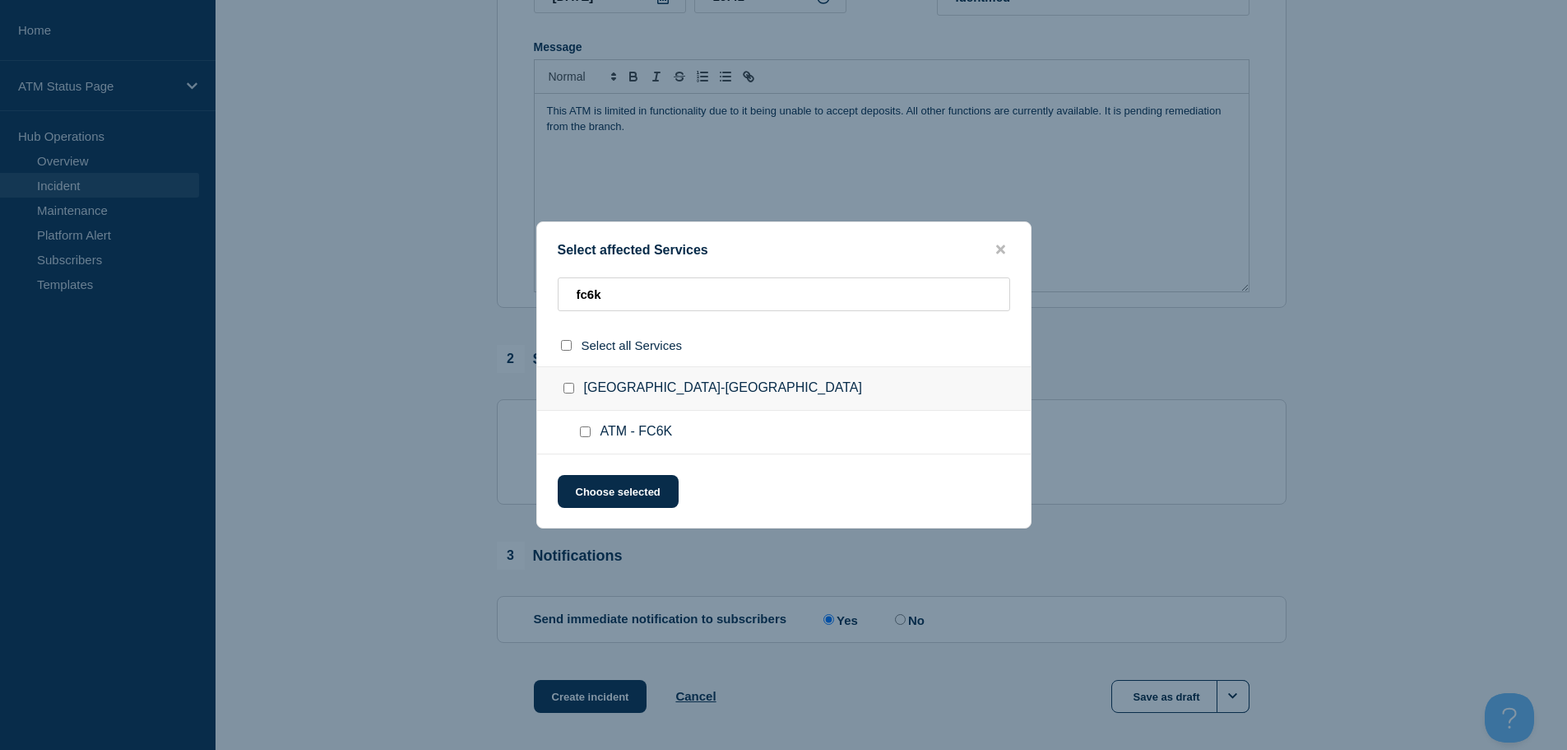
click at [588, 434] on input "ATM - FC6K checkbox" at bounding box center [585, 431] width 11 height 11
click at [615, 497] on button "Choose selected" at bounding box center [618, 491] width 121 height 33
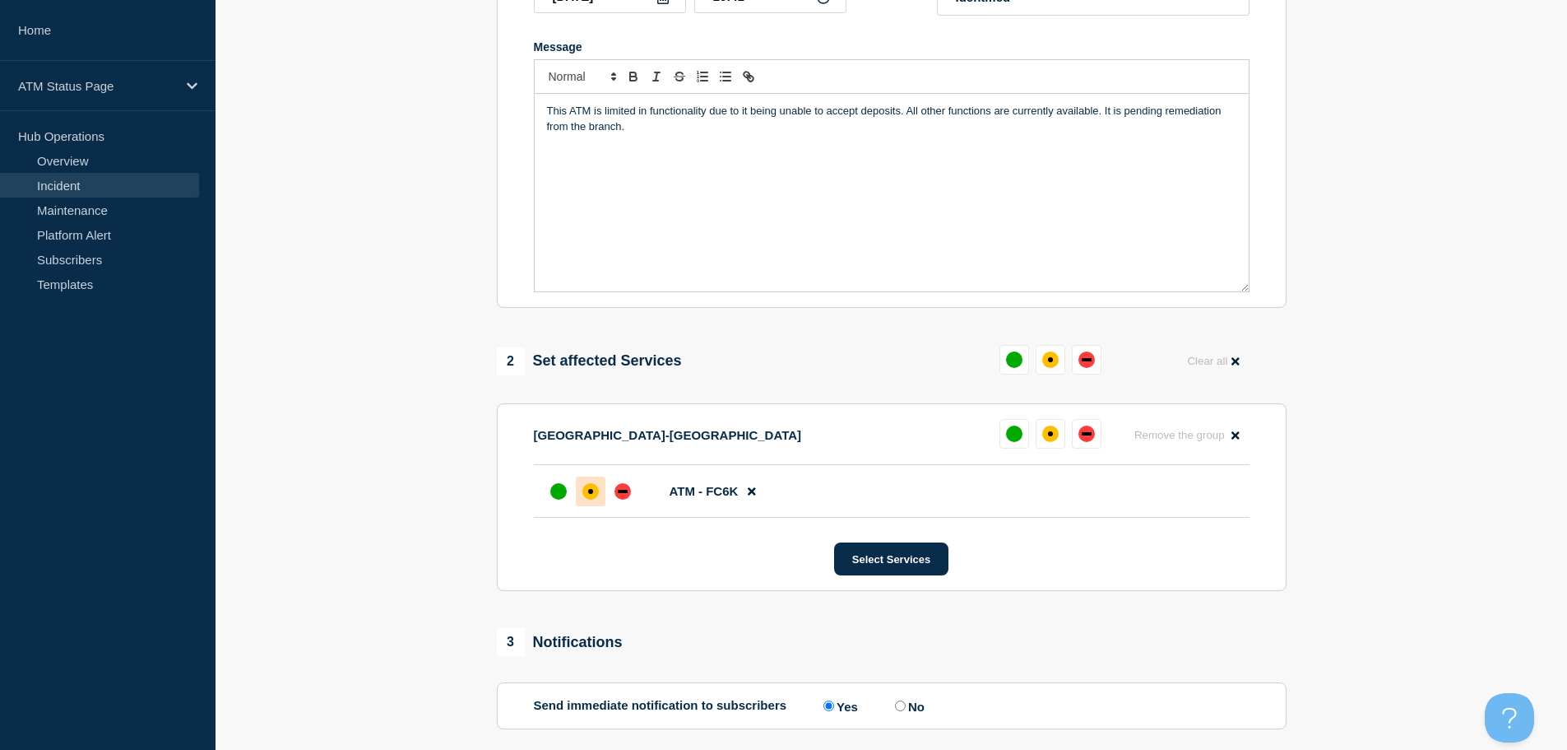
click at [590, 494] on div "affected" at bounding box center [590, 491] width 5 height 5
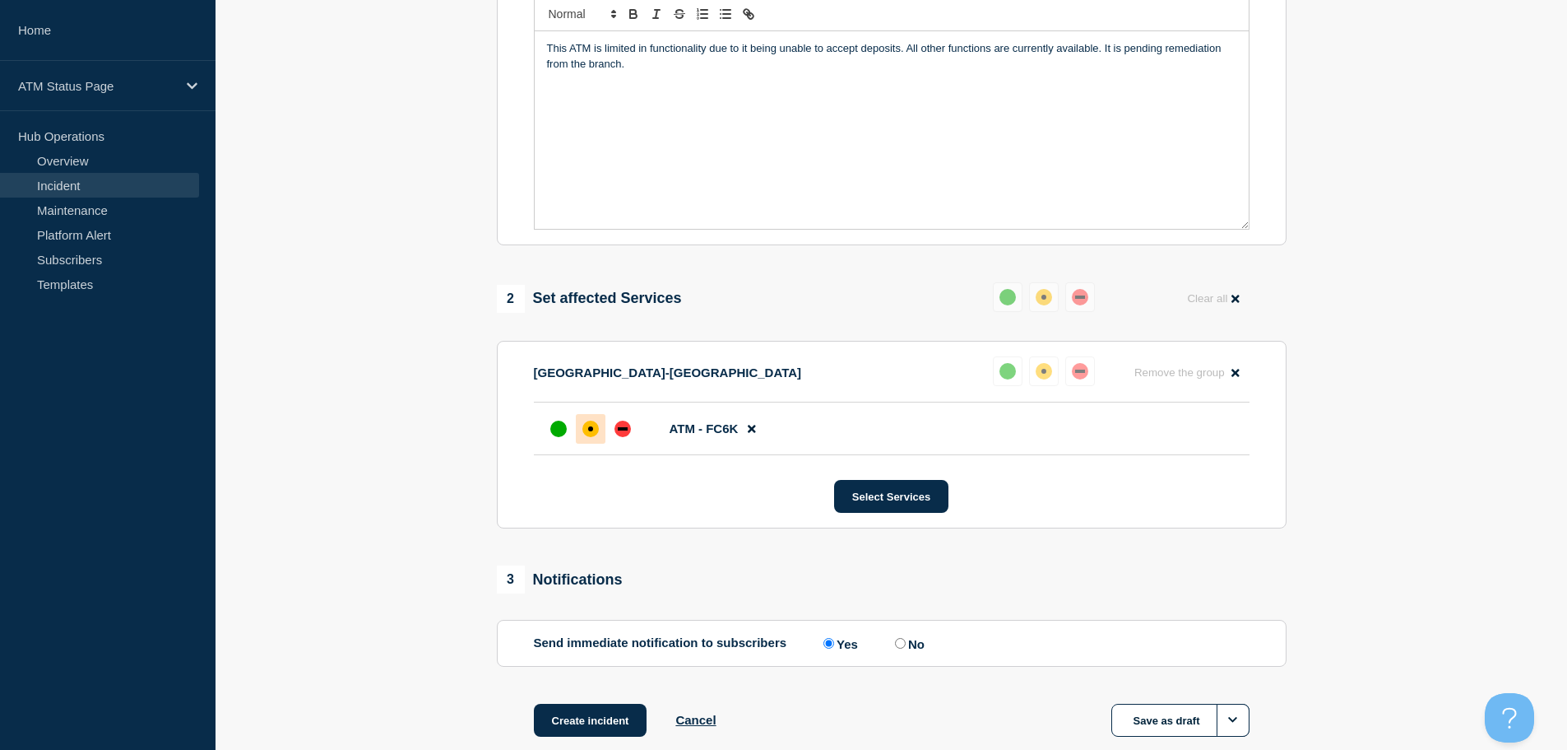
scroll to position [490, 0]
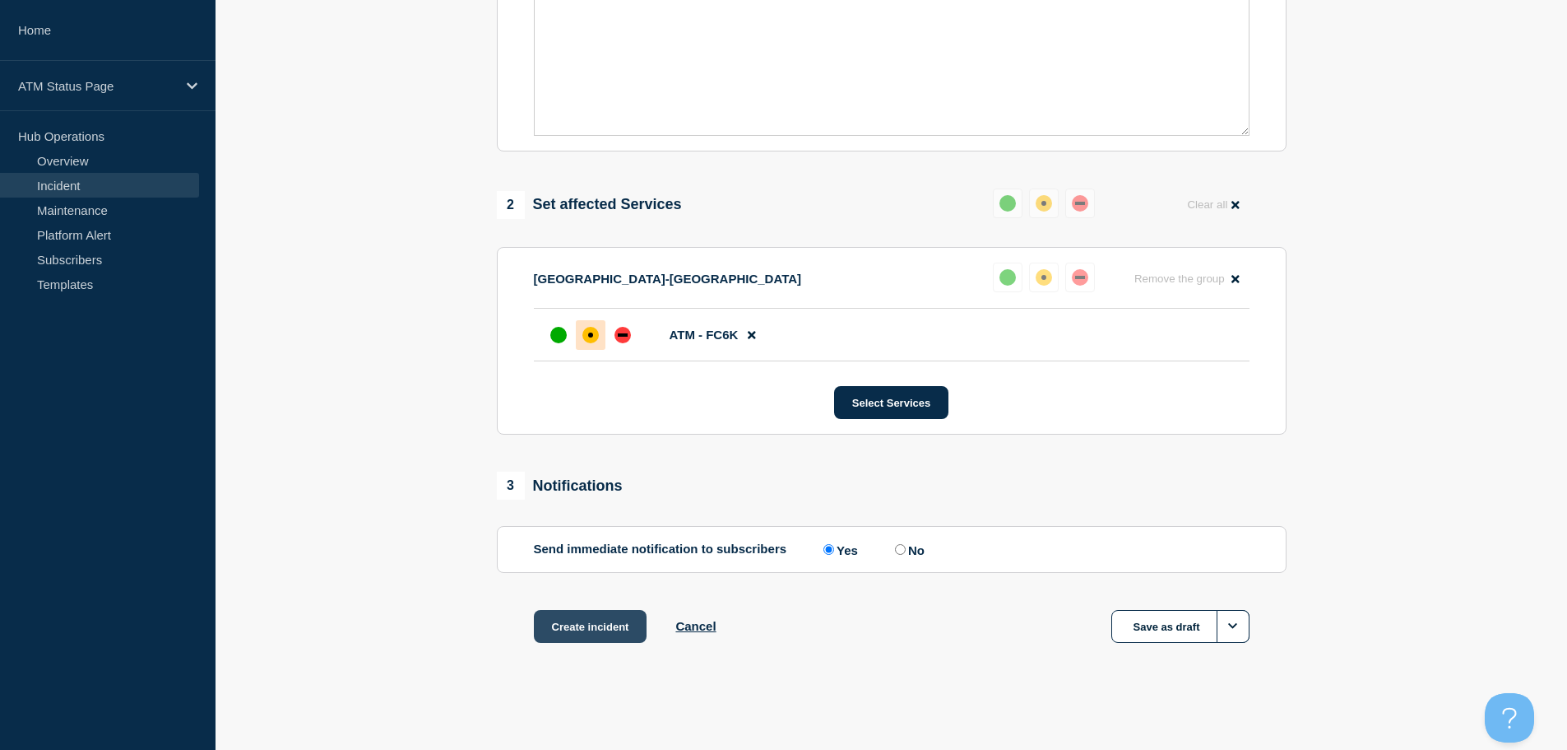
click at [574, 620] on button "Create incident" at bounding box center [591, 626] width 114 height 33
